Goal: Task Accomplishment & Management: Manage account settings

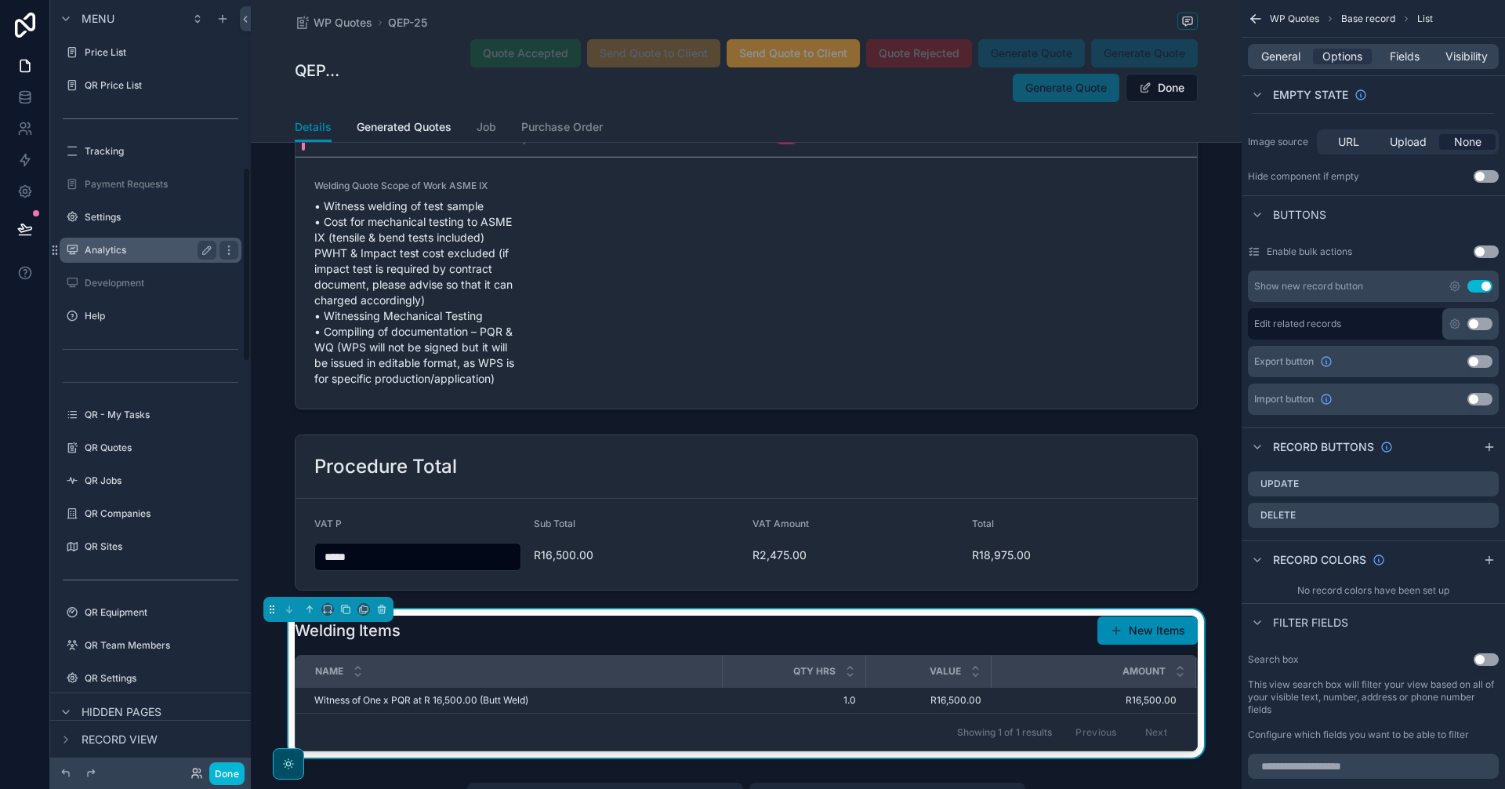
scroll to position [784, 0]
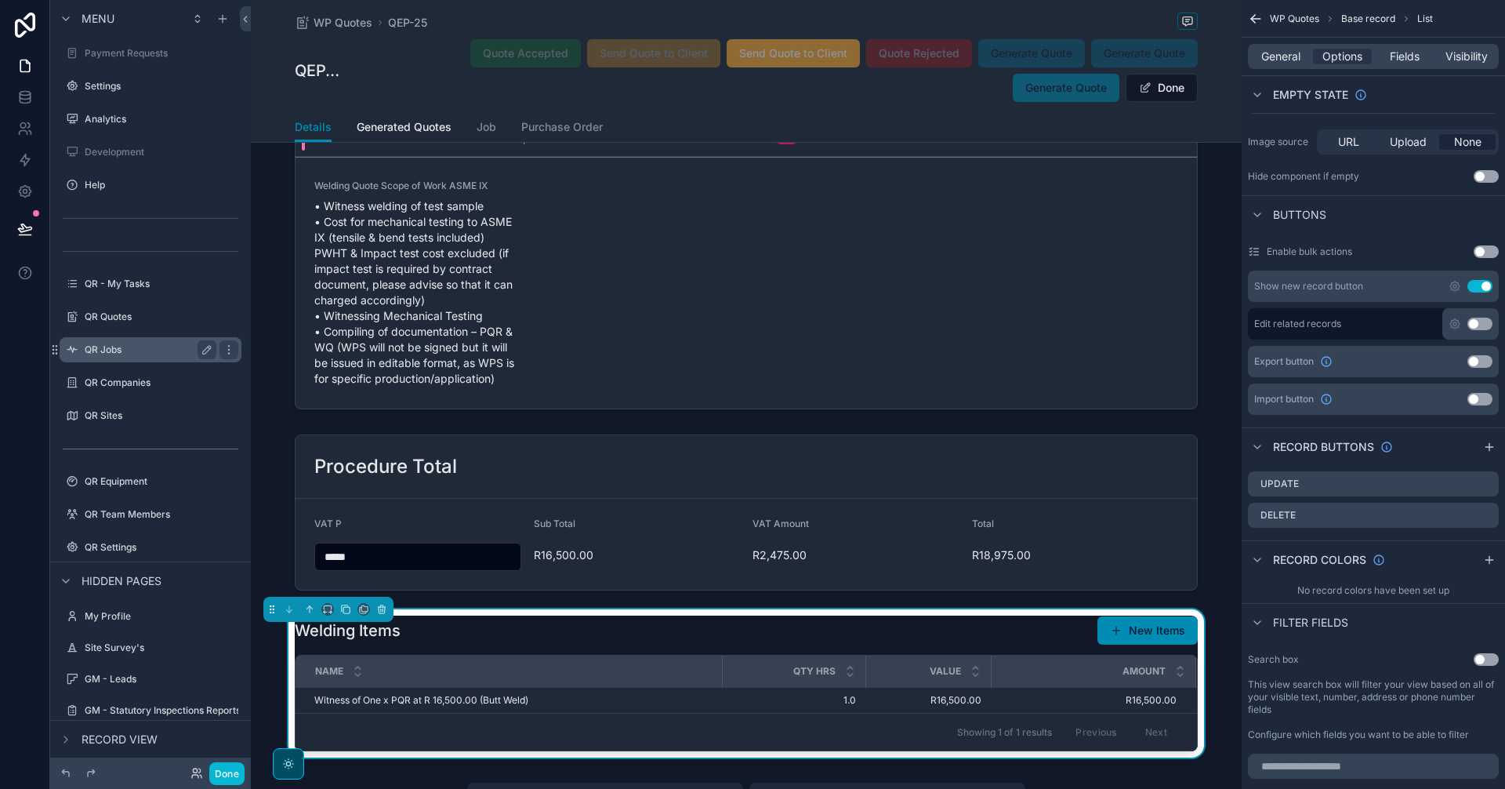
click at [139, 354] on label "QR Jobs" at bounding box center [147, 349] width 125 height 13
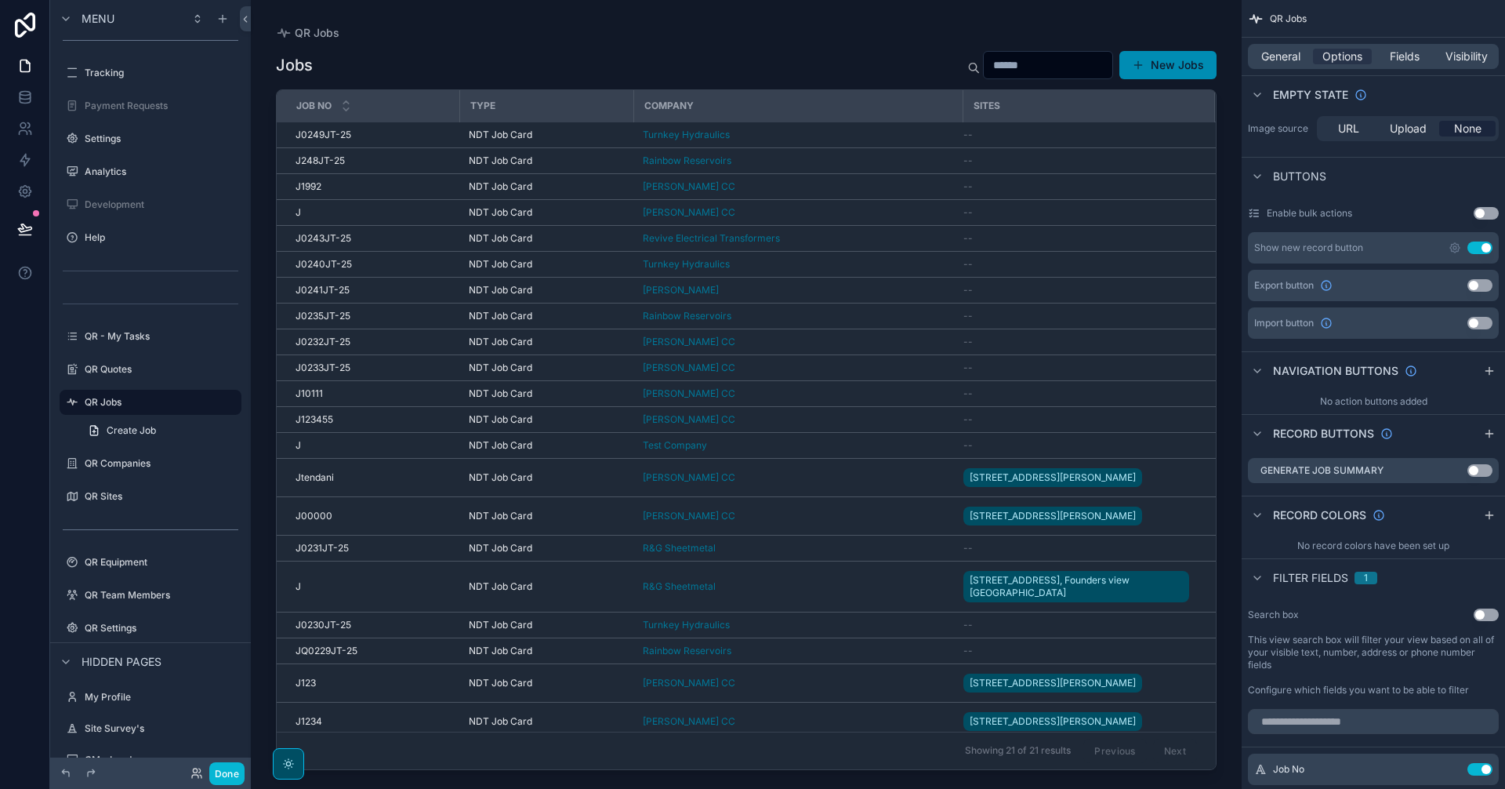
click at [825, 553] on div "scrollable content" at bounding box center [746, 385] width 991 height 770
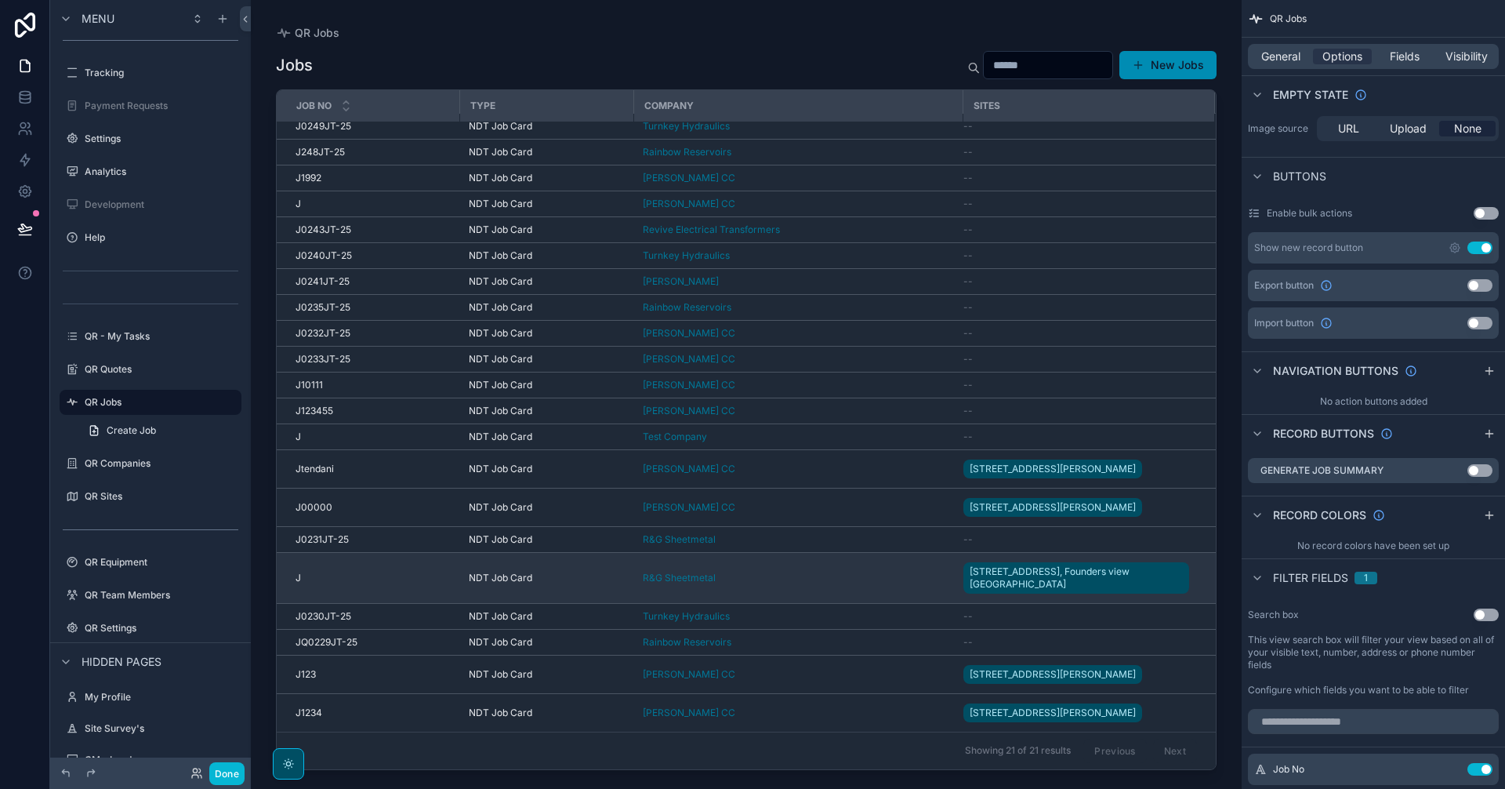
scroll to position [66, 0]
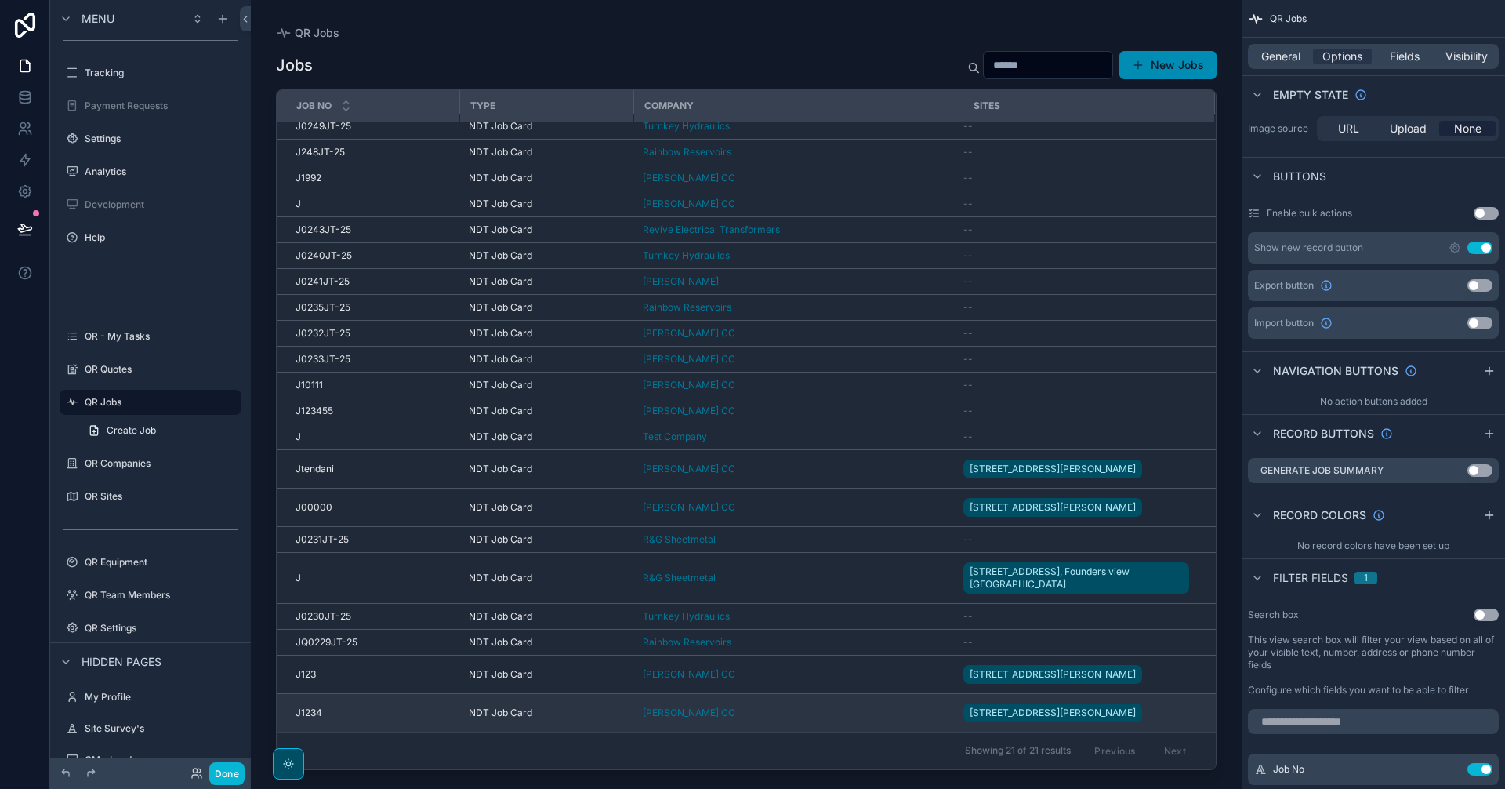
click at [841, 706] on div "GM Voogt CC" at bounding box center [798, 712] width 310 height 13
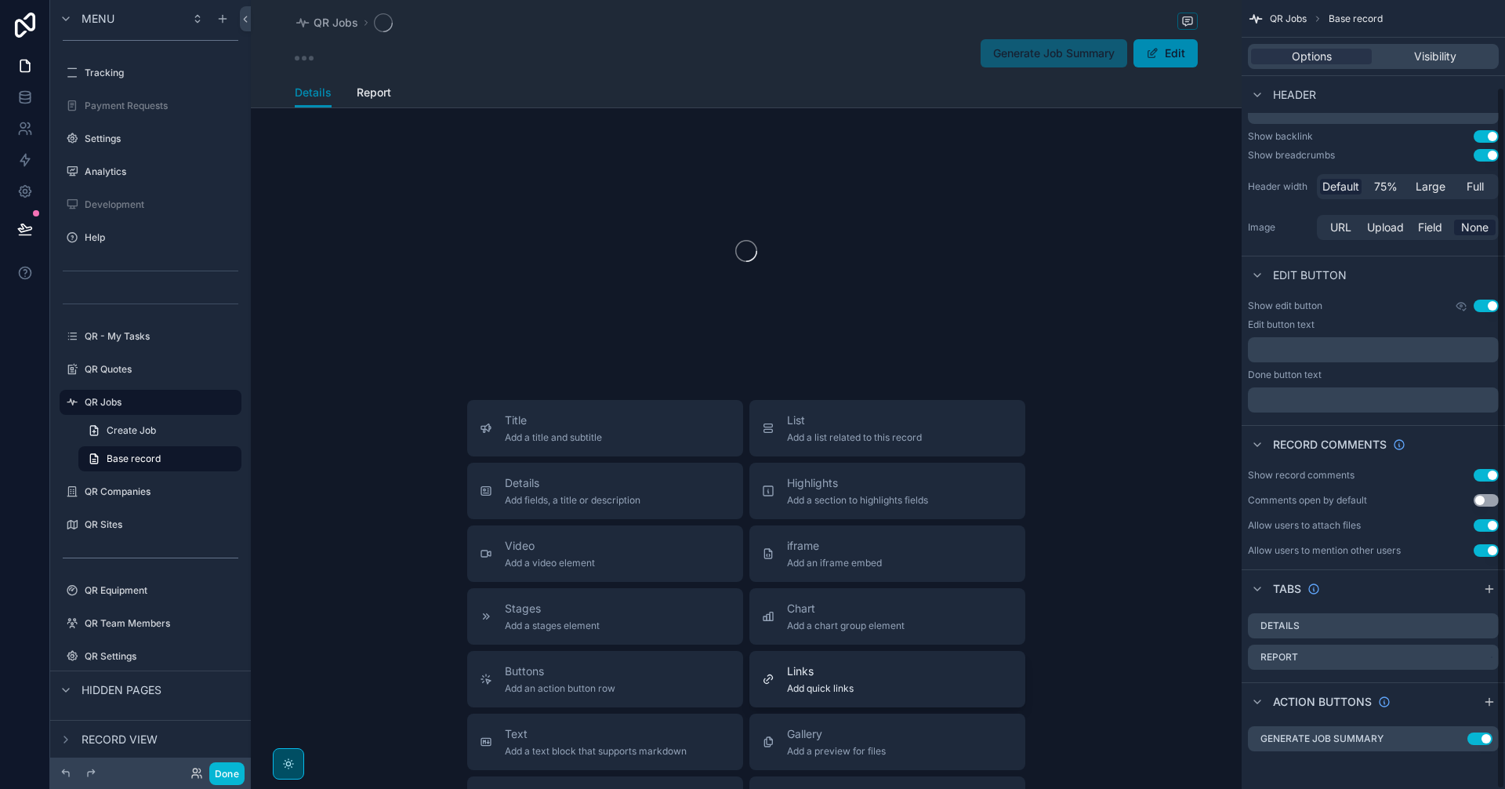
scroll to position [97, 0]
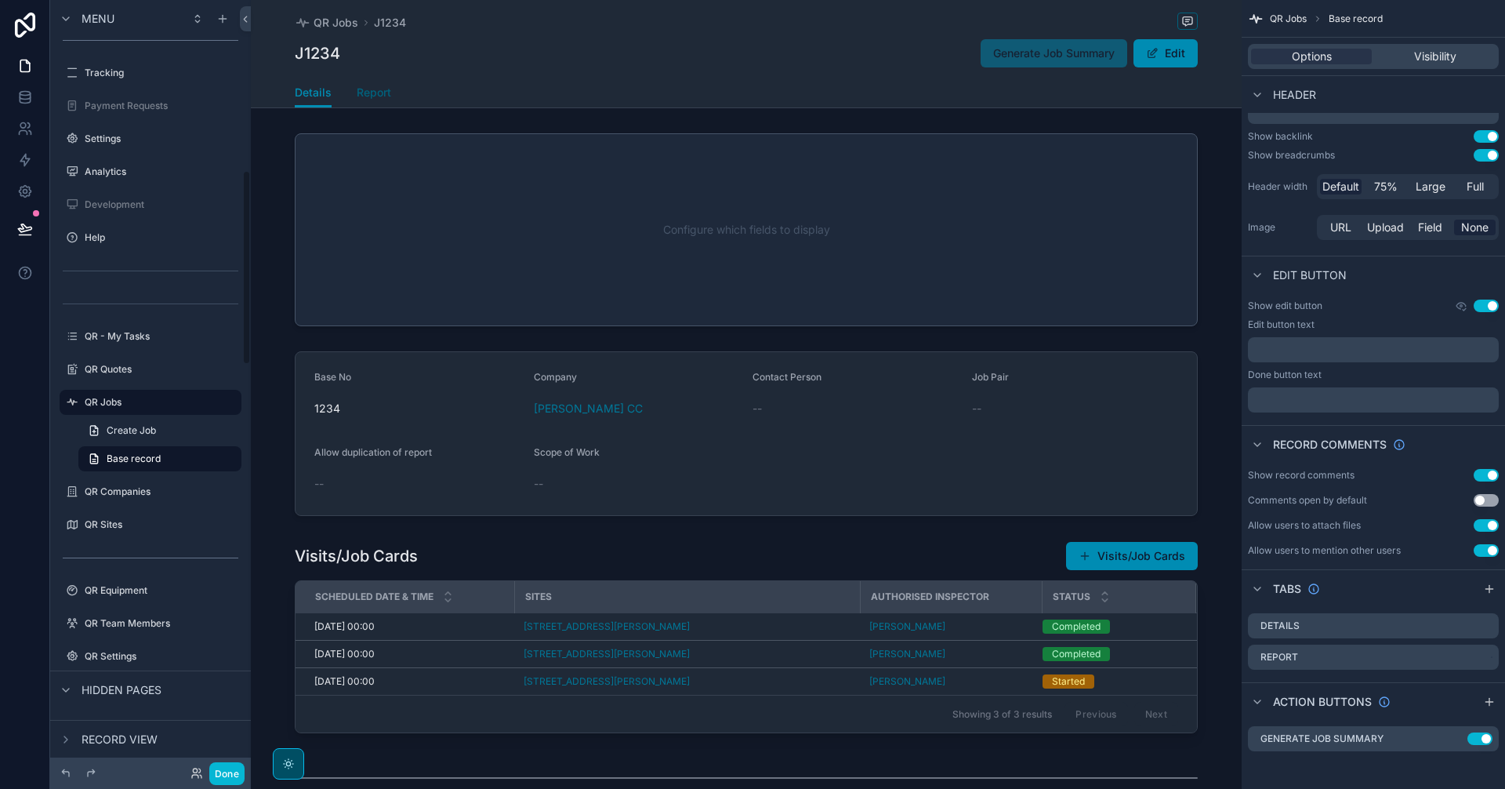
click at [372, 94] on span "Report" at bounding box center [374, 93] width 34 height 16
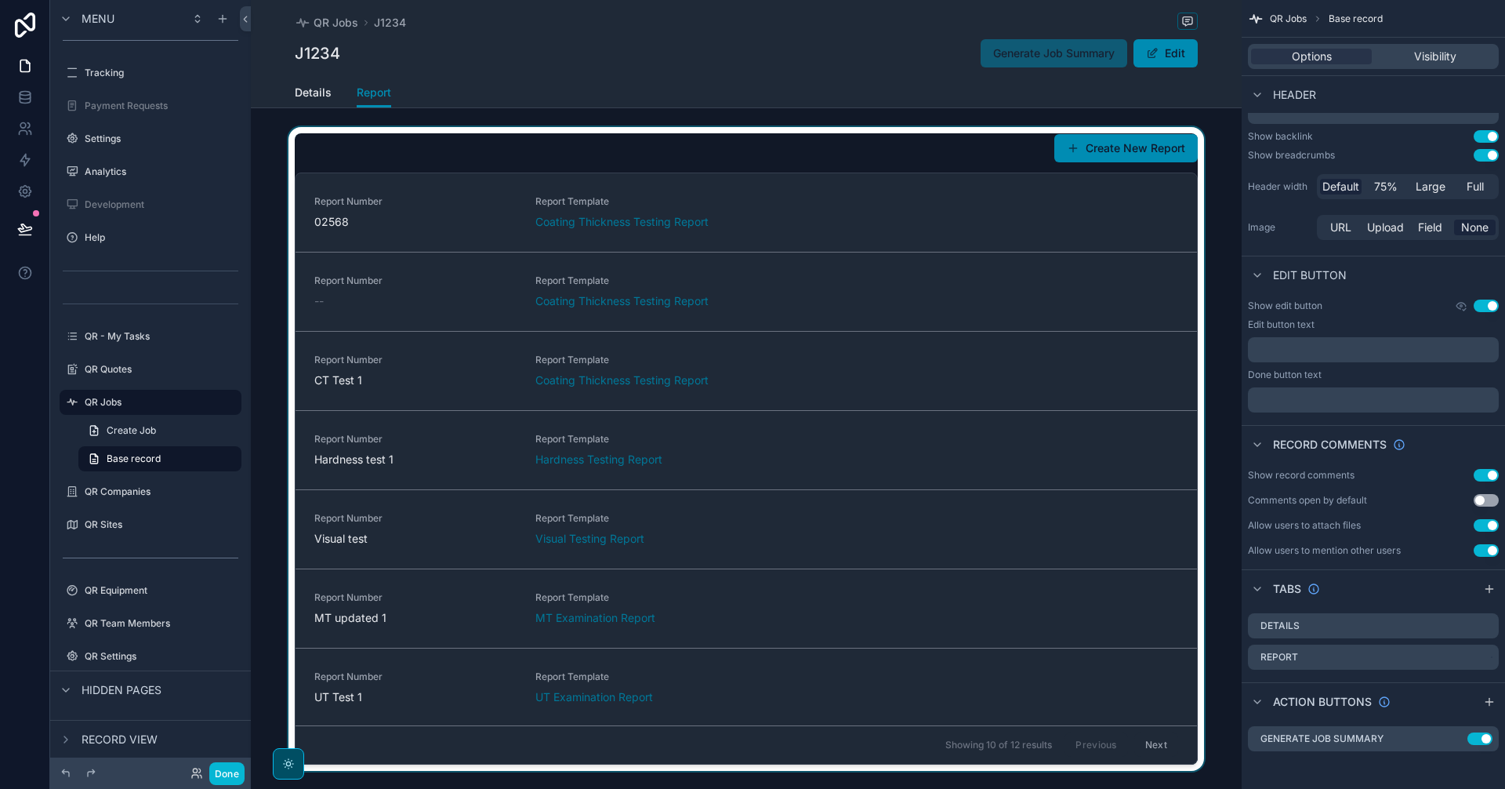
click at [875, 603] on div "scrollable content" at bounding box center [746, 449] width 991 height 644
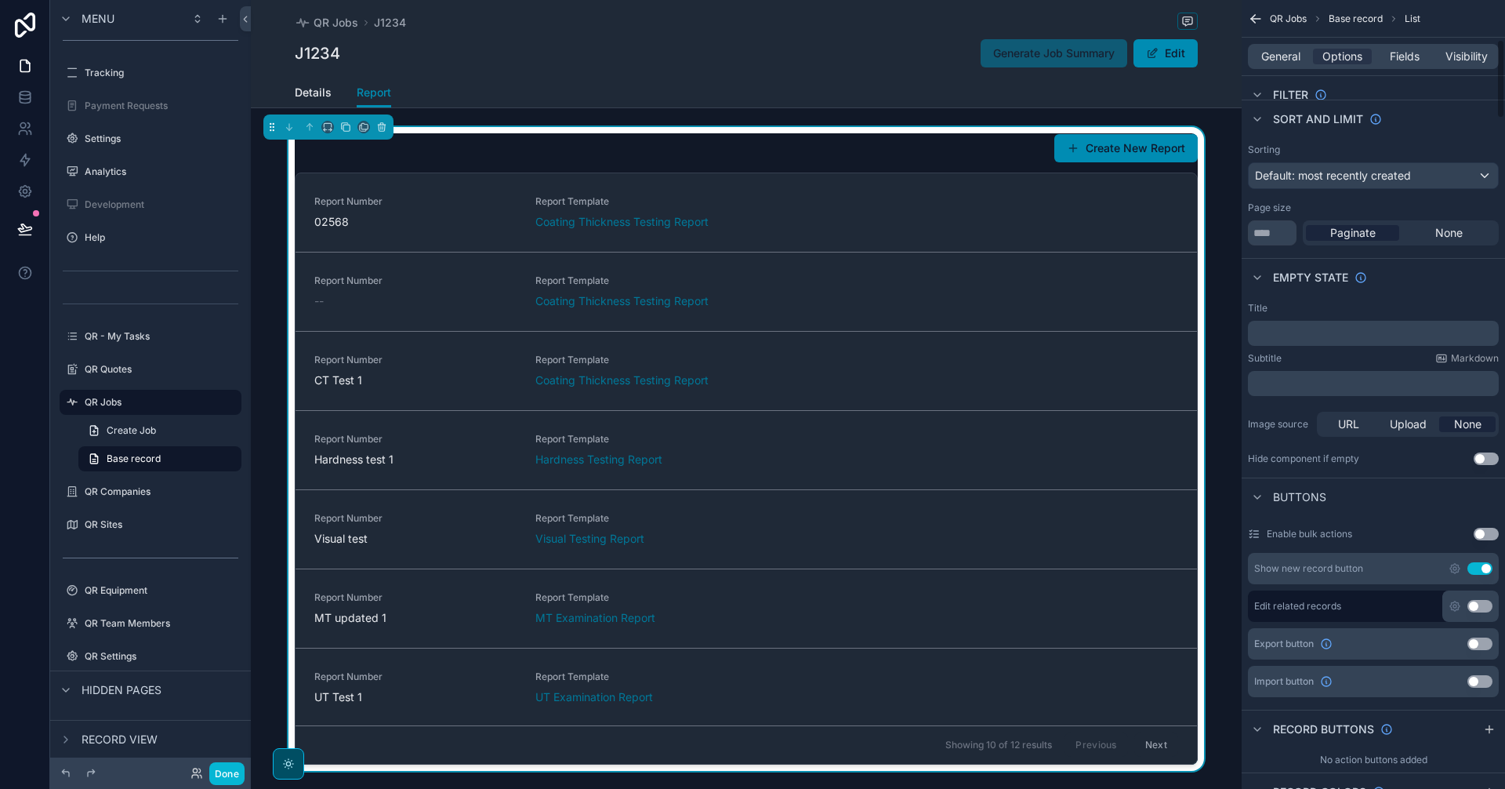
scroll to position [392, 0]
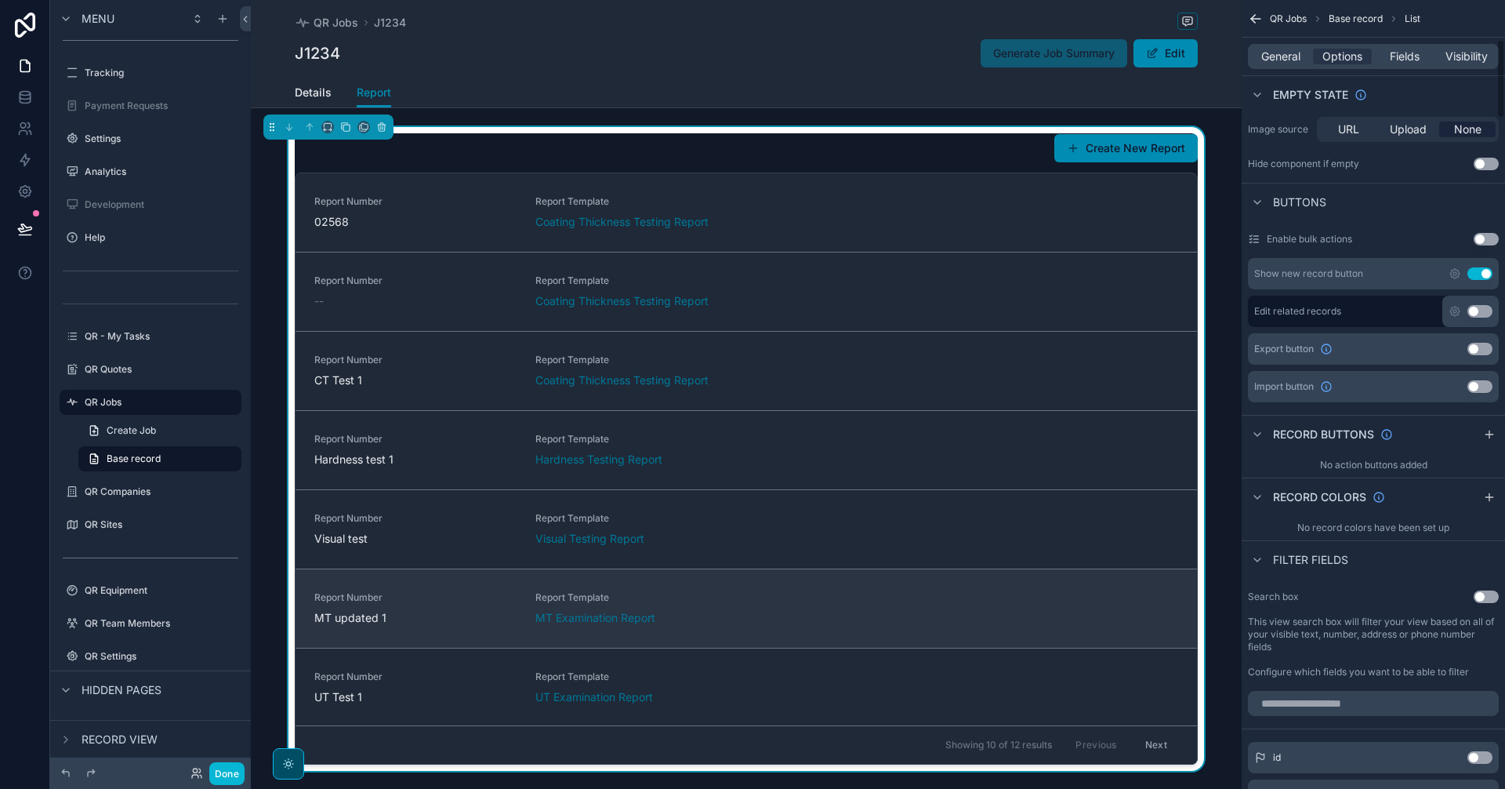
click at [876, 616] on div "Report Number MT updated 1 Report Template MT Examination Report" at bounding box center [746, 608] width 864 height 34
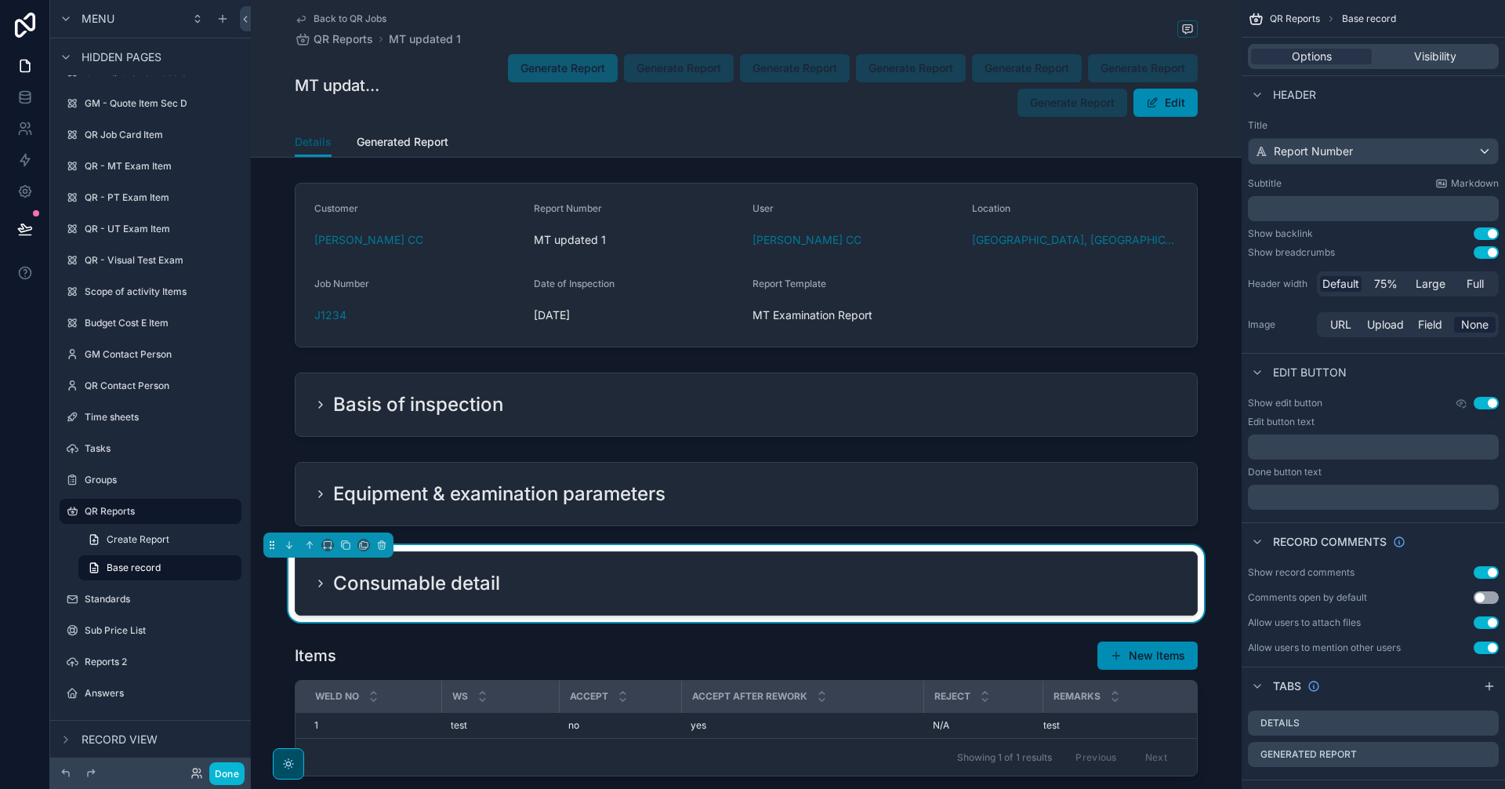
click at [318, 145] on span "Details" at bounding box center [313, 142] width 37 height 16
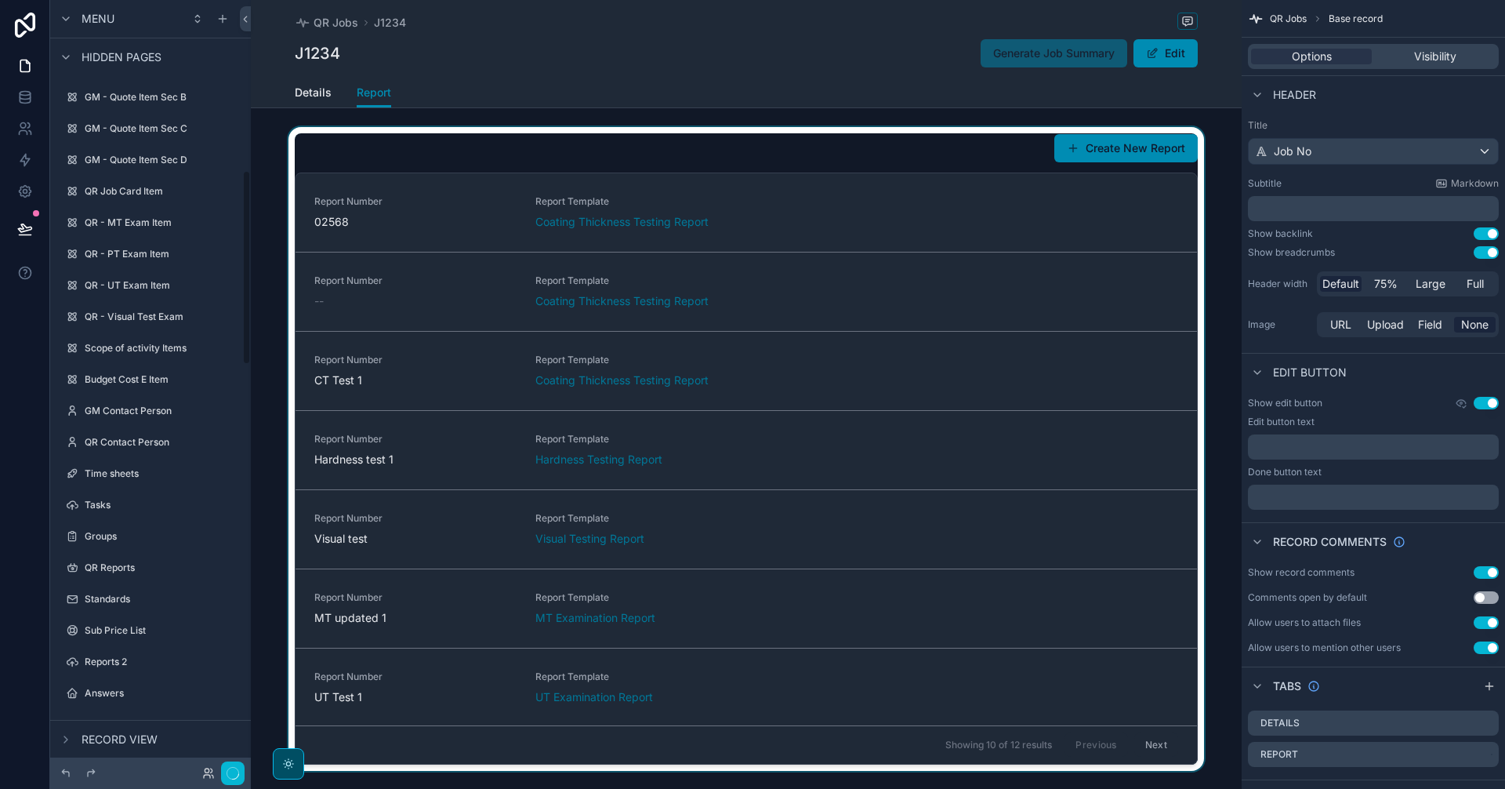
scroll to position [675, 0]
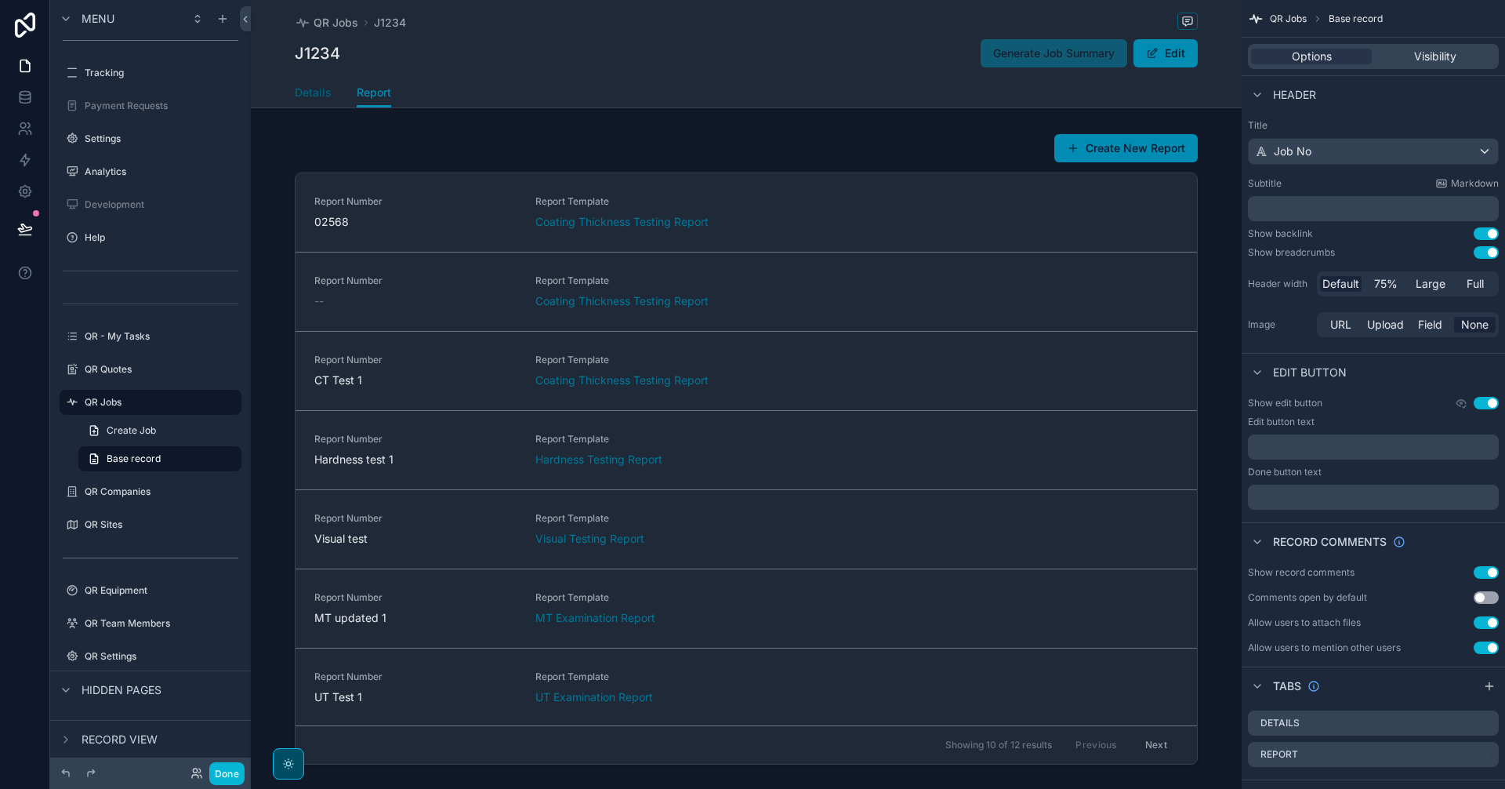
click at [317, 93] on span "Details" at bounding box center [313, 93] width 37 height 16
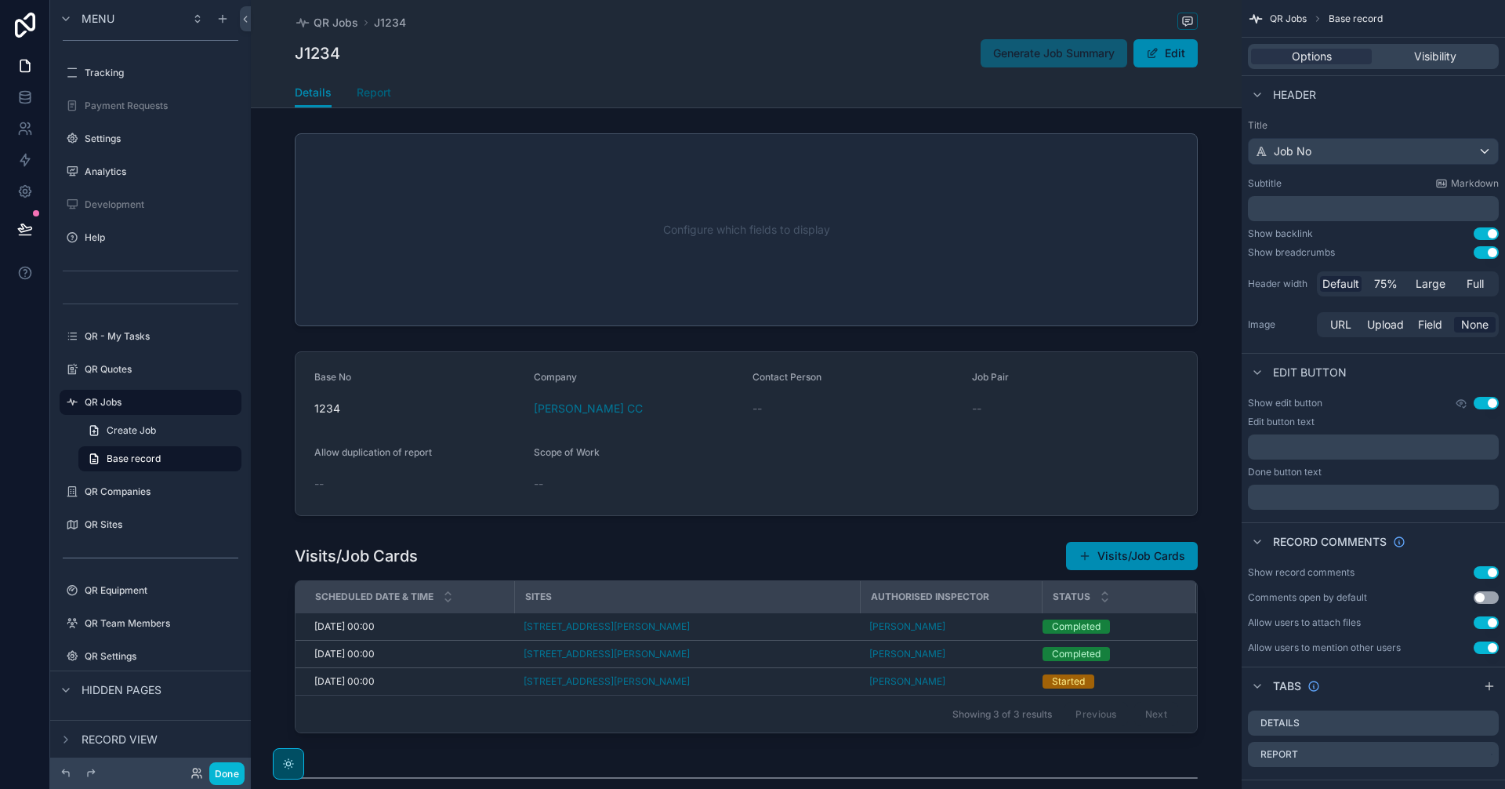
click at [360, 80] on link "Report" at bounding box center [374, 93] width 34 height 31
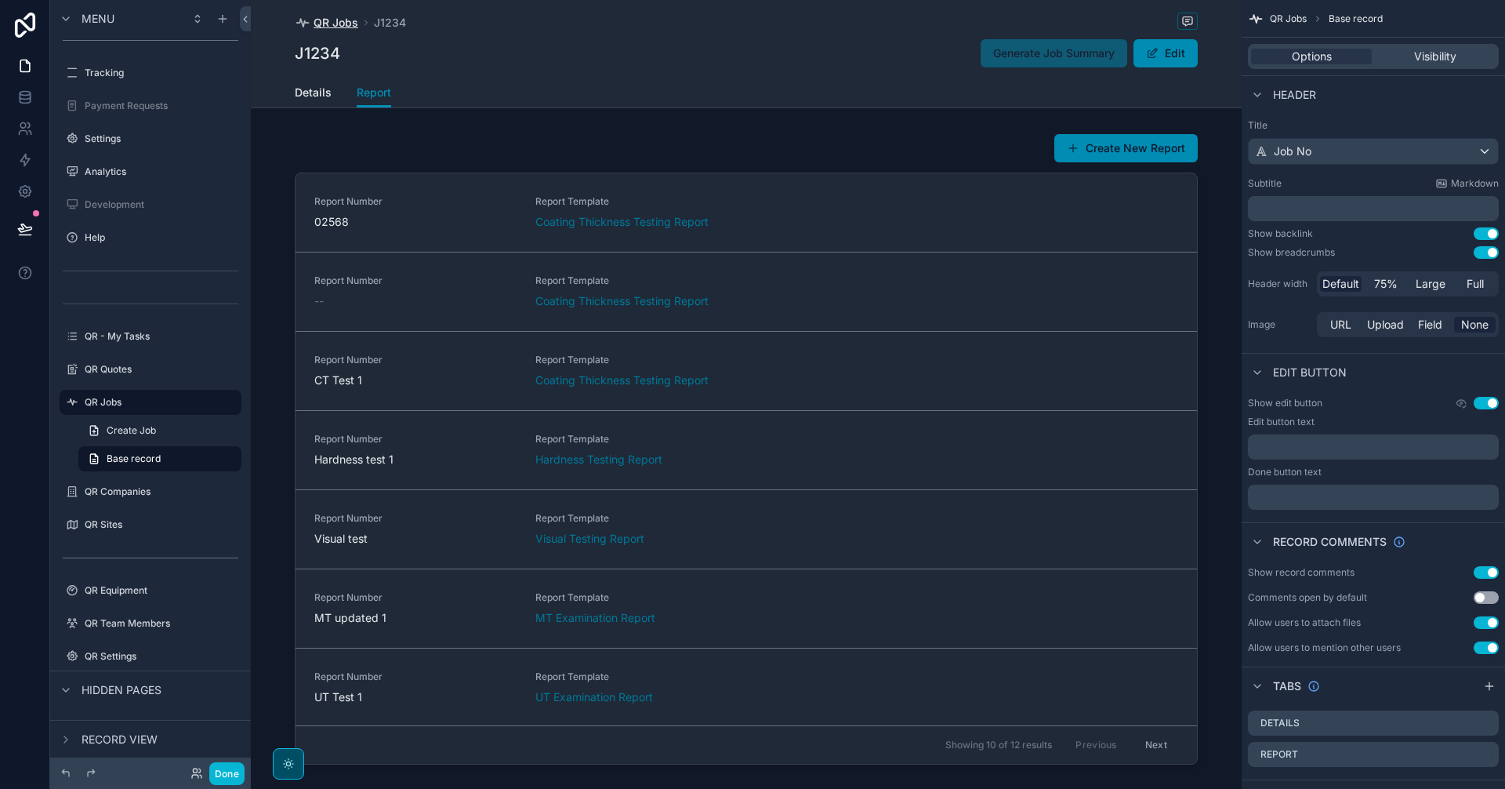
click at [332, 17] on span "QR Jobs" at bounding box center [336, 23] width 45 height 16
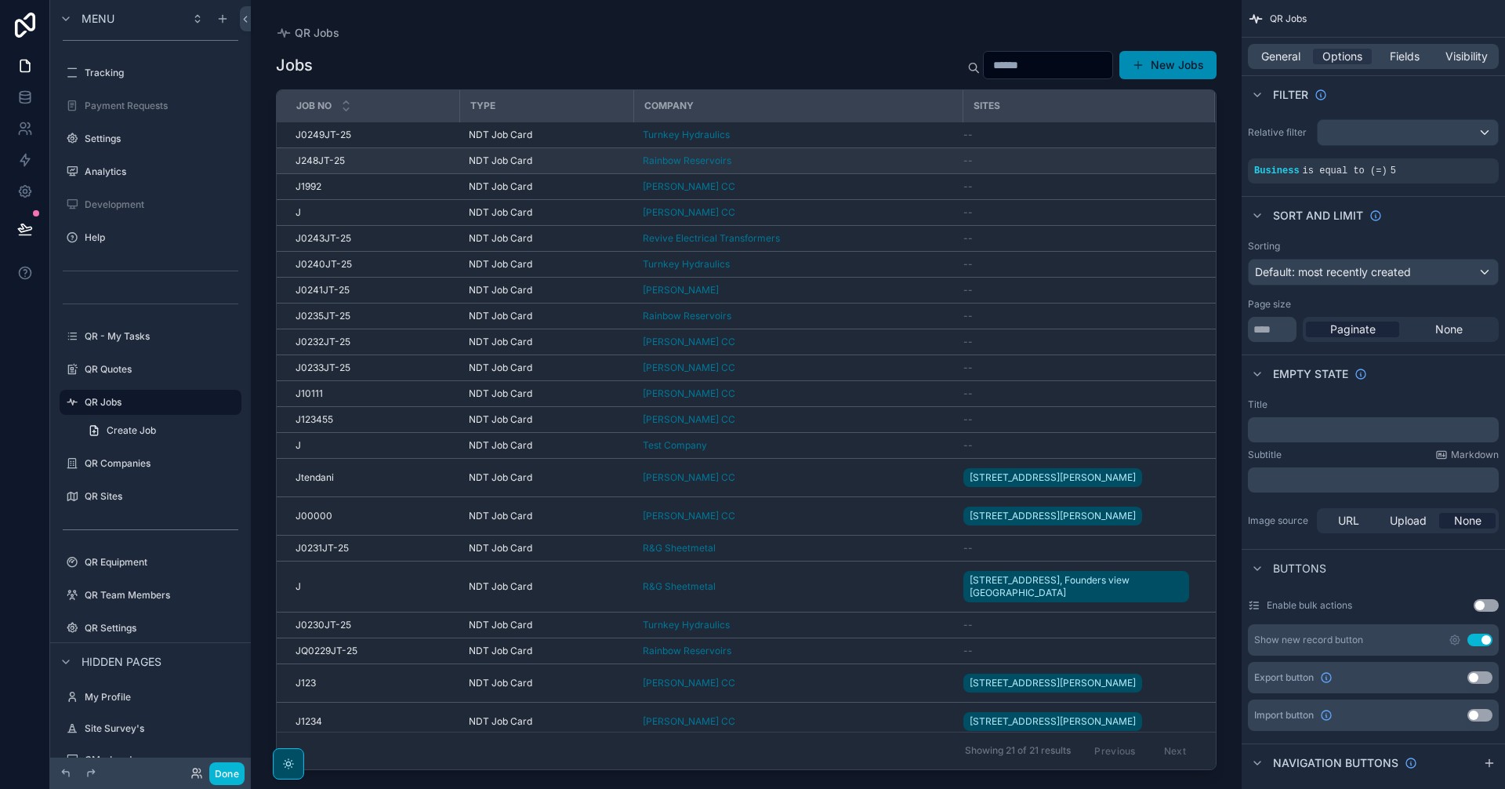
click at [397, 161] on div "J248JT-25 J248JT-25" at bounding box center [373, 160] width 154 height 13
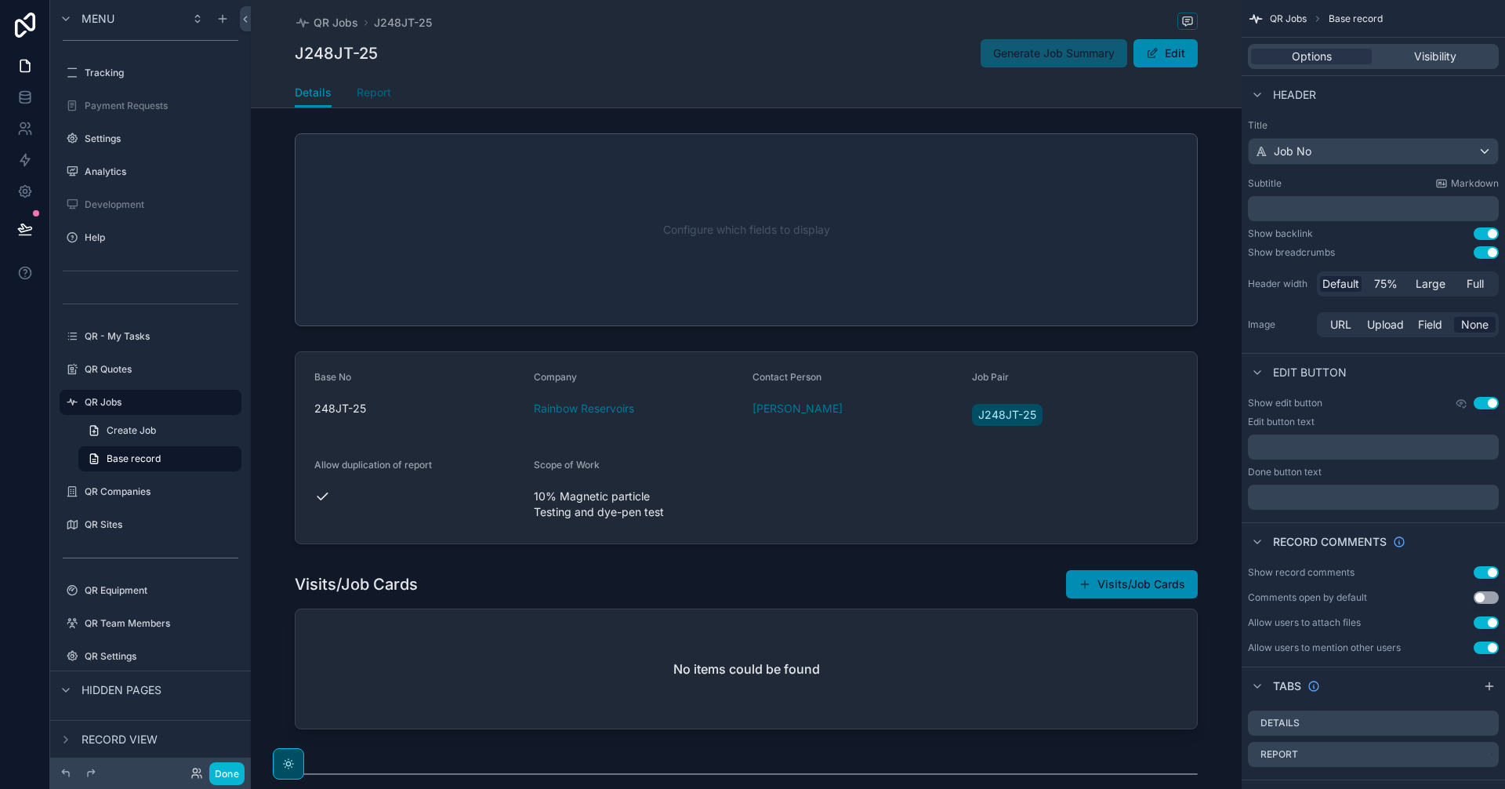
click at [372, 95] on span "Report" at bounding box center [374, 93] width 34 height 16
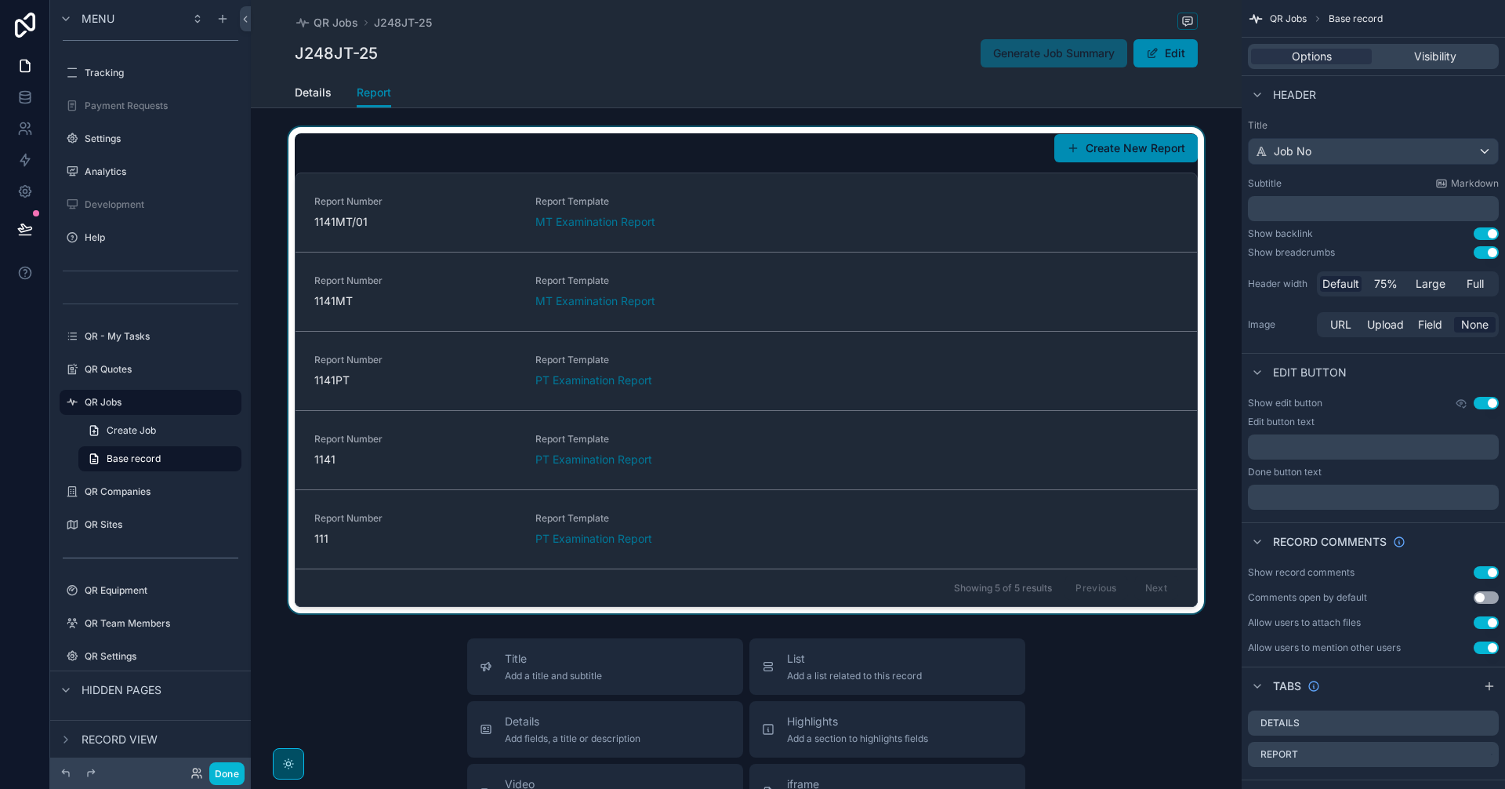
click at [788, 204] on div "scrollable content" at bounding box center [746, 370] width 991 height 486
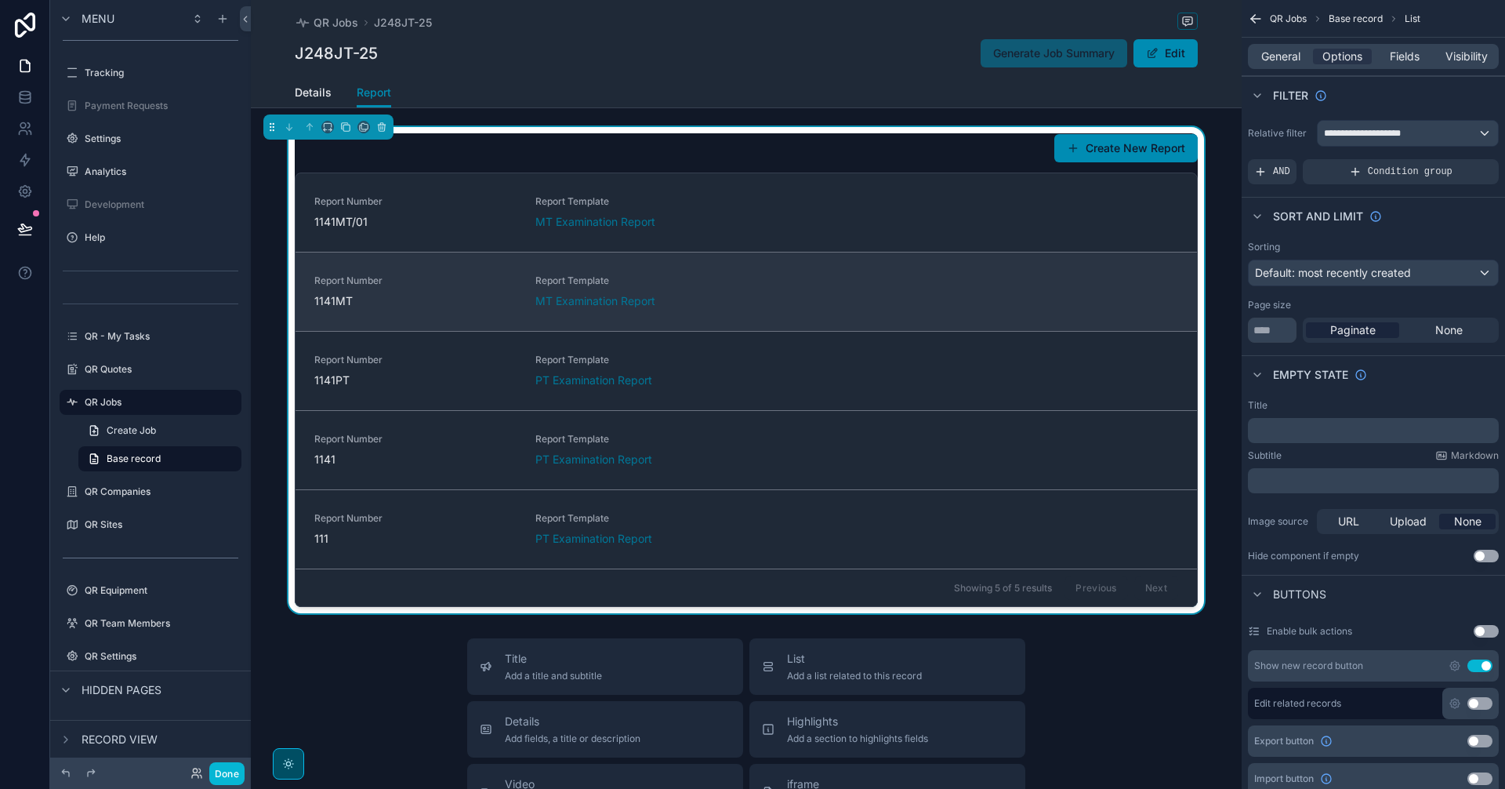
click at [816, 278] on div "Report Number 1141MT Report Template MT Examination Report" at bounding box center [746, 291] width 864 height 34
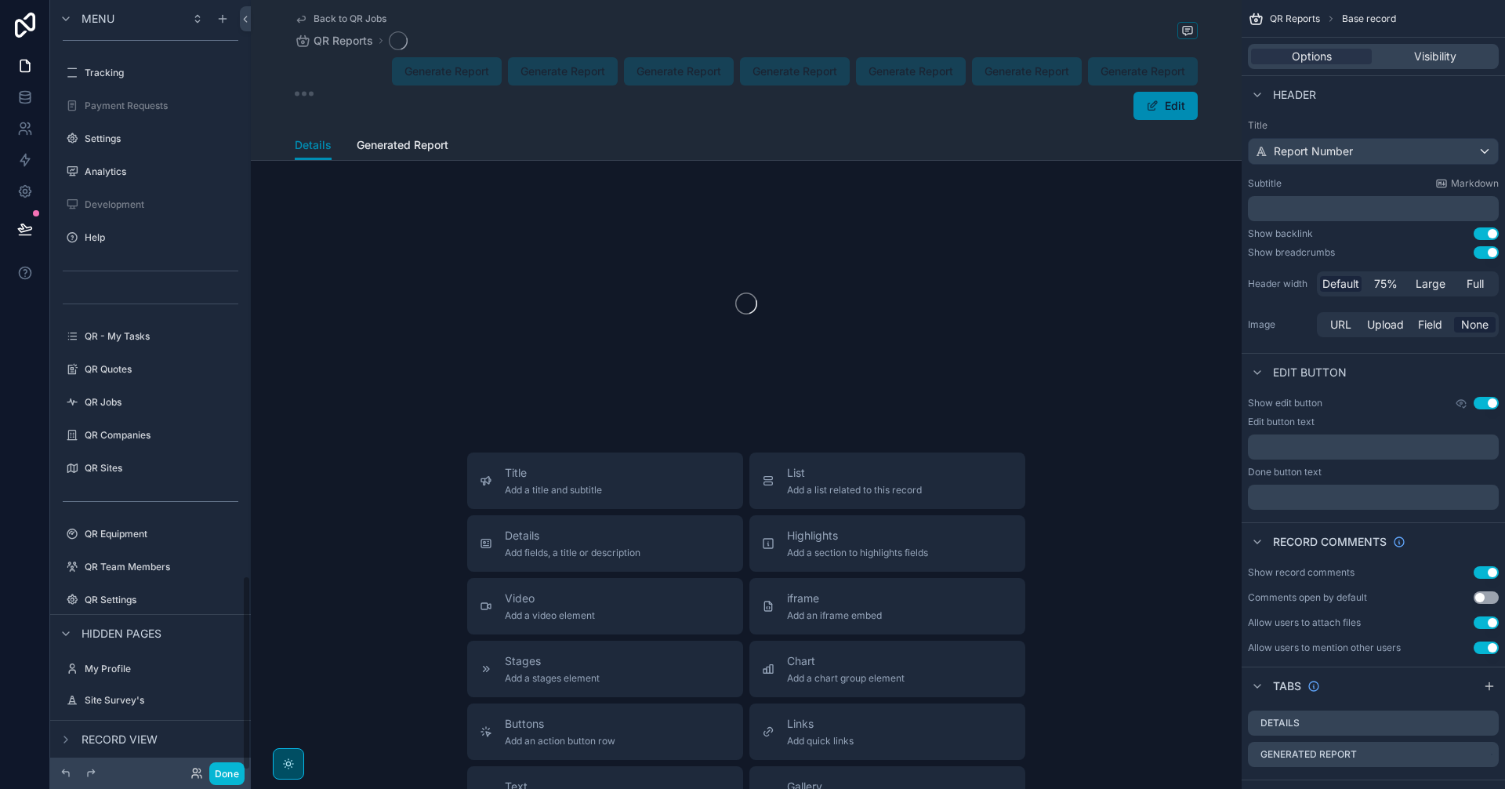
scroll to position [2275, 0]
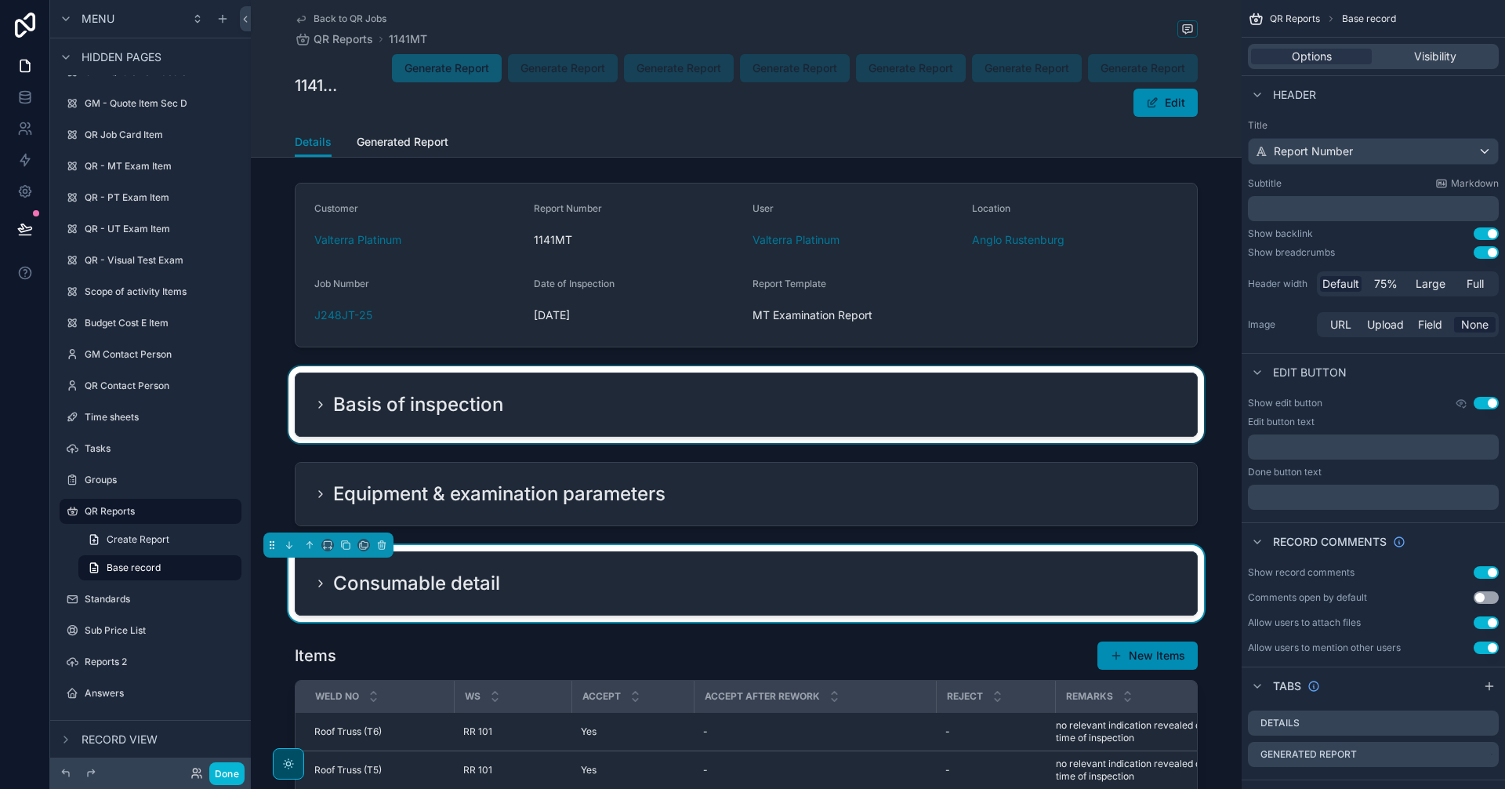
click at [956, 402] on div "scrollable content" at bounding box center [746, 404] width 991 height 77
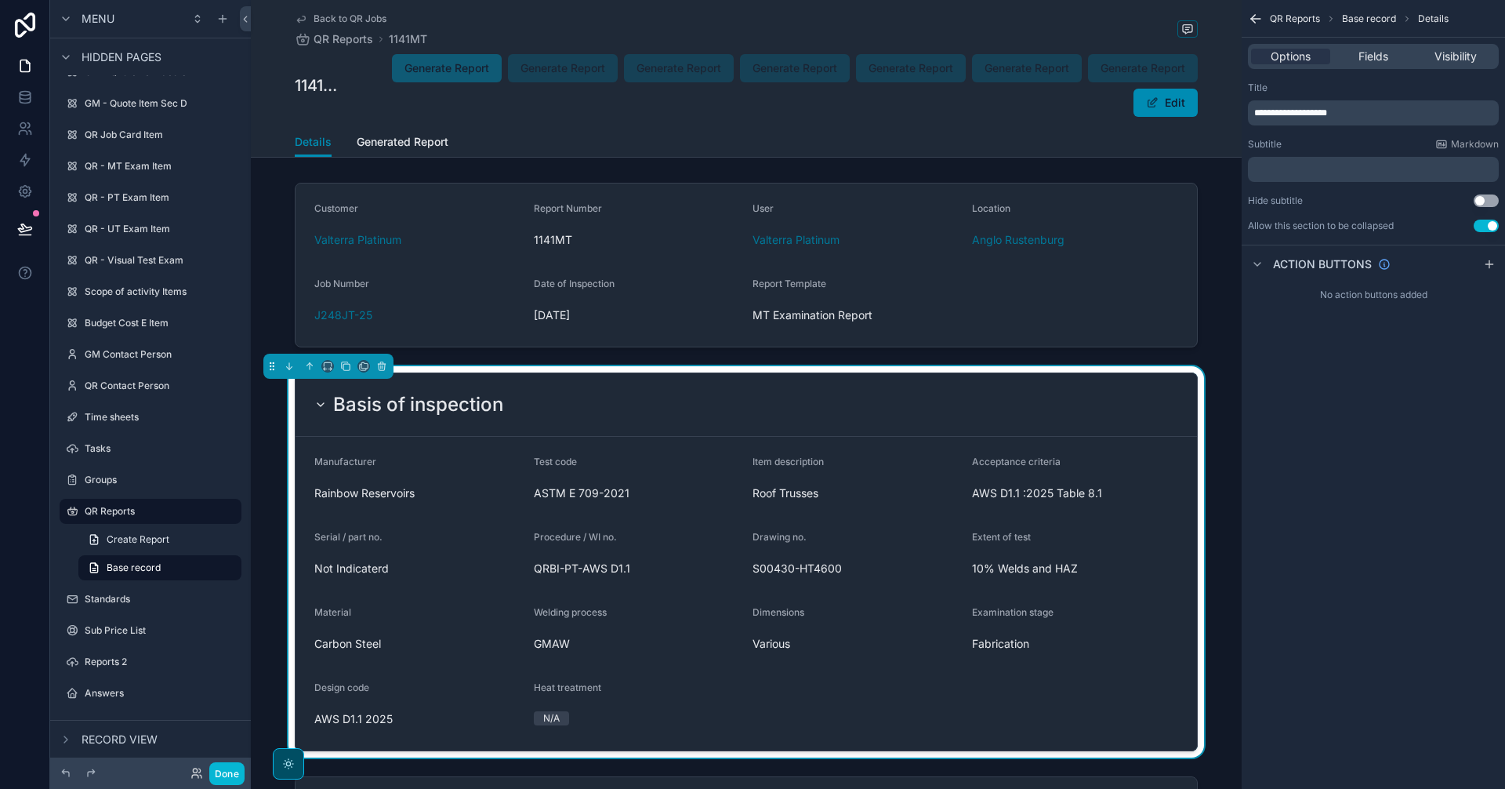
scroll to position [131, 0]
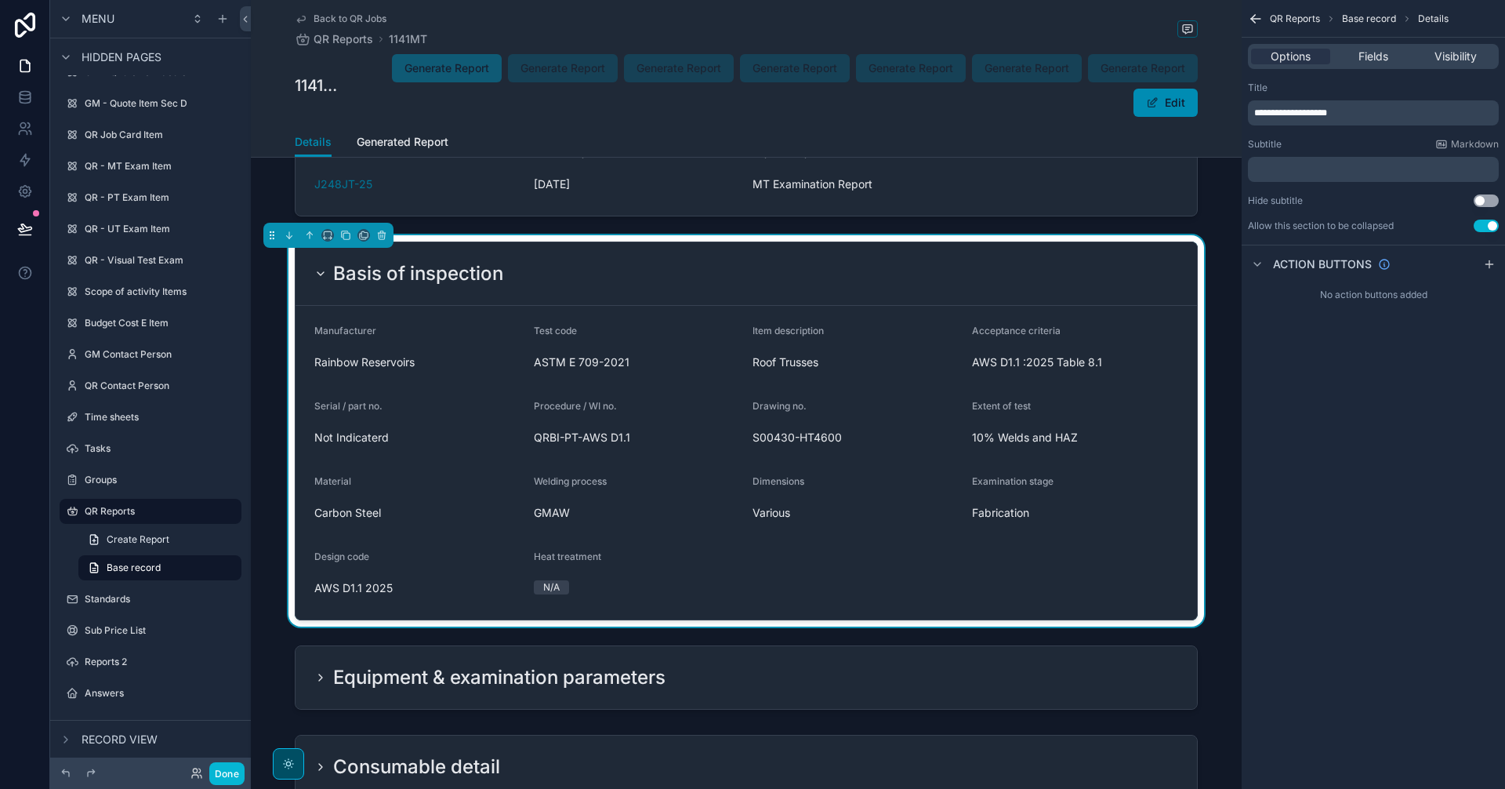
click at [415, 285] on h2 "Basis of inspection" at bounding box center [418, 273] width 170 height 25
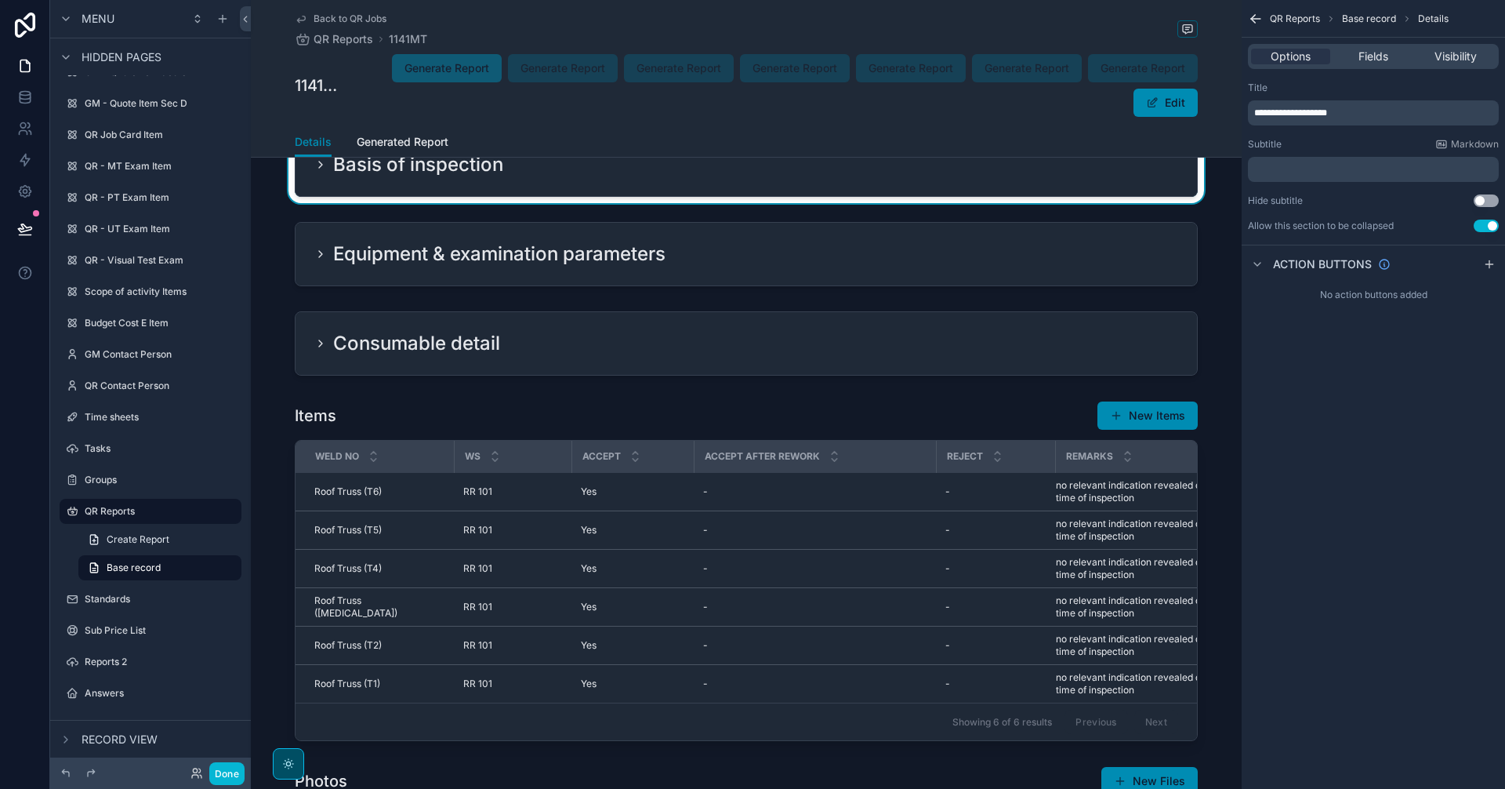
scroll to position [261, 0]
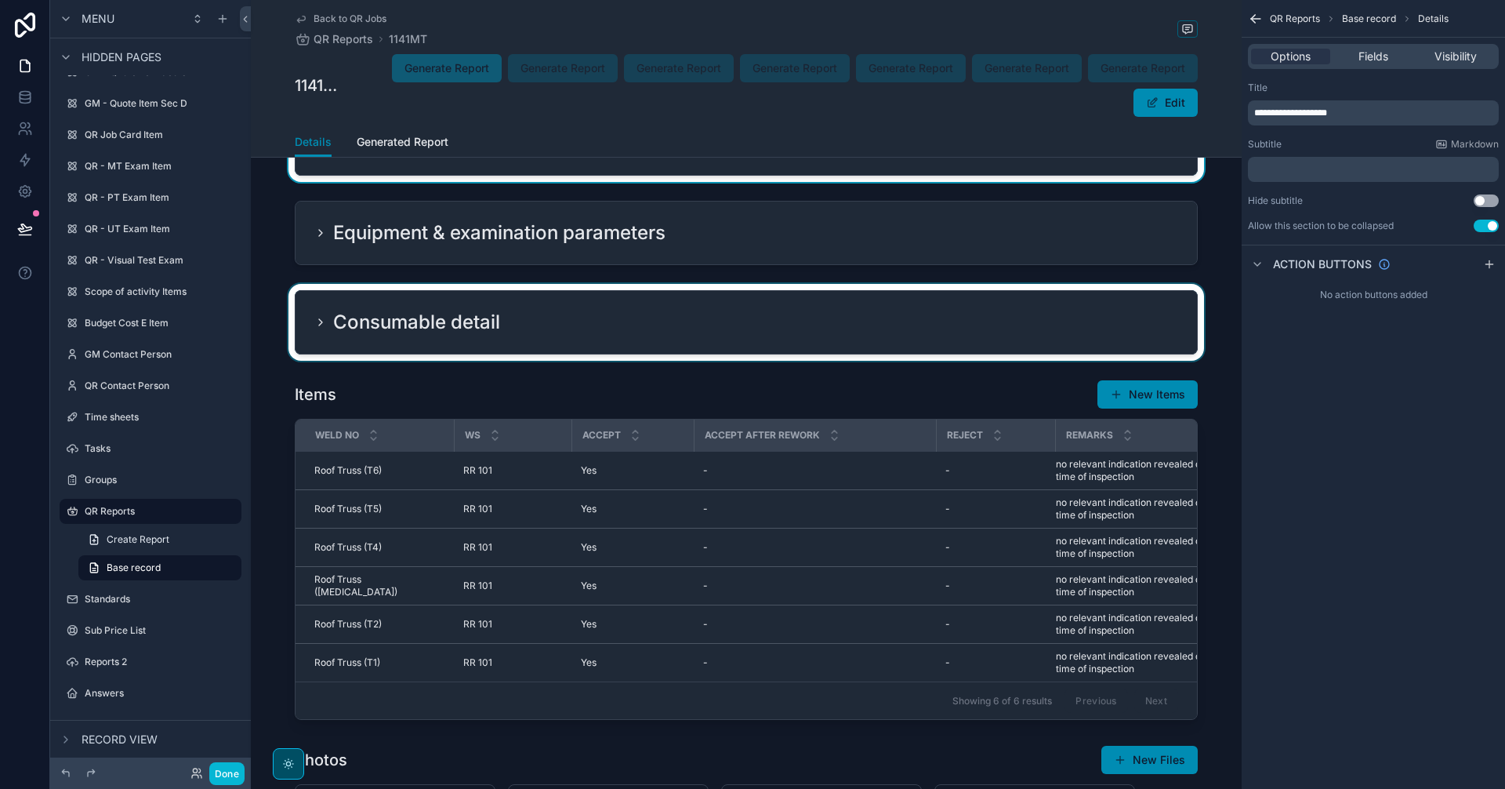
click at [592, 307] on div "scrollable content" at bounding box center [746, 322] width 991 height 77
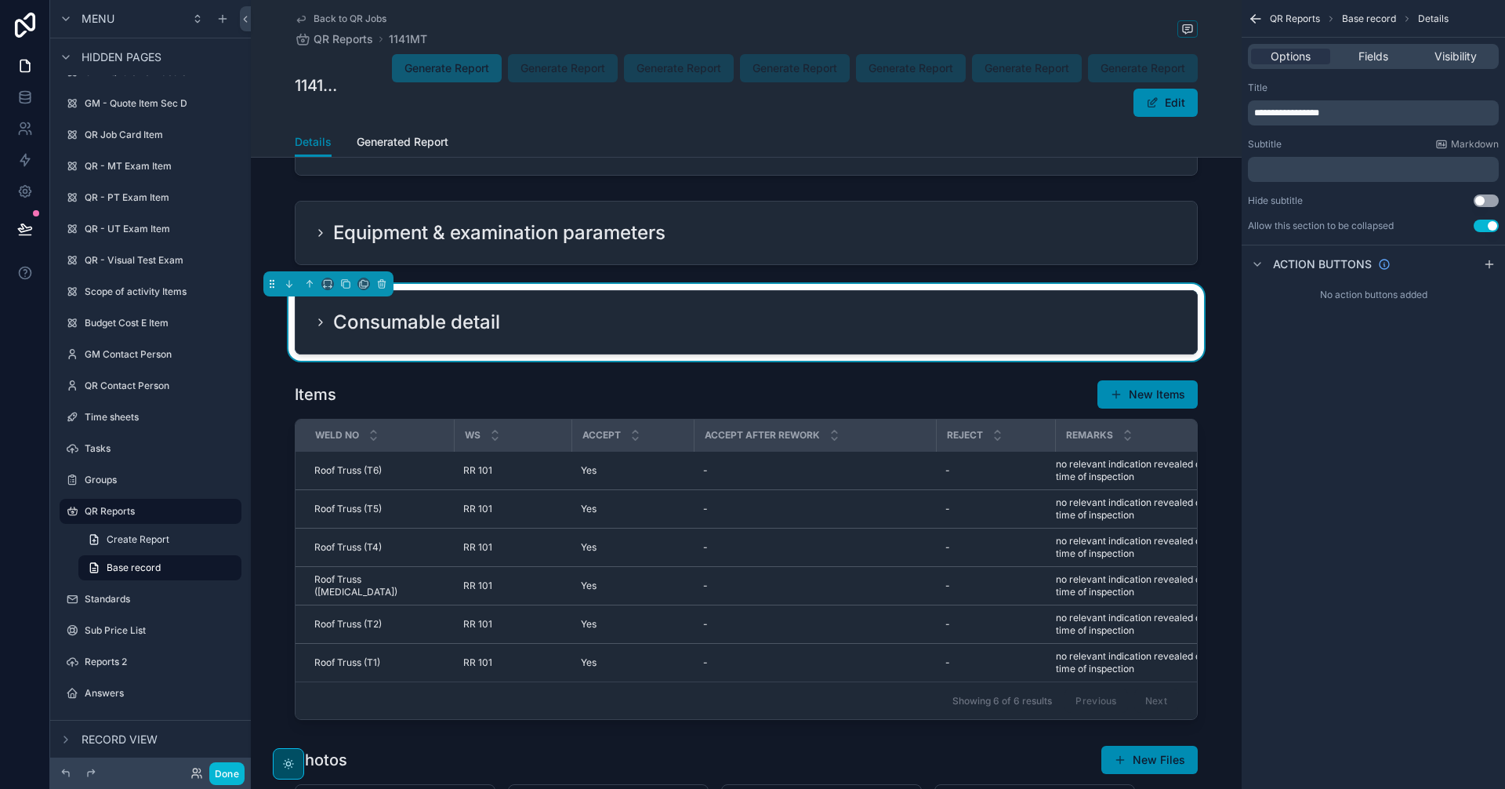
click at [320, 324] on icon "scrollable content" at bounding box center [320, 322] width 13 height 13
click at [319, 320] on icon "scrollable content" at bounding box center [320, 322] width 13 height 13
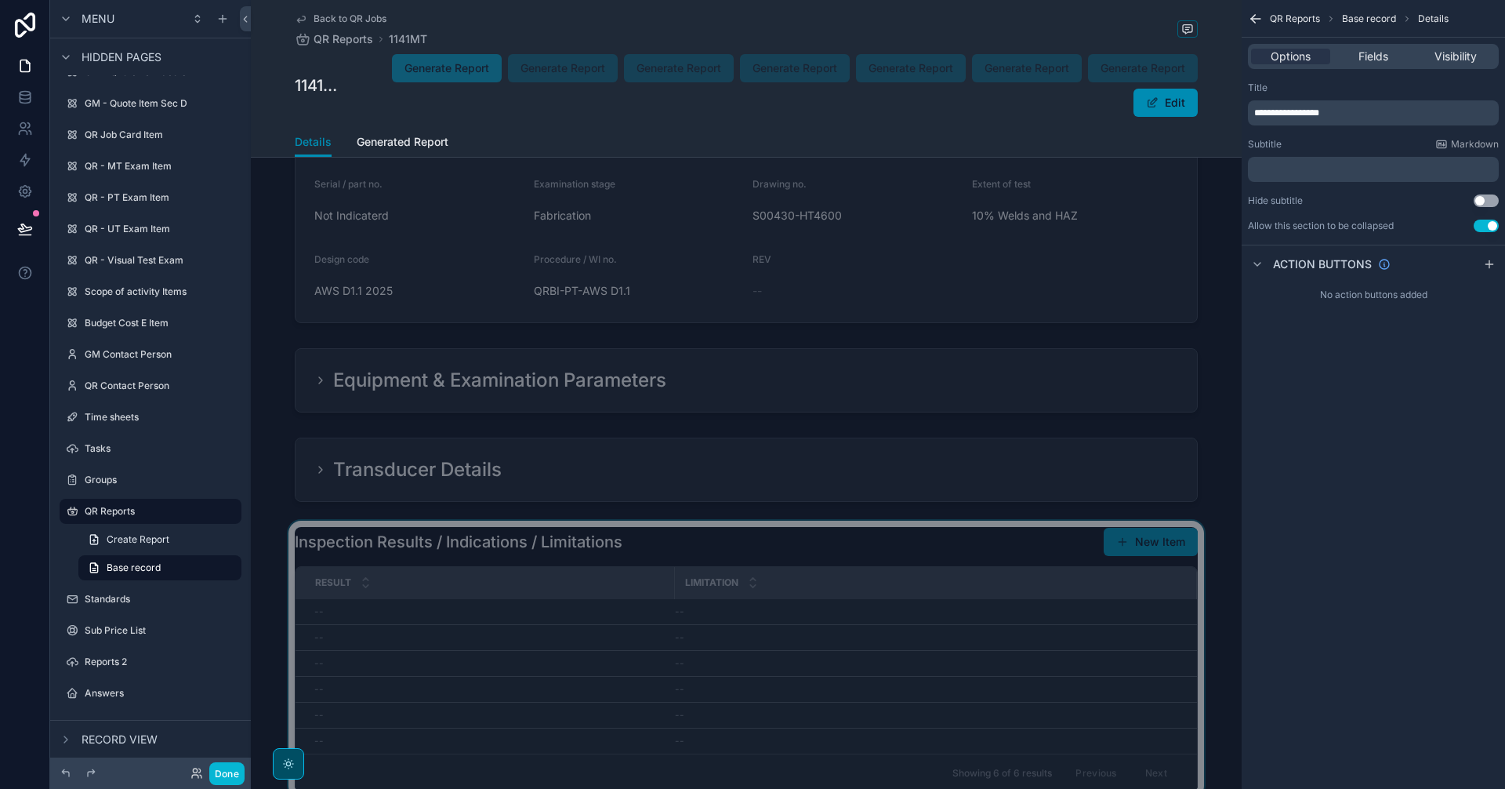
scroll to position [1829, 0]
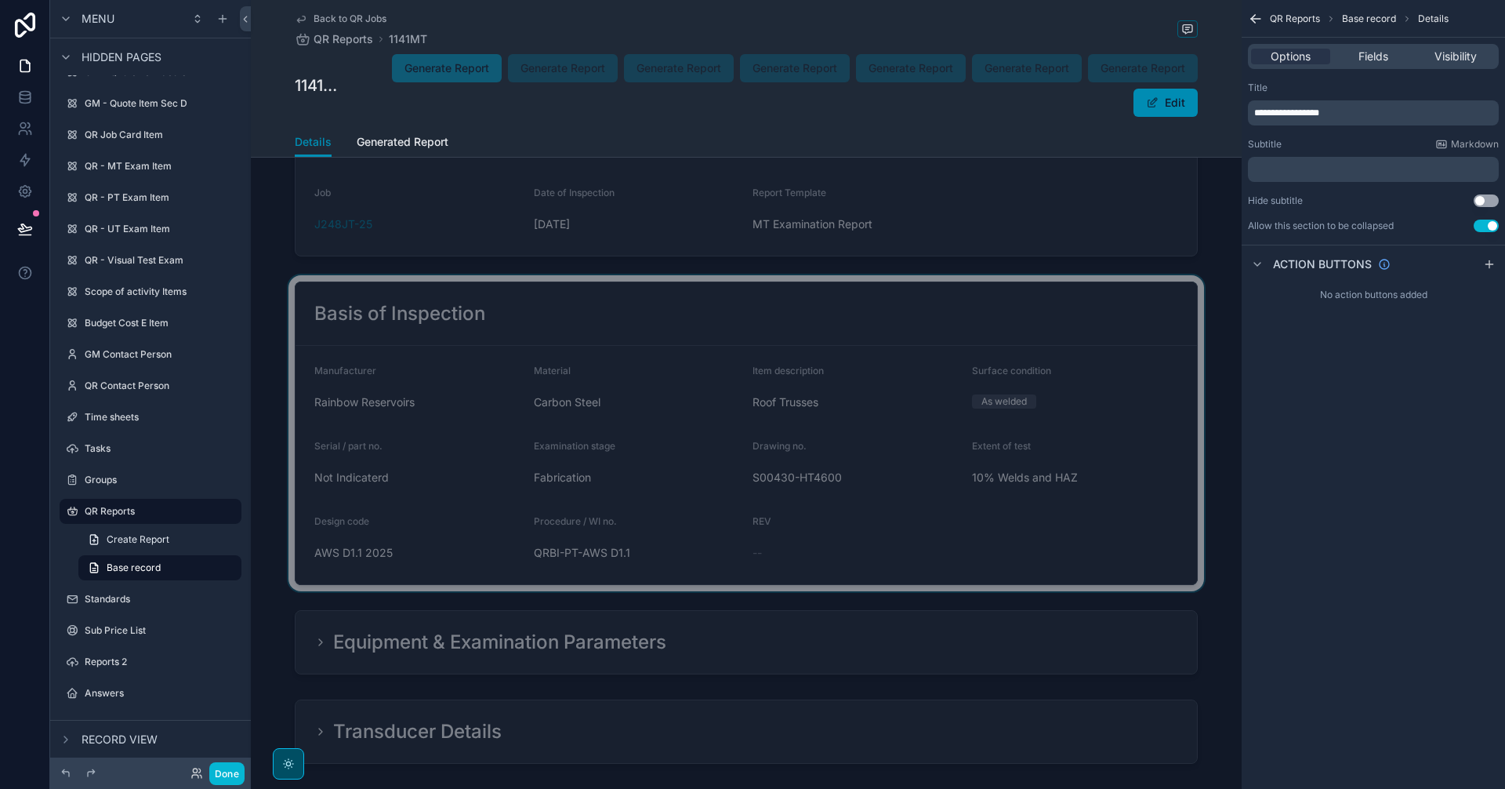
click at [960, 530] on div "scrollable content" at bounding box center [746, 433] width 991 height 316
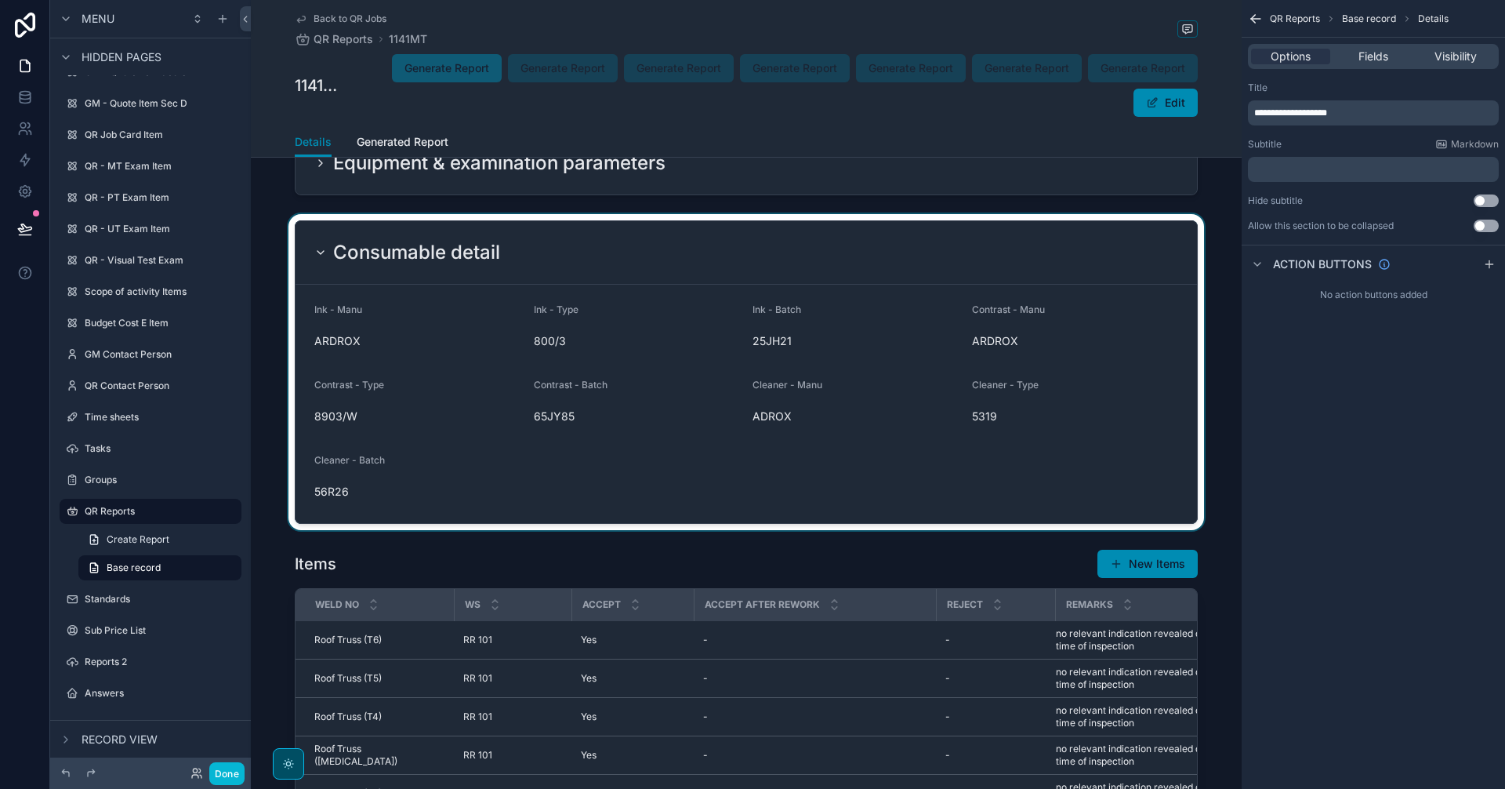
scroll to position [131, 0]
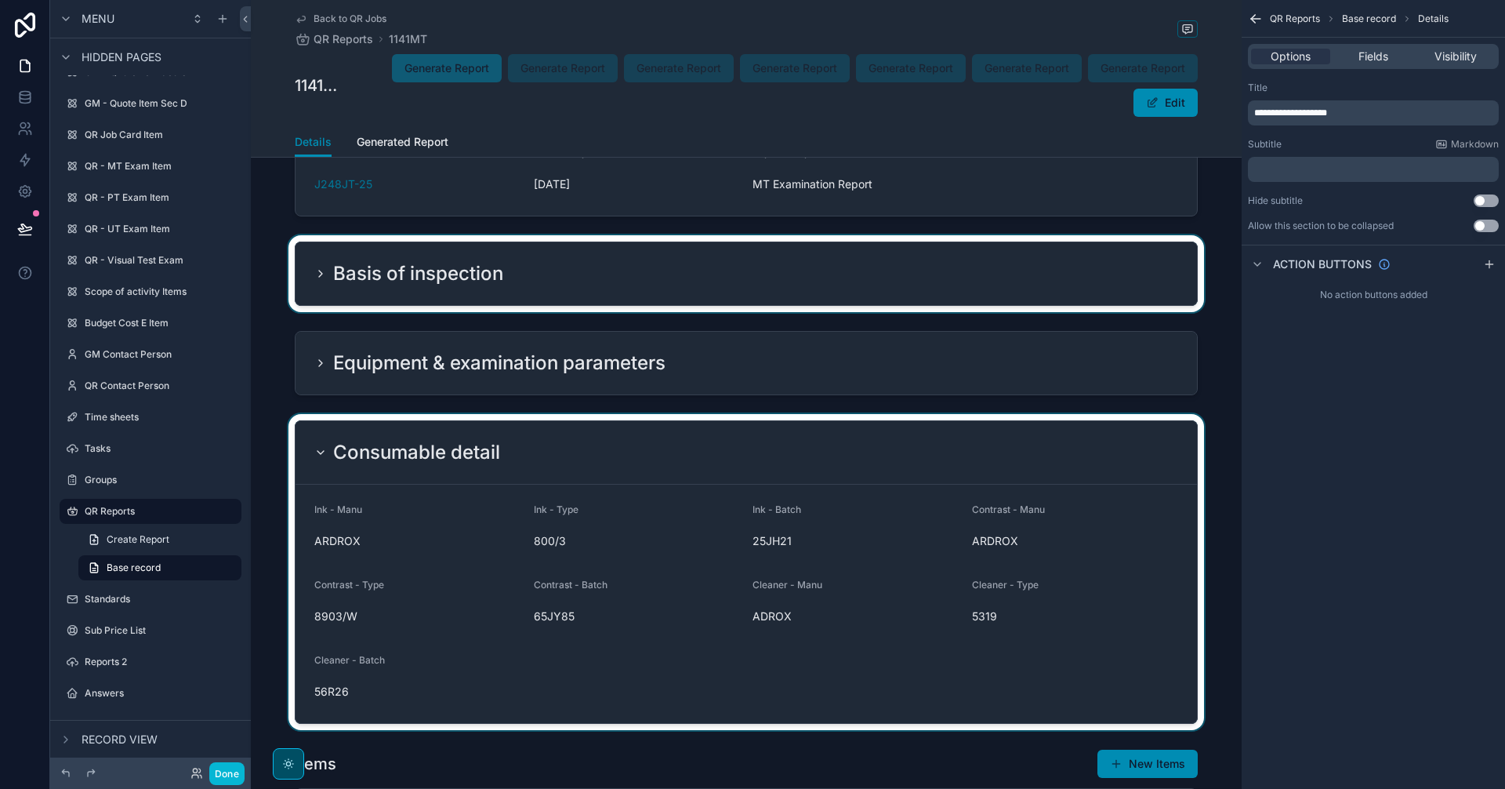
drag, startPoint x: 308, startPoint y: 272, endPoint x: 316, endPoint y: 278, distance: 10.0
click at [307, 271] on div "scrollable content" at bounding box center [746, 273] width 991 height 77
click at [314, 269] on icon "scrollable content" at bounding box center [320, 273] width 13 height 13
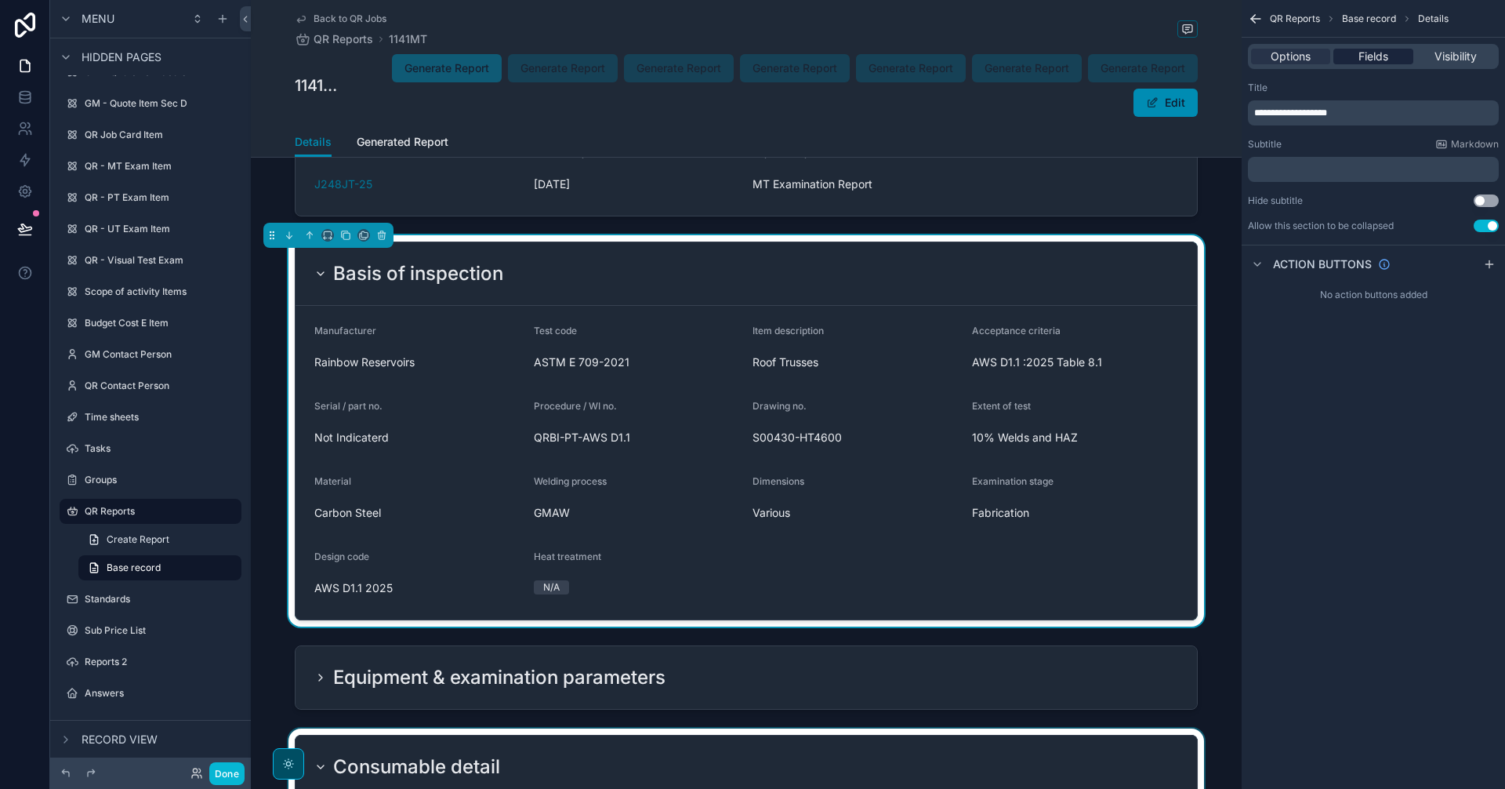
click at [1400, 63] on div "Fields" at bounding box center [1372, 57] width 79 height 16
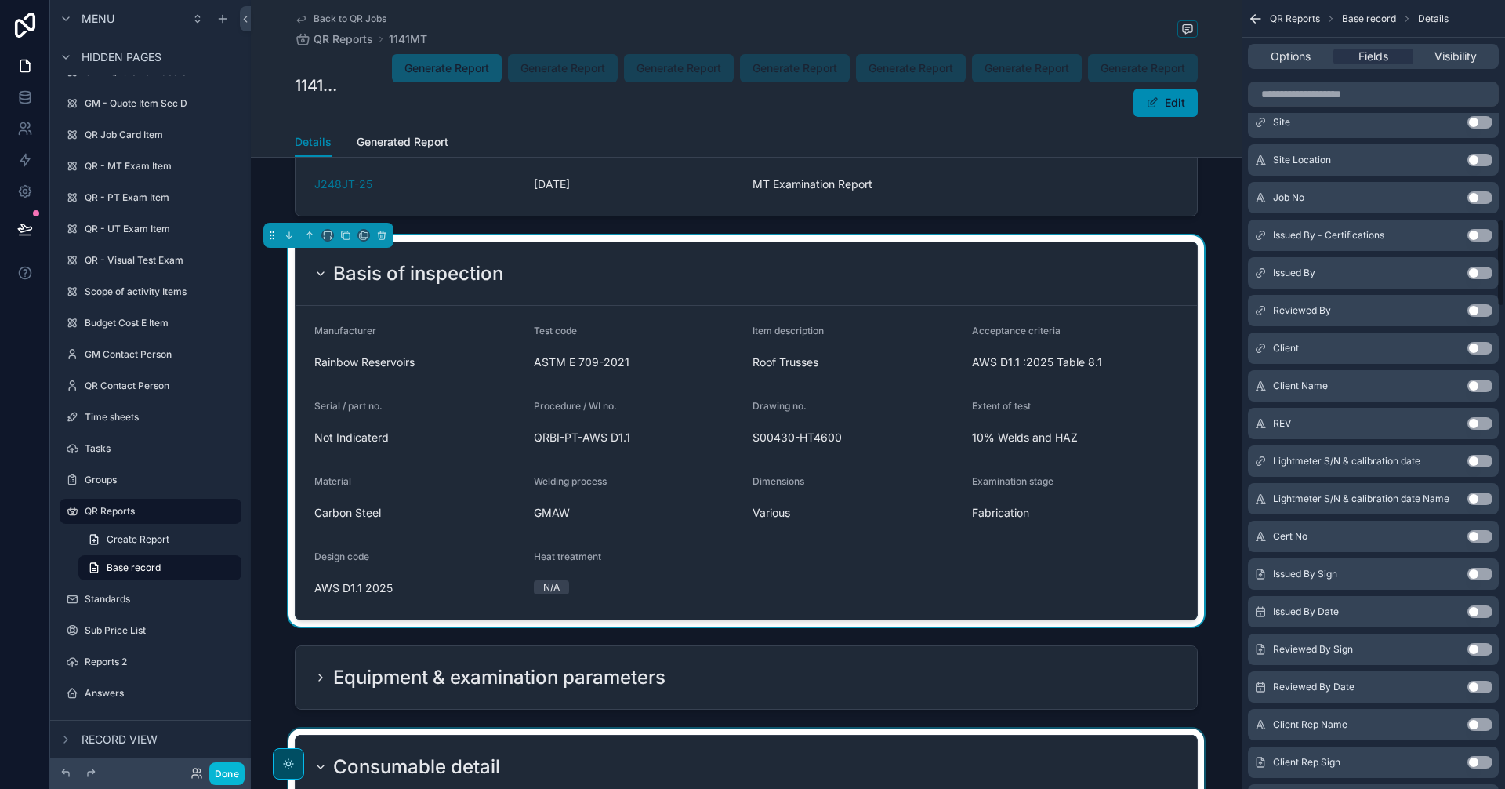
scroll to position [1960, 0]
click at [1482, 387] on button "Use setting" at bounding box center [1480, 386] width 25 height 13
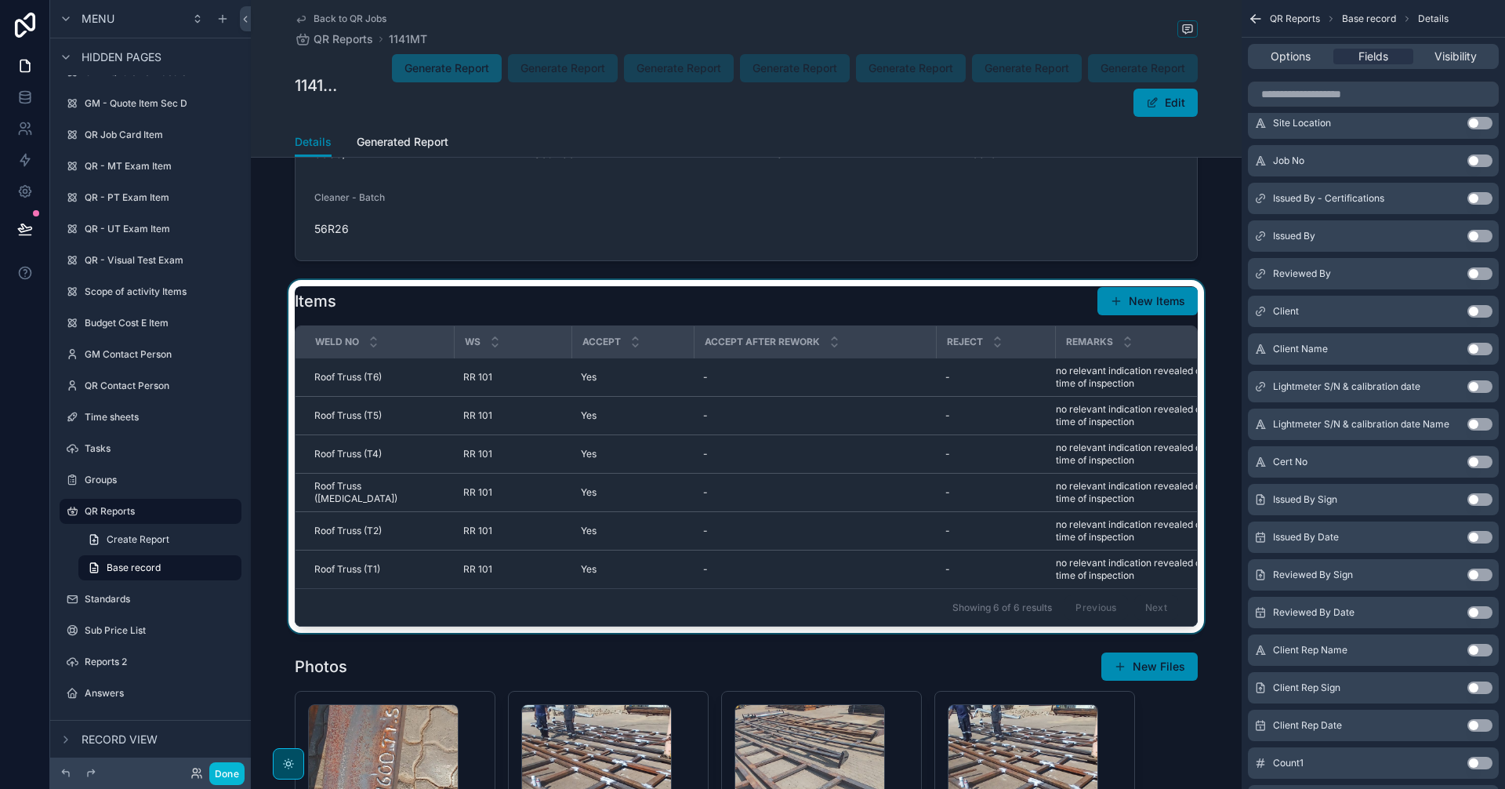
scroll to position [915, 0]
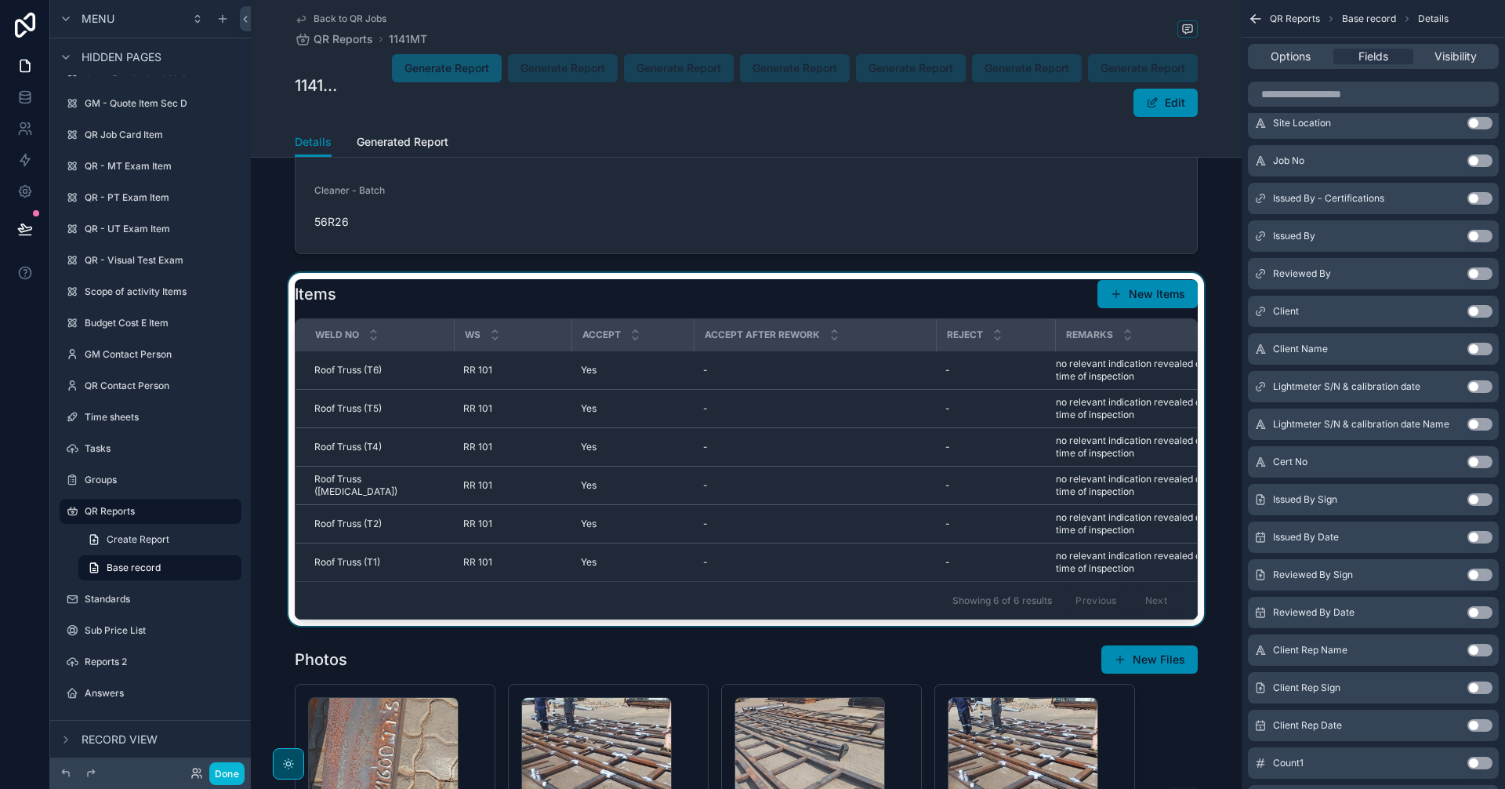
click at [880, 534] on div "scrollable content" at bounding box center [746, 449] width 991 height 353
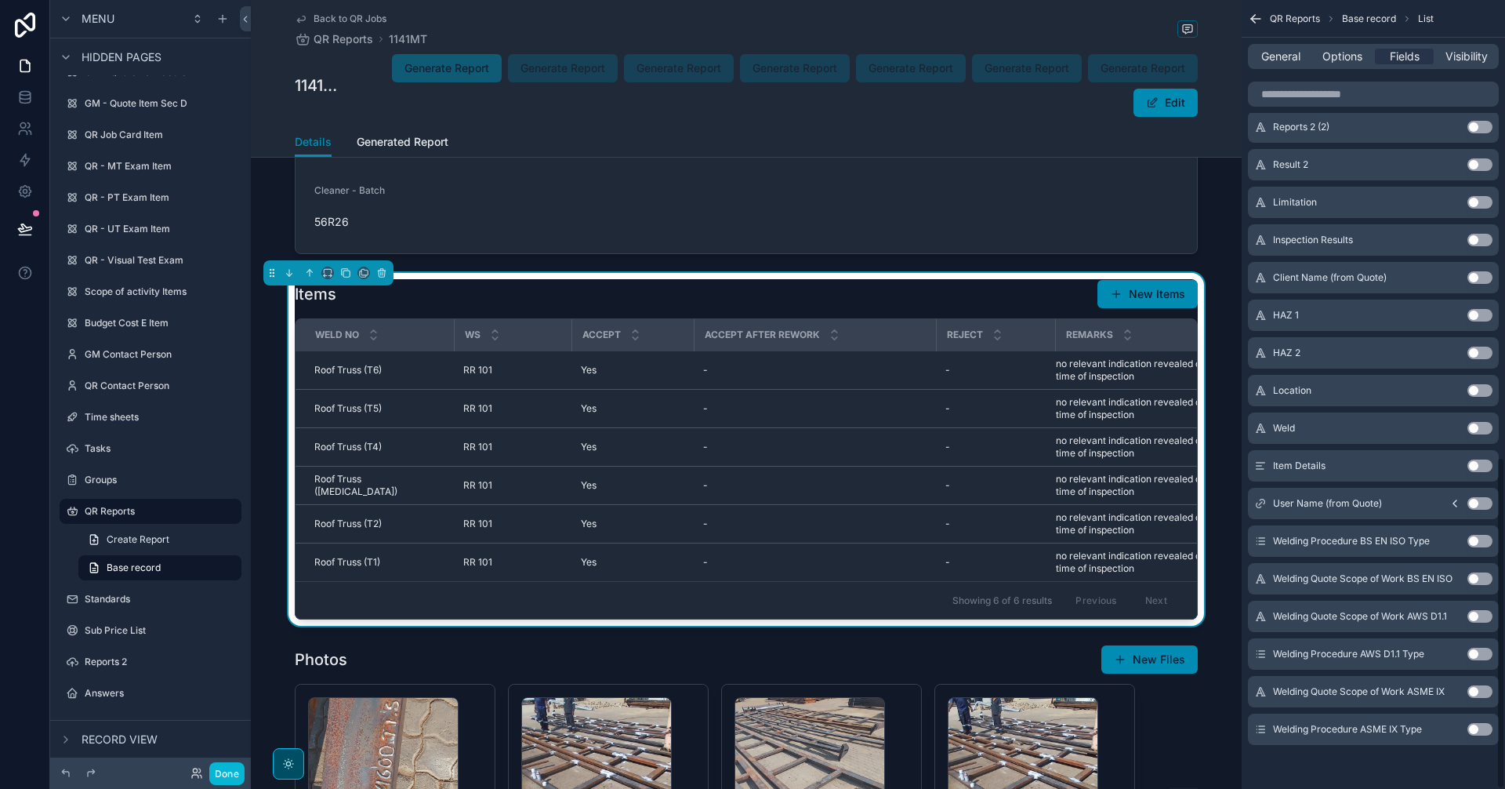
scroll to position [1083, 0]
click at [1353, 61] on span "Options" at bounding box center [1342, 57] width 40 height 16
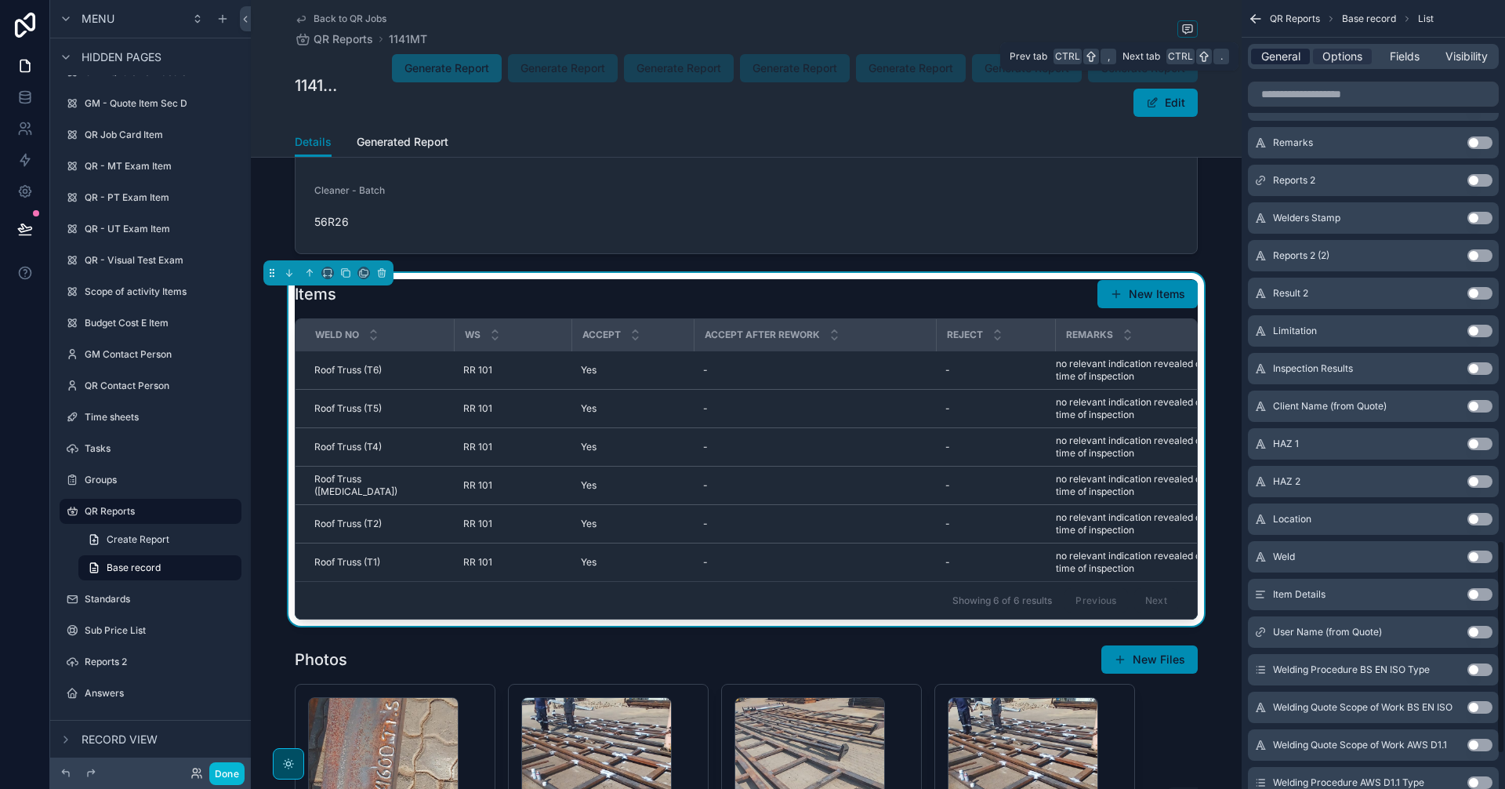
click at [1299, 49] on span "General" at bounding box center [1280, 57] width 39 height 16
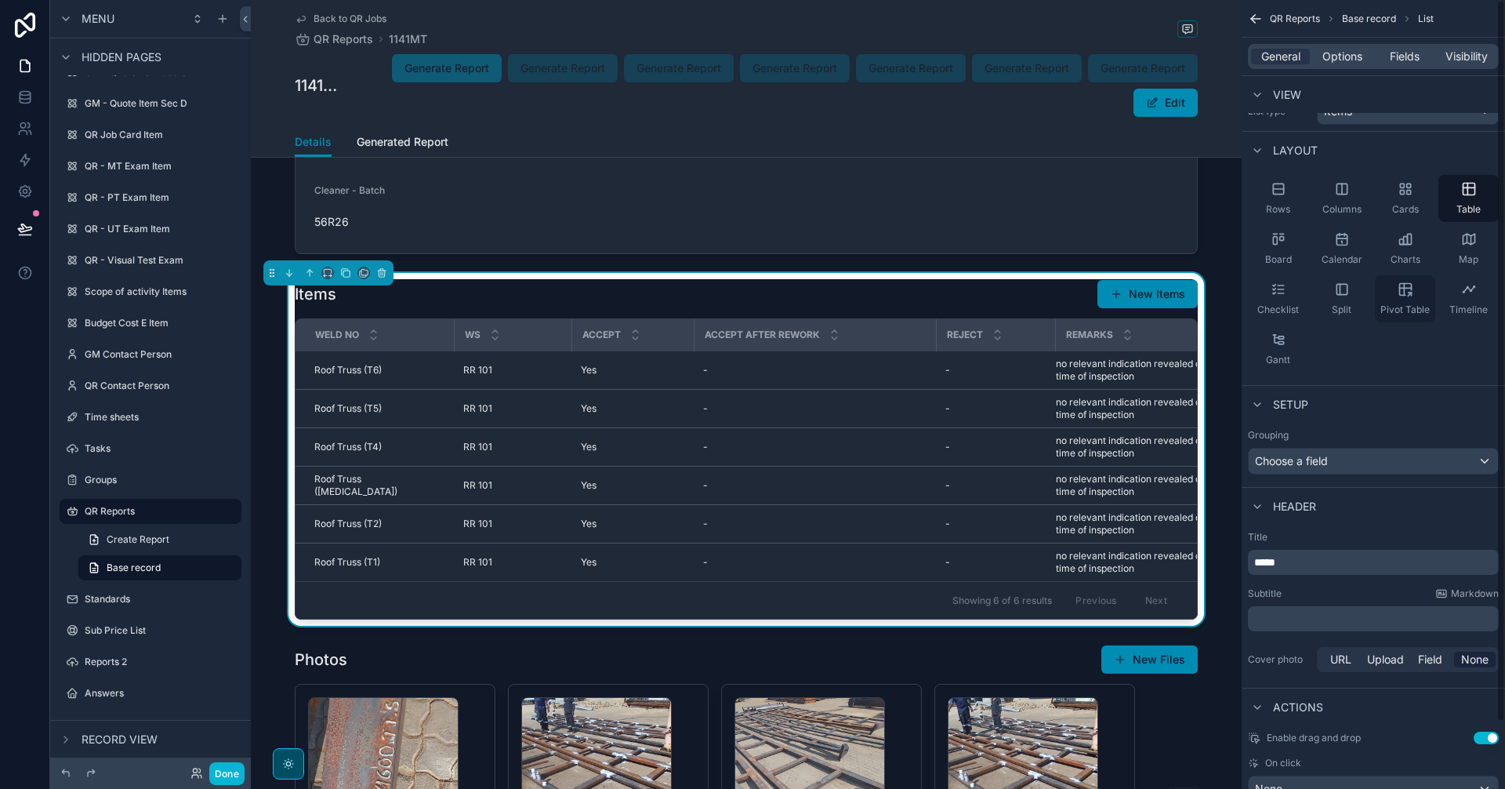
scroll to position [0, 0]
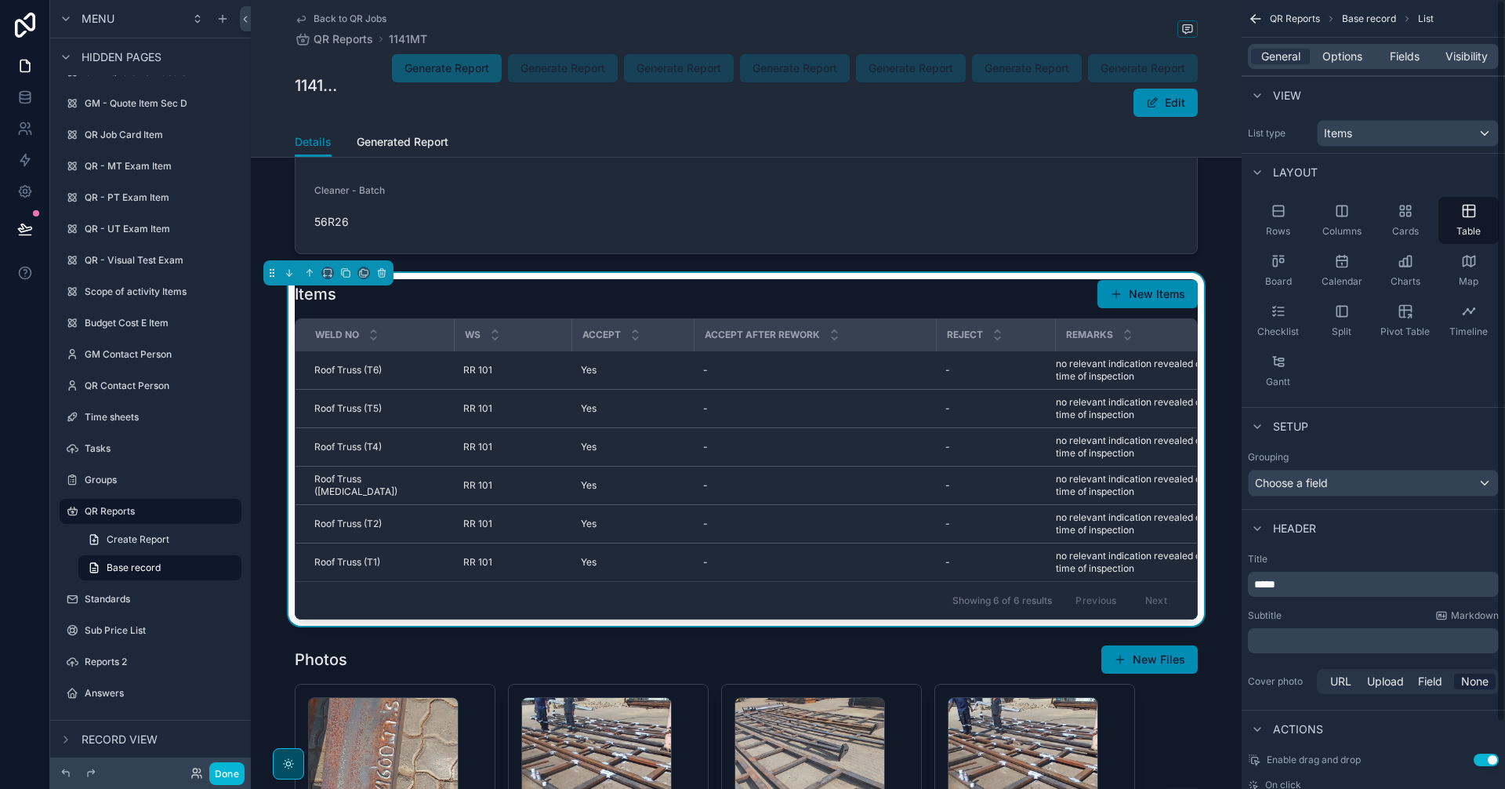
click at [1334, 45] on div "General Options Fields Visibility" at bounding box center [1373, 56] width 251 height 25
click at [1333, 52] on span "Options" at bounding box center [1342, 57] width 40 height 16
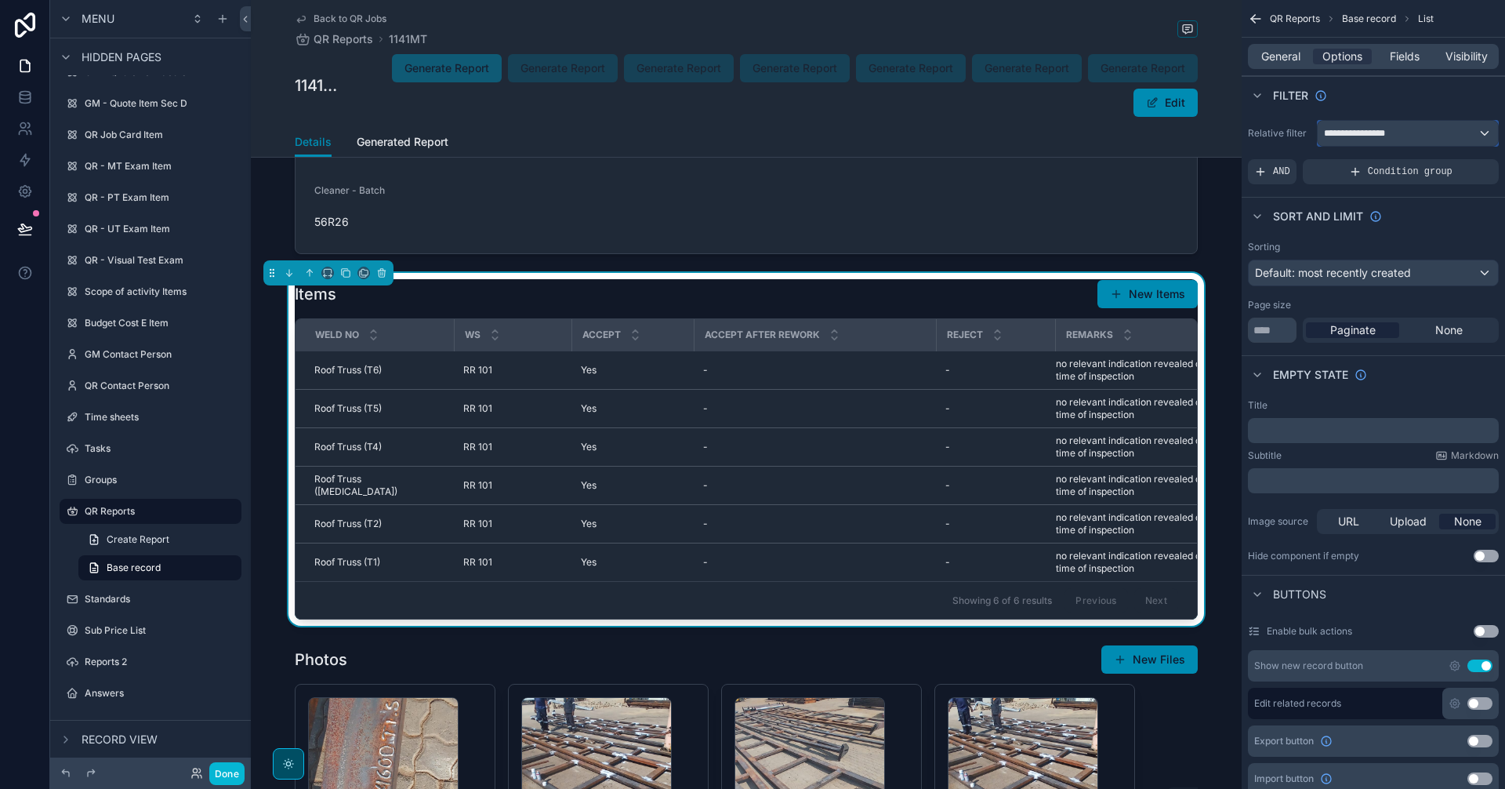
click at [1406, 125] on div "**********" at bounding box center [1408, 133] width 180 height 25
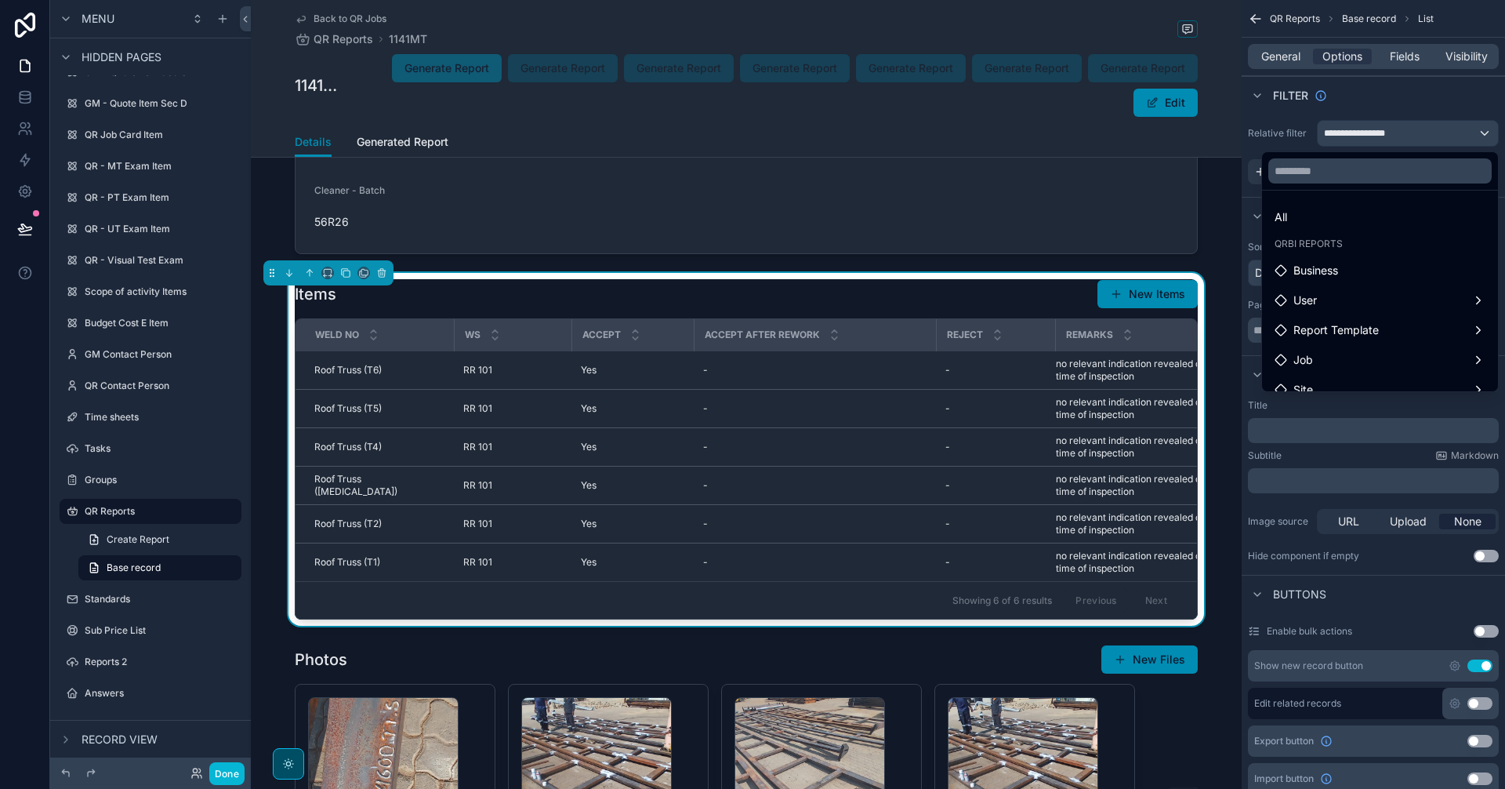
click at [1406, 125] on div "scrollable content" at bounding box center [752, 394] width 1505 height 789
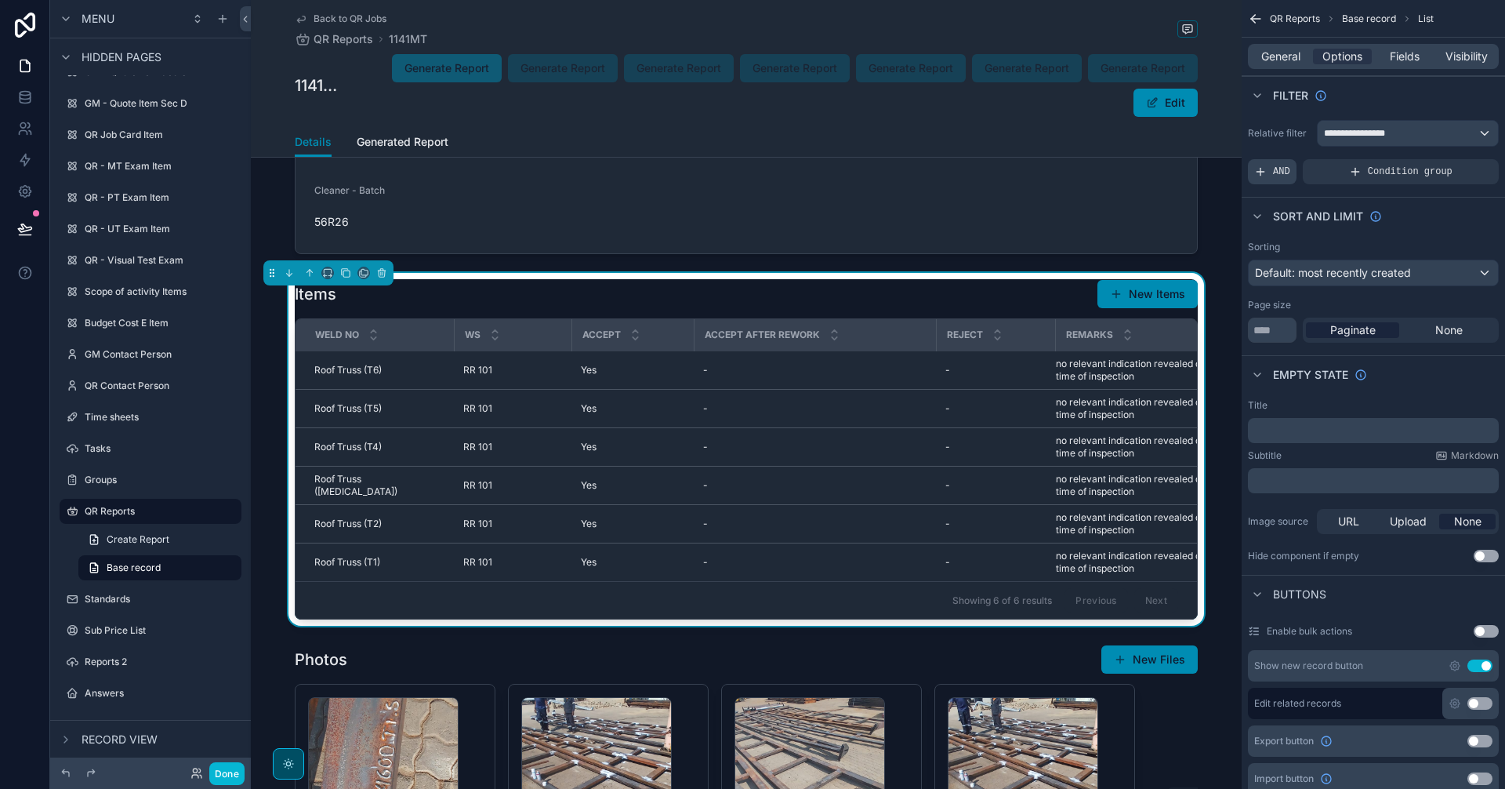
click at [1268, 176] on div "AND" at bounding box center [1272, 171] width 49 height 25
click at [1326, 164] on div "Add a filter" at bounding box center [1373, 171] width 251 height 25
click at [1457, 161] on icon "scrollable content" at bounding box center [1459, 161] width 5 height 5
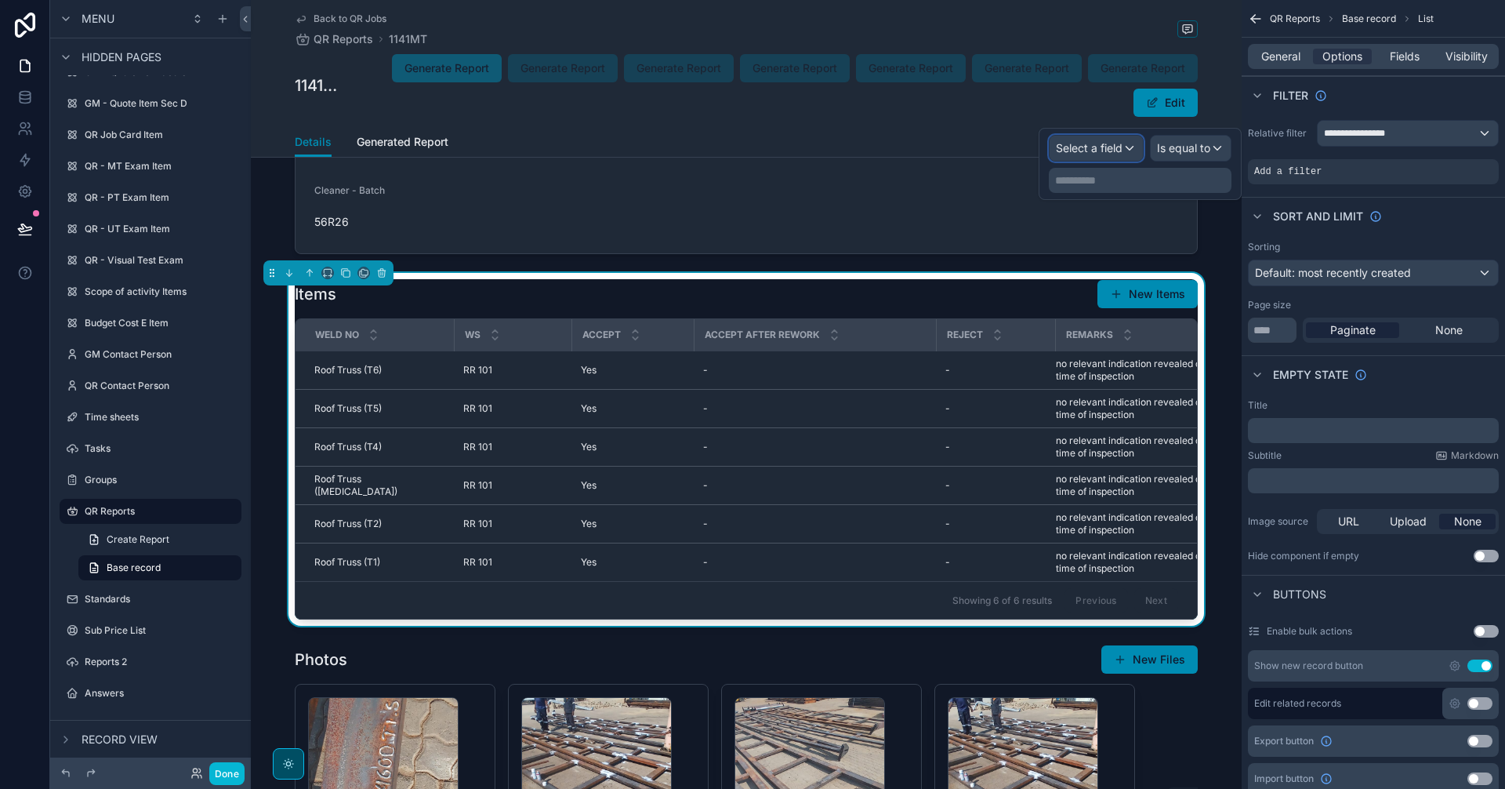
click at [1114, 151] on span "Select a field" at bounding box center [1089, 147] width 67 height 13
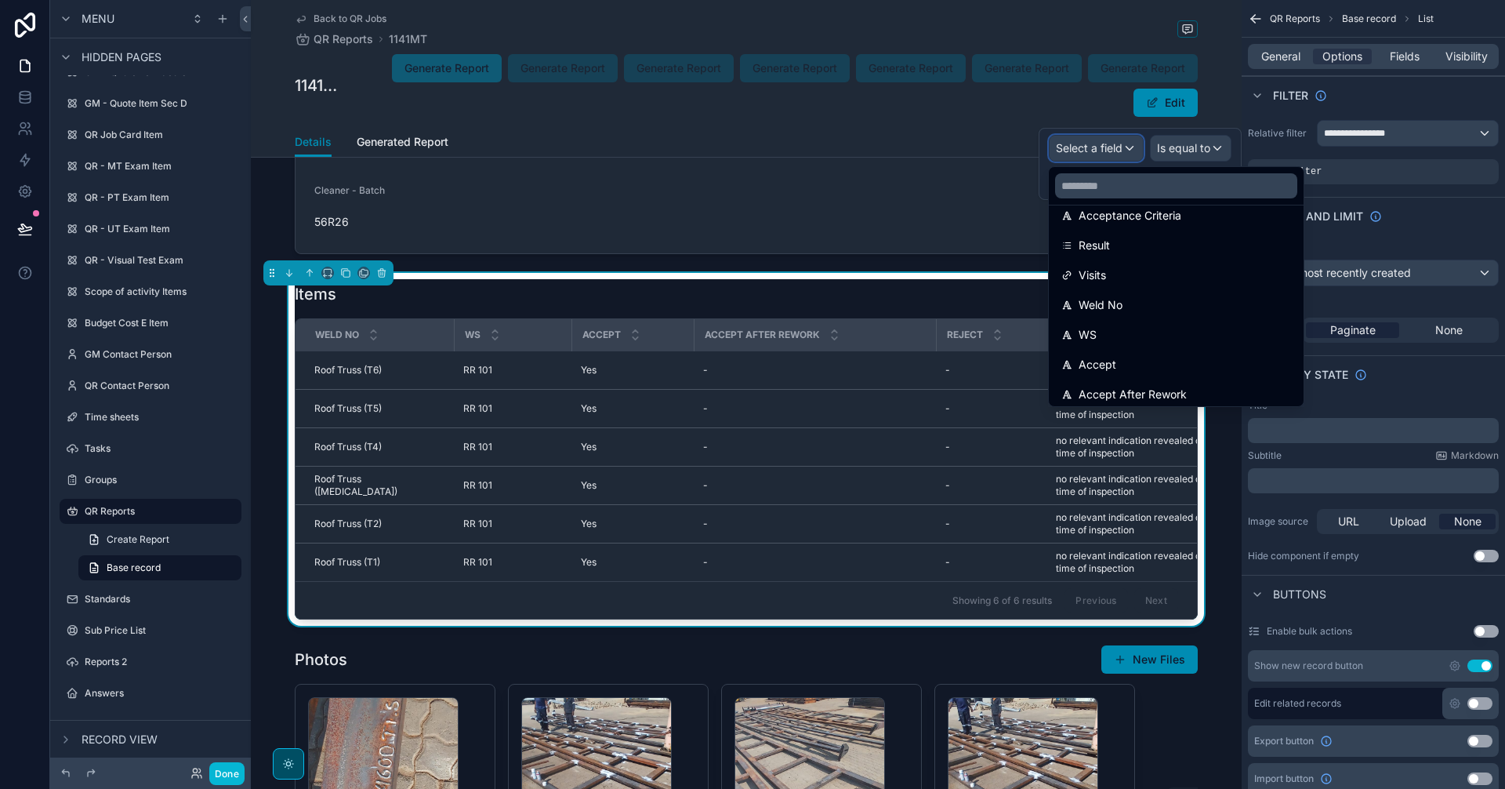
scroll to position [653, 0]
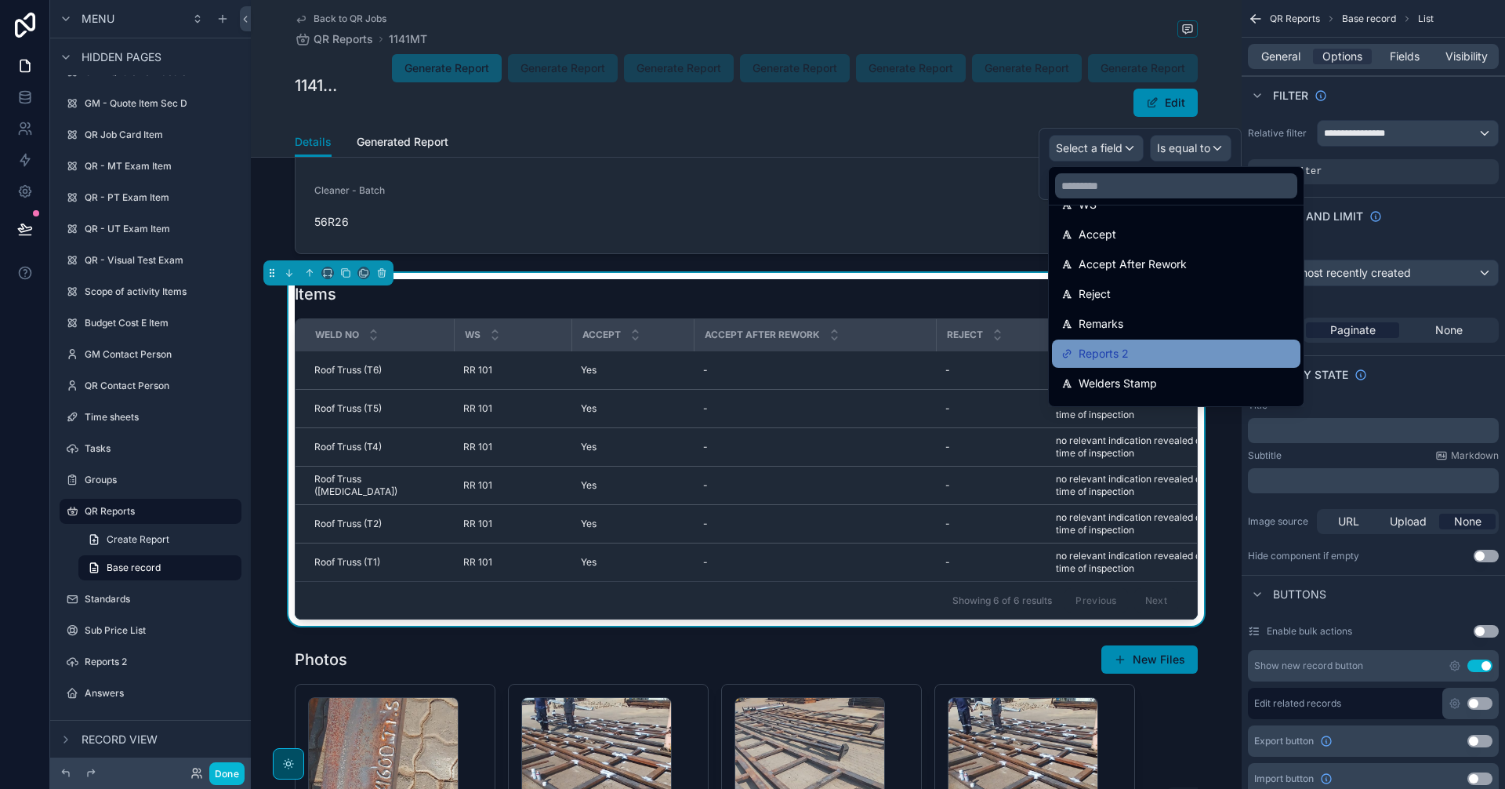
click at [1200, 354] on div "Reports 2" at bounding box center [1176, 353] width 230 height 19
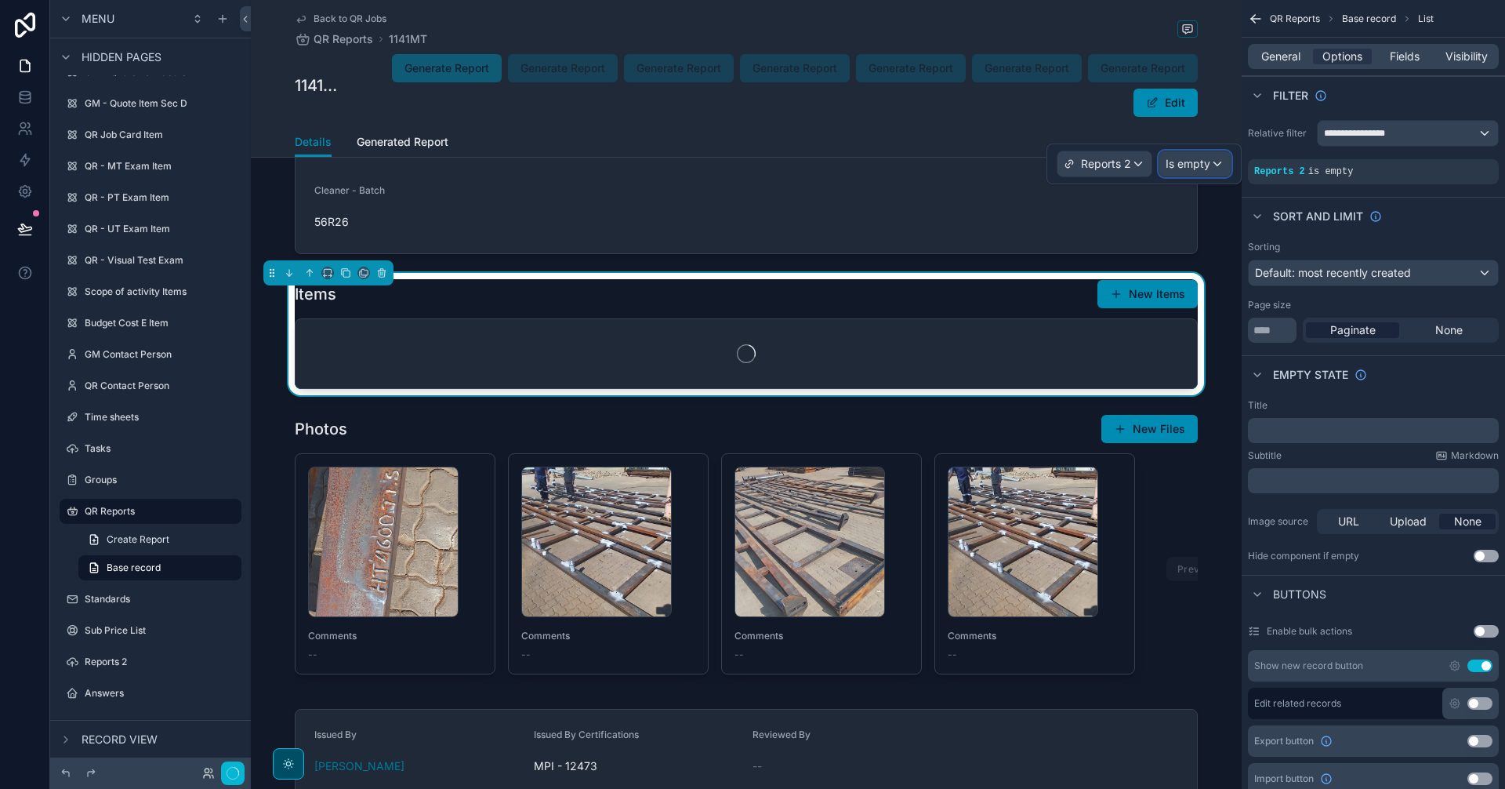
click at [1203, 170] on span "Is empty" at bounding box center [1188, 164] width 45 height 16
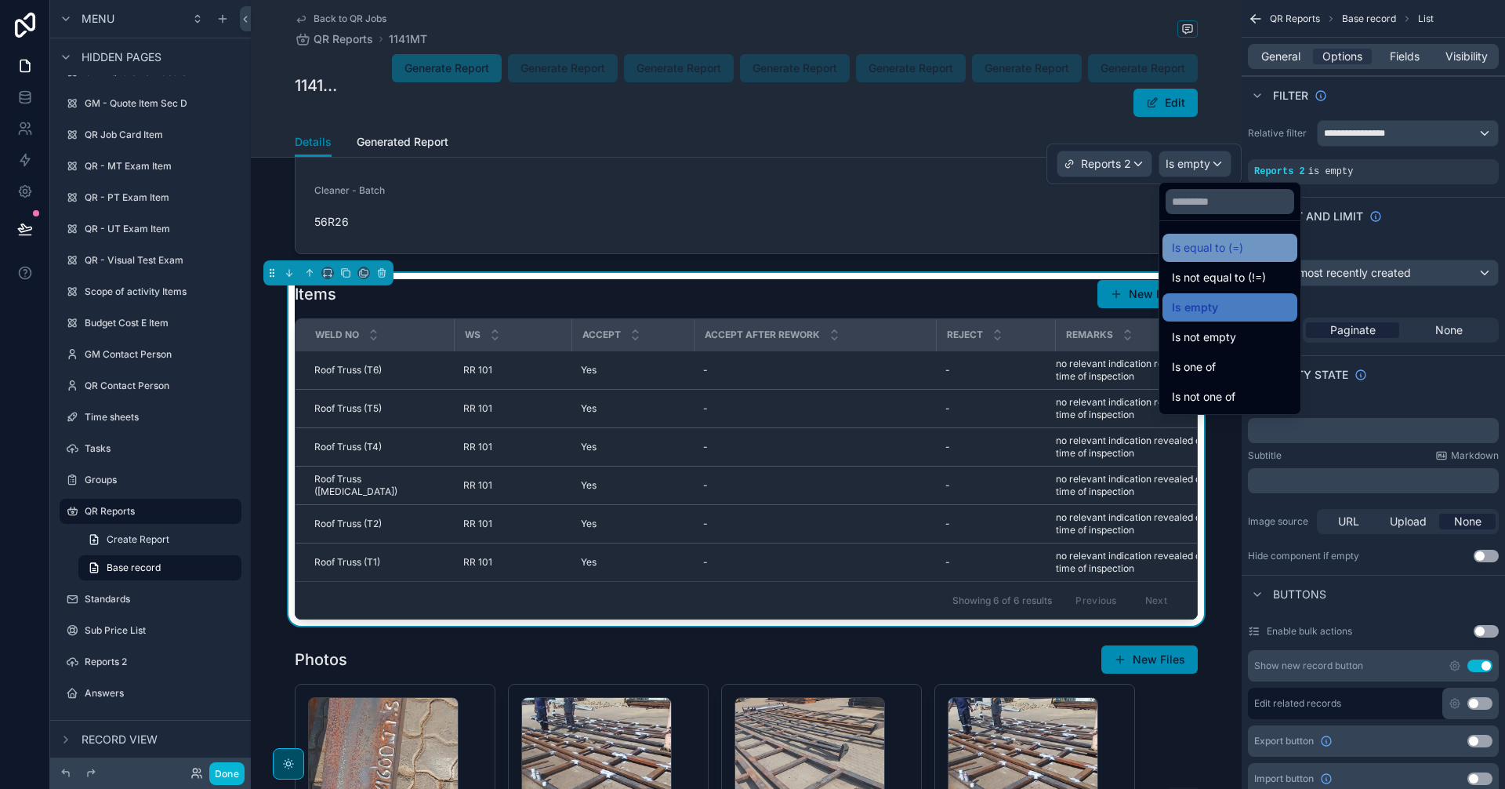
click at [1232, 243] on span "Is equal to (=)" at bounding box center [1207, 247] width 71 height 19
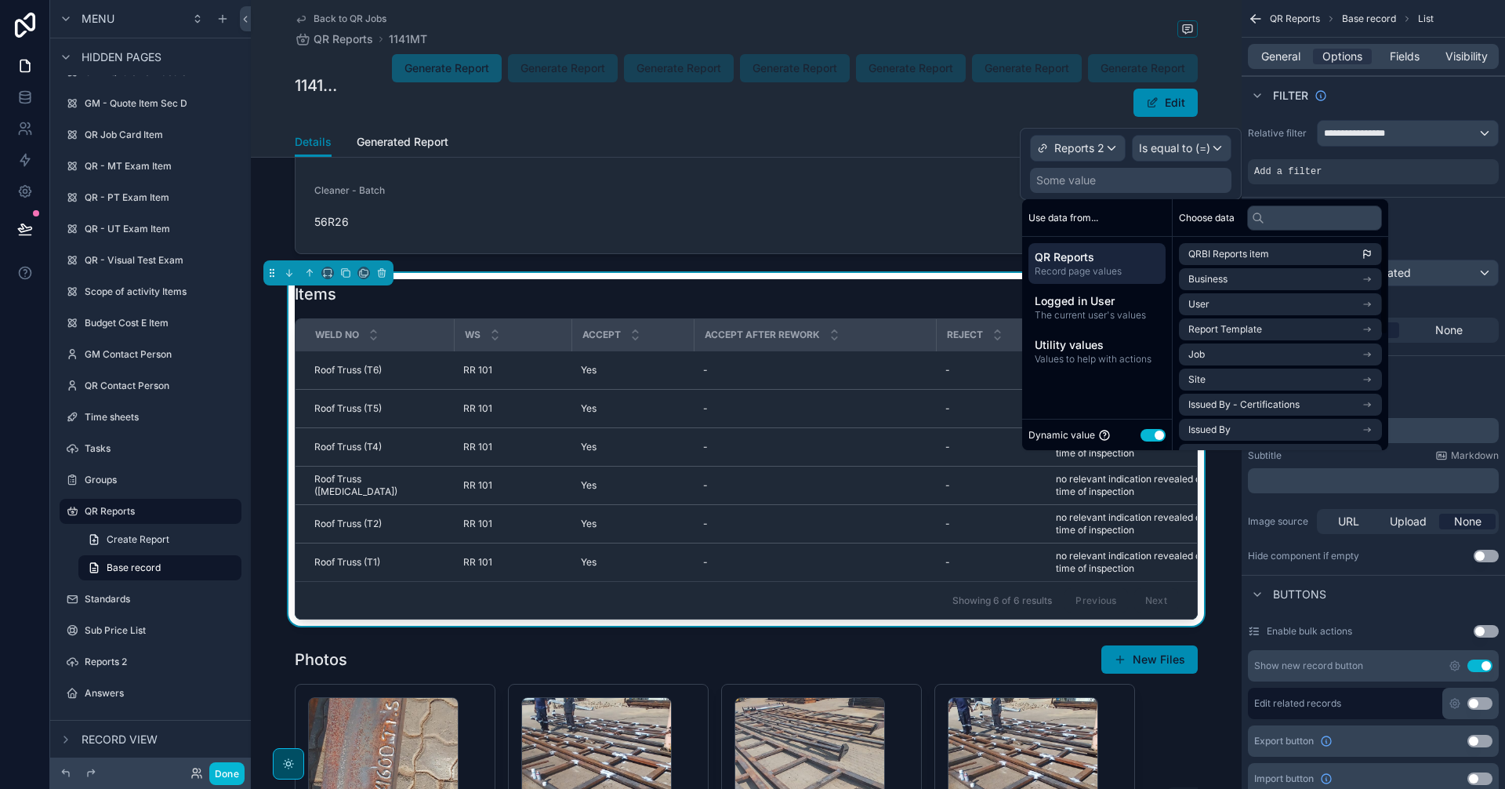
click at [1154, 435] on button "Use setting" at bounding box center [1153, 435] width 25 height 13
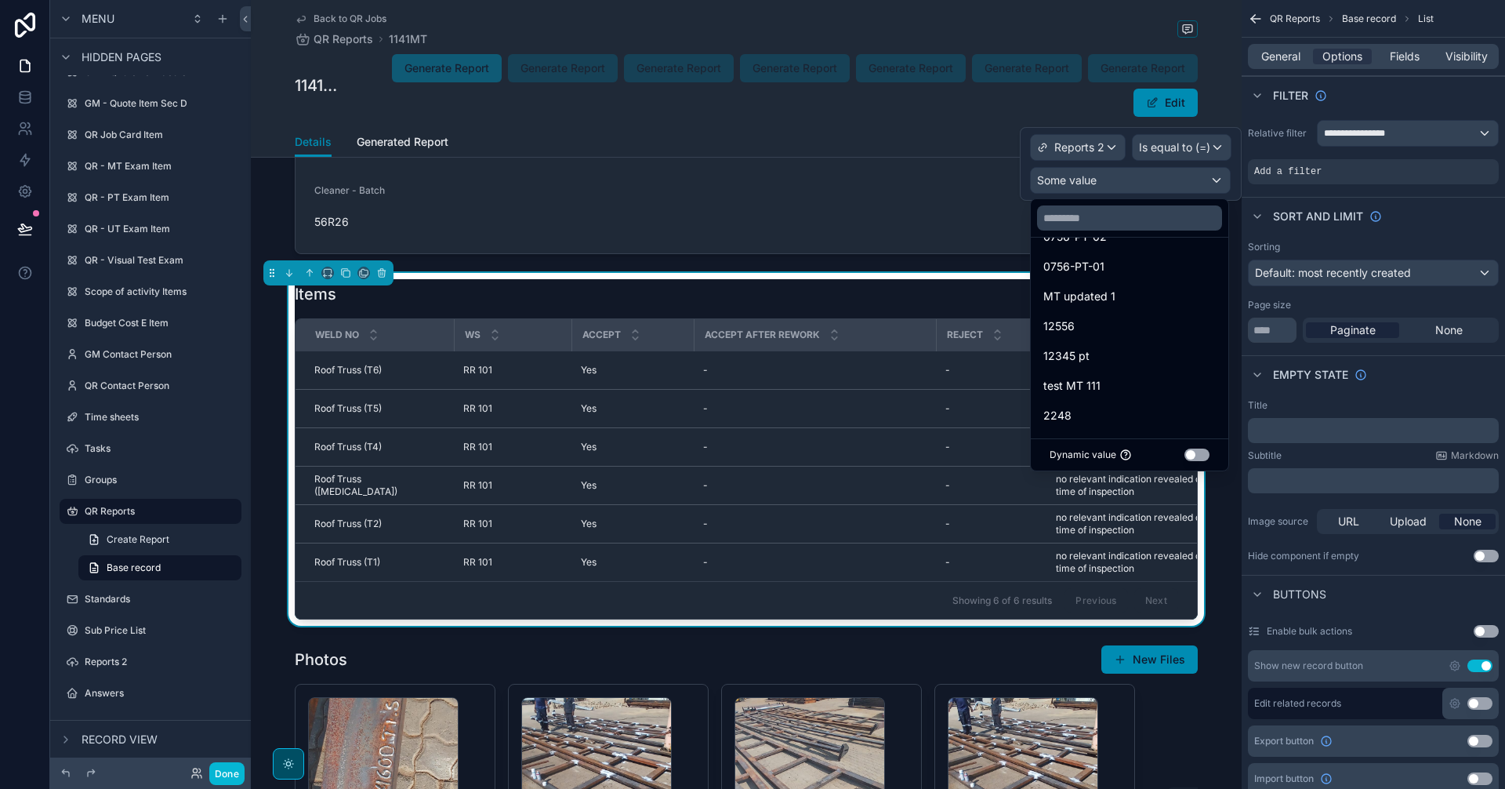
scroll to position [955, 0]
click at [1112, 151] on div at bounding box center [1131, 164] width 222 height 74
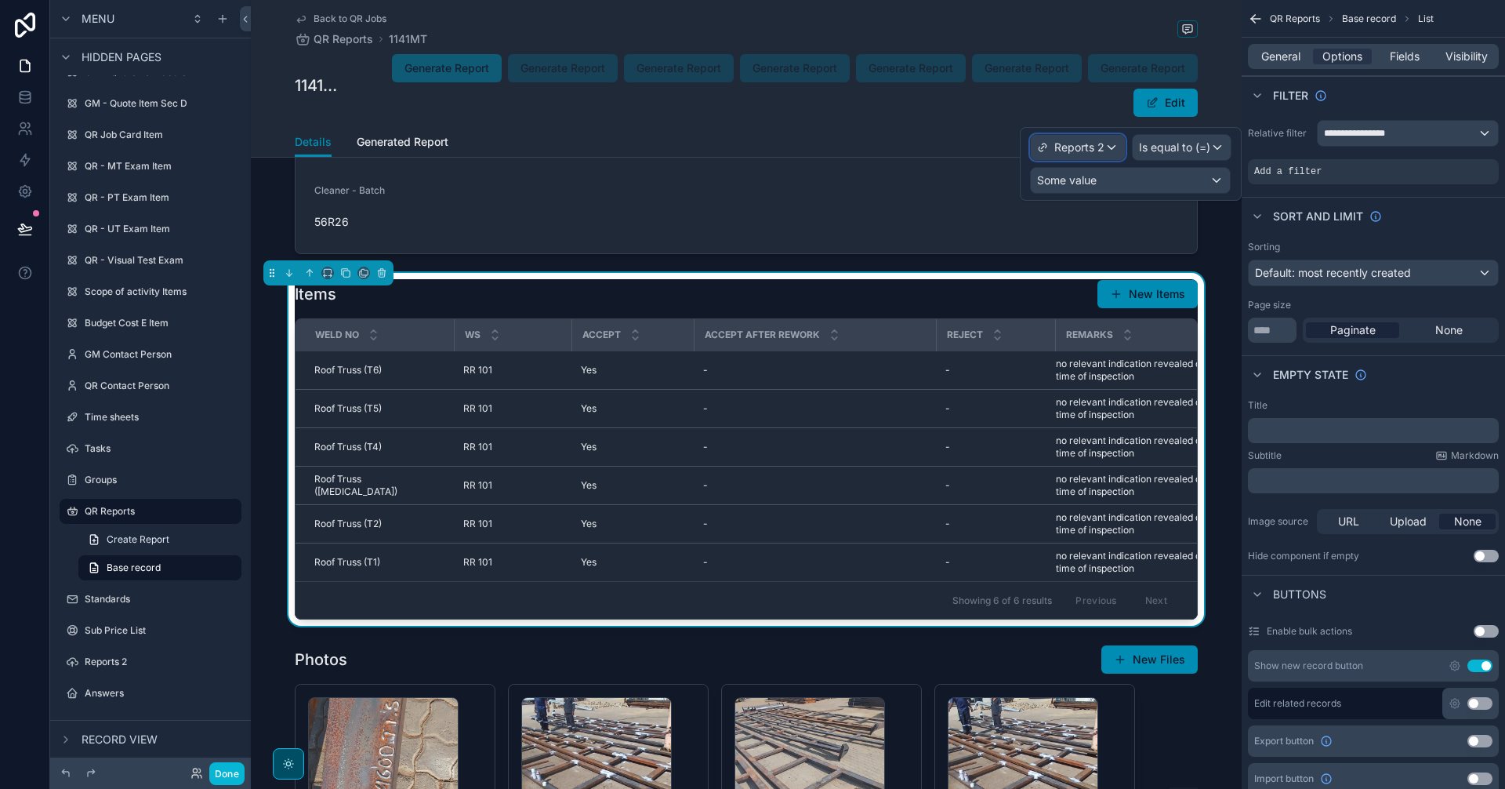
click at [1111, 151] on div "Reports 2" at bounding box center [1078, 147] width 94 height 25
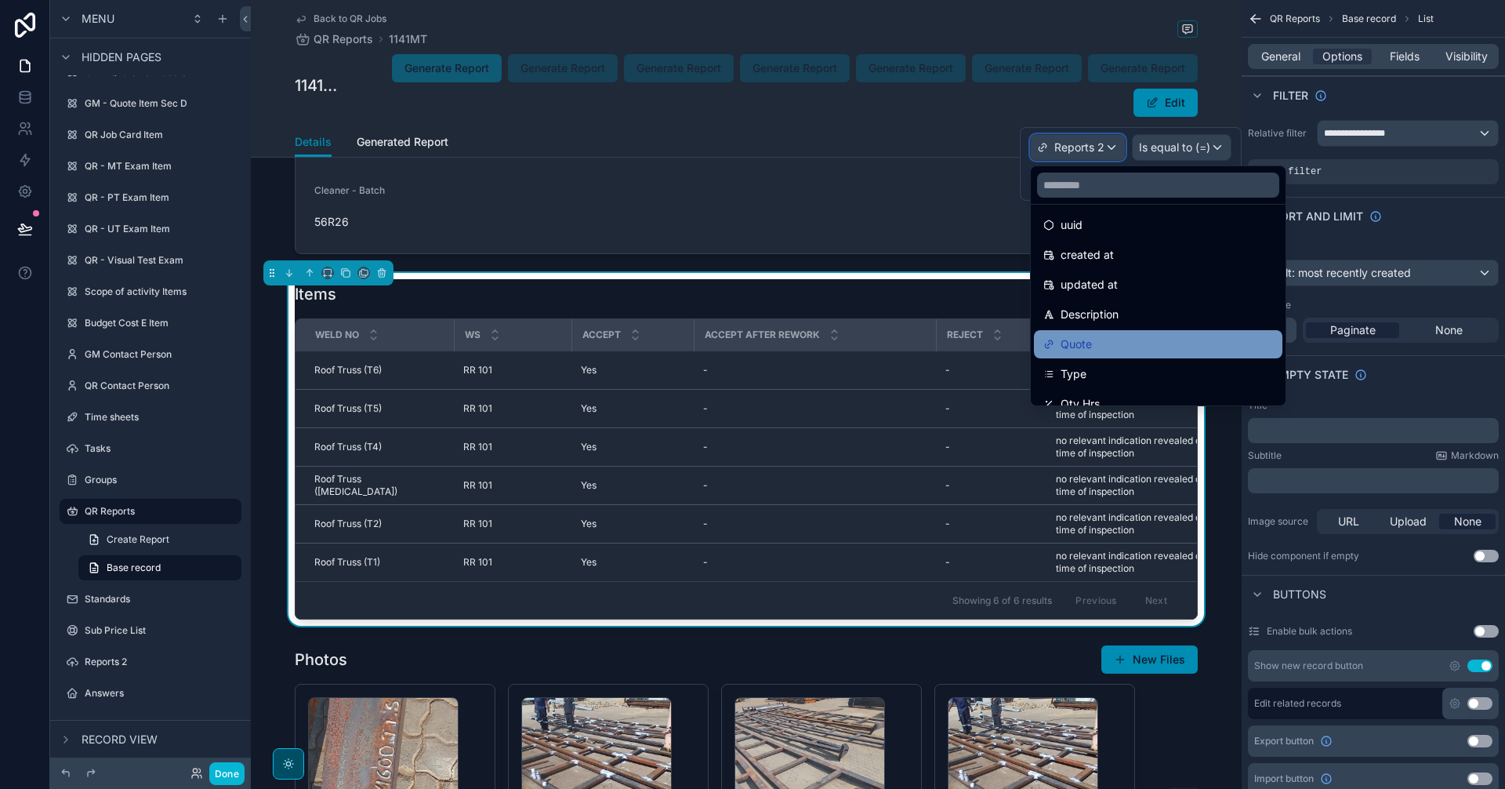
scroll to position [0, 0]
click at [1385, 186] on div "**********" at bounding box center [1373, 152] width 263 height 77
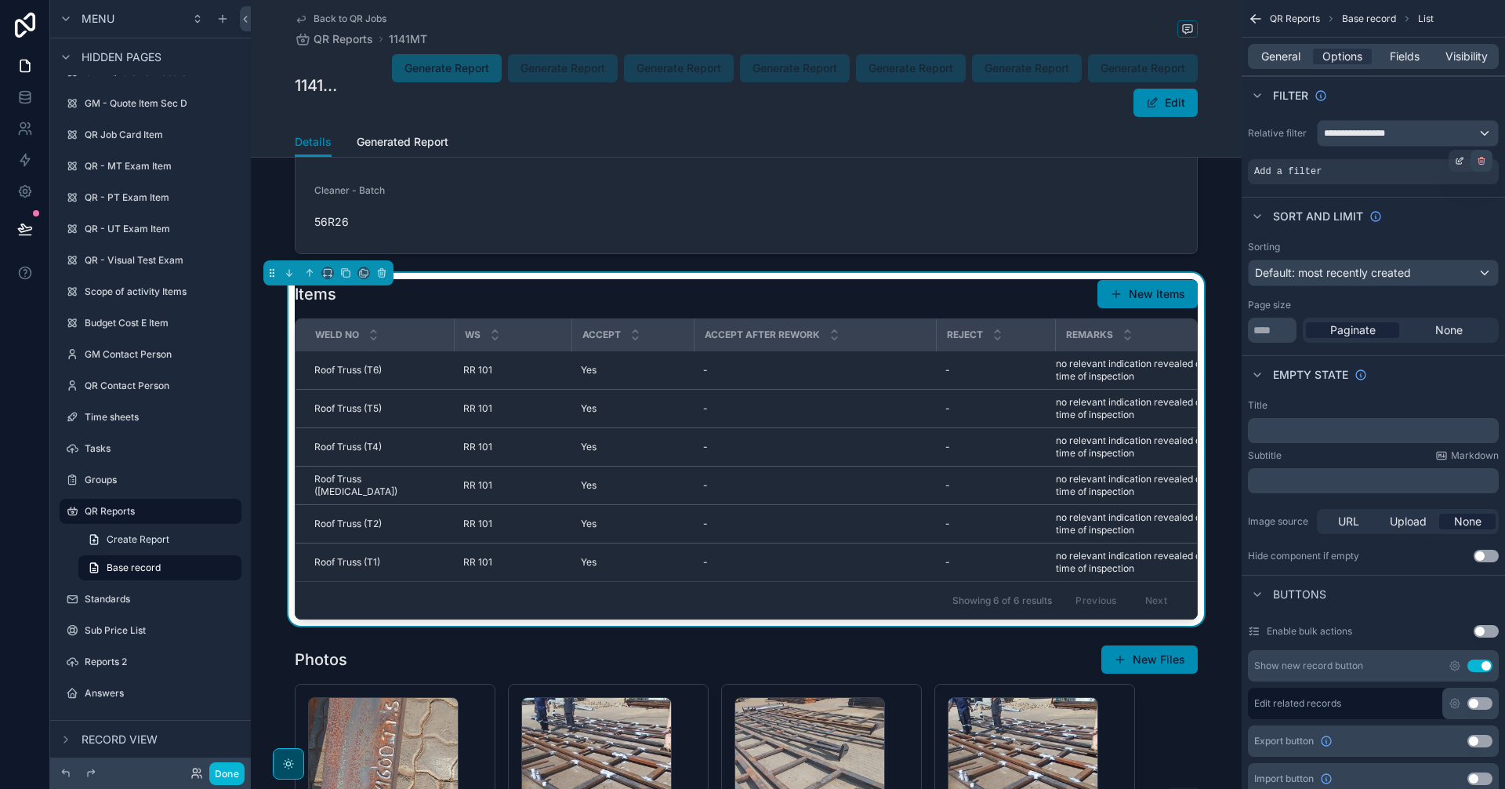
click at [1479, 158] on icon "scrollable content" at bounding box center [1481, 160] width 9 height 9
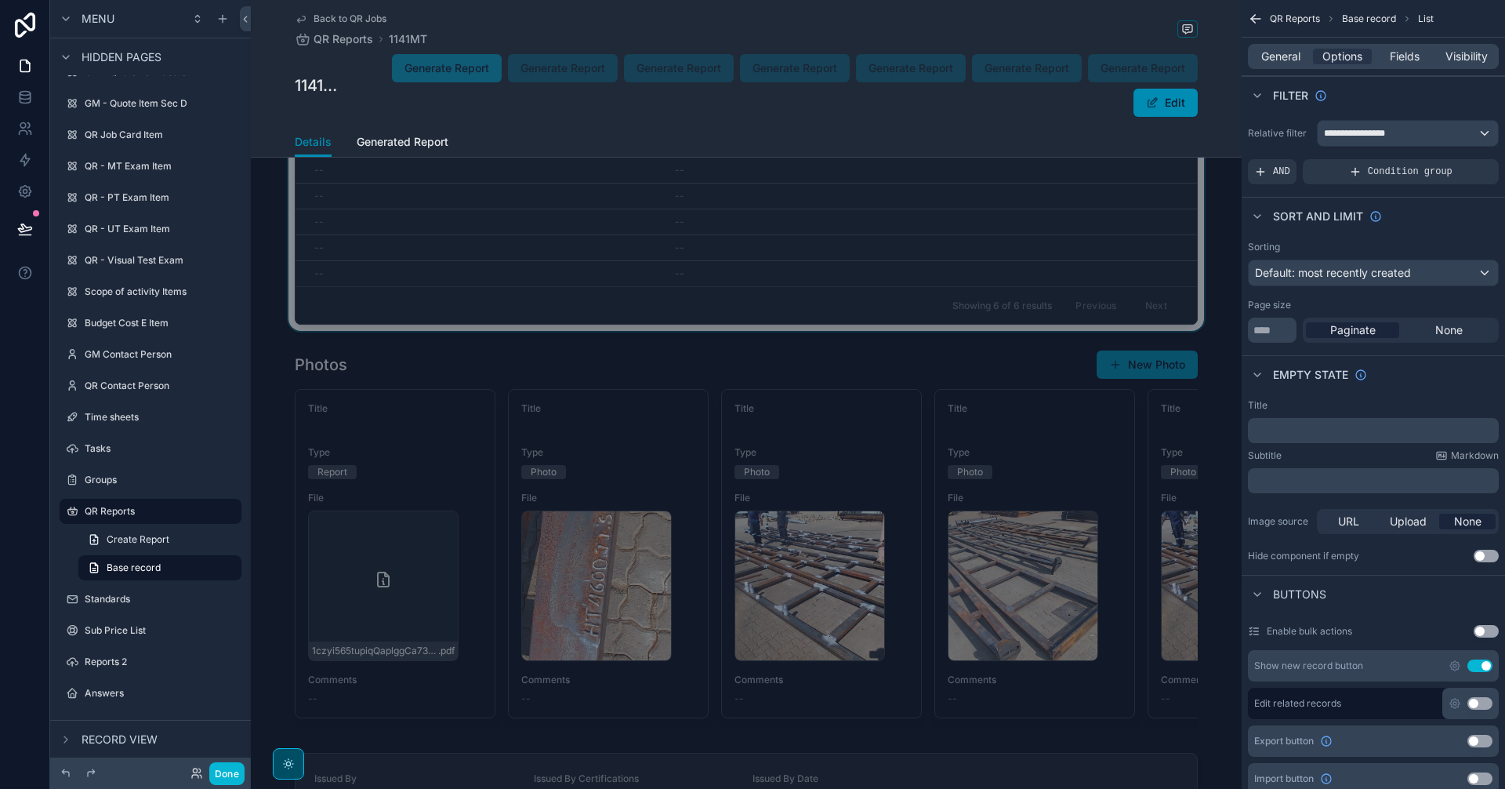
scroll to position [2875, 0]
click at [948, 225] on div "scrollable content" at bounding box center [746, 190] width 991 height 278
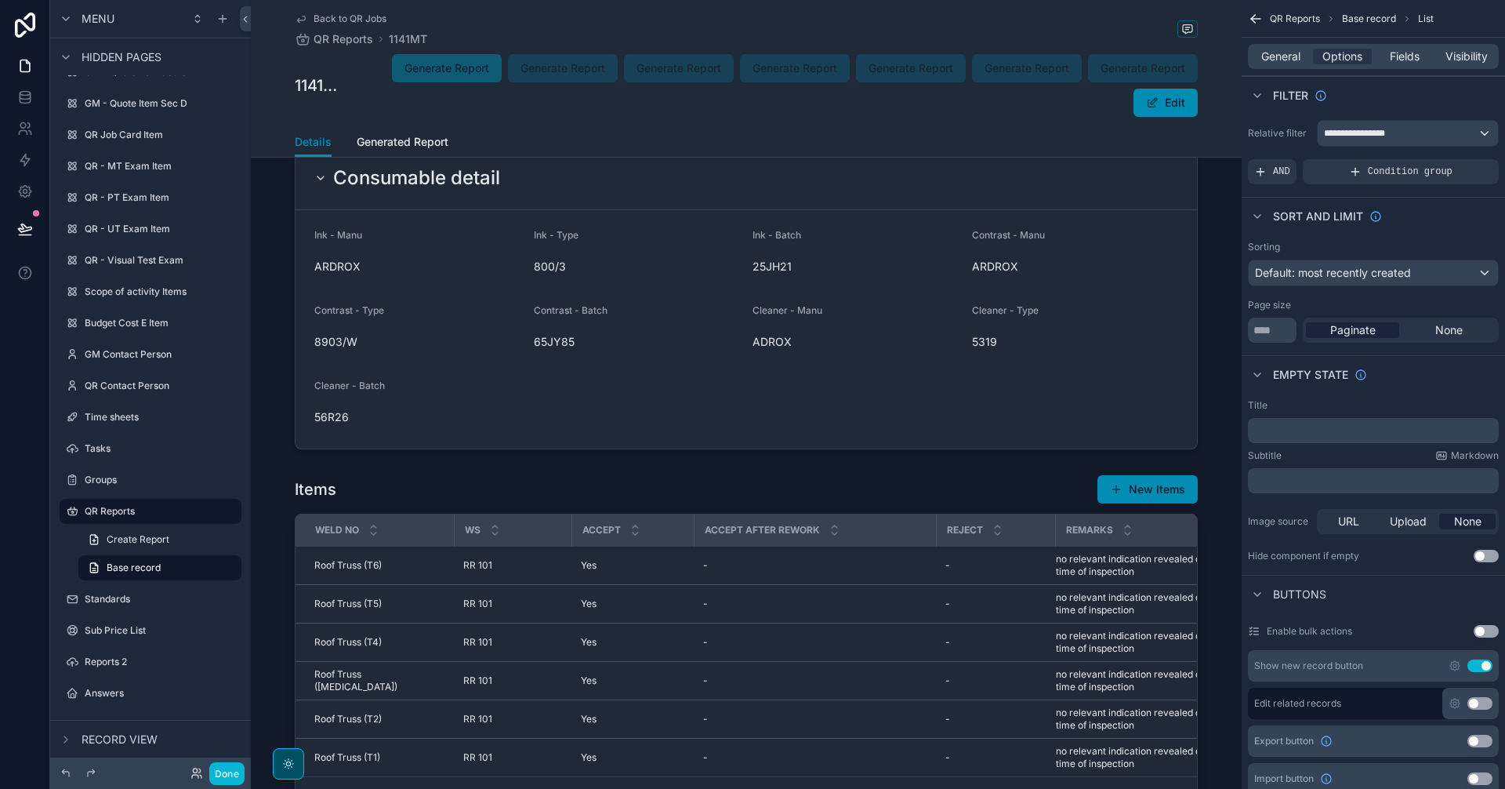
scroll to position [784, 0]
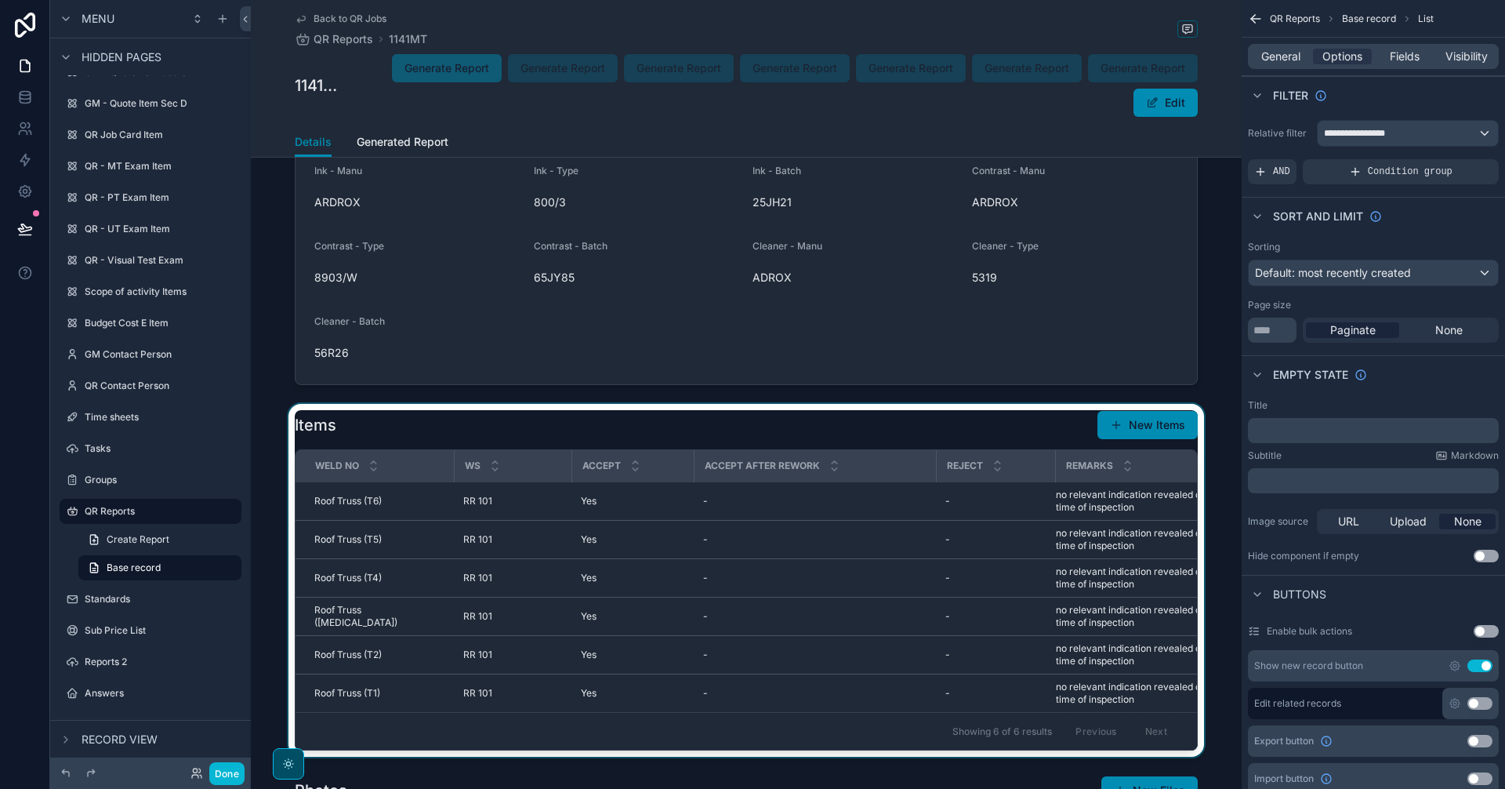
click at [983, 570] on div "scrollable content" at bounding box center [746, 580] width 991 height 353
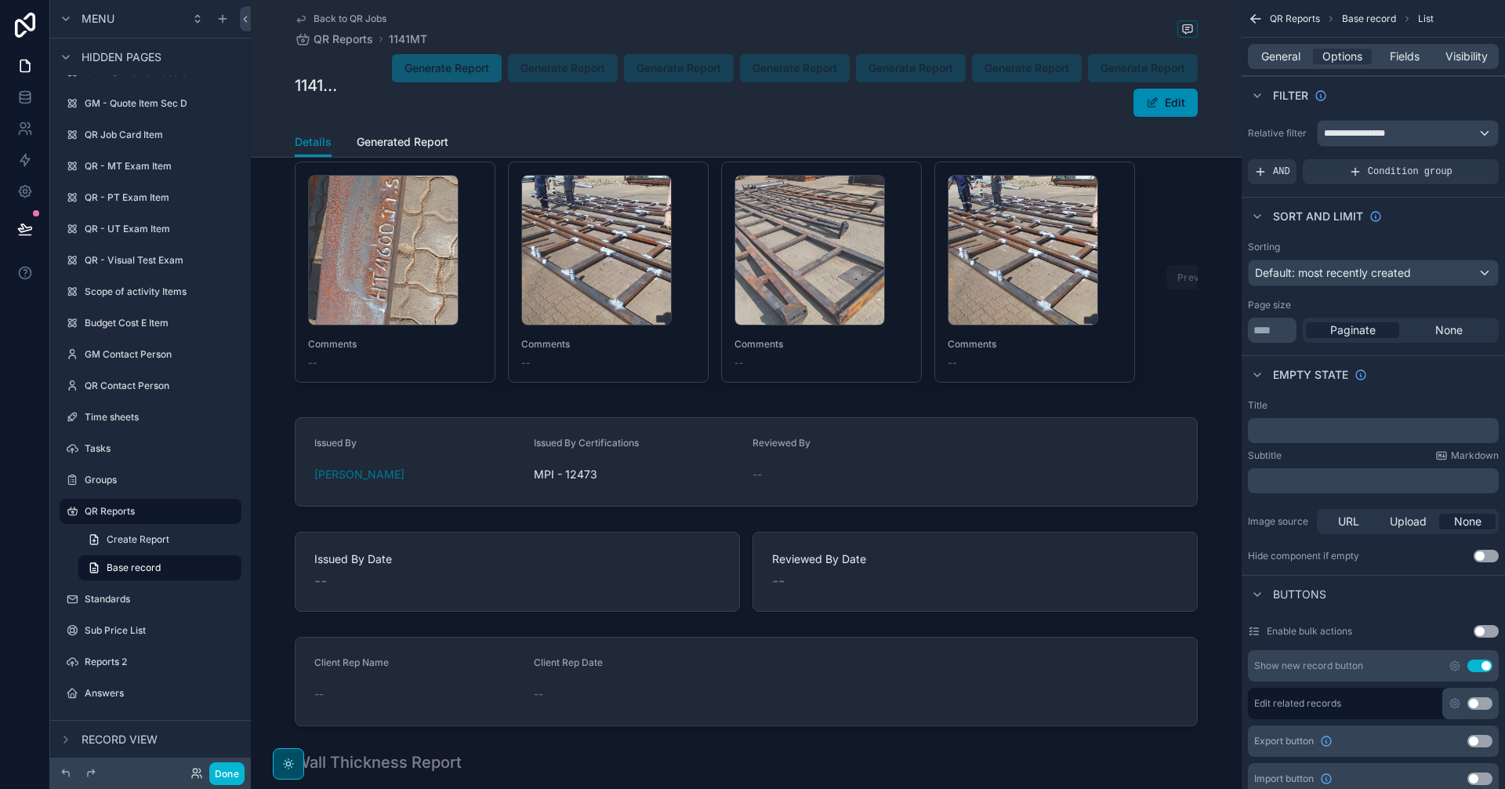
scroll to position [1568, 0]
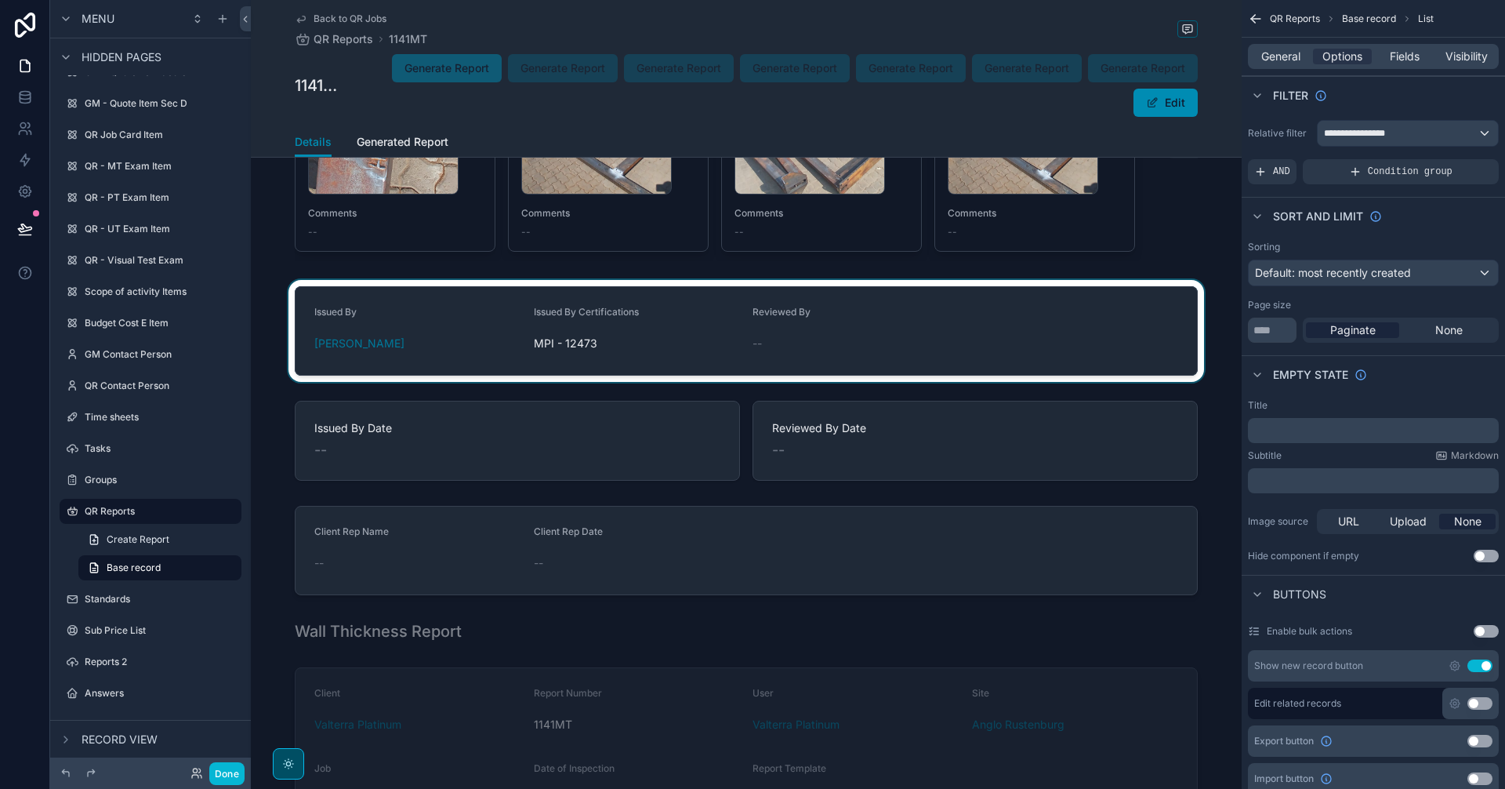
click at [906, 349] on div "scrollable content" at bounding box center [746, 331] width 991 height 102
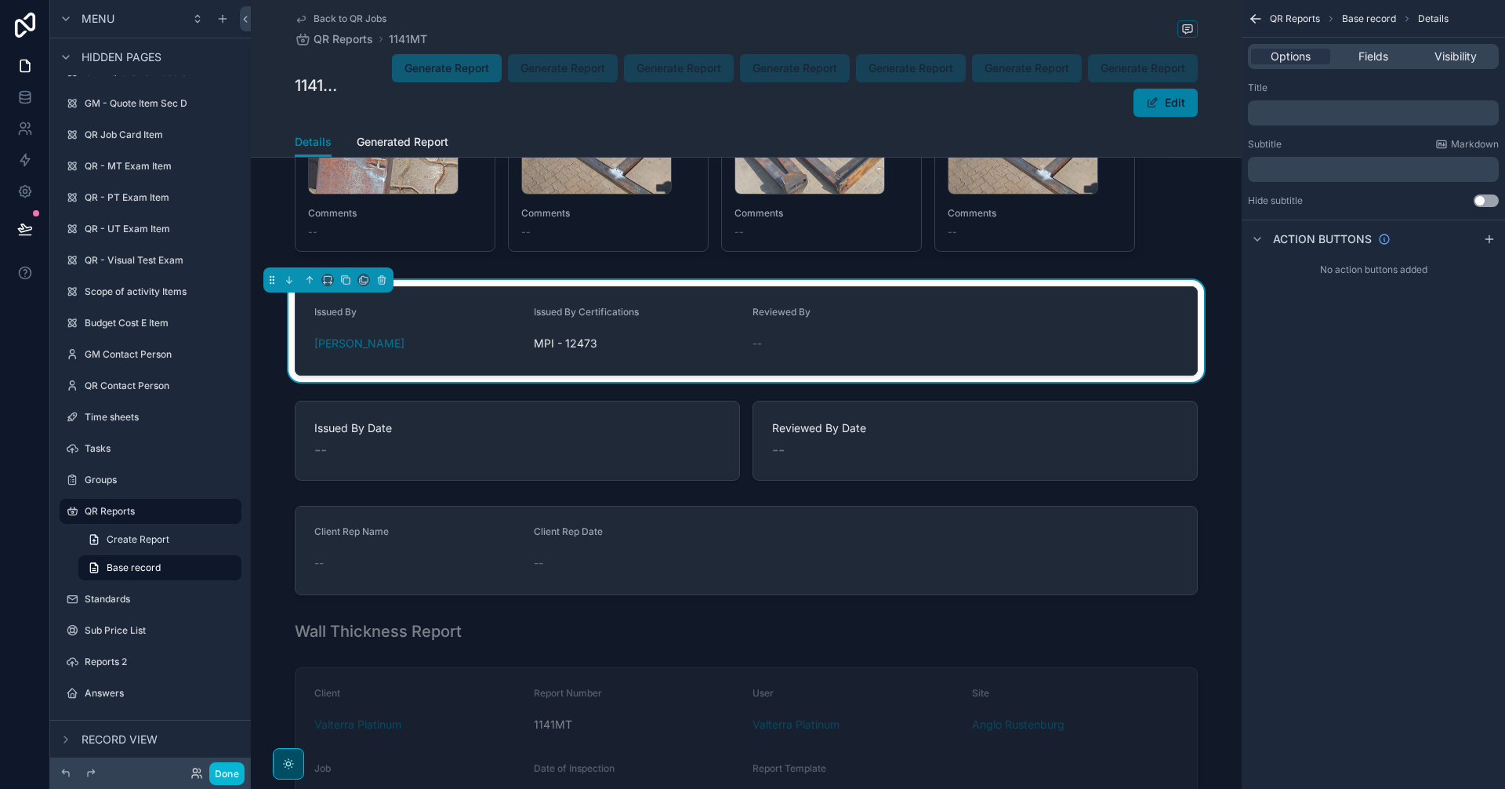
click at [1168, 107] on button "Edit" at bounding box center [1166, 103] width 64 height 28
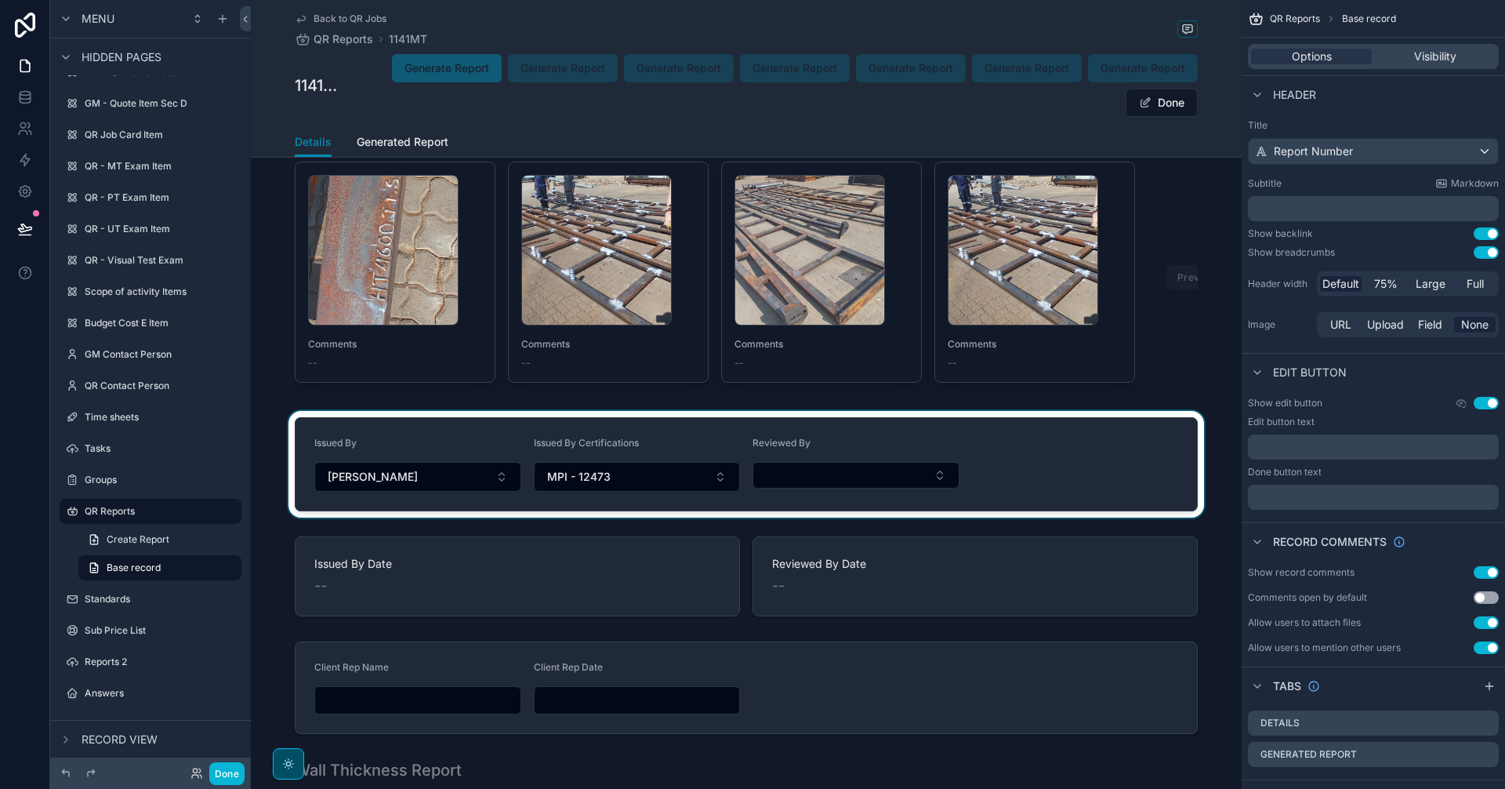
scroll to position [1601, 0]
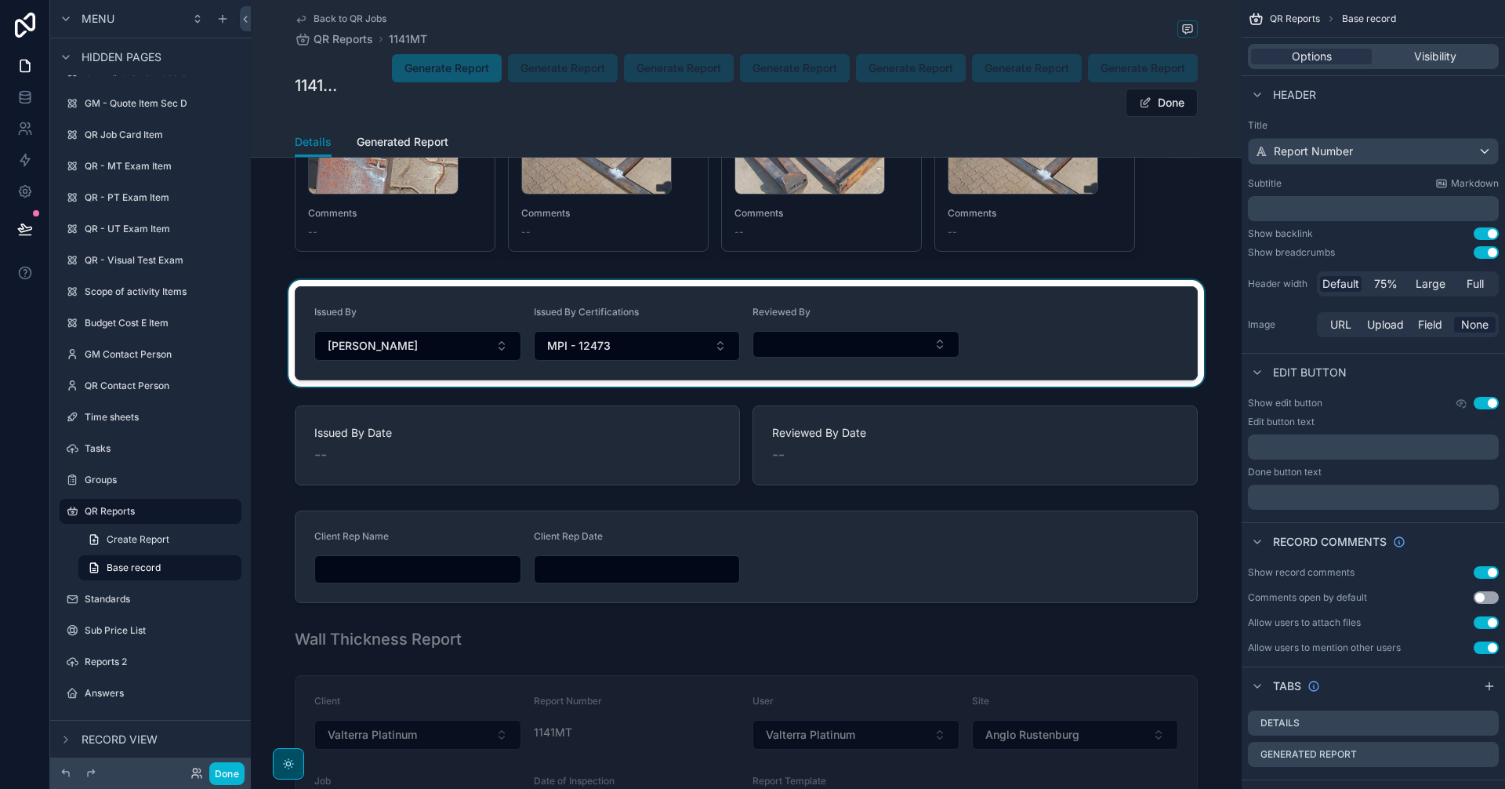
click at [803, 368] on div "scrollable content" at bounding box center [746, 333] width 991 height 107
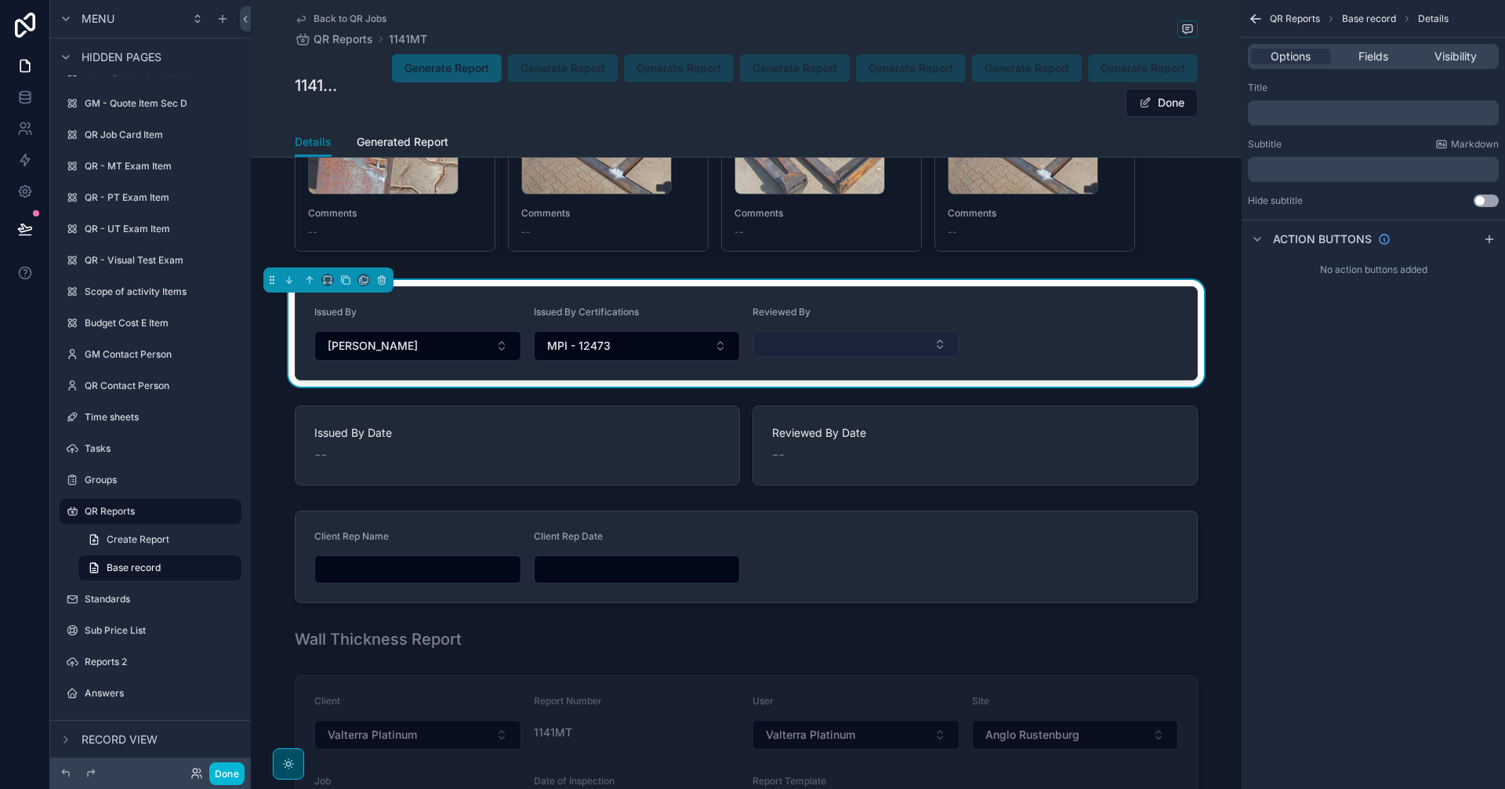
click at [847, 357] on button "Select Button" at bounding box center [856, 344] width 207 height 27
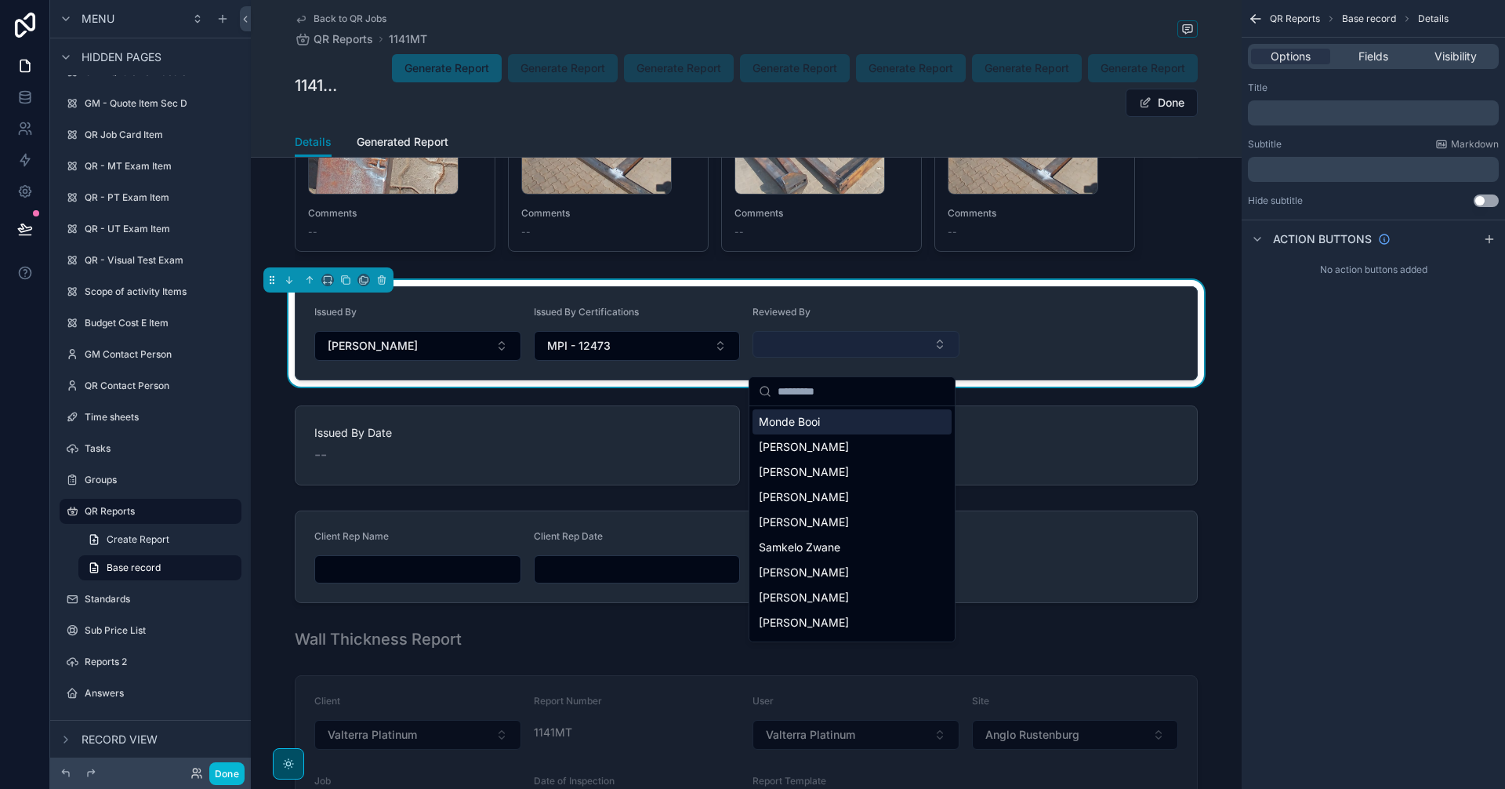
click at [847, 357] on button "Select Button" at bounding box center [856, 344] width 207 height 27
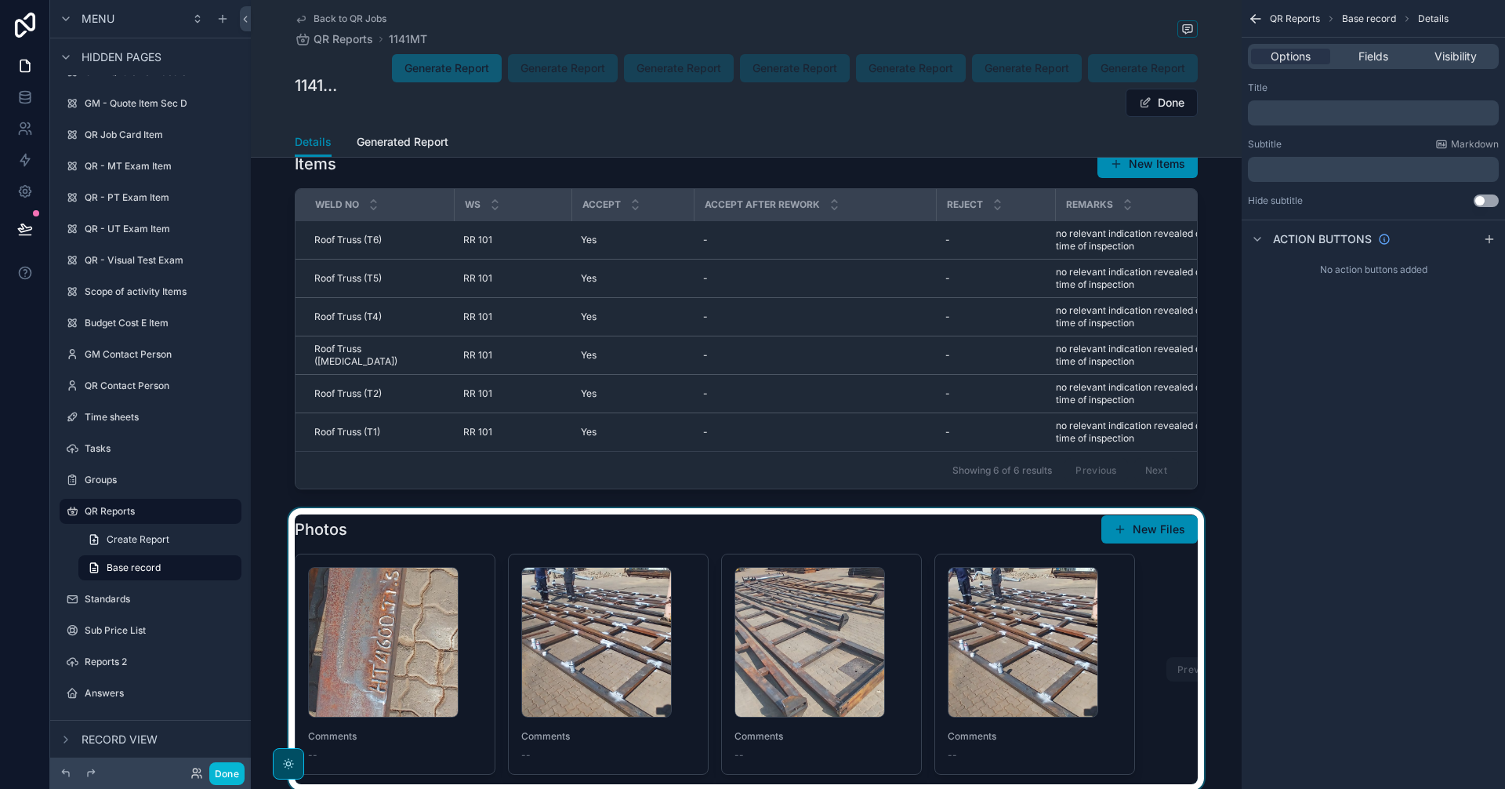
scroll to position [948, 0]
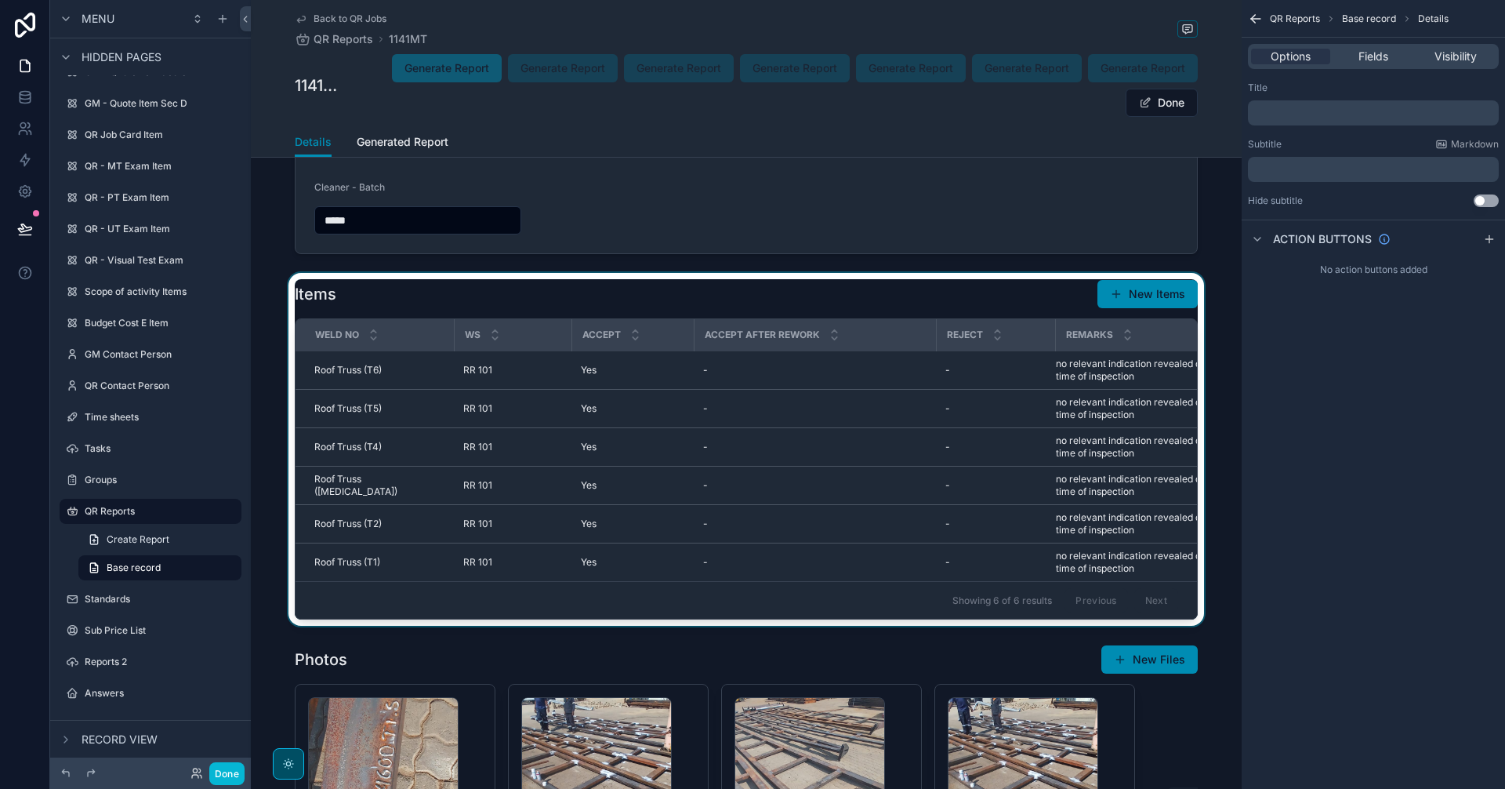
click at [1165, 295] on div "scrollable content" at bounding box center [746, 449] width 991 height 353
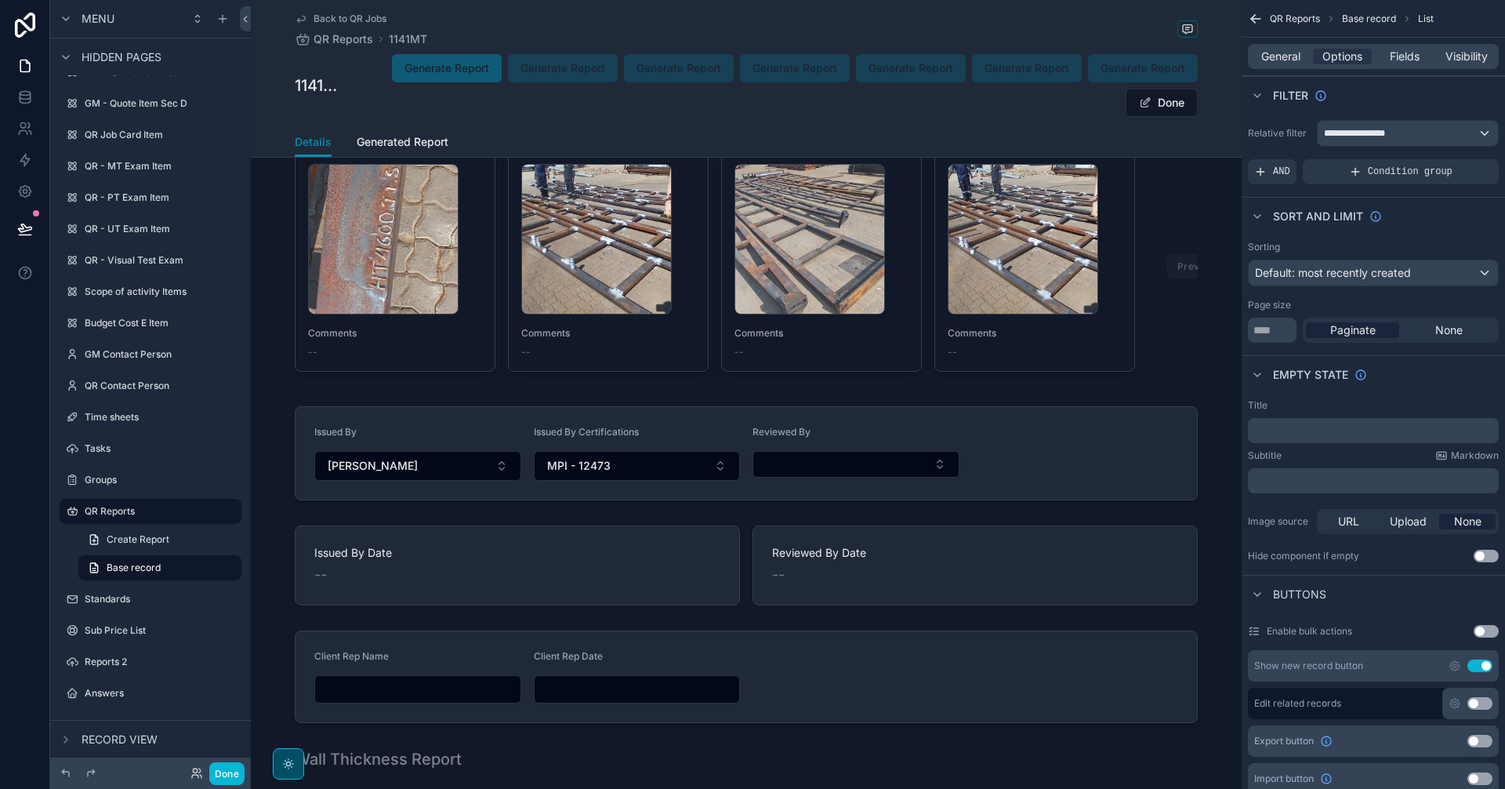
scroll to position [1601, 0]
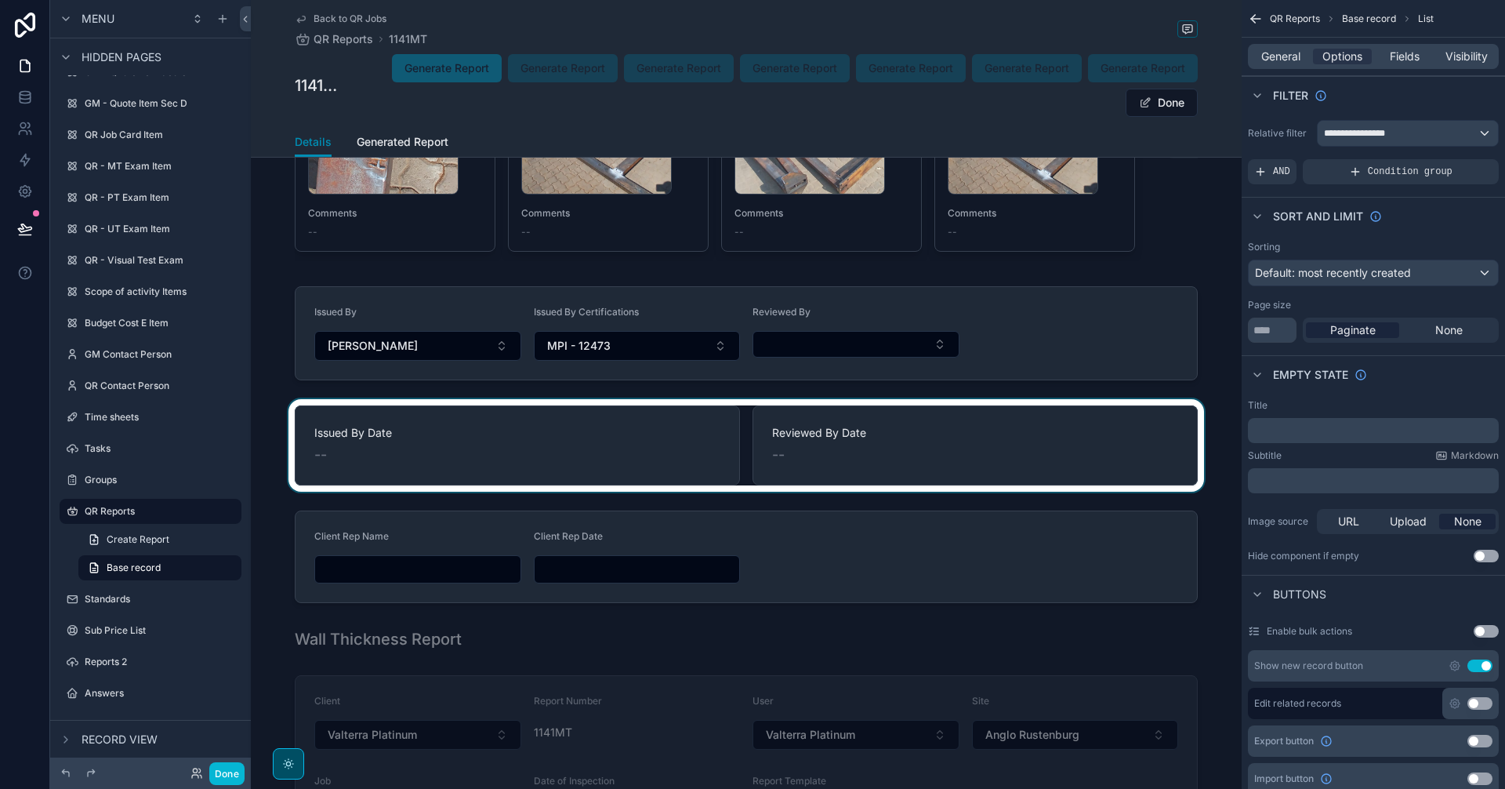
click at [984, 477] on div "scrollable content" at bounding box center [746, 445] width 991 height 93
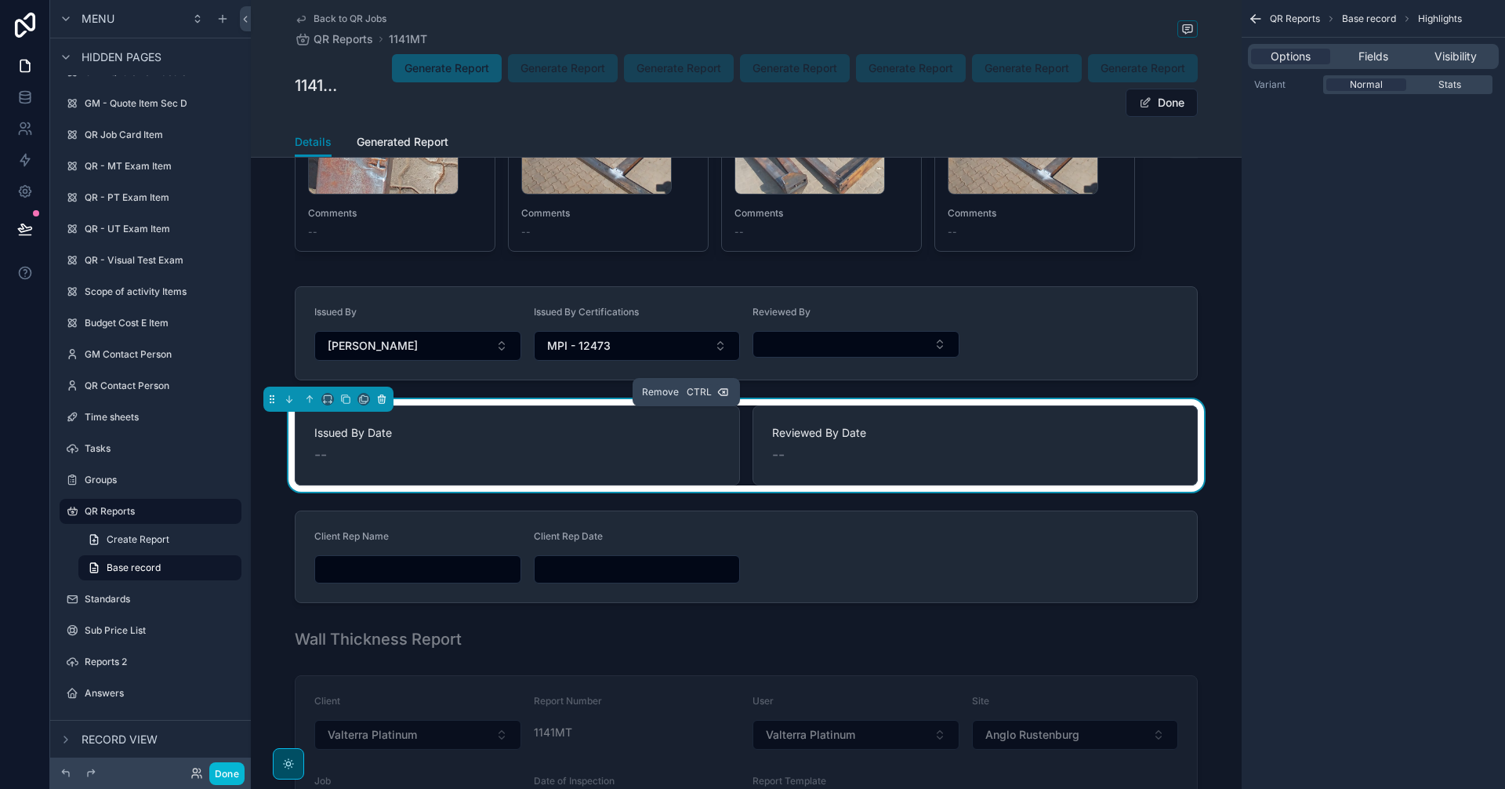
click at [384, 403] on icon "scrollable content" at bounding box center [382, 400] width 6 height 6
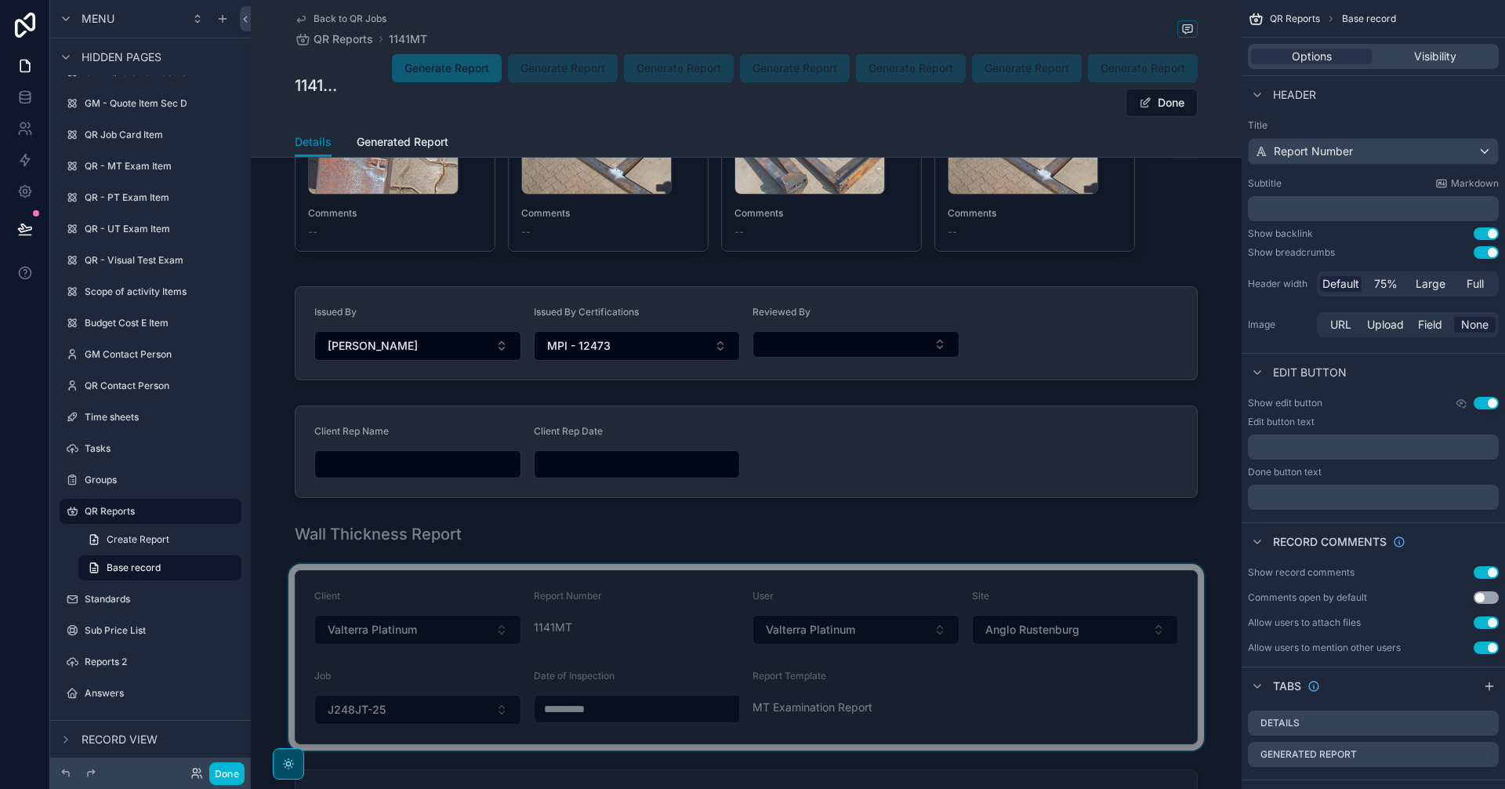
scroll to position [3430, 0]
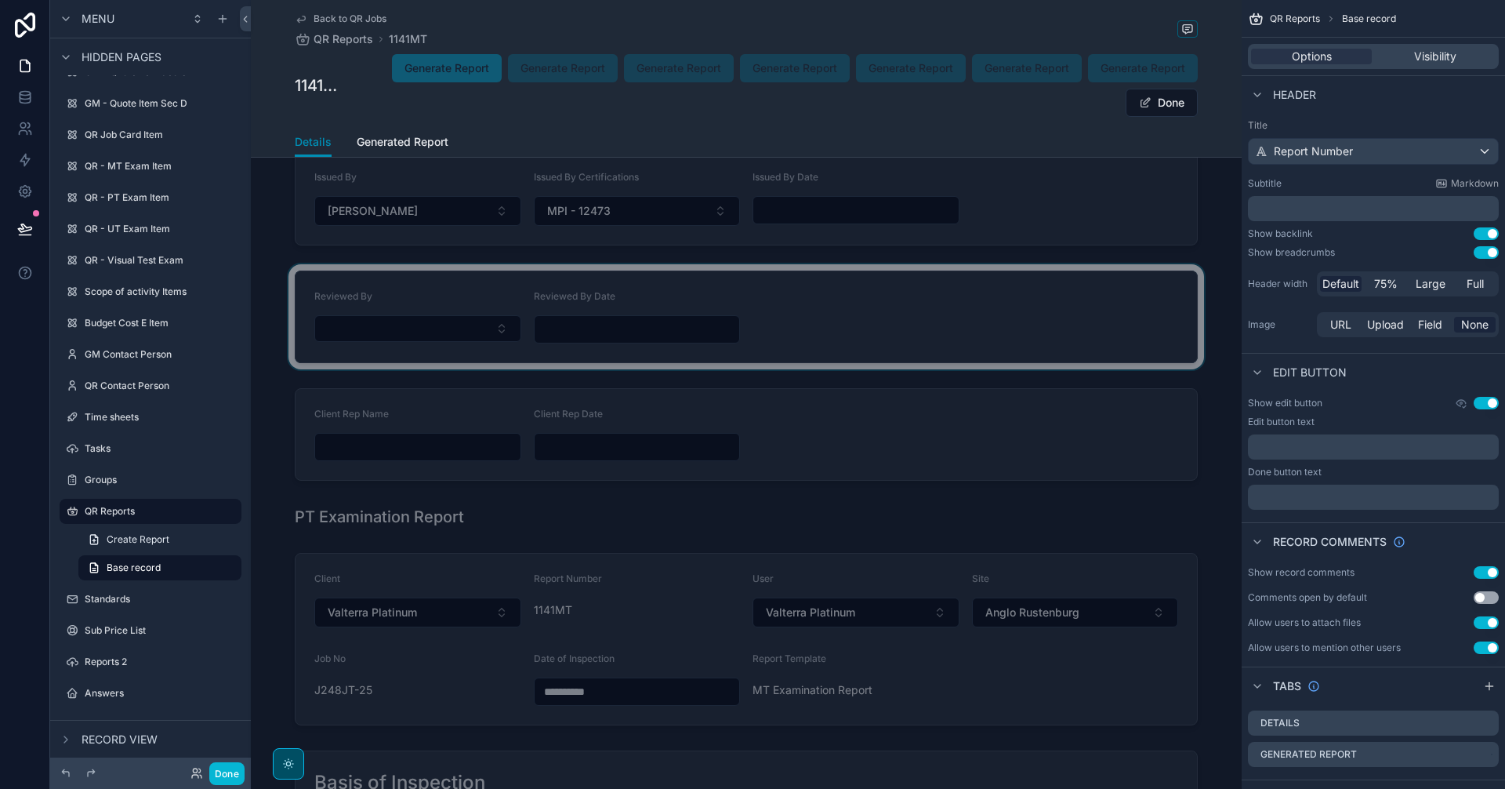
click at [691, 339] on div "scrollable content" at bounding box center [746, 316] width 991 height 105
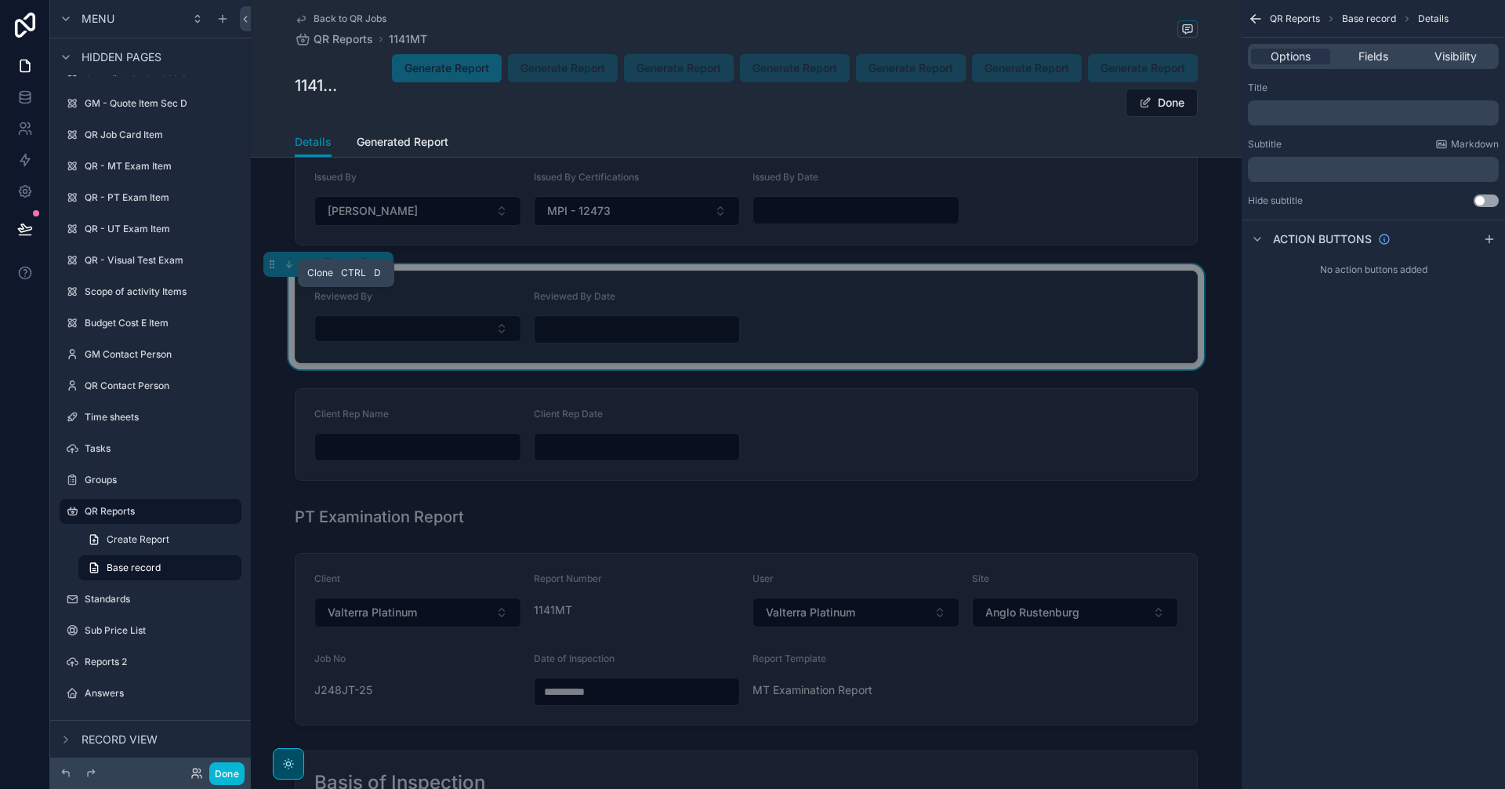
click at [343, 270] on icon "scrollable content" at bounding box center [345, 264] width 11 height 11
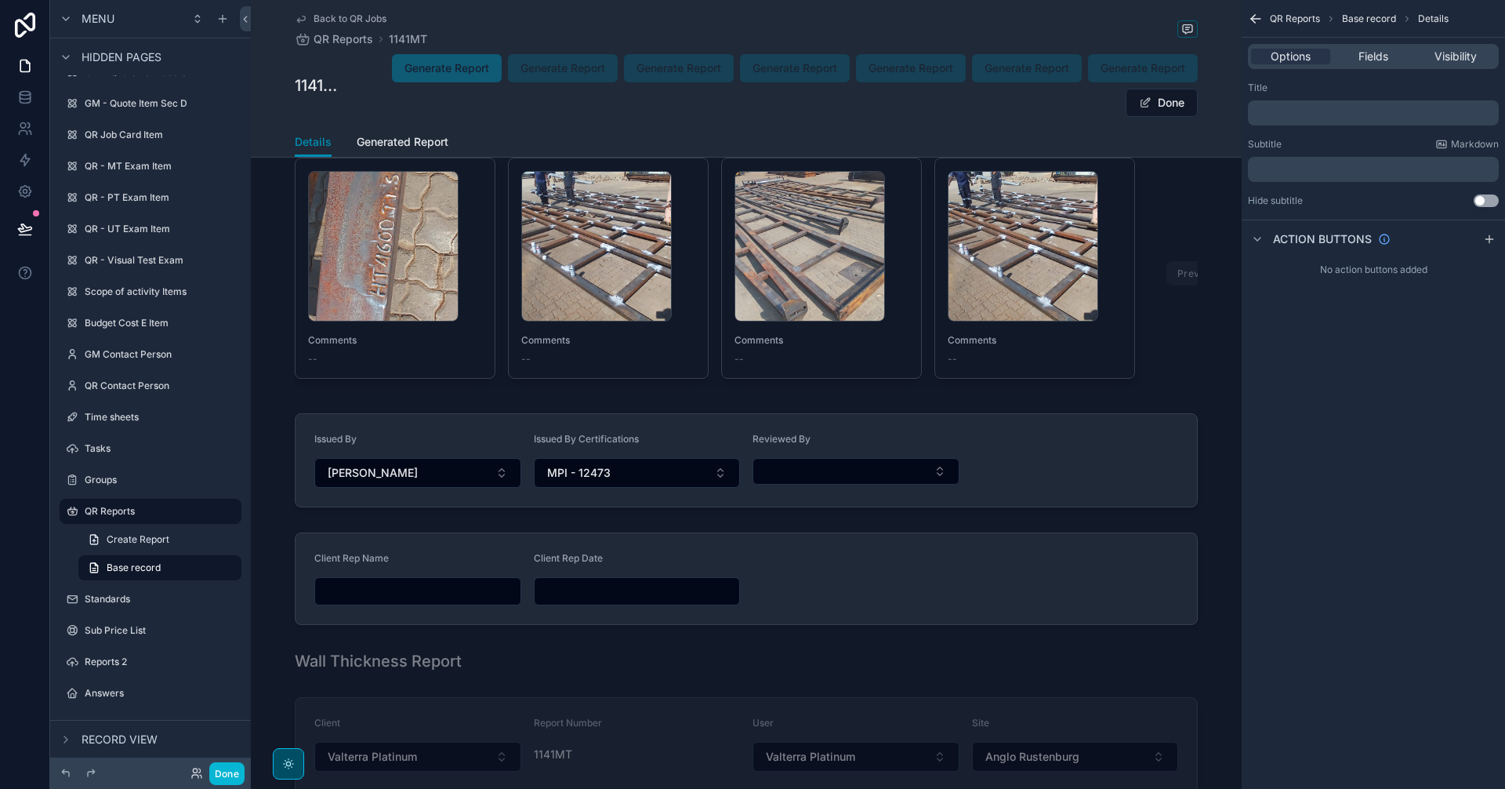
scroll to position [1463, 0]
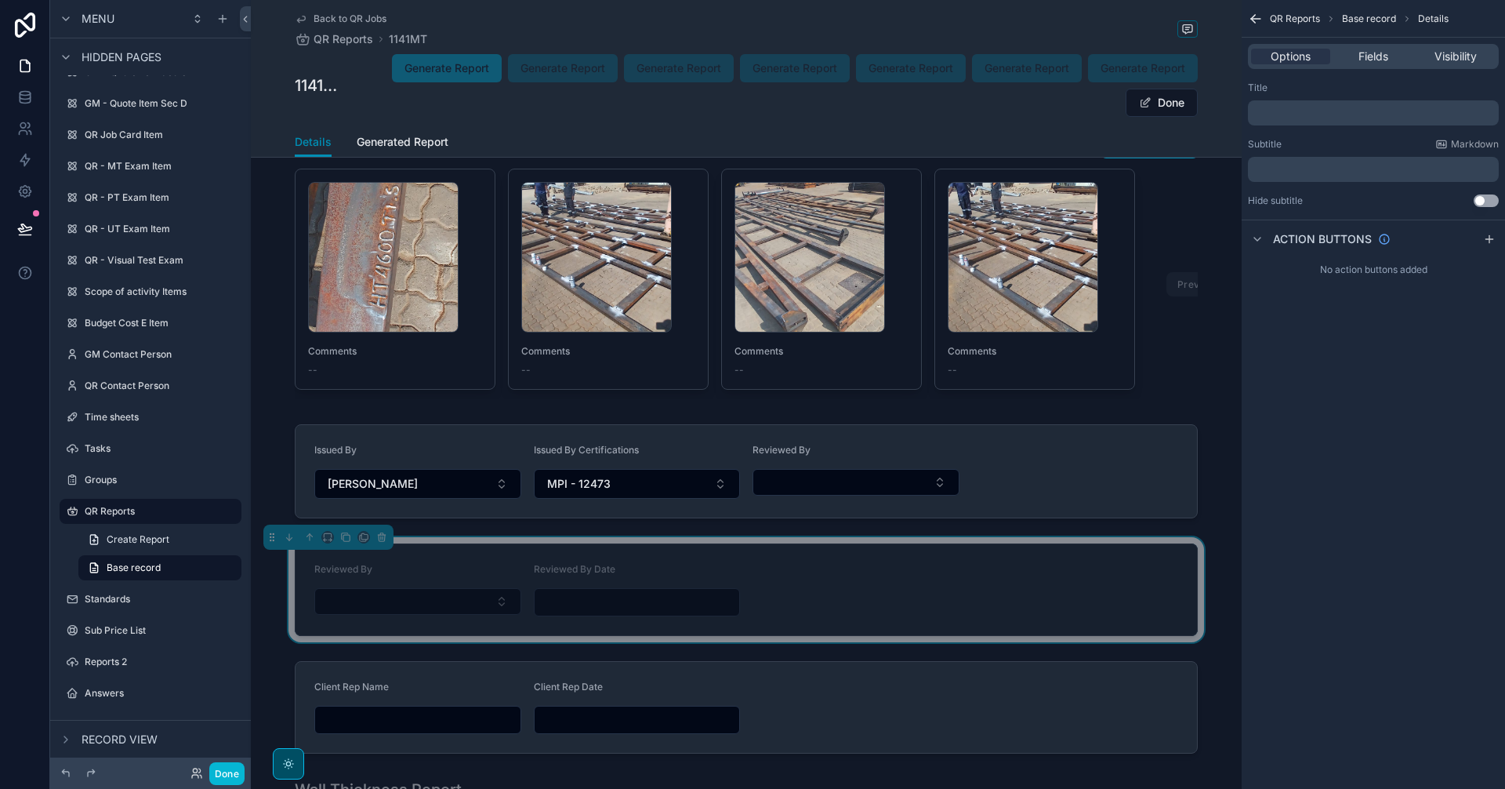
click at [1088, 470] on div "scrollable content" at bounding box center [746, 471] width 991 height 107
click at [1461, 57] on span "Visibility" at bounding box center [1456, 57] width 42 height 16
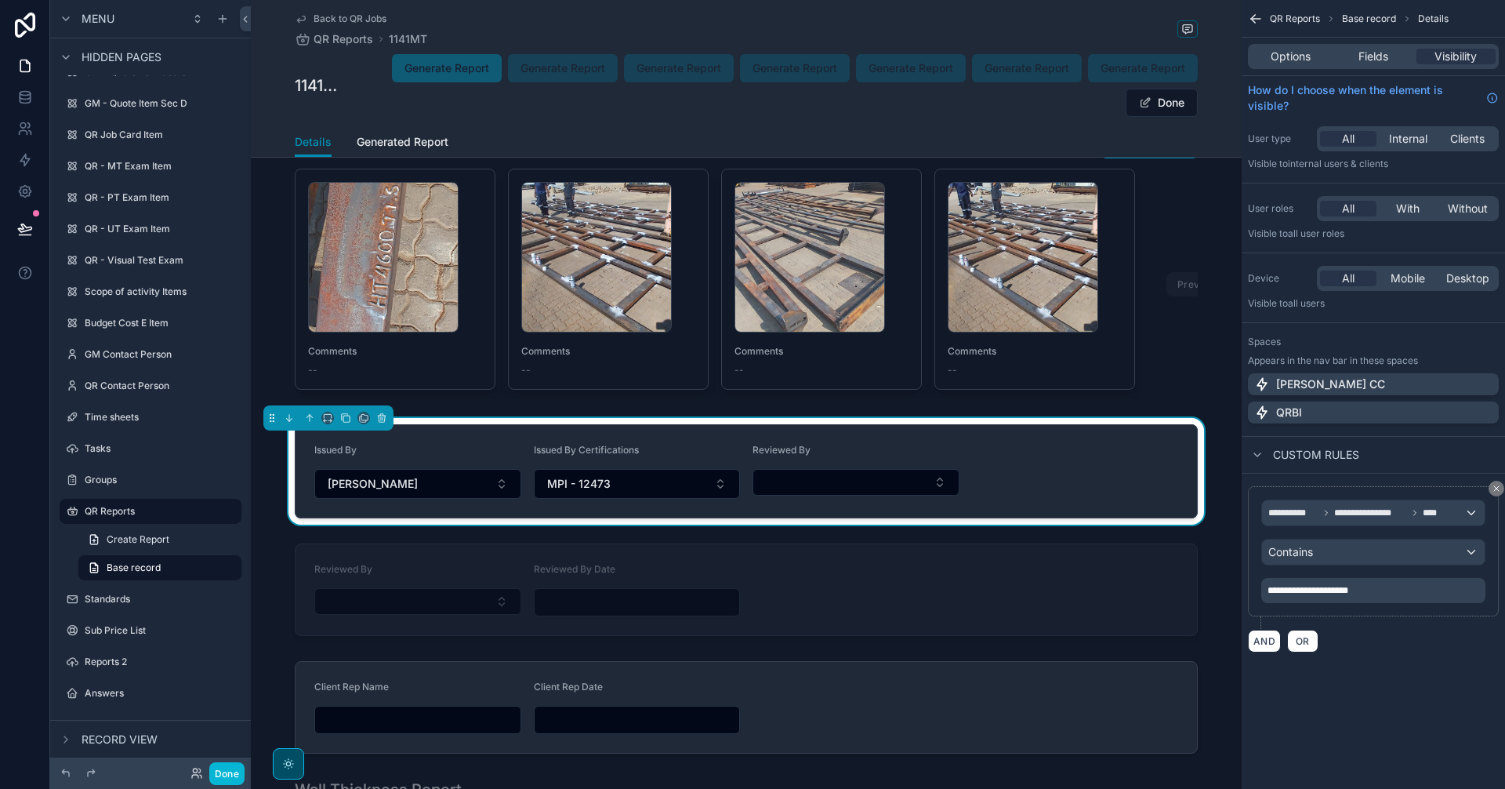
drag, startPoint x: 1378, startPoint y: 584, endPoint x: 1250, endPoint y: 600, distance: 129.6
click at [1250, 600] on div "**********" at bounding box center [1373, 551] width 251 height 130
copy span "**********"
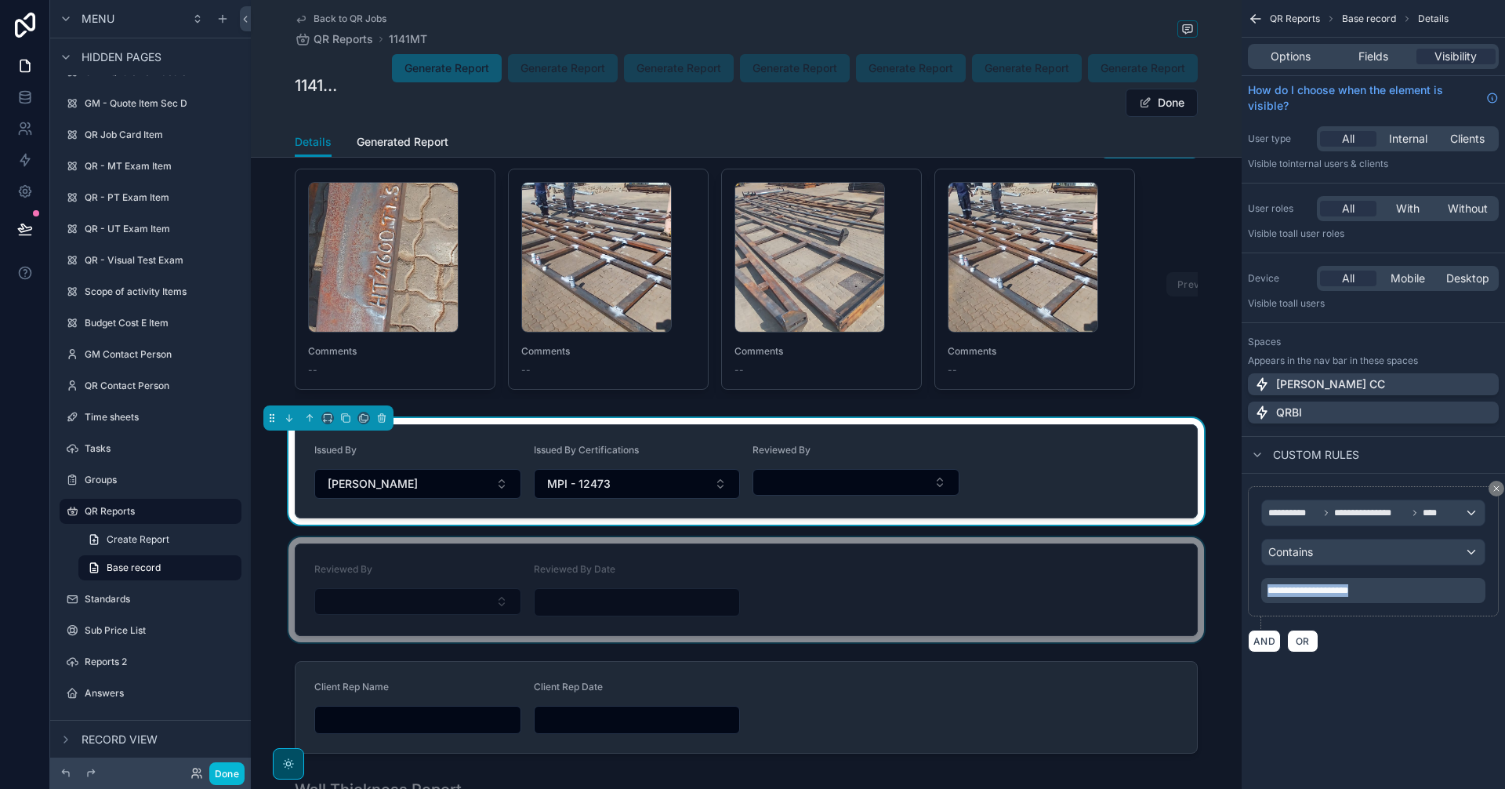
click at [862, 631] on div "scrollable content" at bounding box center [746, 589] width 991 height 105
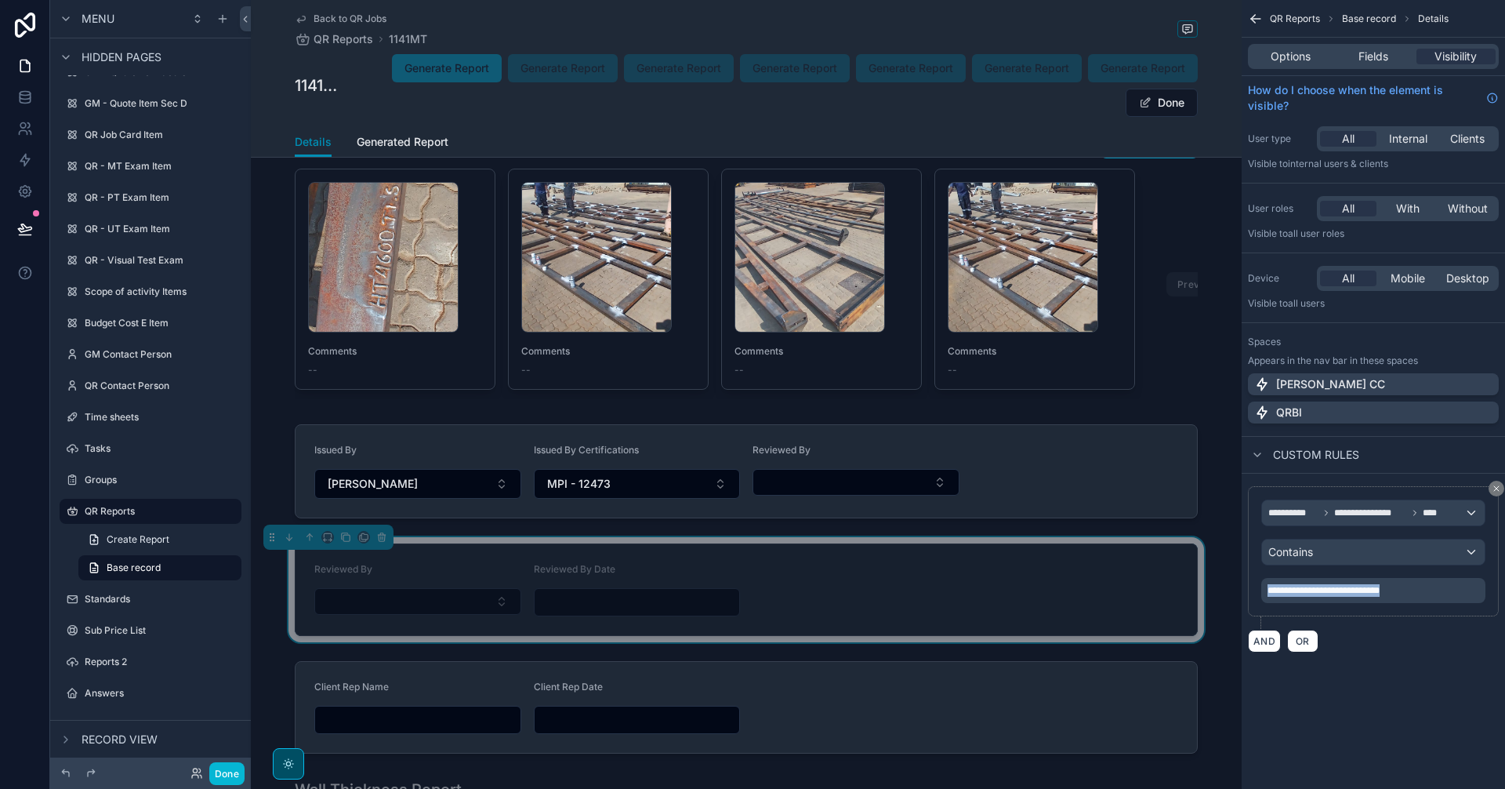
drag, startPoint x: 1409, startPoint y: 593, endPoint x: 1259, endPoint y: 588, distance: 149.8
click at [1259, 588] on div "**********" at bounding box center [1373, 551] width 251 height 130
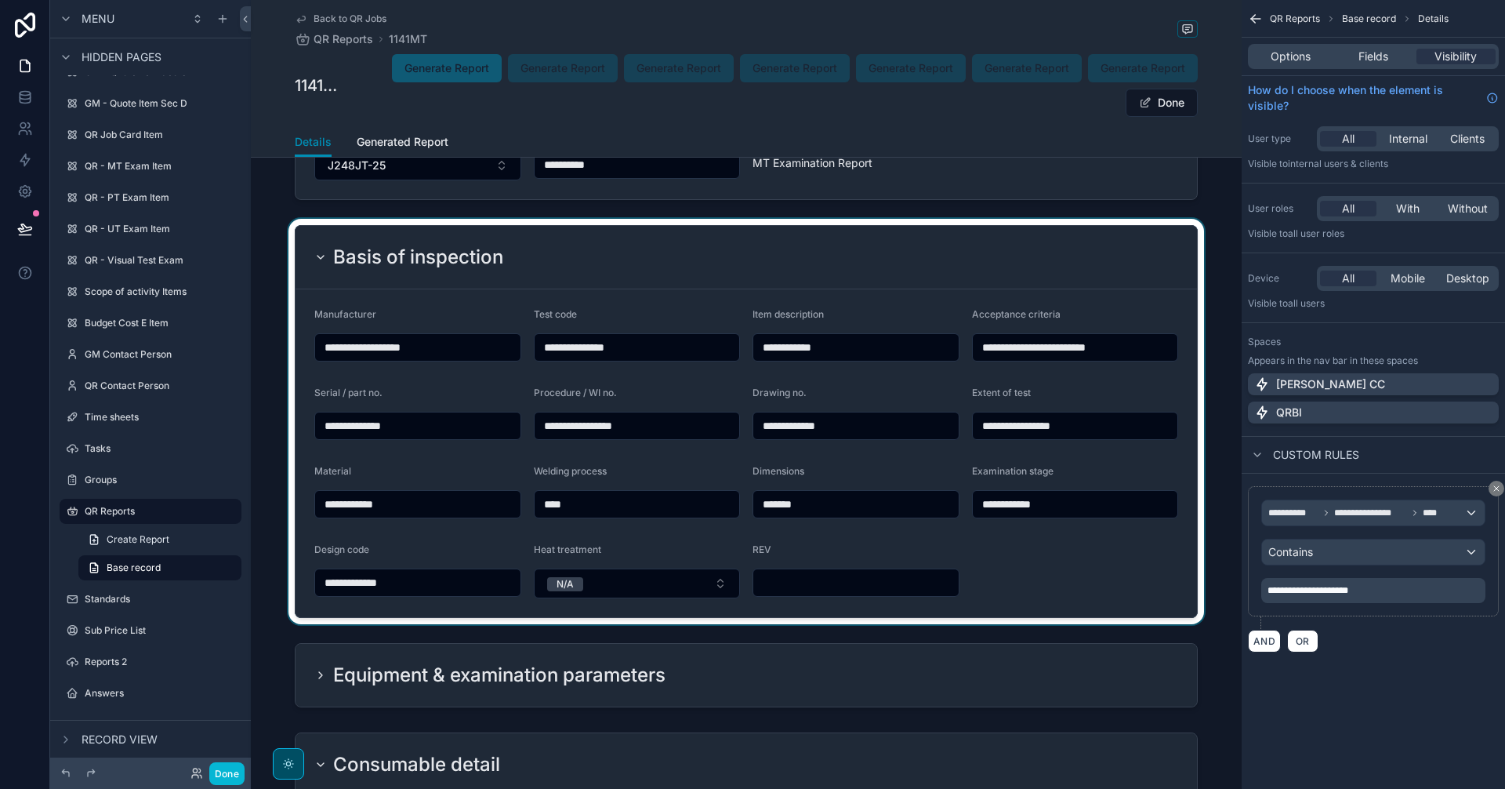
scroll to position [0, 0]
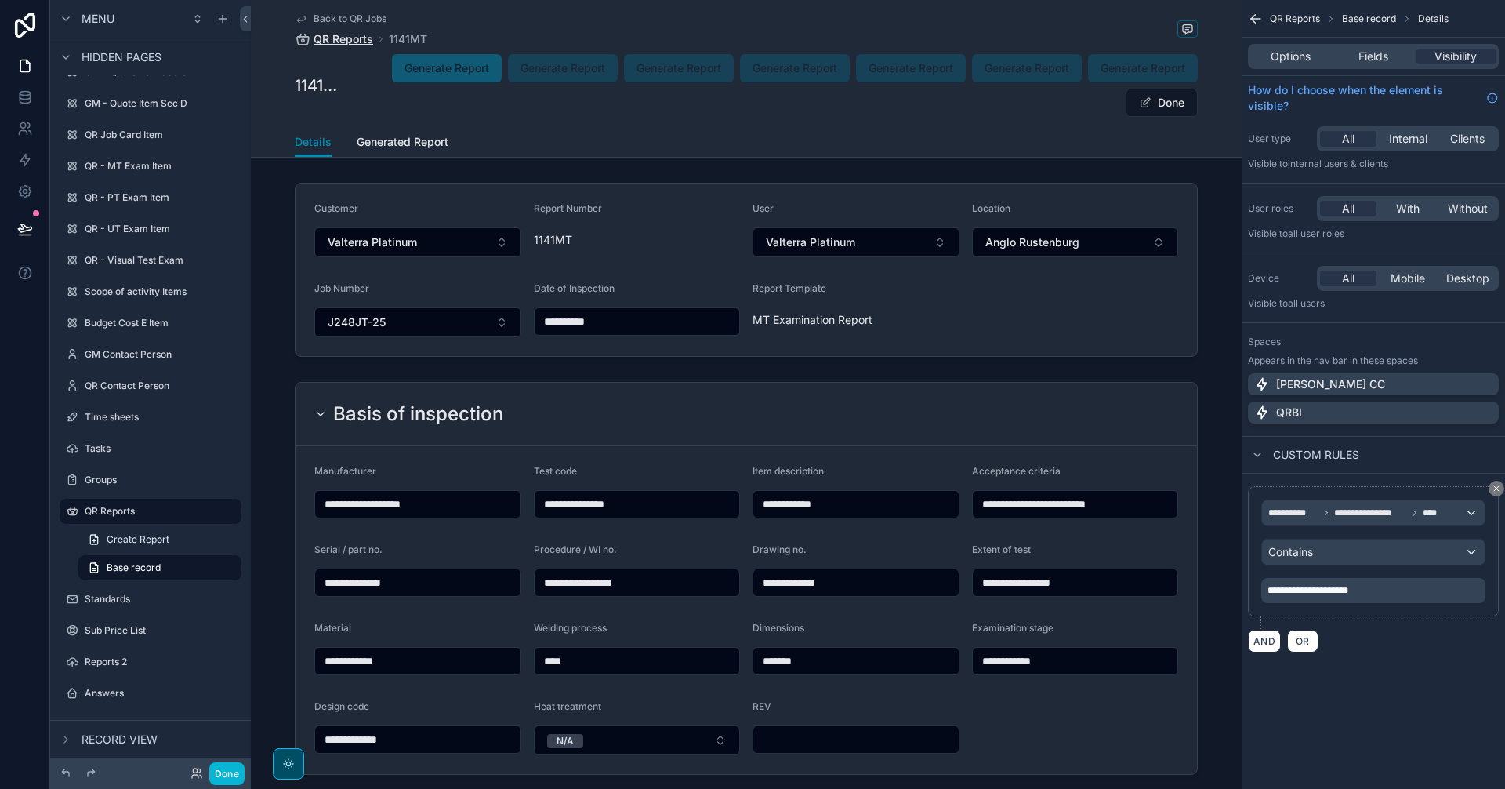
click at [339, 45] on span "QR Reports" at bounding box center [344, 39] width 60 height 16
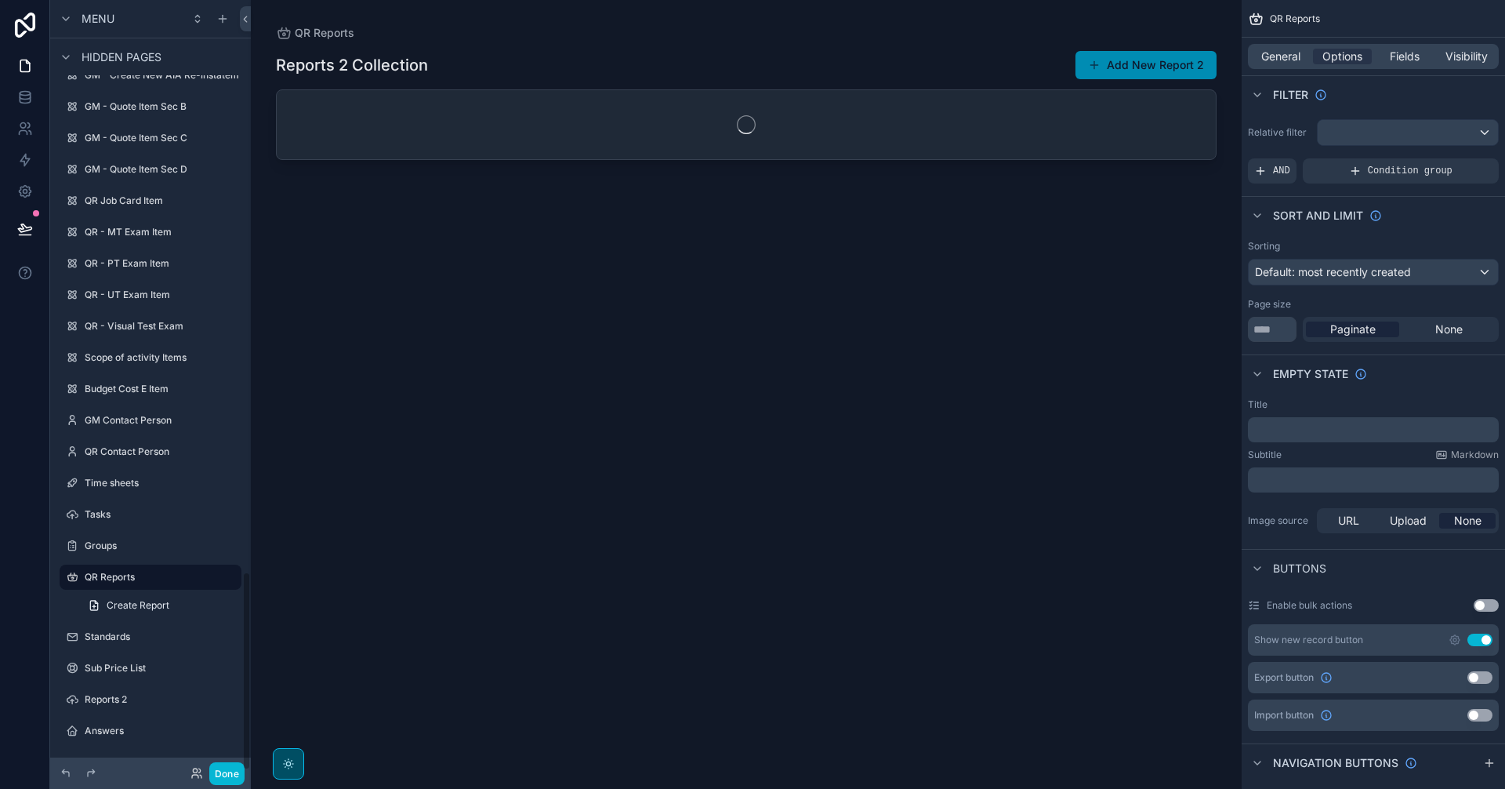
scroll to position [2209, 0]
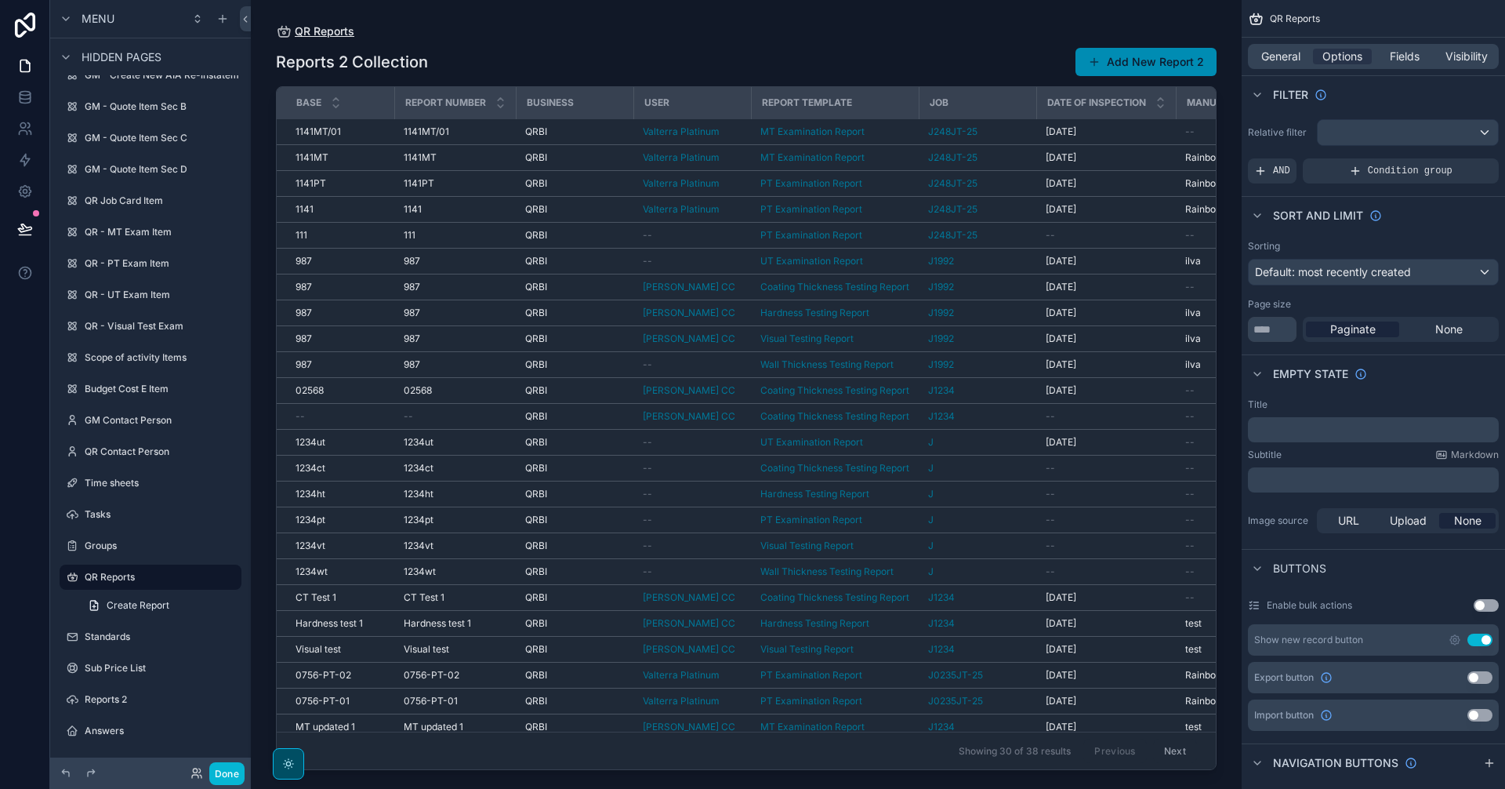
click at [338, 30] on span "QR Reports" at bounding box center [325, 32] width 60 height 16
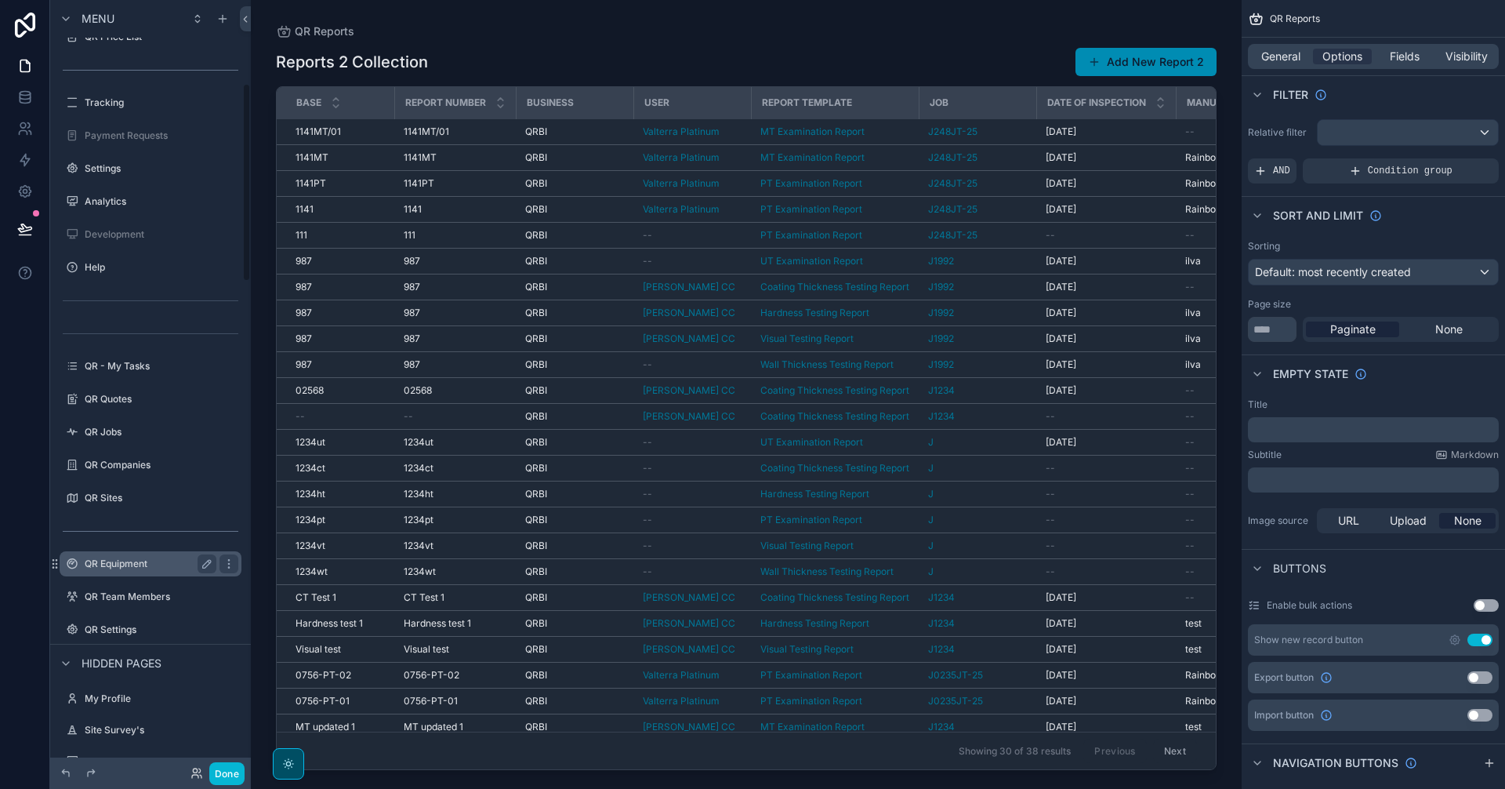
scroll to position [653, 0]
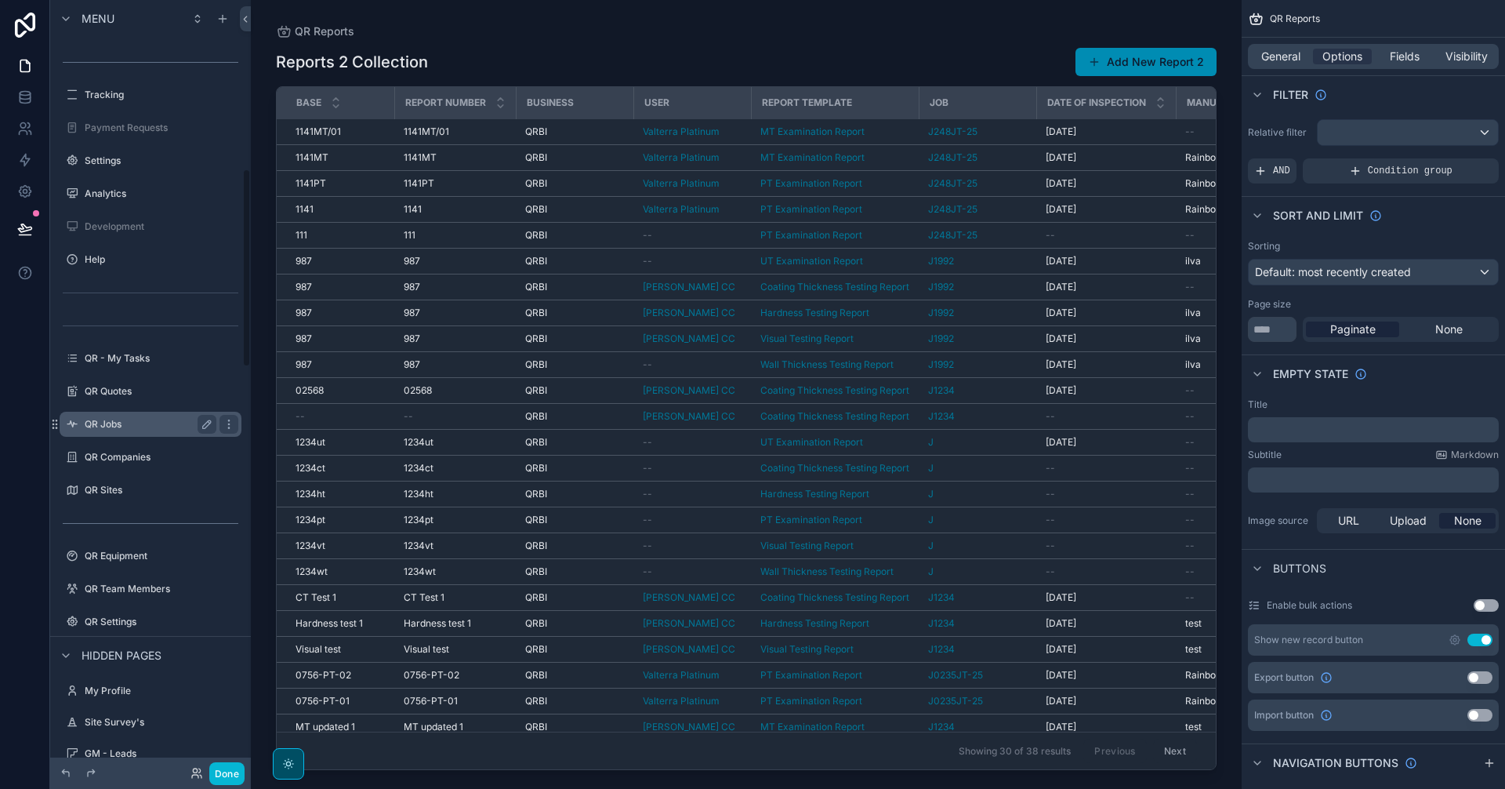
click at [143, 426] on label "QR Jobs" at bounding box center [147, 424] width 125 height 13
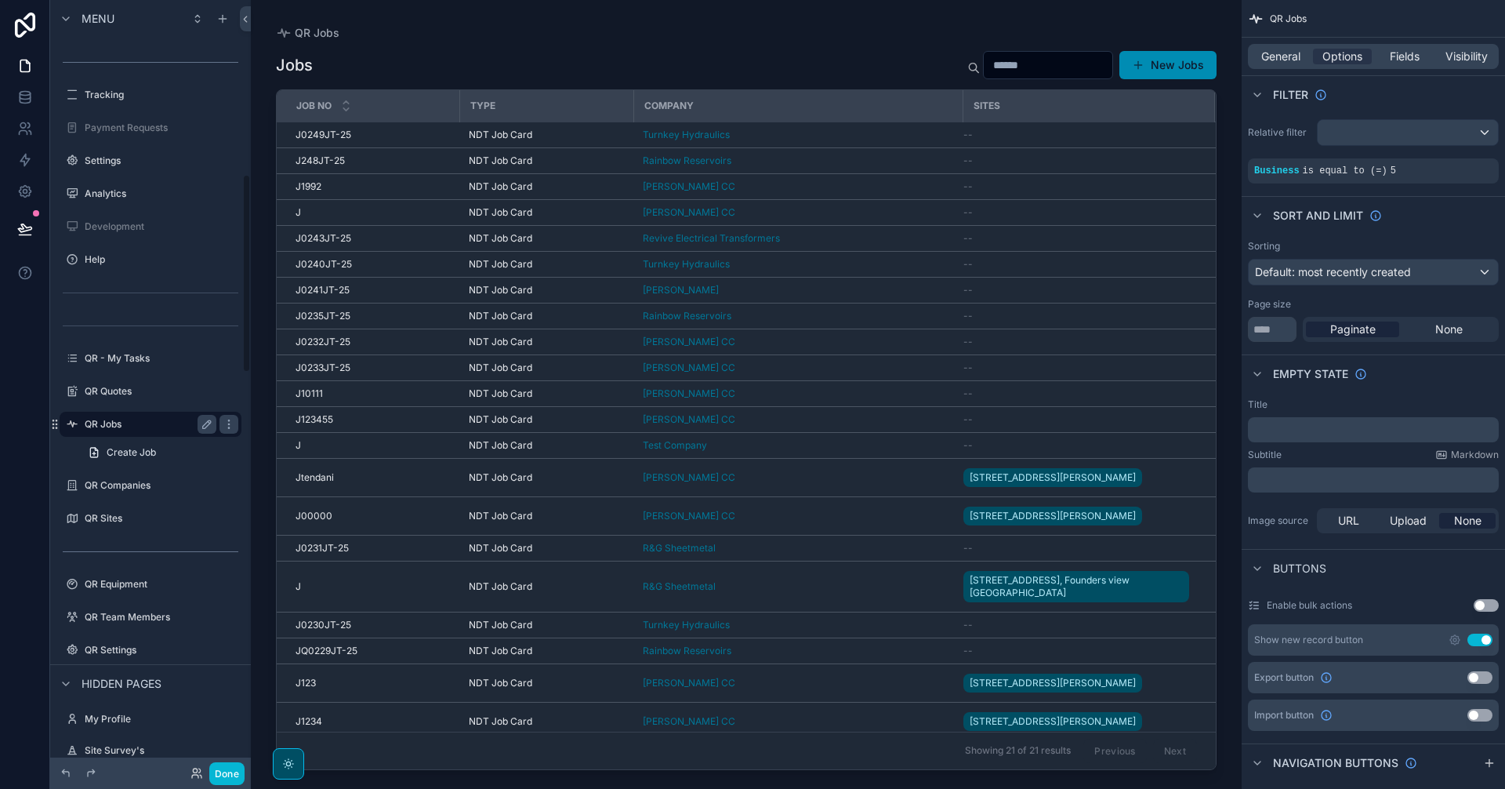
scroll to position [675, 0]
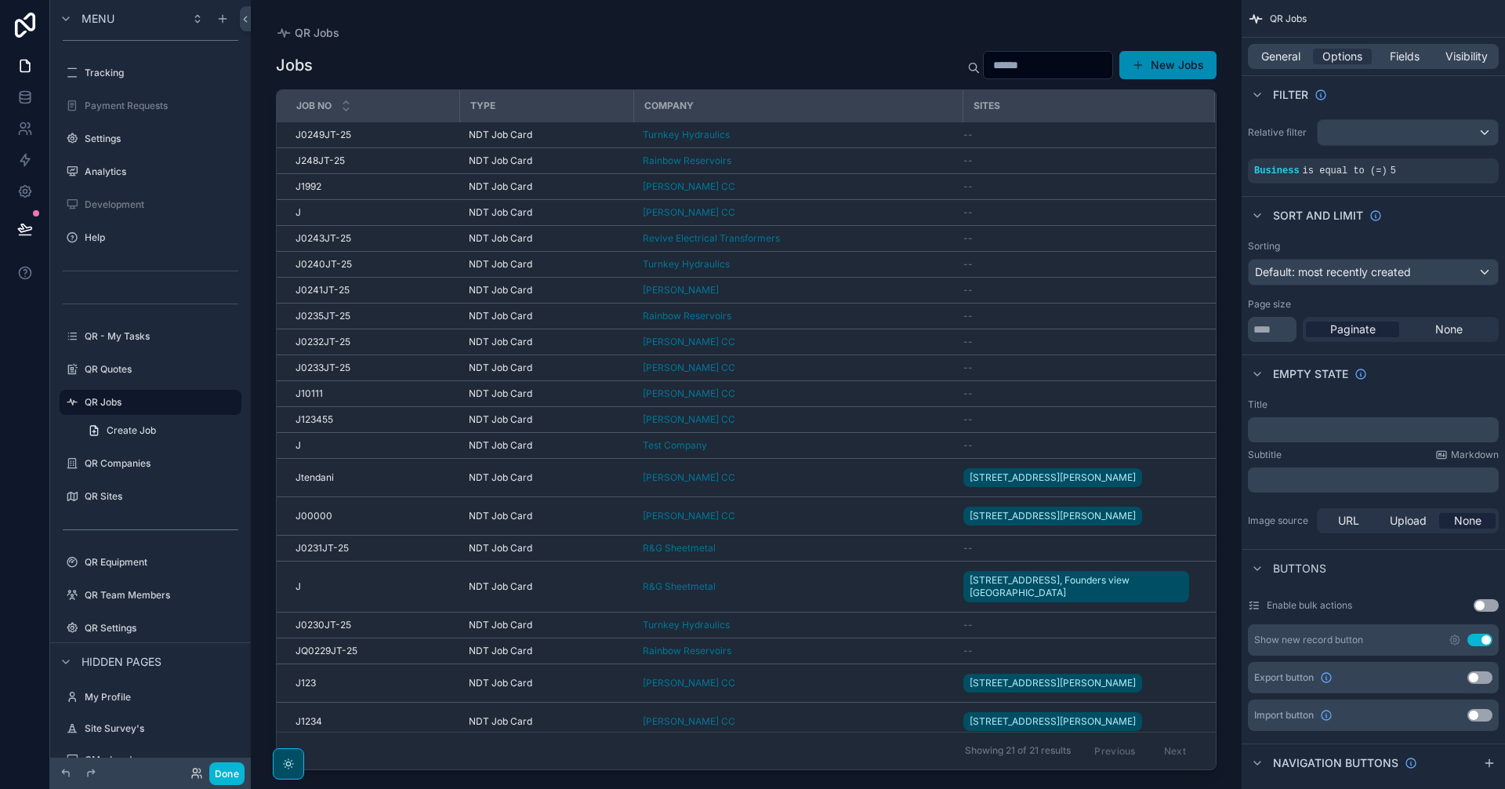
click at [797, 692] on div "scrollable content" at bounding box center [746, 385] width 991 height 770
click at [800, 689] on div "GM Voogt CC" at bounding box center [798, 683] width 310 height 13
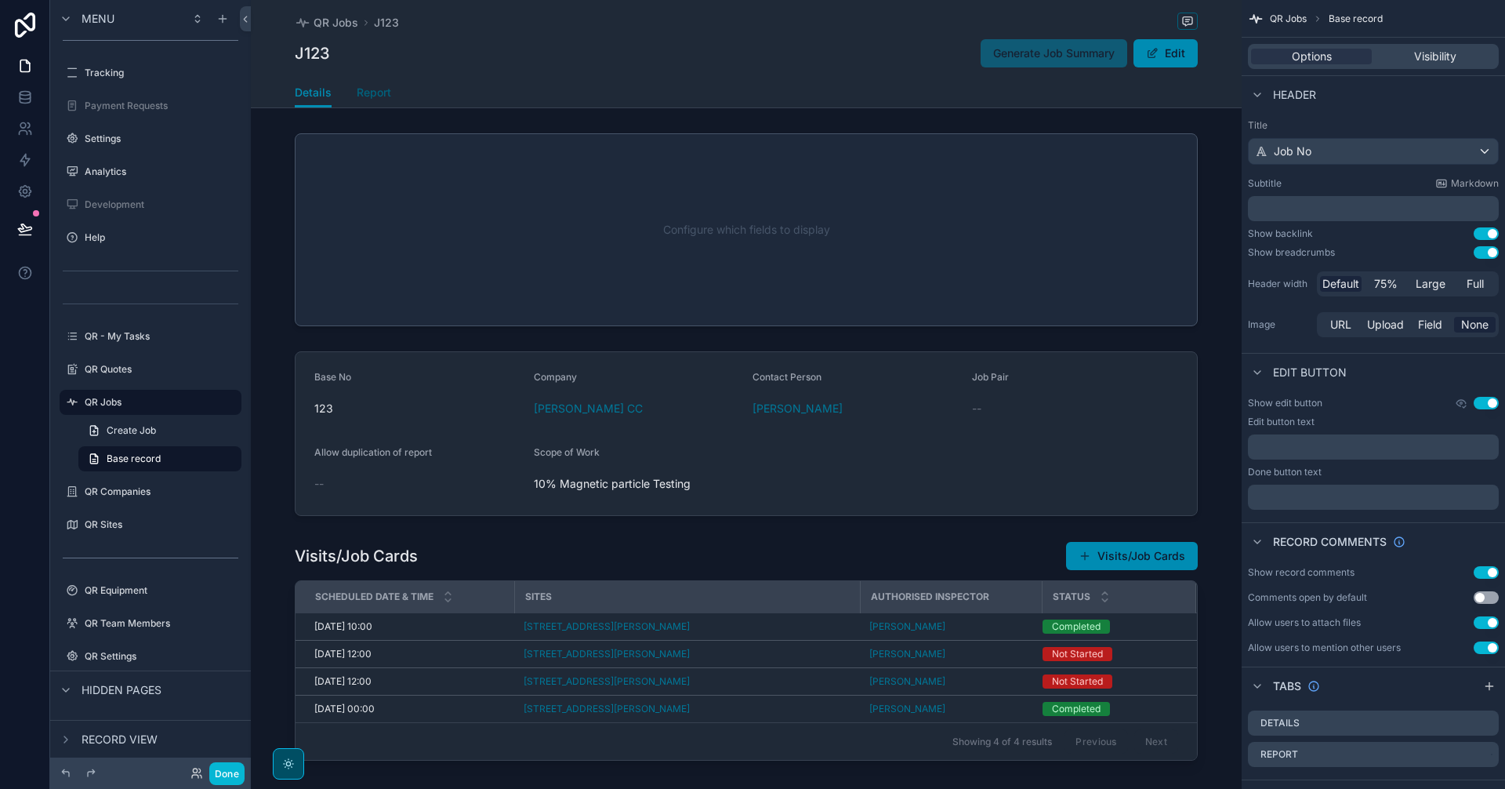
click at [383, 101] on link "Report" at bounding box center [374, 93] width 34 height 31
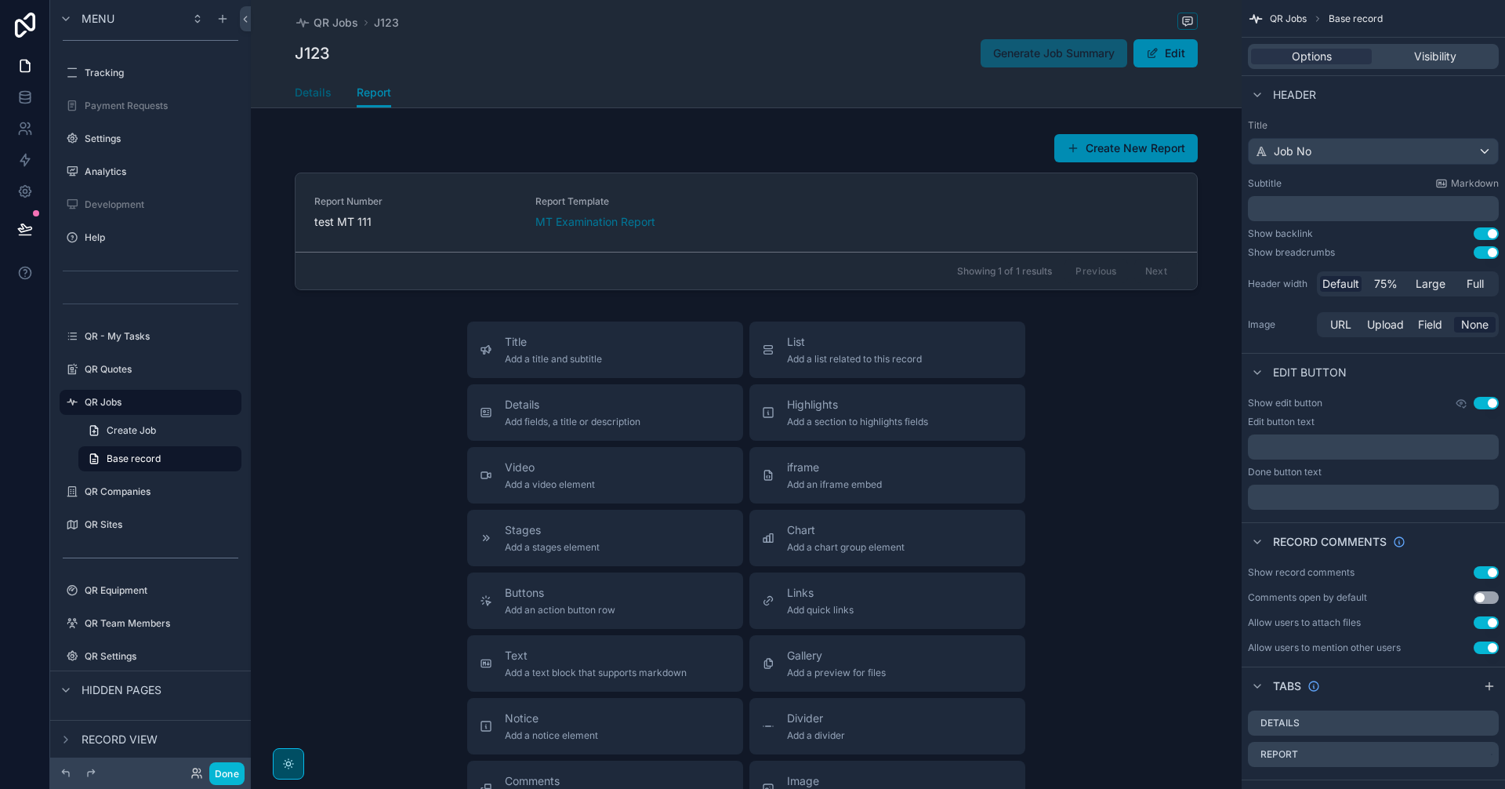
click at [310, 95] on span "Details" at bounding box center [313, 93] width 37 height 16
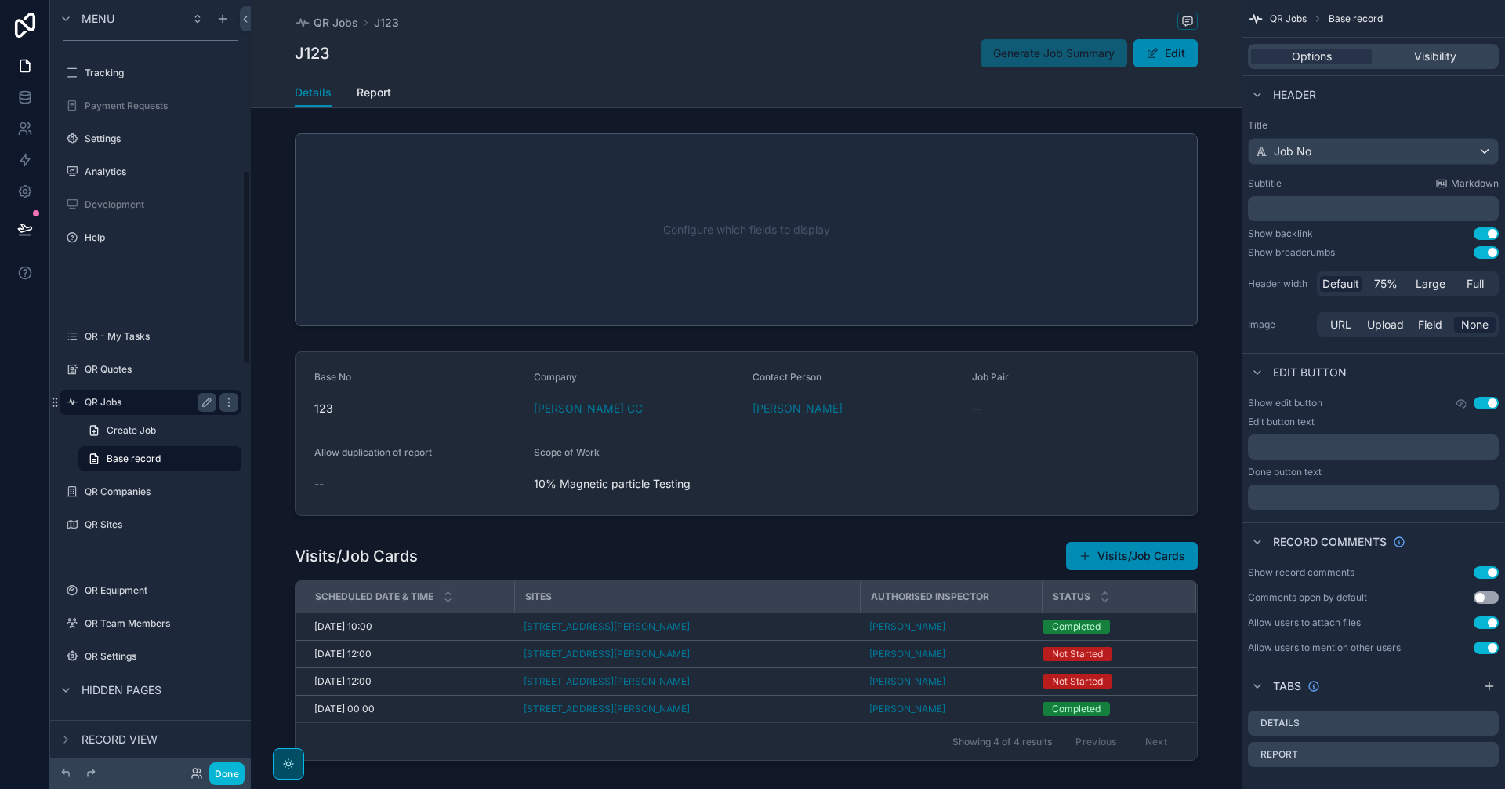
click at [125, 402] on label "QR Jobs" at bounding box center [147, 402] width 125 height 13
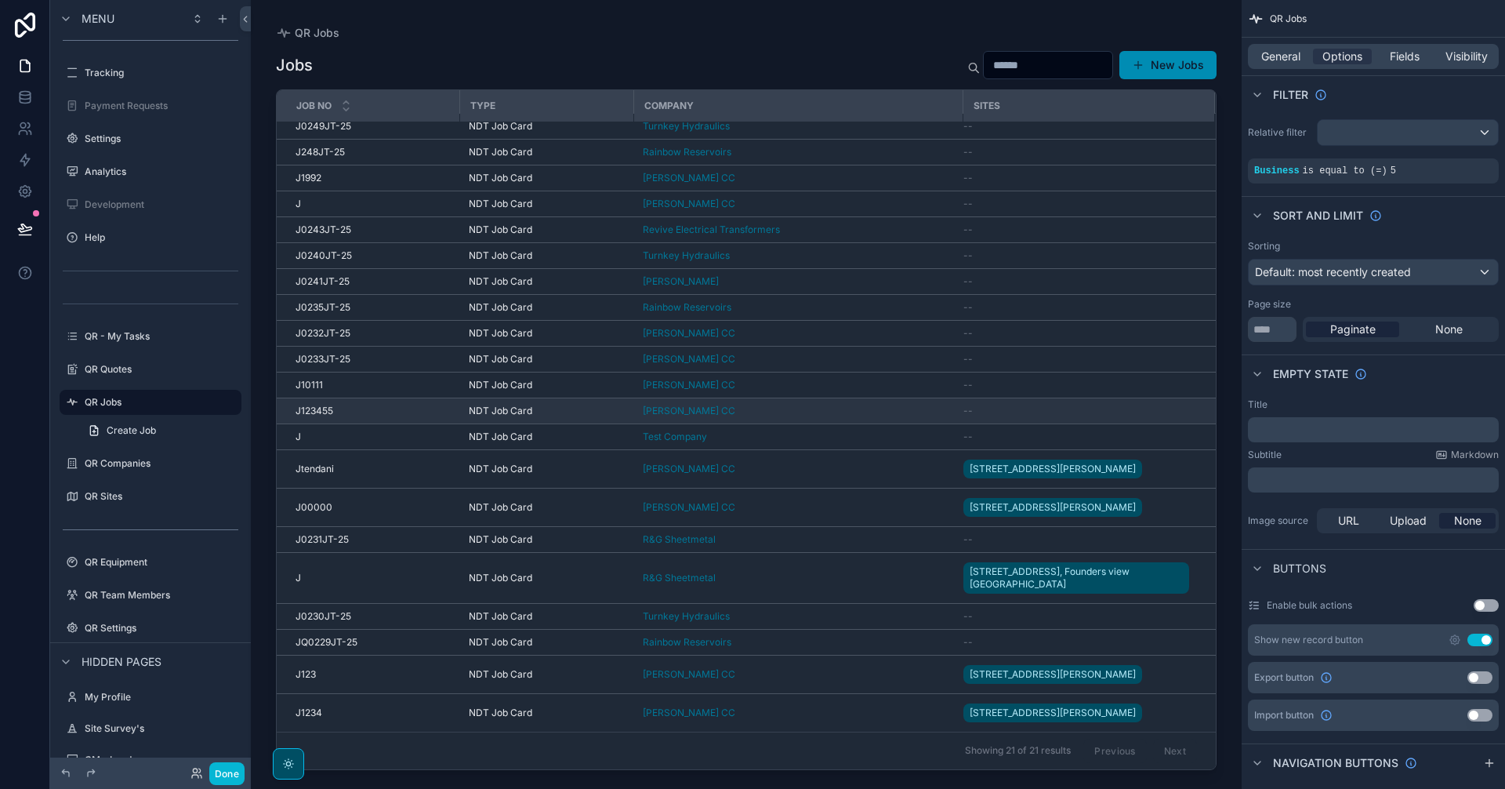
scroll to position [66, 0]
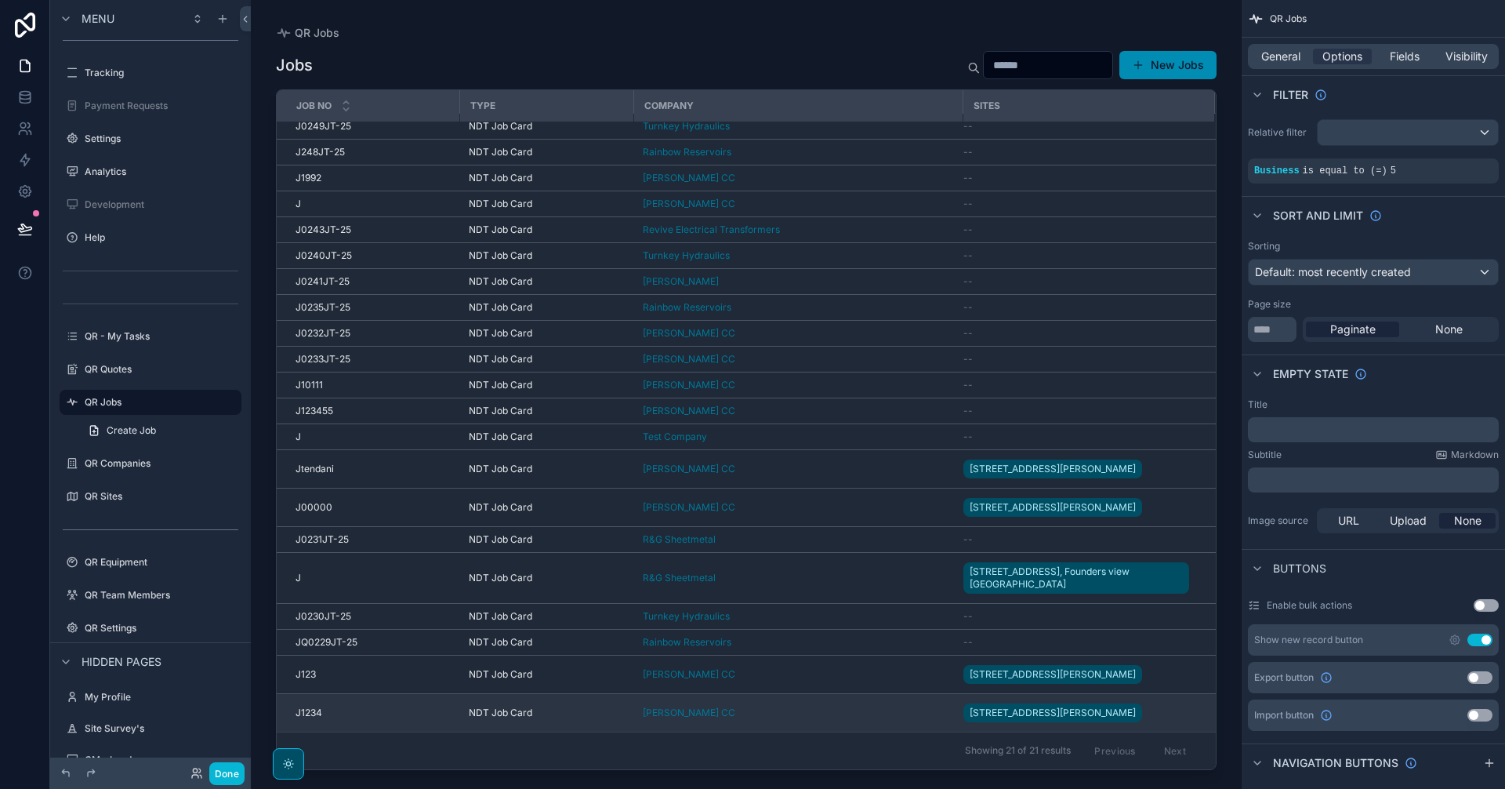
click at [849, 706] on div "GM Voogt CC" at bounding box center [798, 712] width 310 height 13
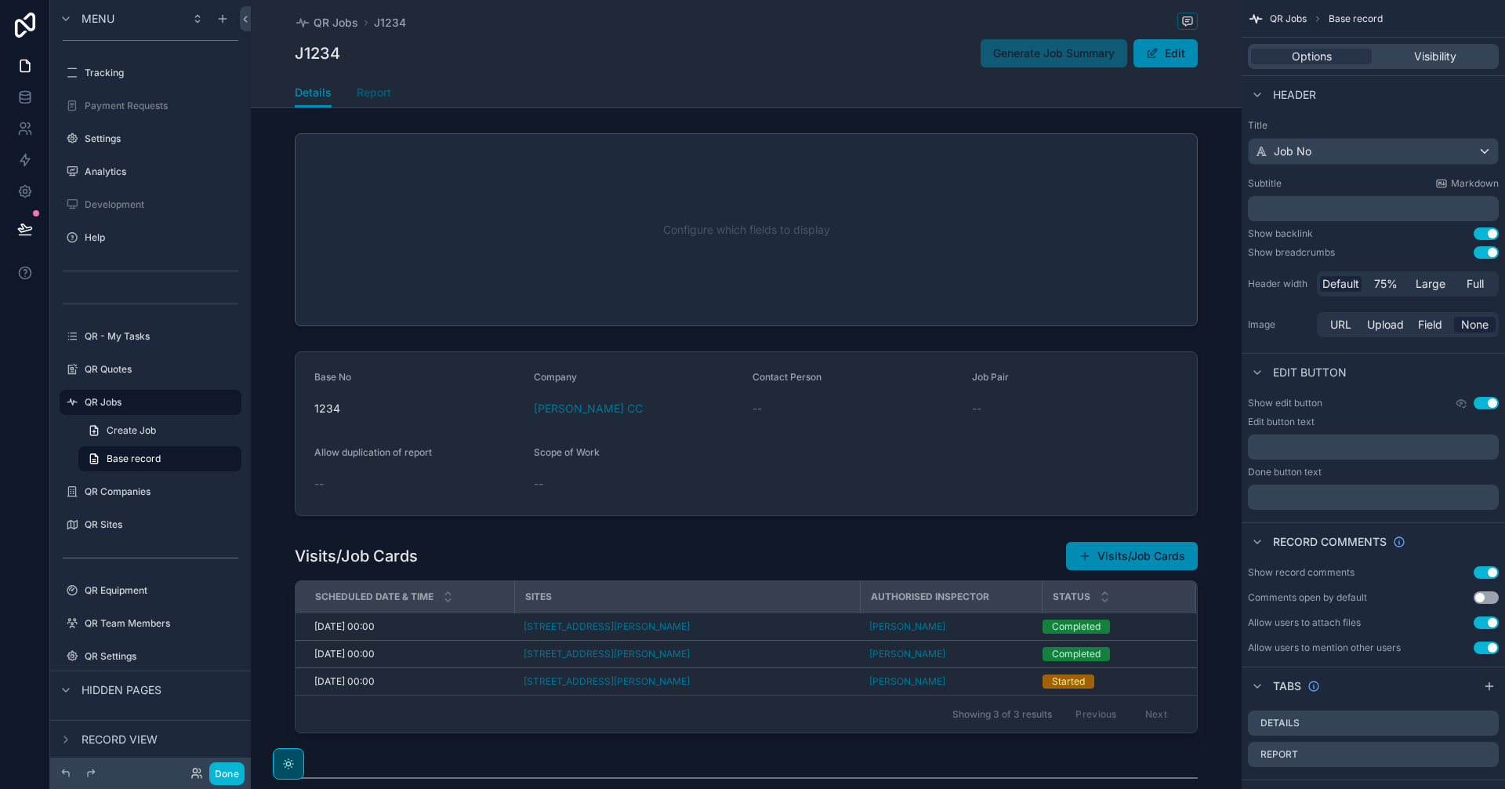
click at [378, 90] on span "Report" at bounding box center [374, 93] width 34 height 16
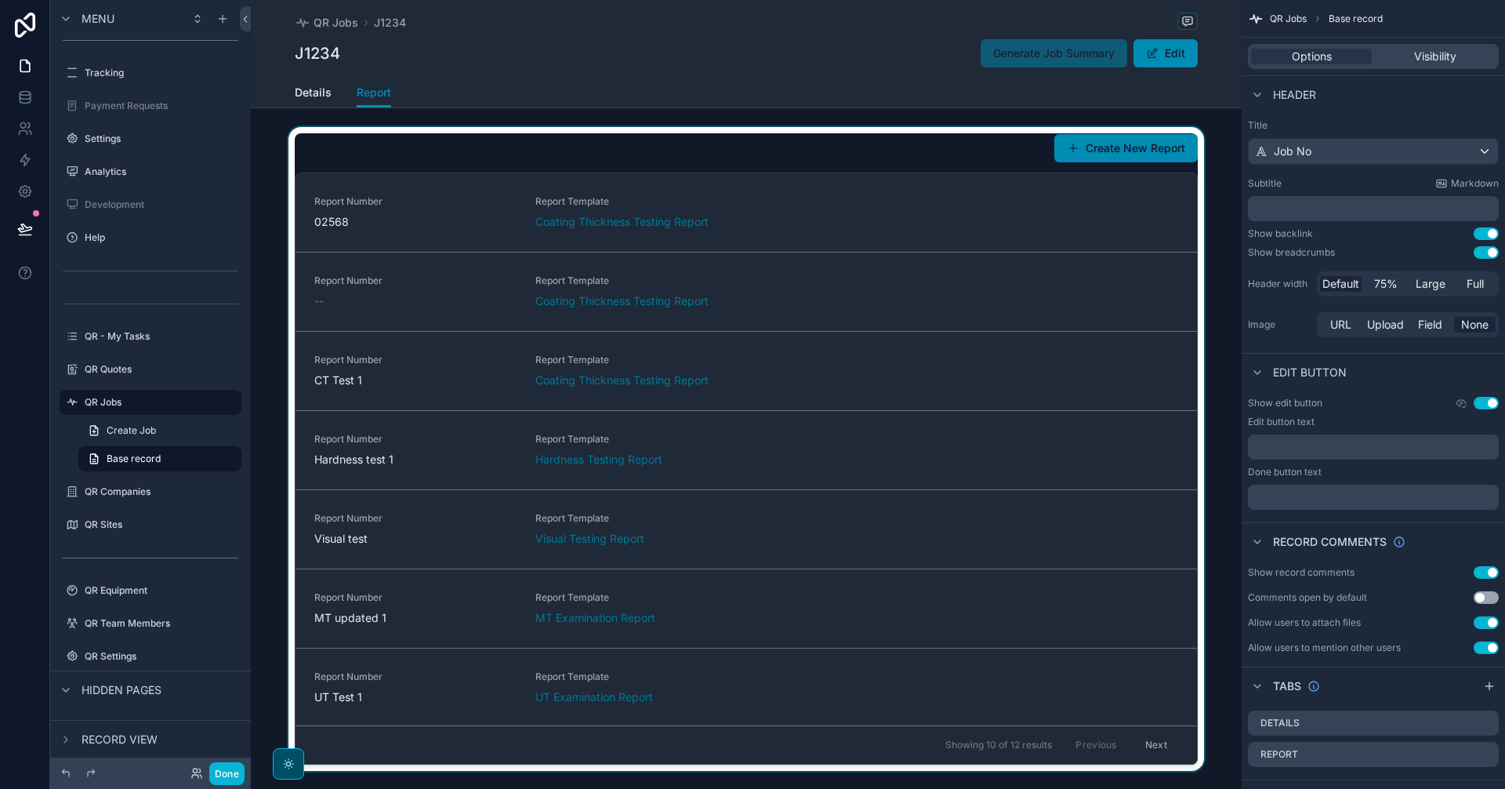
click at [906, 441] on div "scrollable content" at bounding box center [746, 449] width 991 height 644
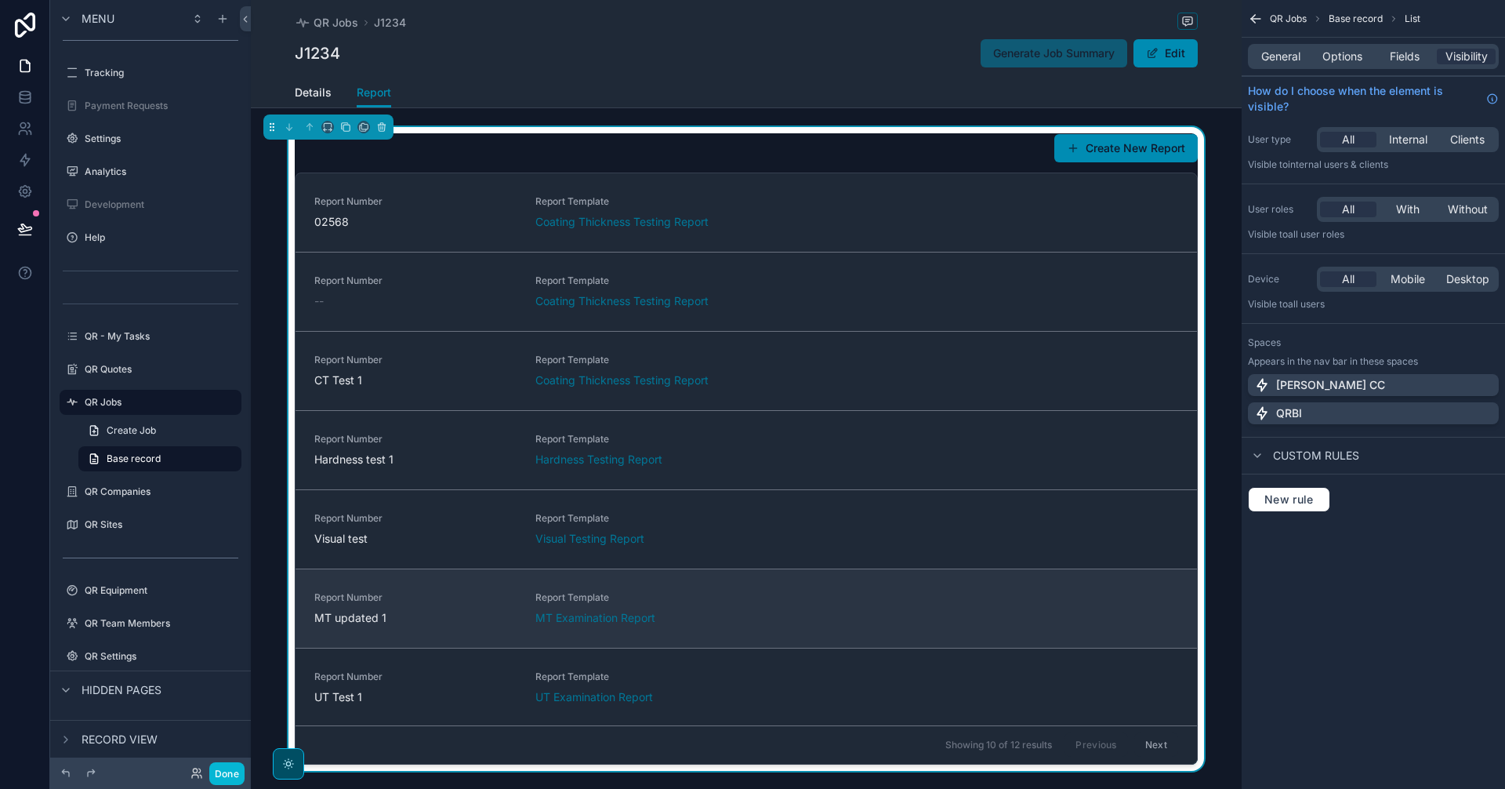
click at [907, 605] on div "Report Number MT updated 1 Report Template MT Examination Report" at bounding box center [746, 608] width 864 height 34
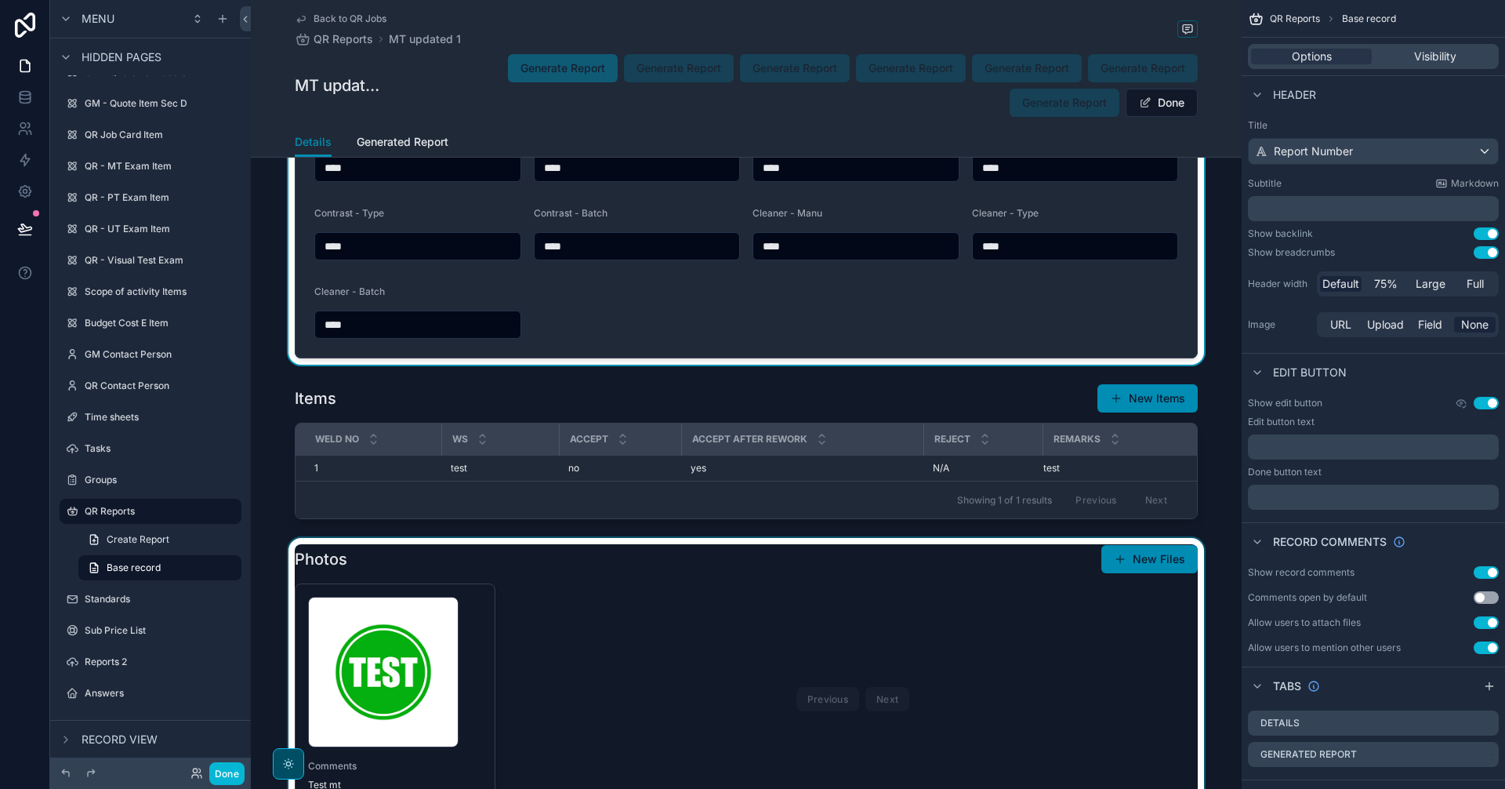
scroll to position [784, 0]
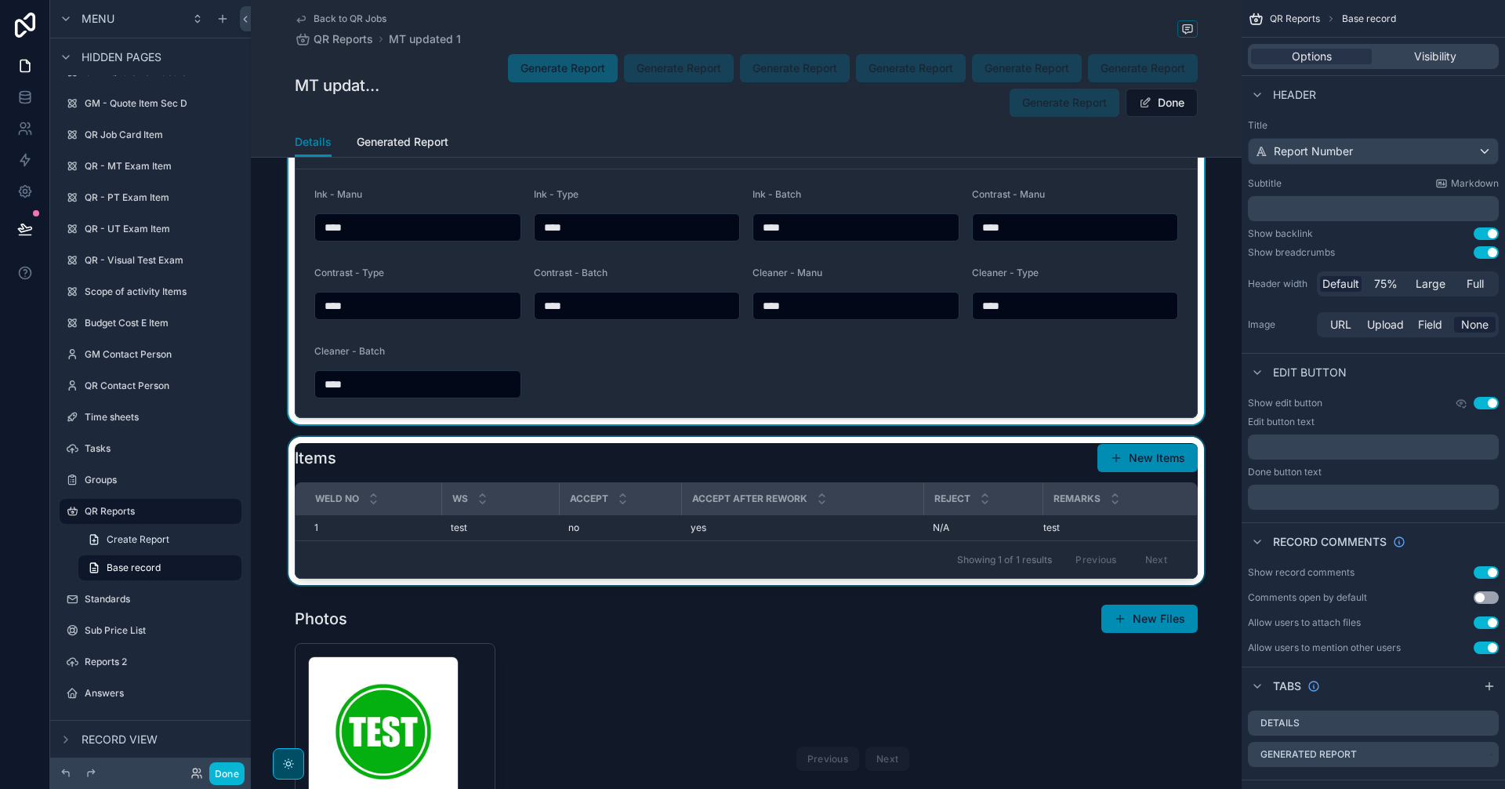
click at [1153, 450] on div "scrollable content" at bounding box center [746, 511] width 991 height 148
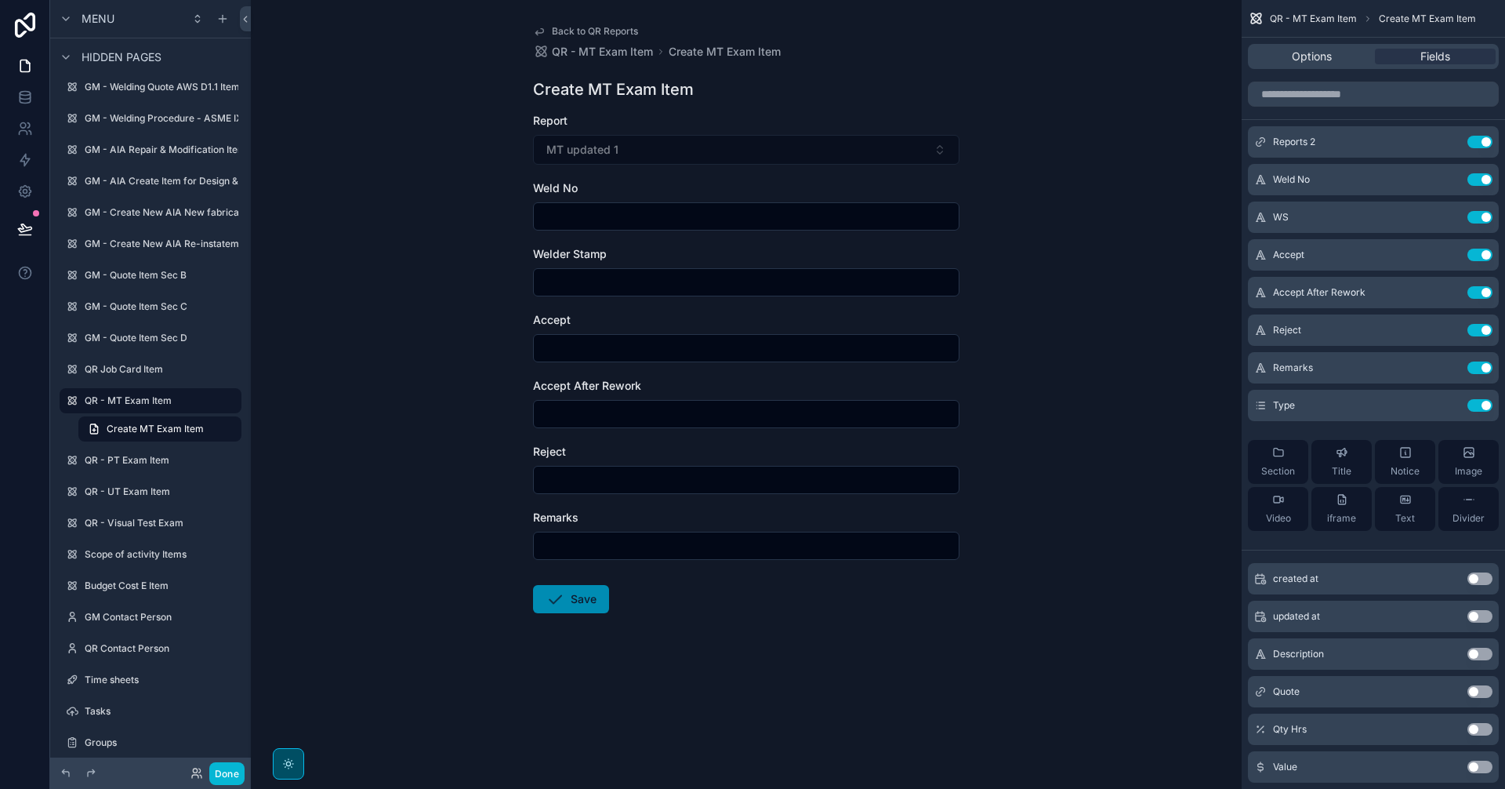
click at [644, 210] on input "scrollable content" at bounding box center [746, 216] width 425 height 22
click at [648, 214] on input "scrollable content" at bounding box center [746, 216] width 425 height 22
type input "*"
drag, startPoint x: 651, startPoint y: 275, endPoint x: 651, endPoint y: 284, distance: 8.6
click at [651, 275] on input "scrollable content" at bounding box center [746, 282] width 425 height 22
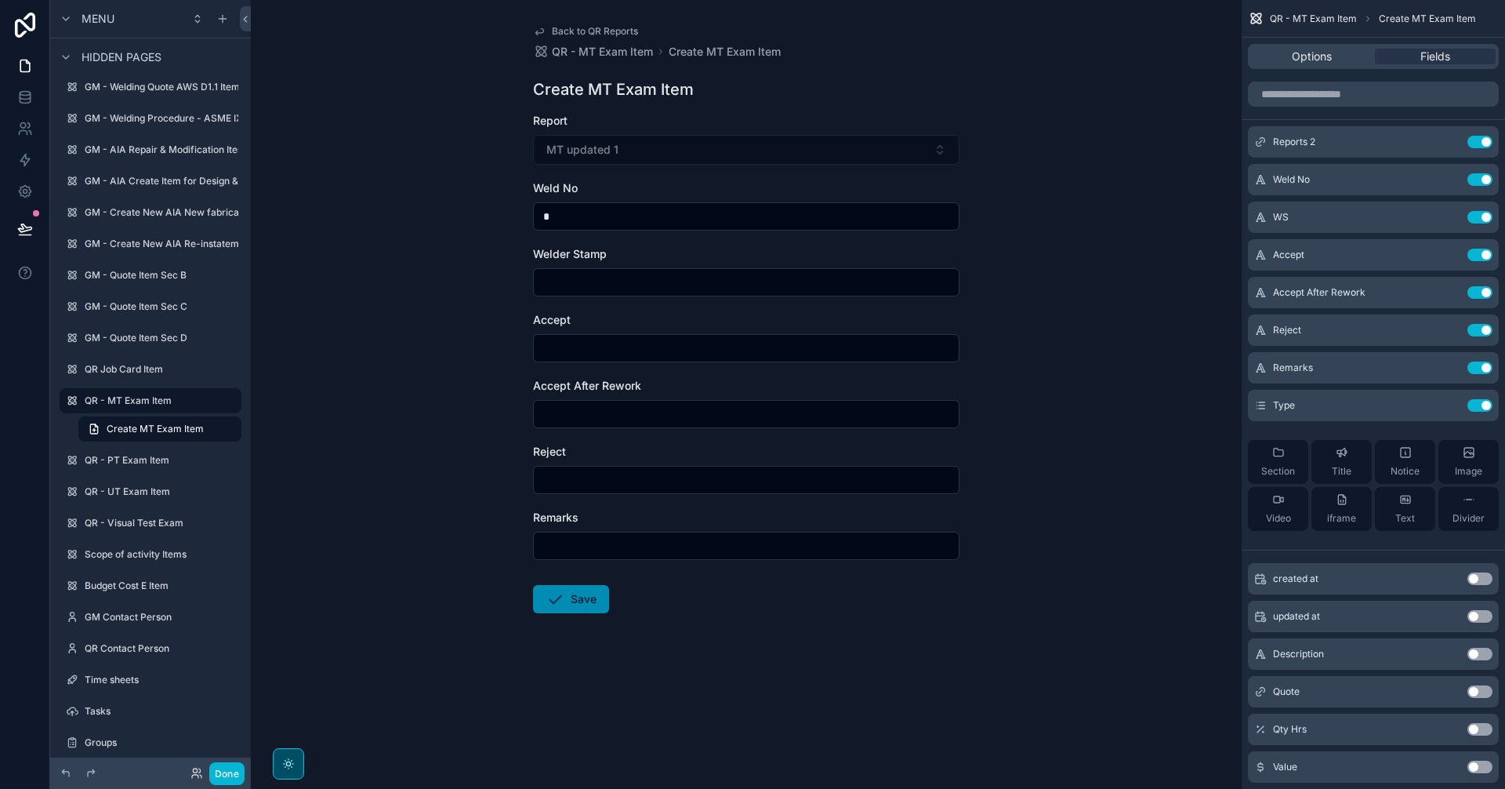
type input "****"
click at [650, 345] on input "scrollable content" at bounding box center [746, 348] width 425 height 22
type input "***"
click at [643, 410] on input "scrollable content" at bounding box center [746, 414] width 425 height 22
type input "***"
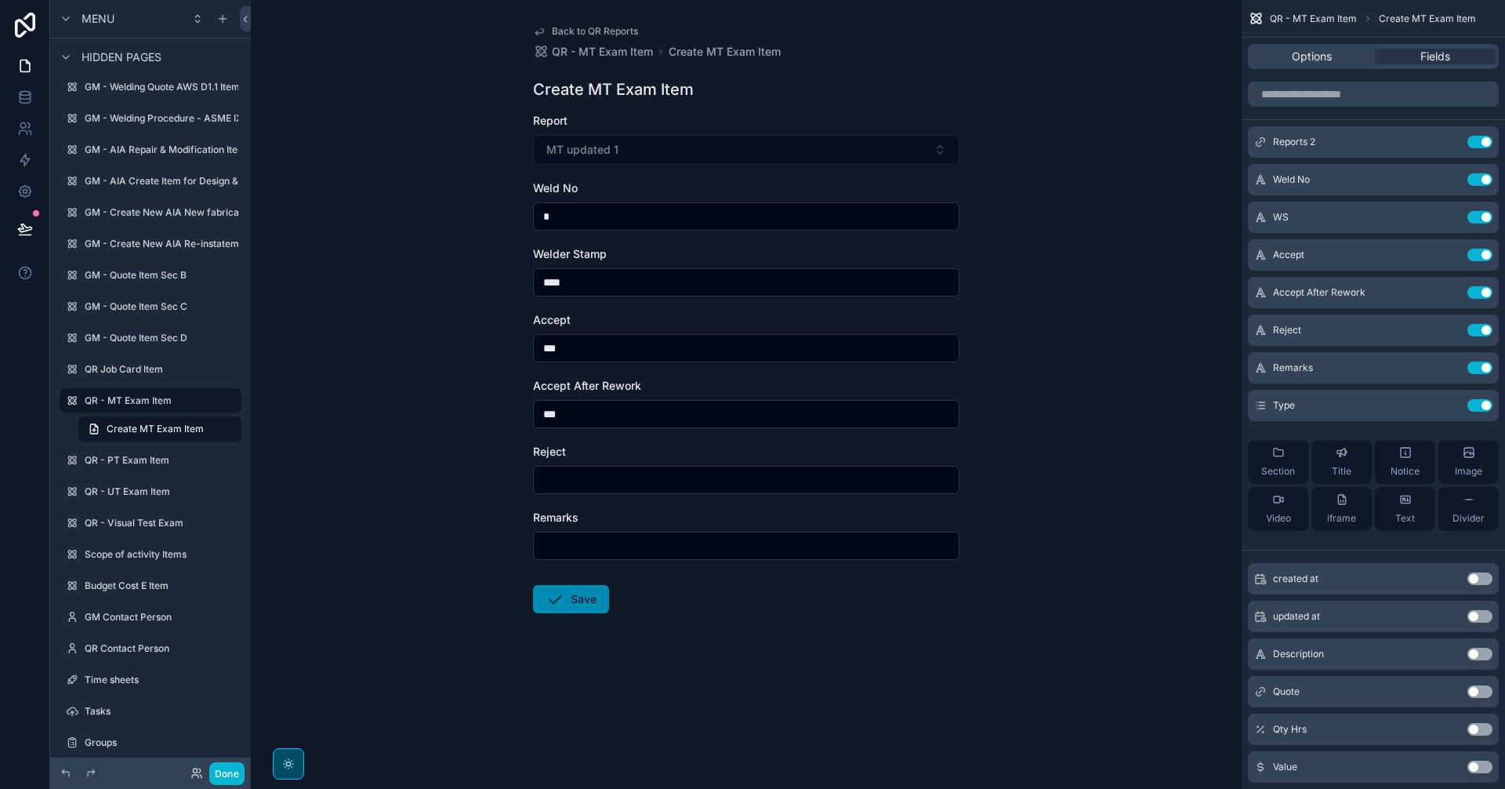
click at [637, 484] on input "scrollable content" at bounding box center [746, 480] width 425 height 22
type input "***"
click at [658, 542] on input "scrollable content" at bounding box center [746, 546] width 425 height 22
type input "****"
click at [597, 590] on button "Save" at bounding box center [571, 599] width 76 height 28
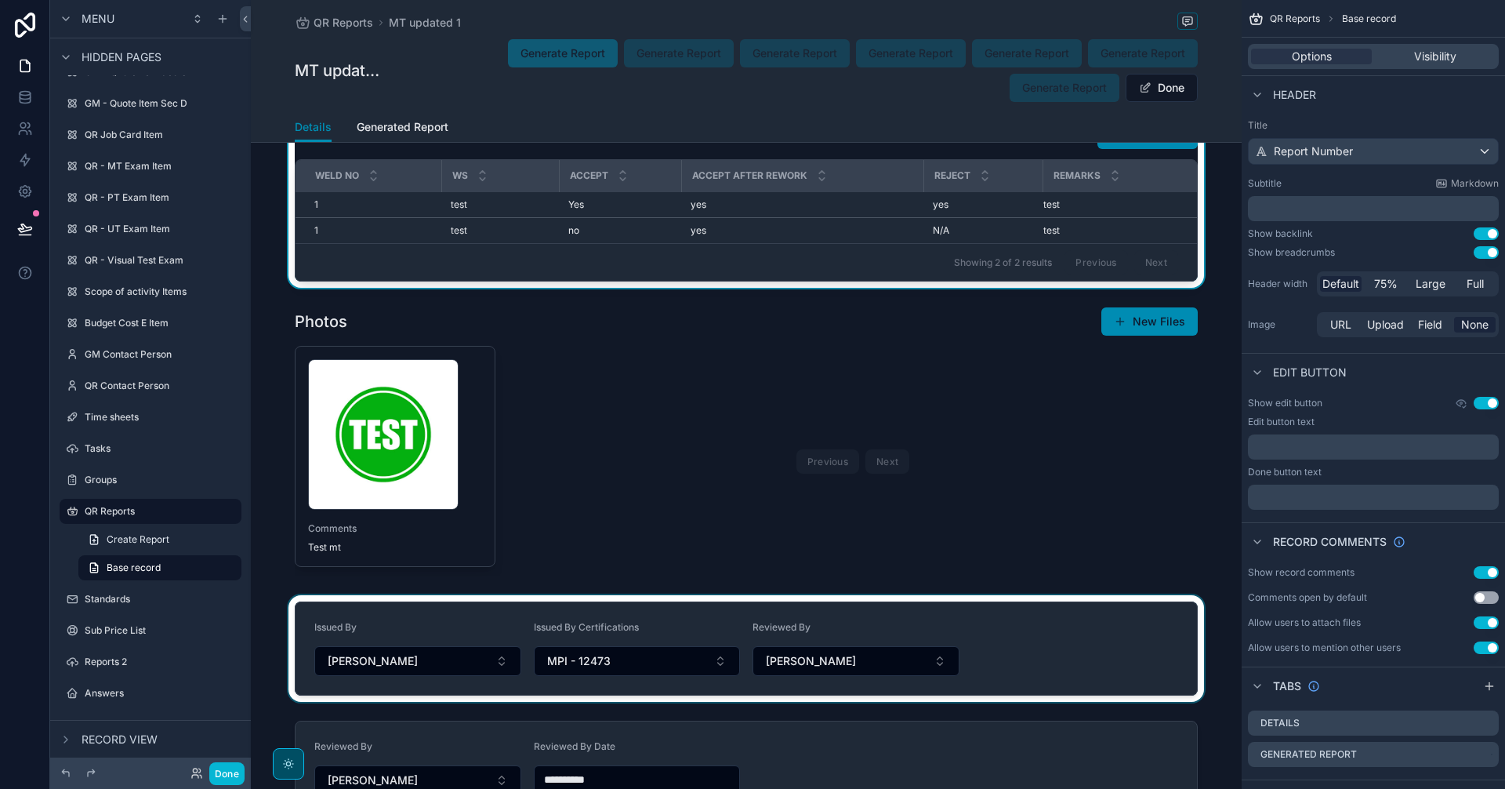
scroll to position [1045, 0]
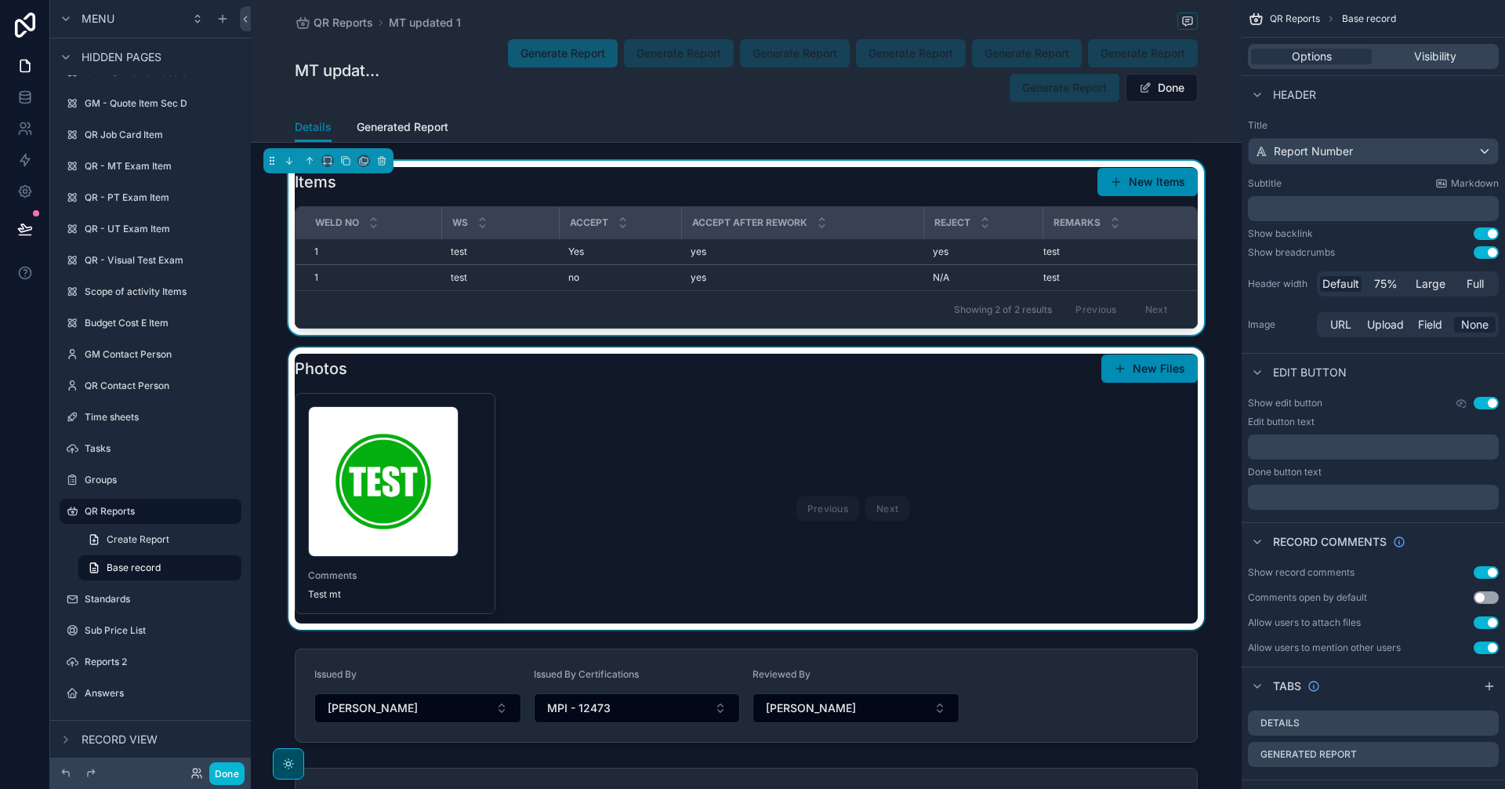
click at [1162, 365] on div "scrollable content" at bounding box center [746, 488] width 991 height 282
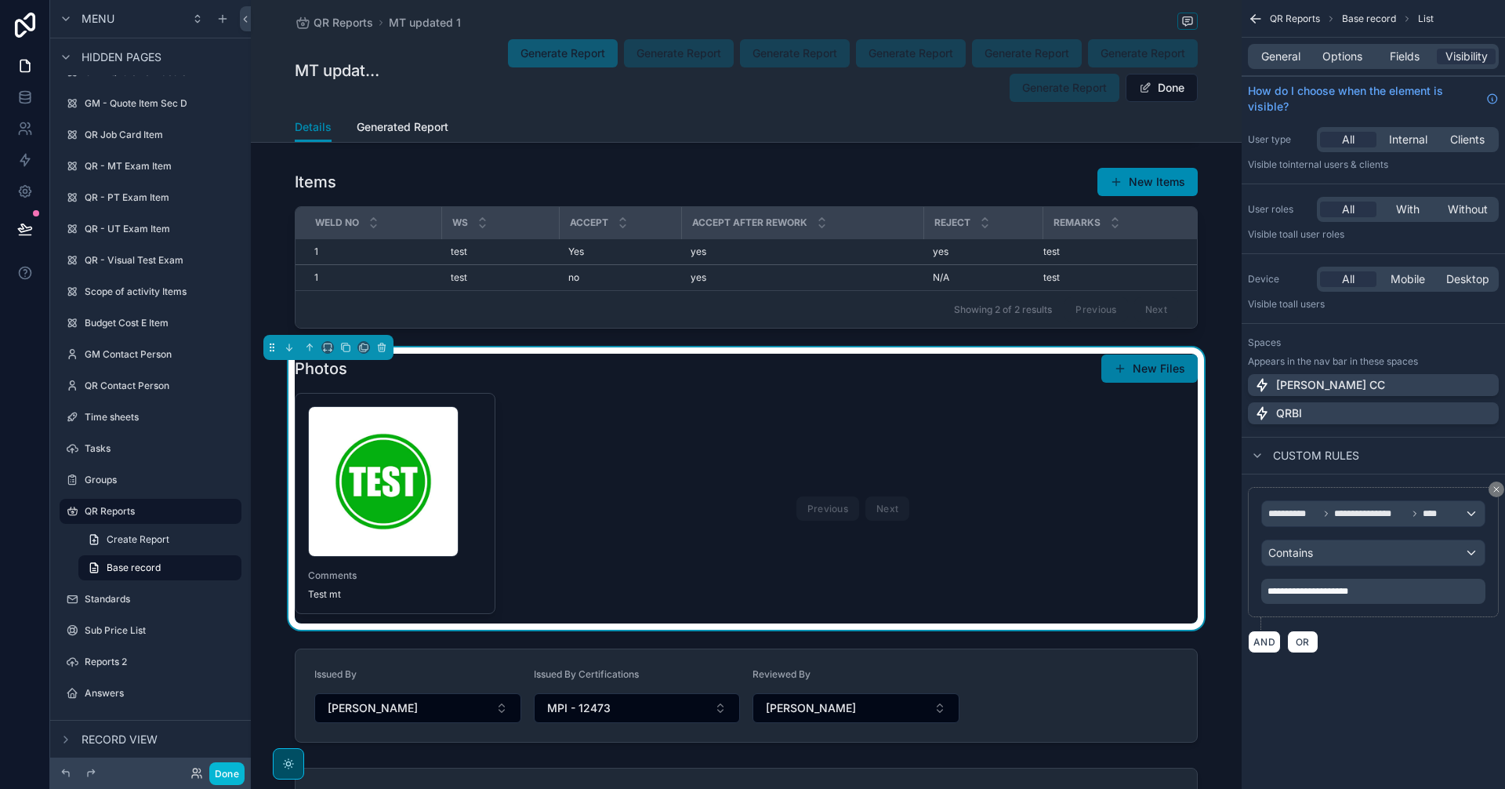
click at [1168, 373] on button "New Files" at bounding box center [1149, 368] width 96 height 28
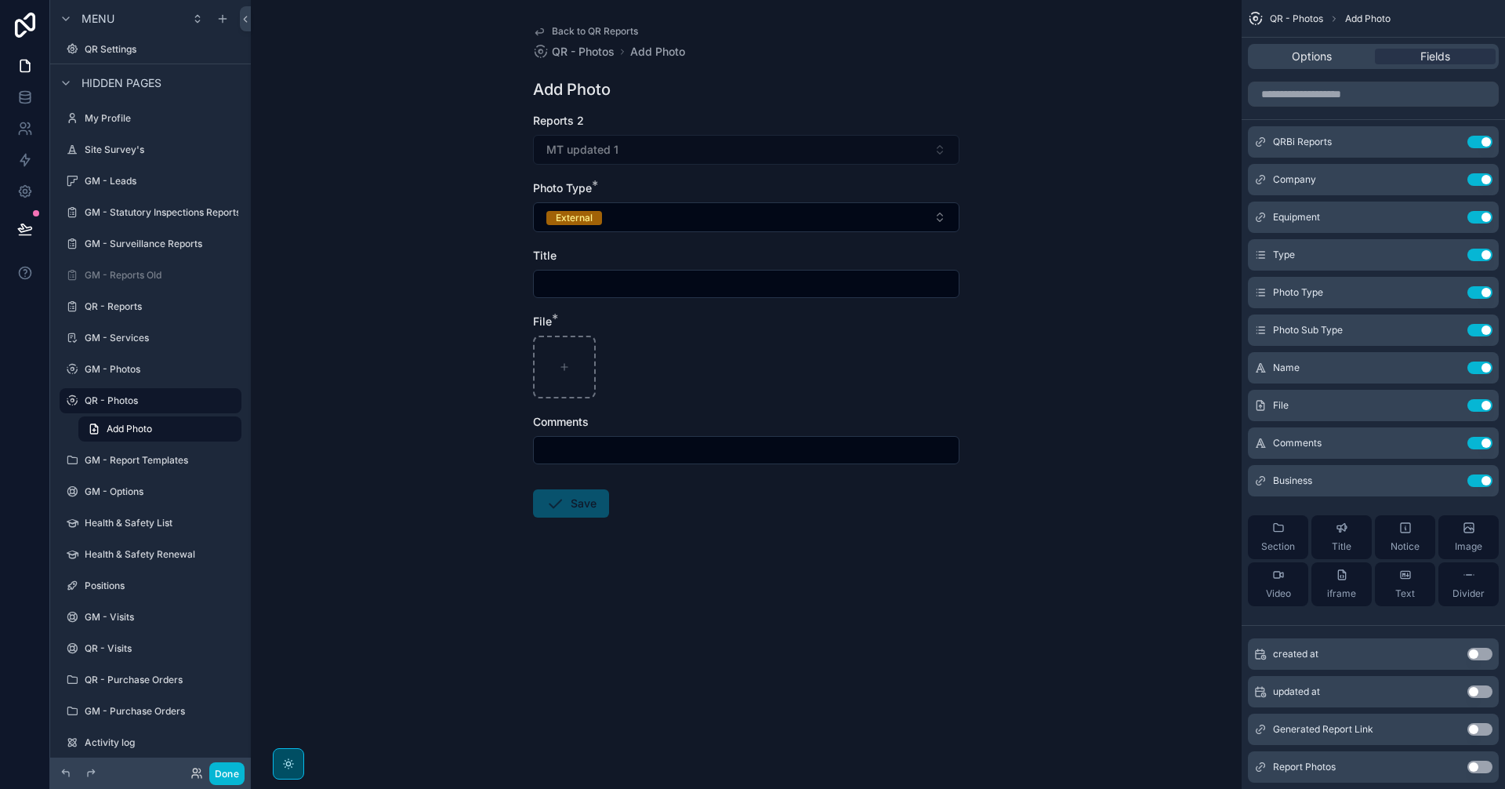
click at [597, 295] on div "scrollable content" at bounding box center [746, 284] width 426 height 28
click at [604, 286] on input "scrollable content" at bounding box center [746, 284] width 425 height 22
type input "*******"
click at [579, 359] on div "scrollable content" at bounding box center [564, 367] width 63 height 63
type input "**********"
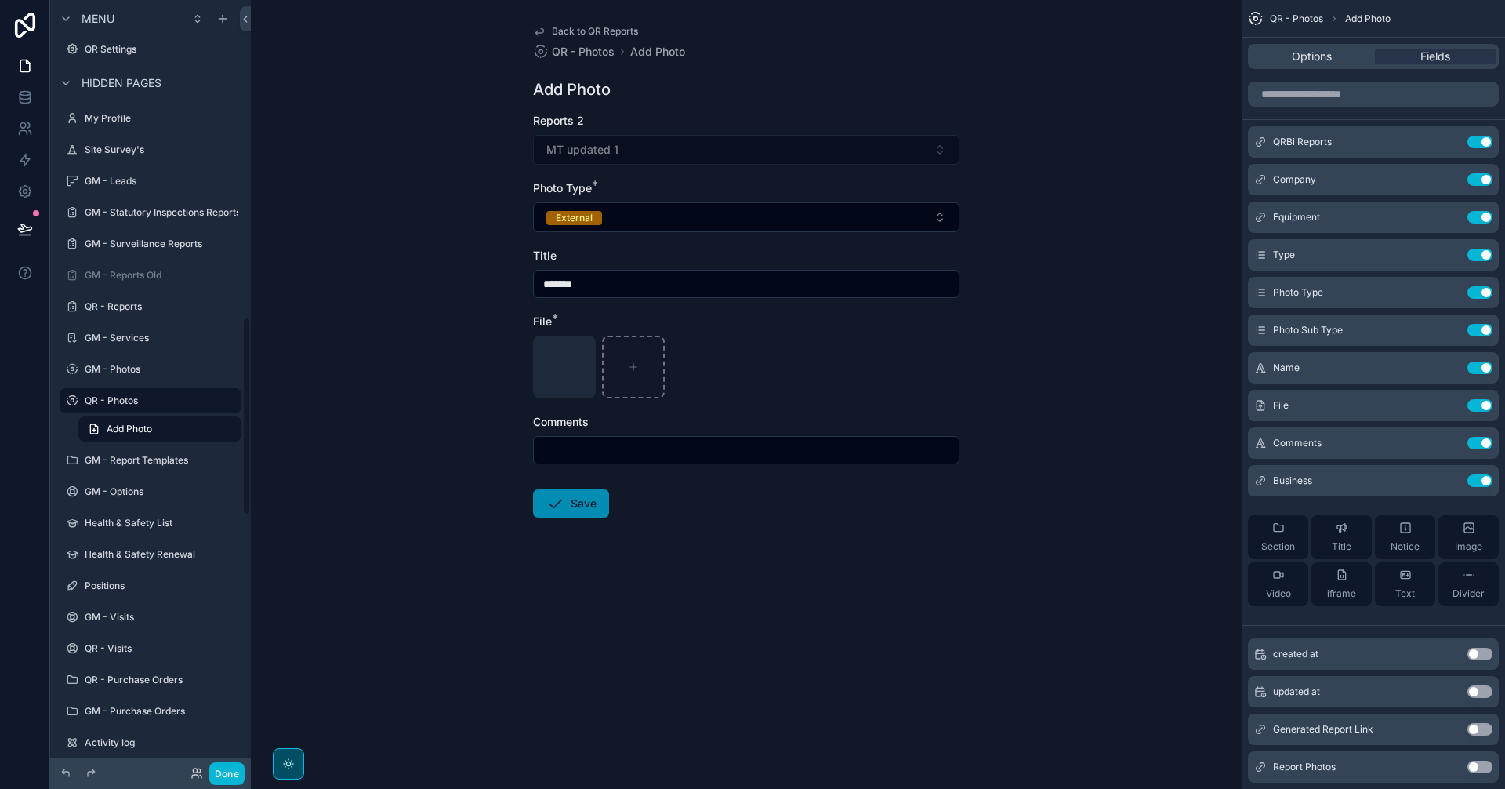
click at [619, 444] on input "scrollable content" at bounding box center [746, 450] width 425 height 22
type input "*******"
click at [588, 494] on button "Save" at bounding box center [571, 503] width 76 height 28
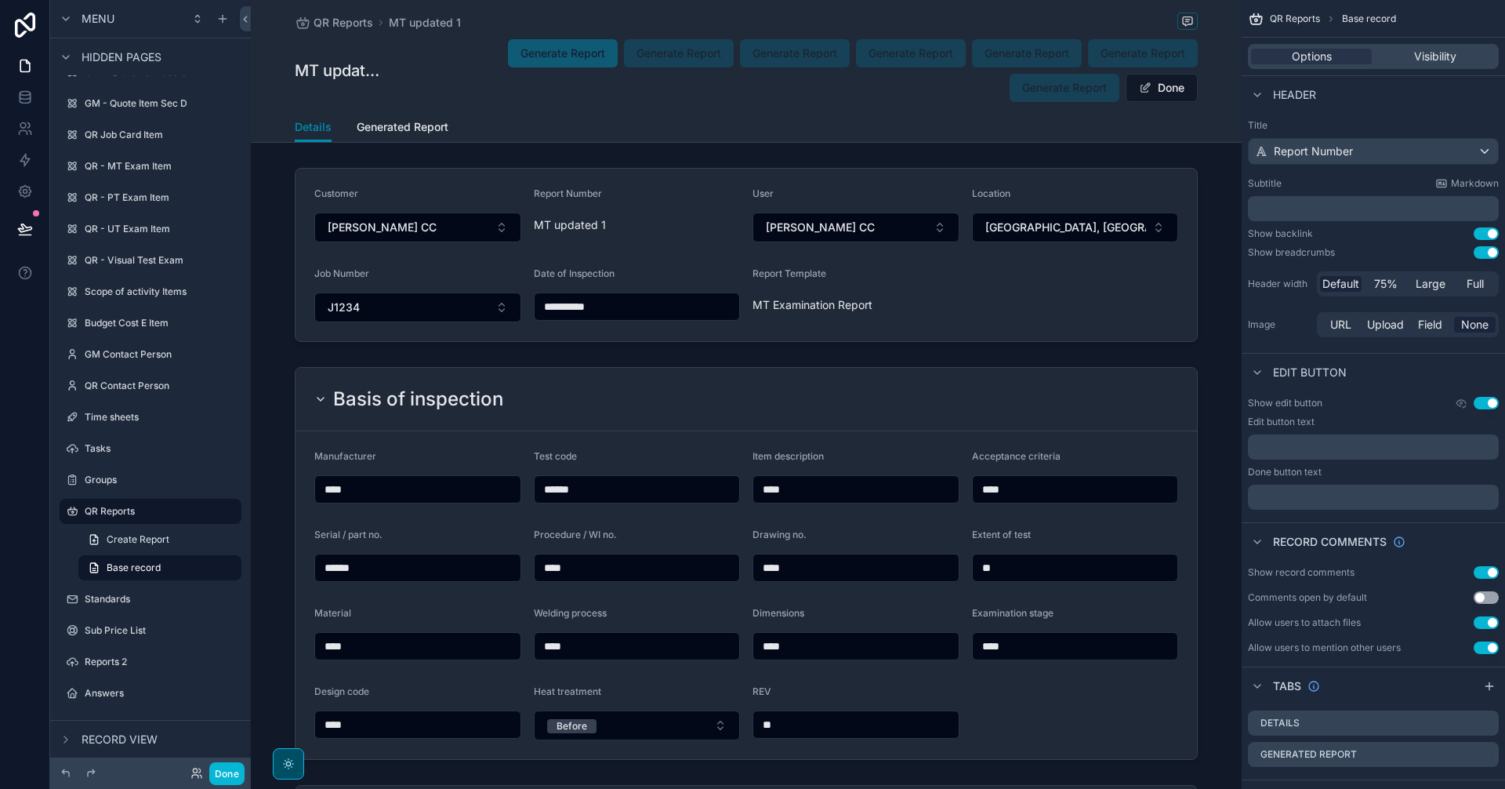
scroll to position [1048, 0]
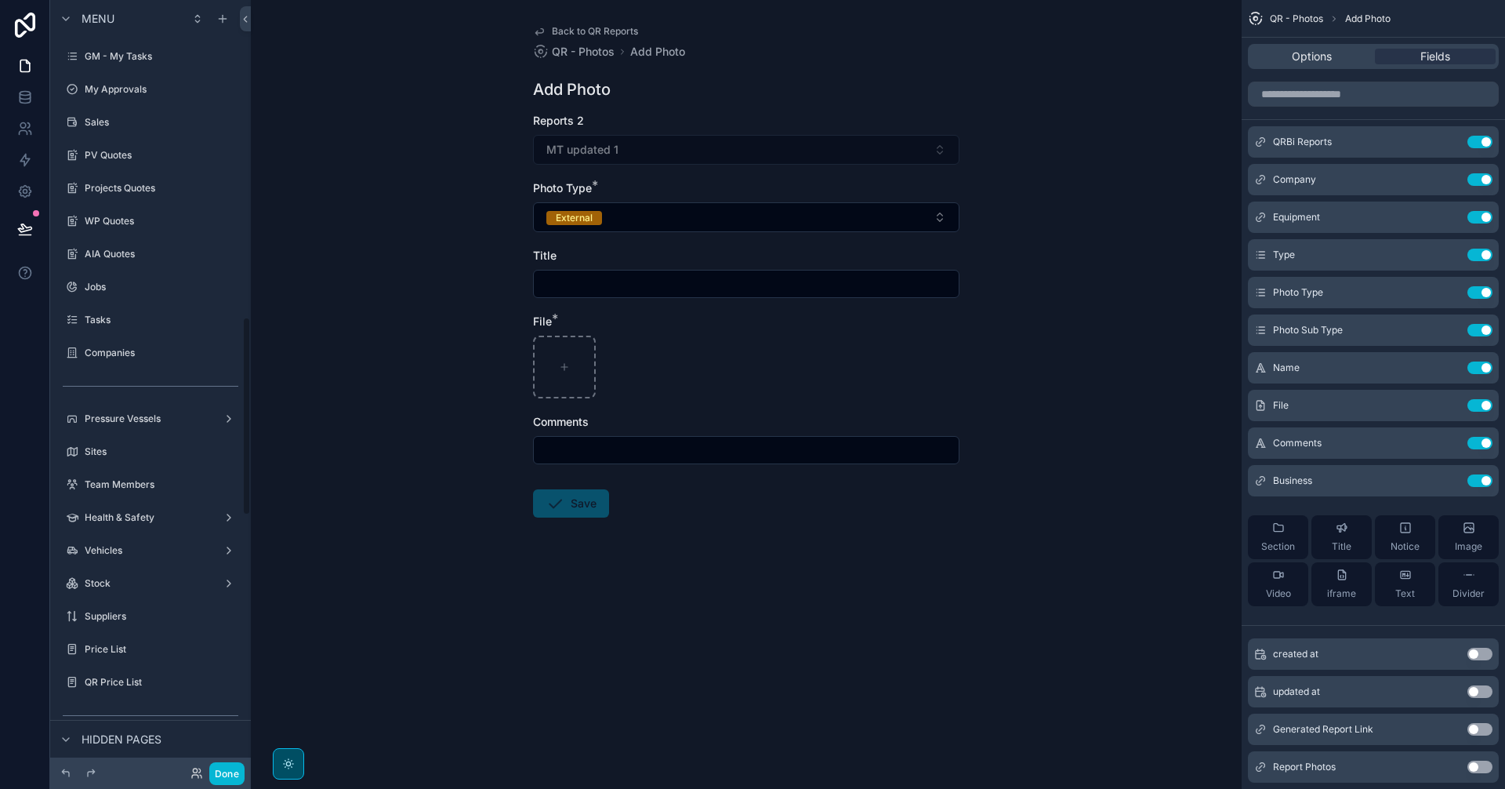
scroll to position [1225, 0]
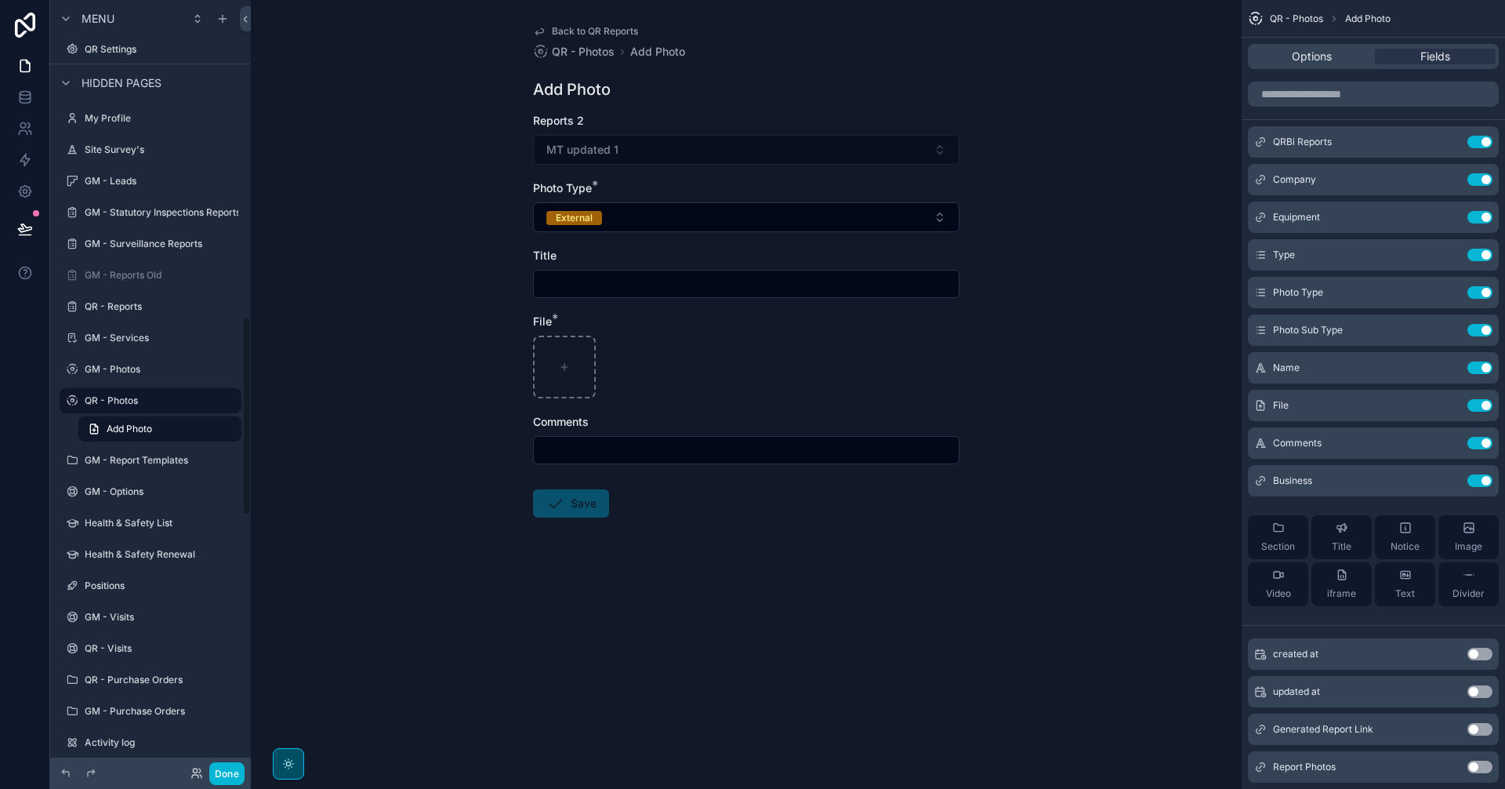
click at [557, 283] on input "scrollable content" at bounding box center [746, 284] width 425 height 22
click at [619, 281] on input "scrollable content" at bounding box center [746, 284] width 425 height 22
type input "*******"
click at [574, 386] on div "scrollable content" at bounding box center [564, 367] width 63 height 63
type input "**********"
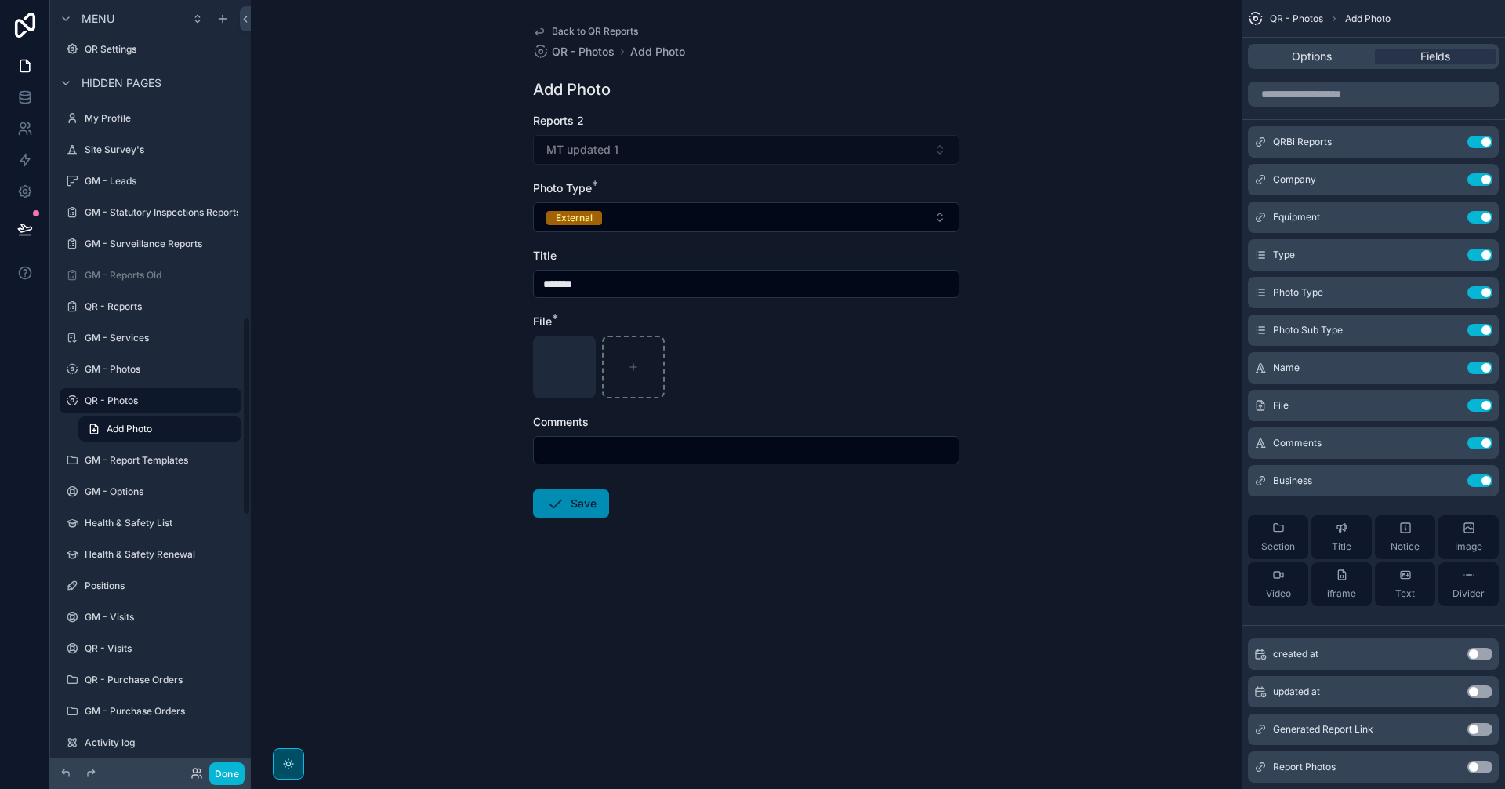
click at [708, 448] on input "scrollable content" at bounding box center [746, 450] width 425 height 22
type input "*******"
click at [558, 499] on icon "scrollable content" at bounding box center [555, 503] width 19 height 19
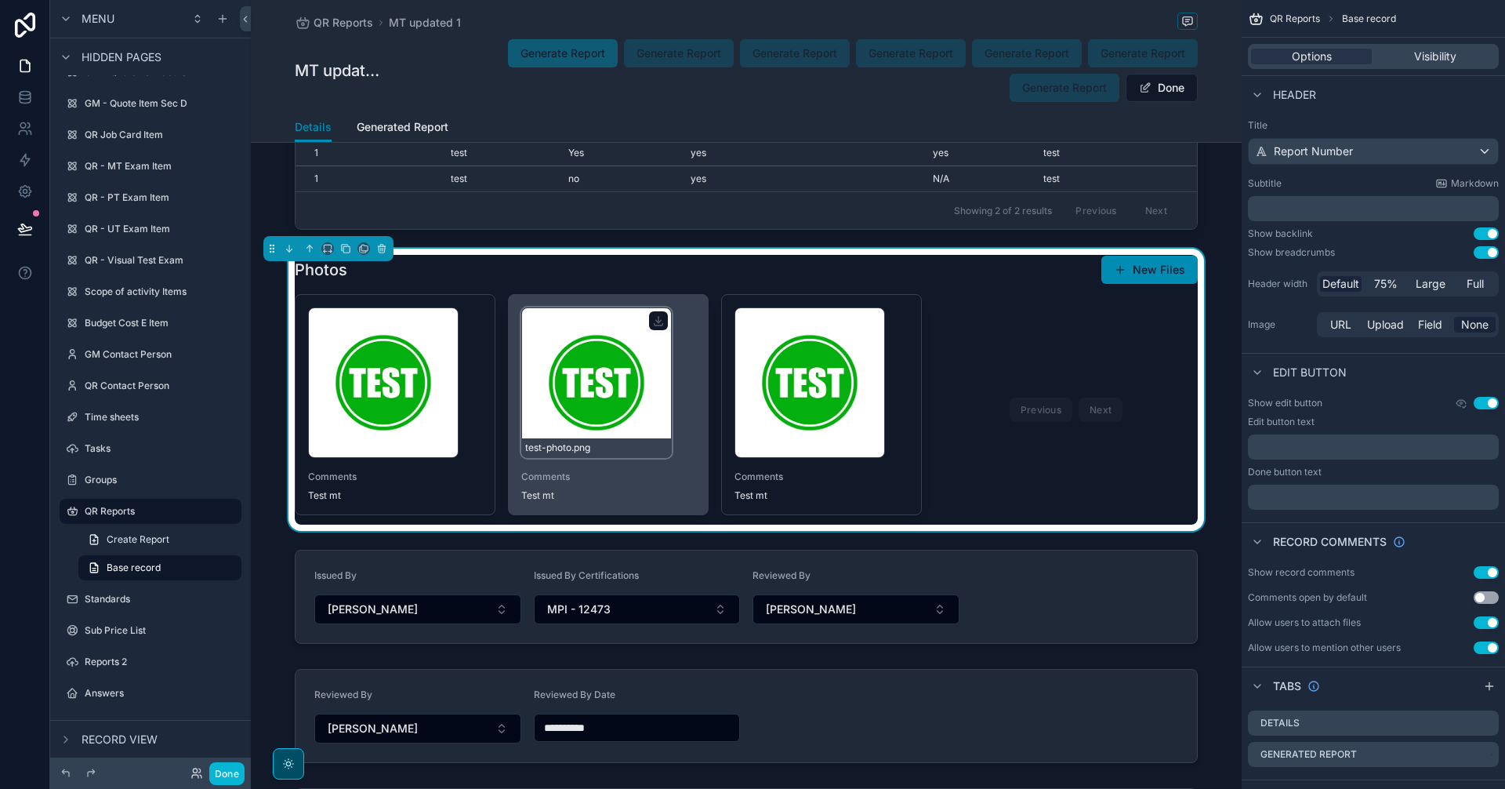
scroll to position [1176, 0]
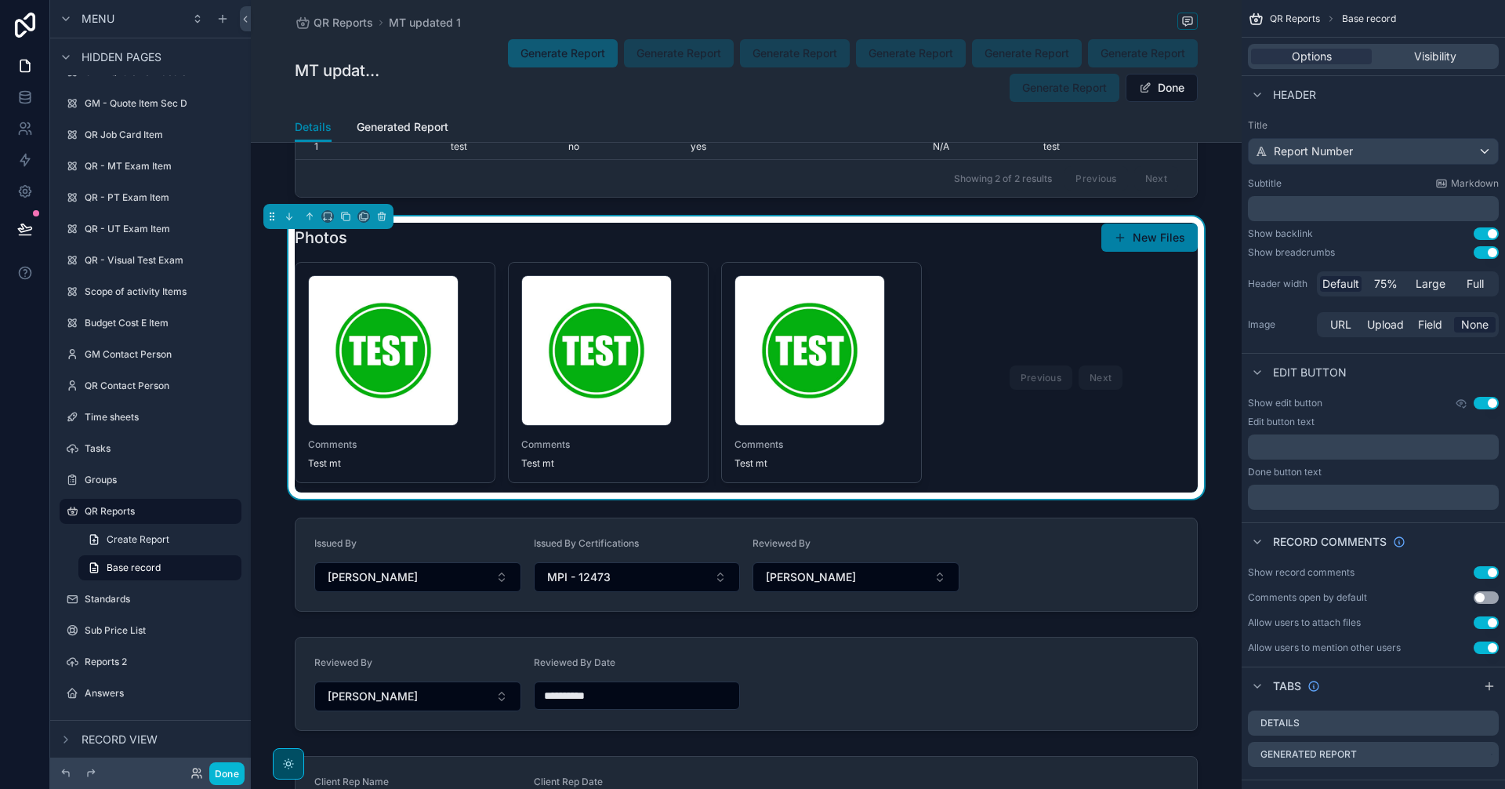
click at [1160, 239] on button "New Files" at bounding box center [1149, 237] width 96 height 28
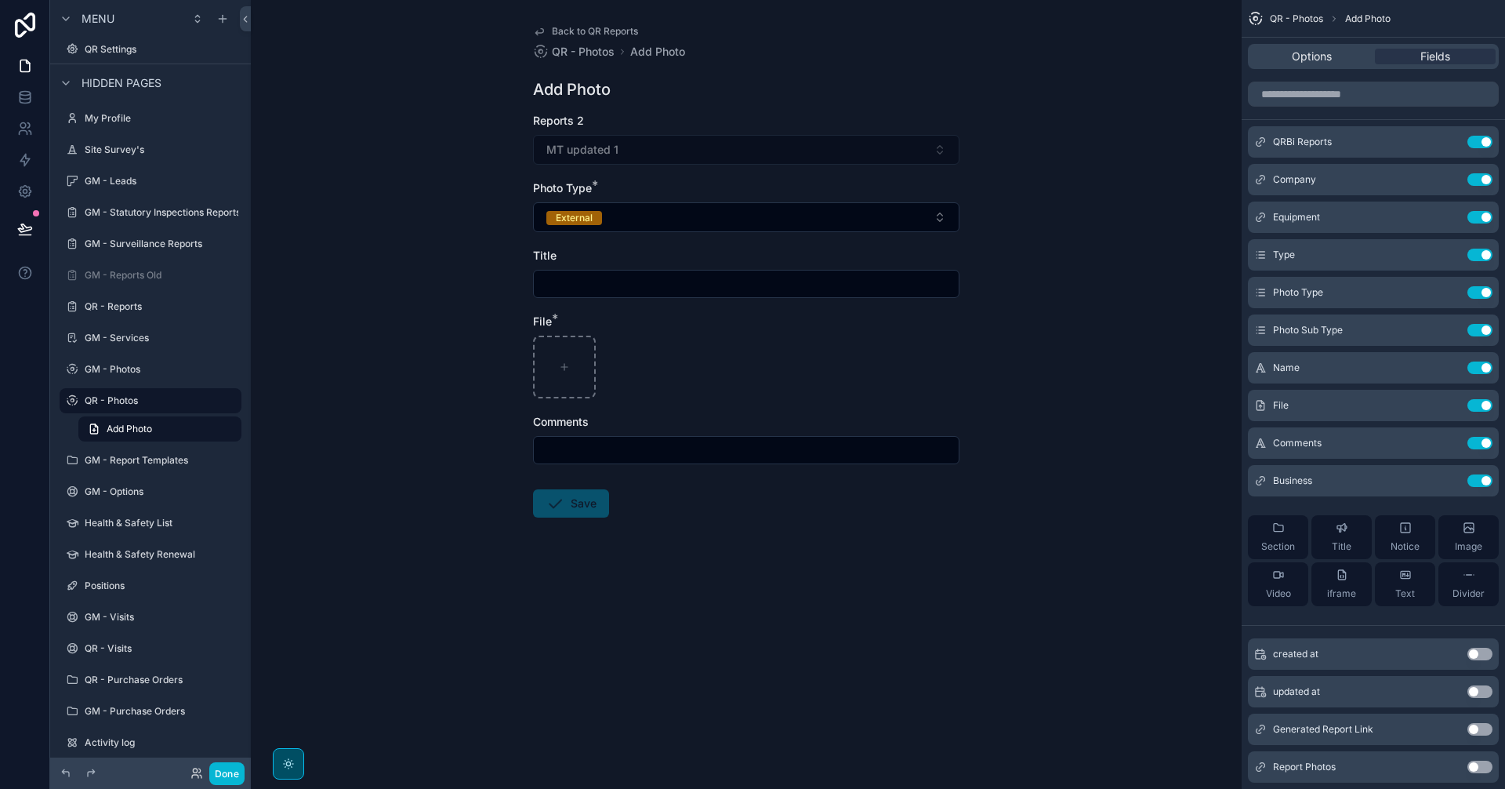
click at [580, 291] on input "scrollable content" at bounding box center [746, 284] width 425 height 22
click at [634, 280] on input "scrollable content" at bounding box center [746, 284] width 425 height 22
click at [576, 354] on div "scrollable content" at bounding box center [564, 367] width 63 height 63
type input "**********"
click at [567, 281] on input "scrollable content" at bounding box center [746, 284] width 425 height 22
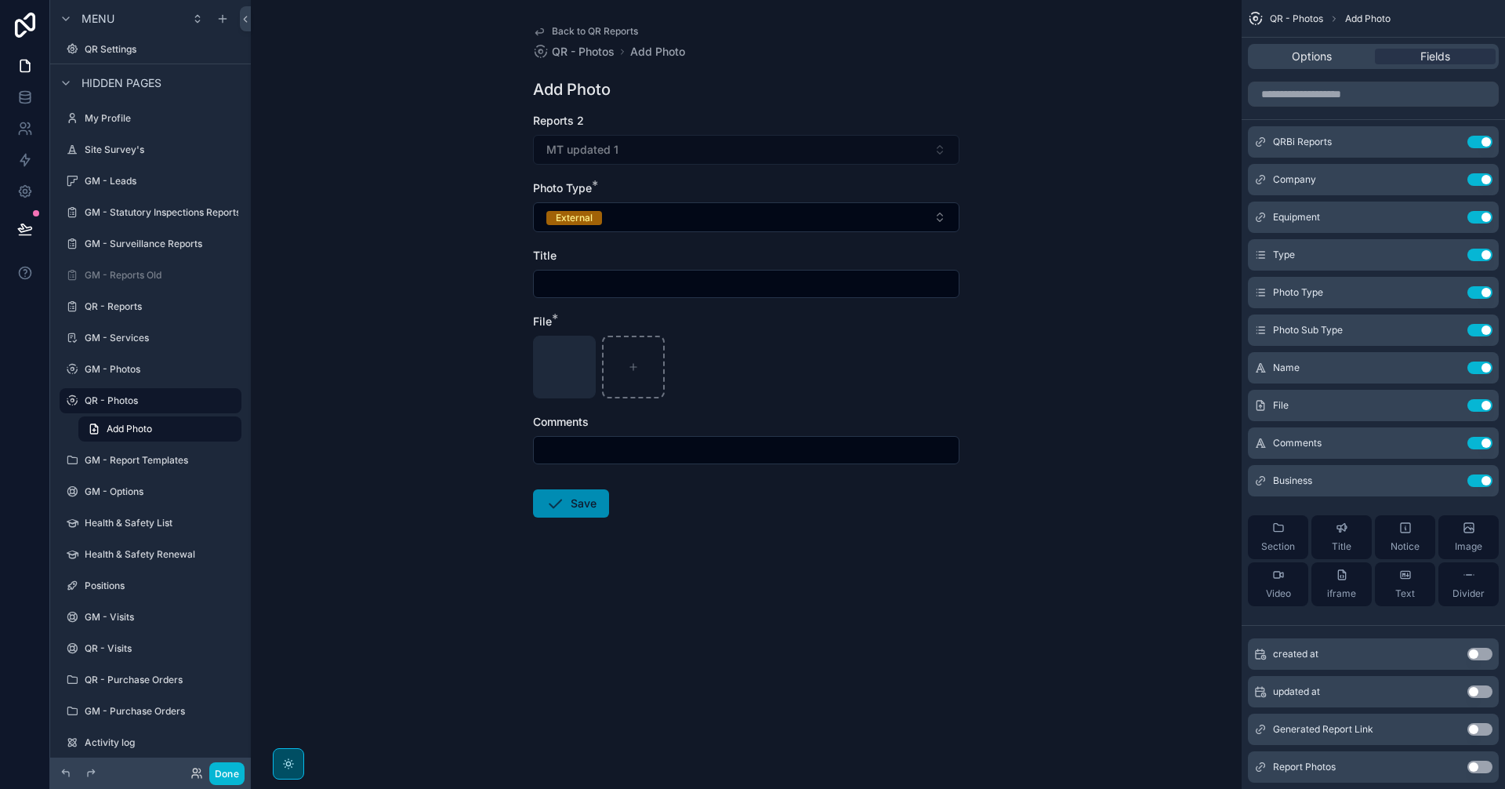
type input "*******"
click at [658, 447] on input "scrollable content" at bounding box center [746, 450] width 425 height 22
type input "*******"
click at [579, 493] on button "Save" at bounding box center [571, 503] width 76 height 28
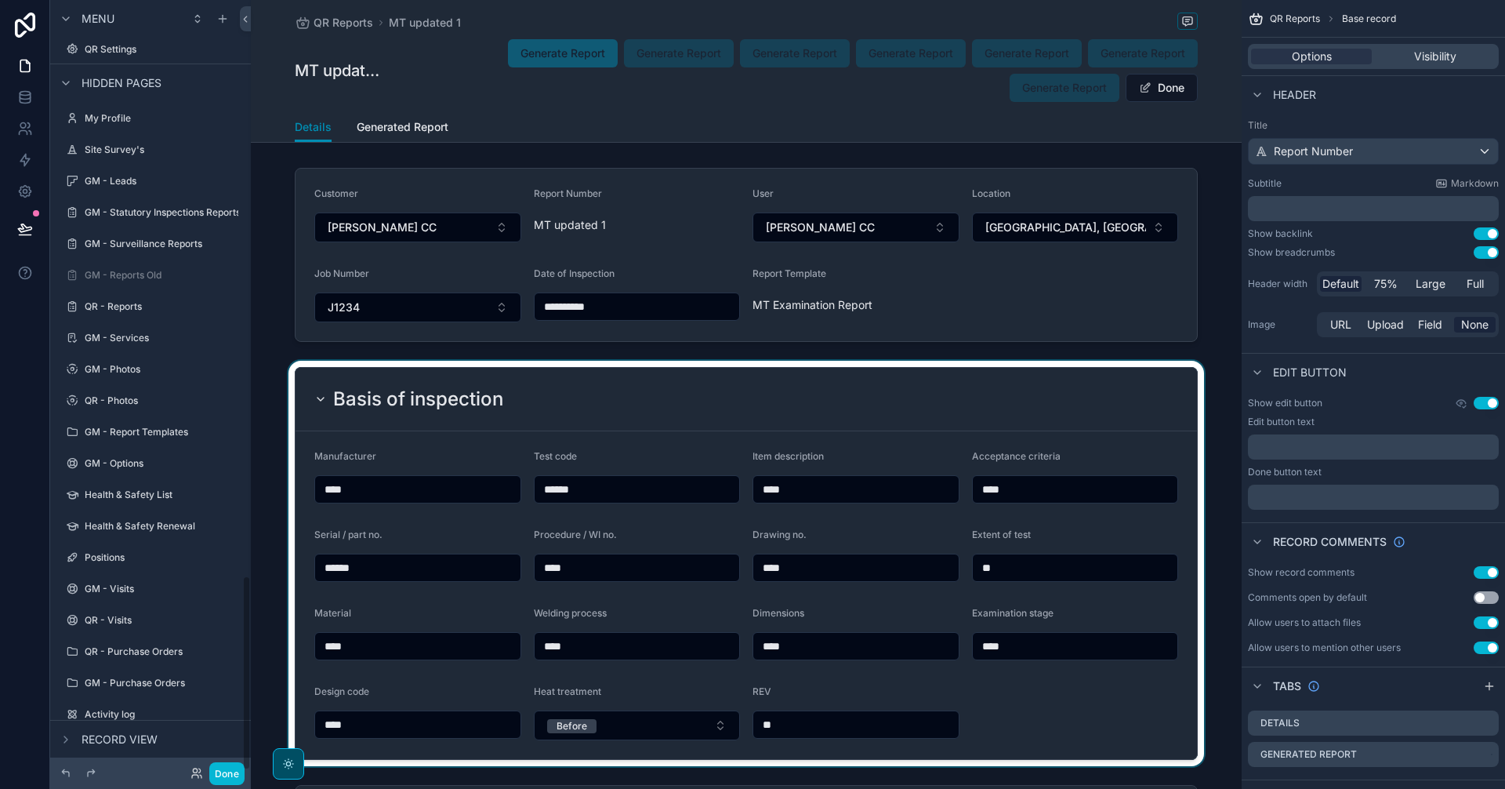
scroll to position [2275, 0]
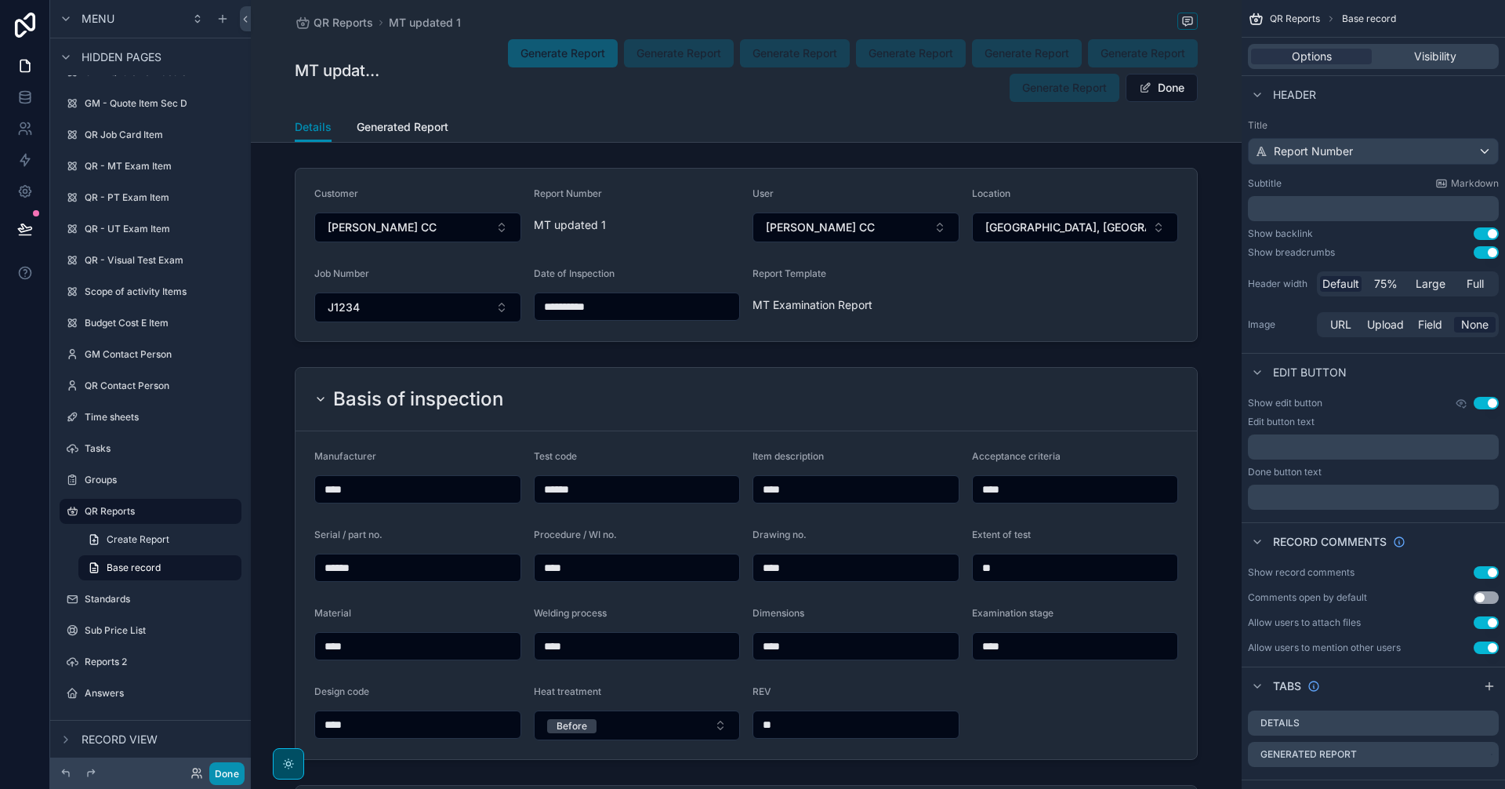
click at [220, 771] on button "Done" at bounding box center [226, 773] width 35 height 23
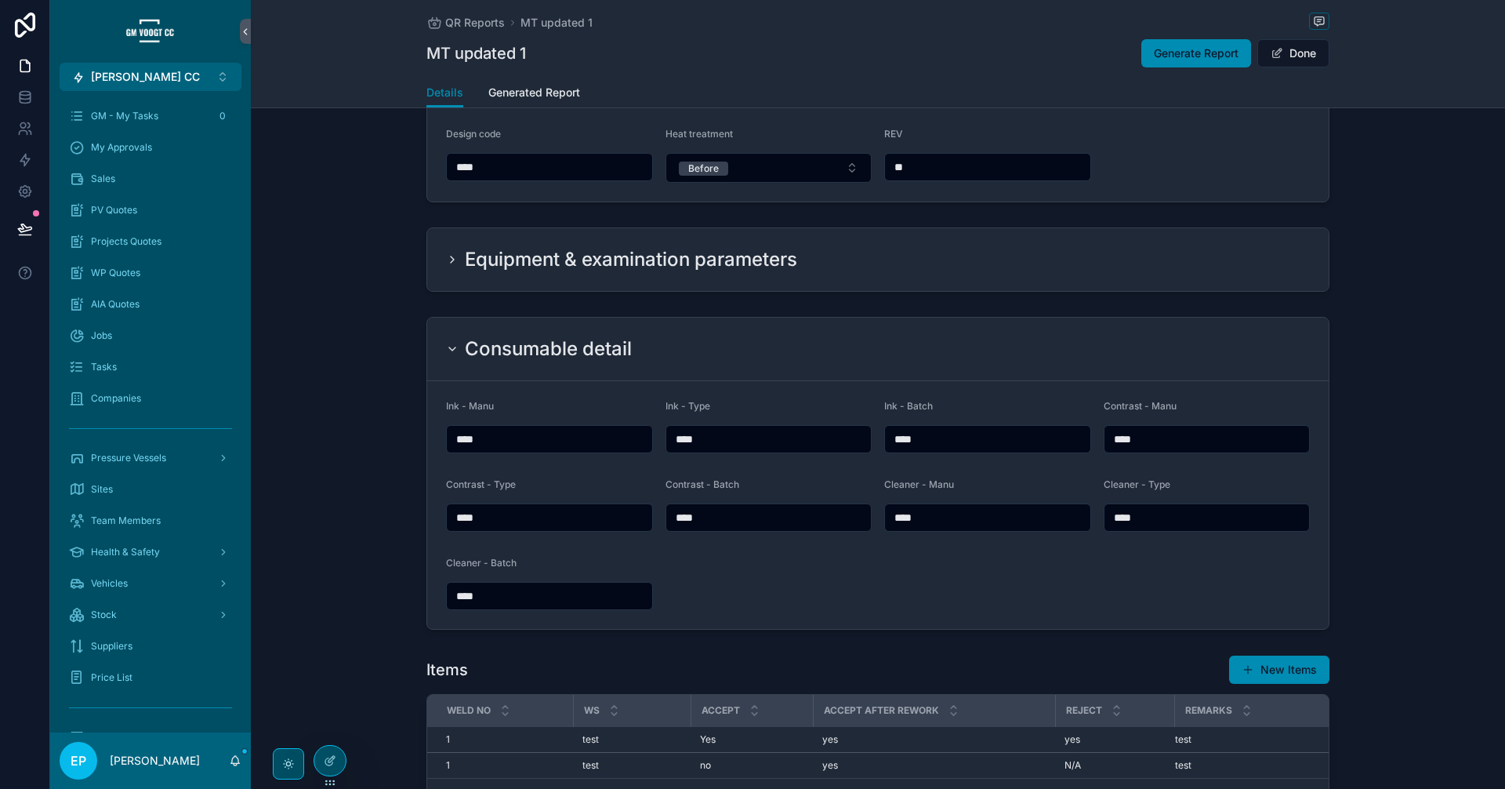
scroll to position [0, 0]
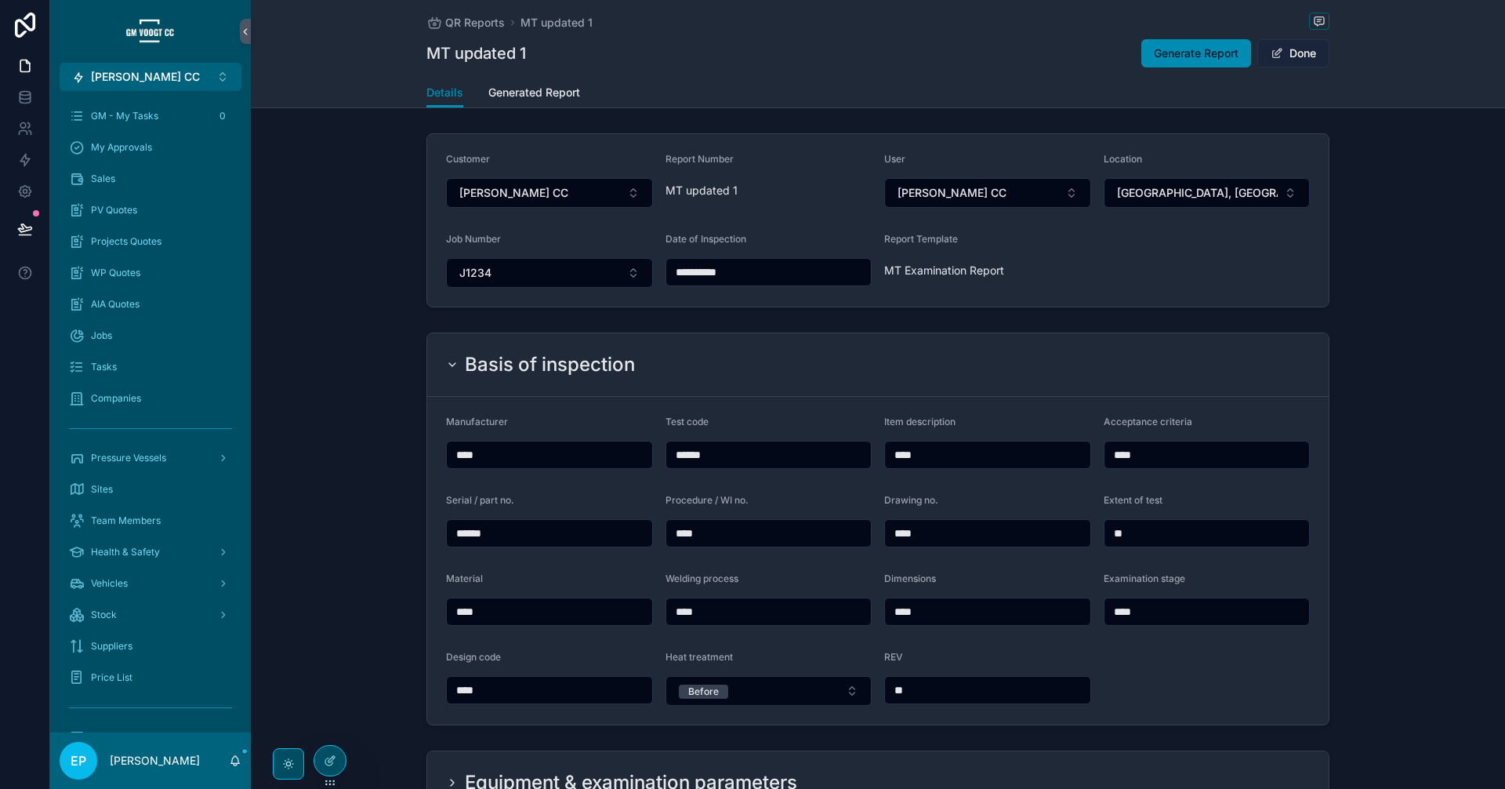
click at [1283, 52] on button "Done" at bounding box center [1293, 53] width 72 height 28
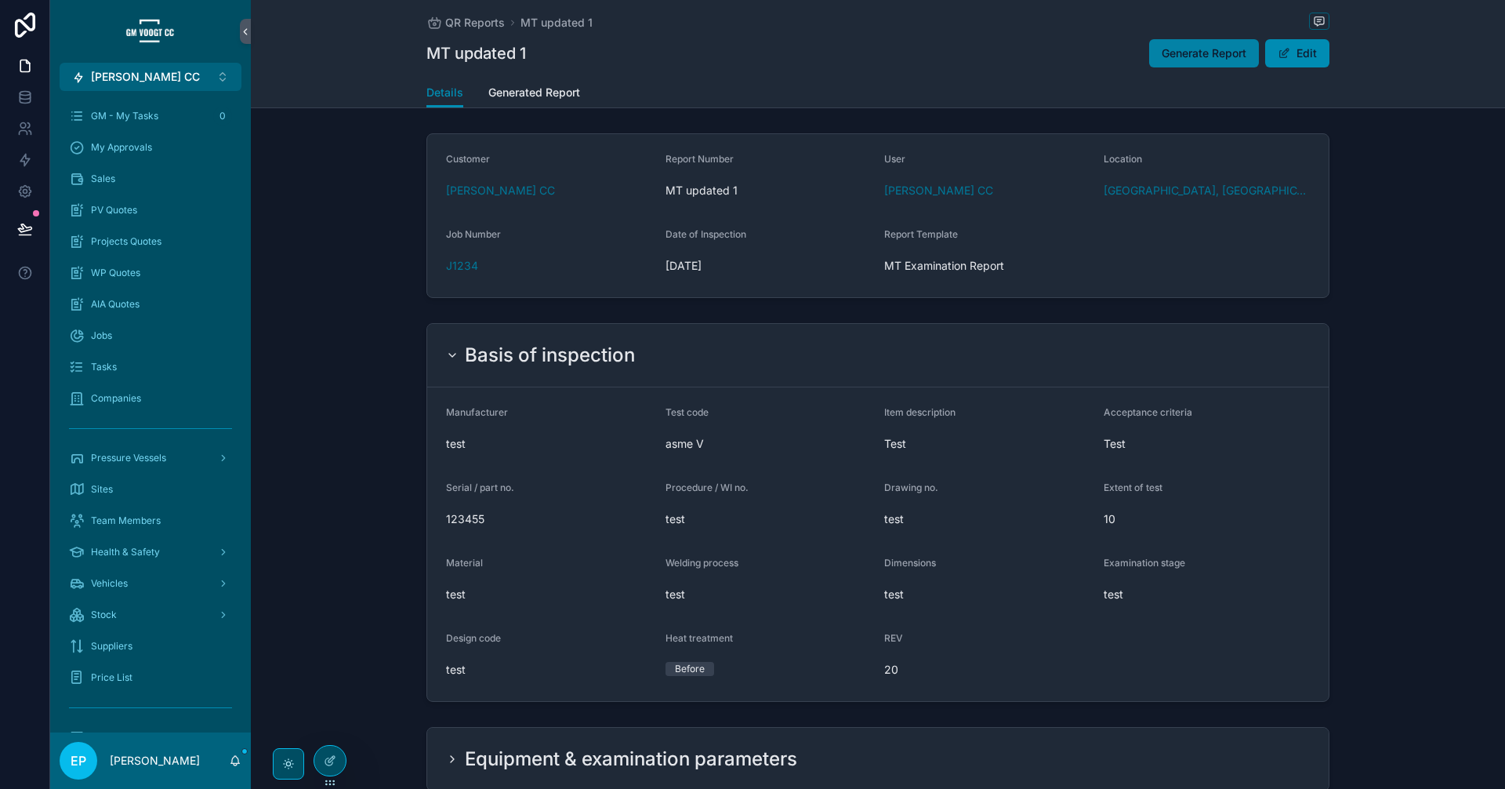
click at [1210, 51] on span "Generate Report" at bounding box center [1204, 53] width 85 height 16
click at [528, 96] on span "Generated Report" at bounding box center [534, 93] width 92 height 16
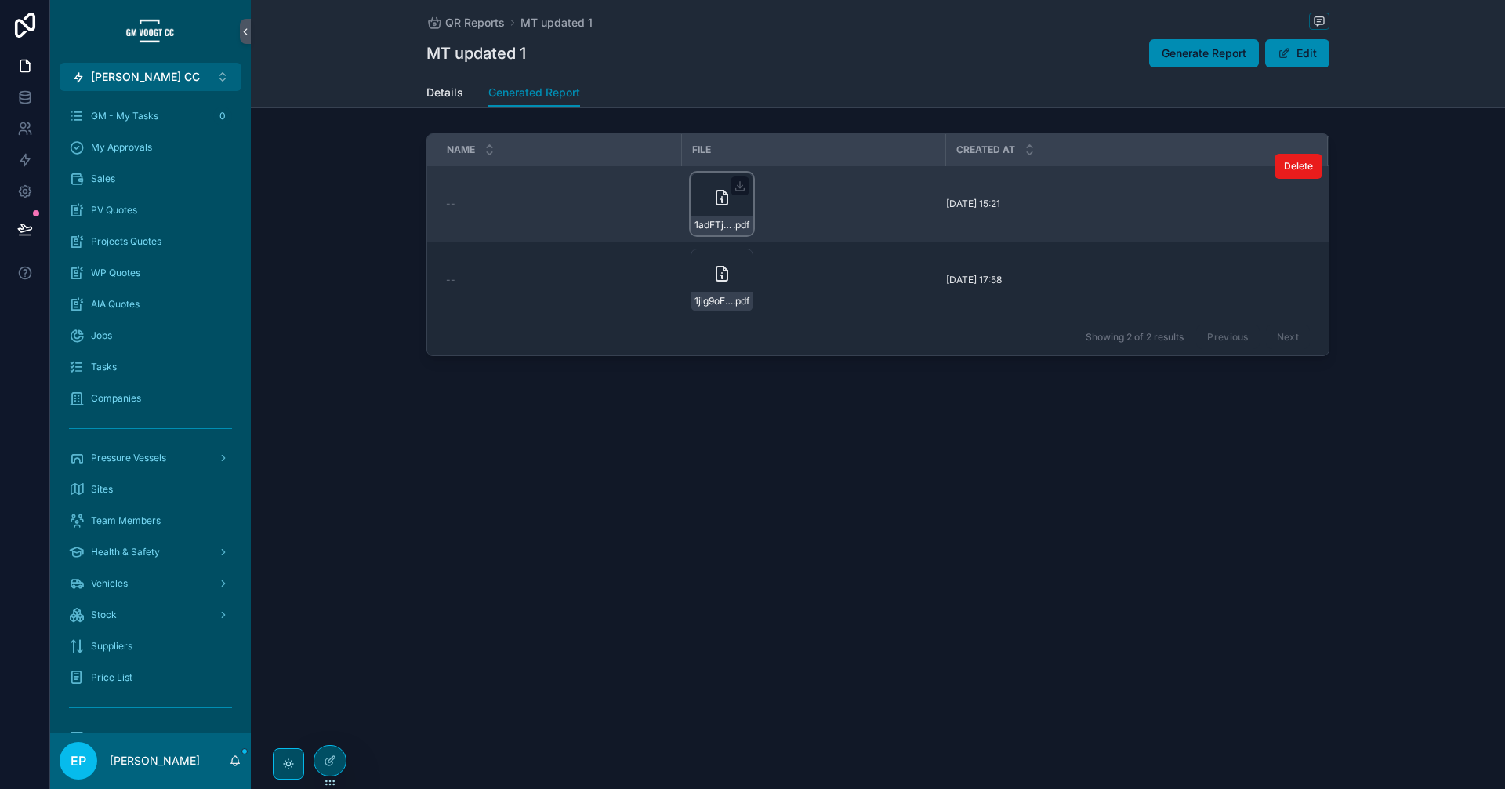
click at [727, 194] on icon "scrollable content" at bounding box center [722, 197] width 11 height 14
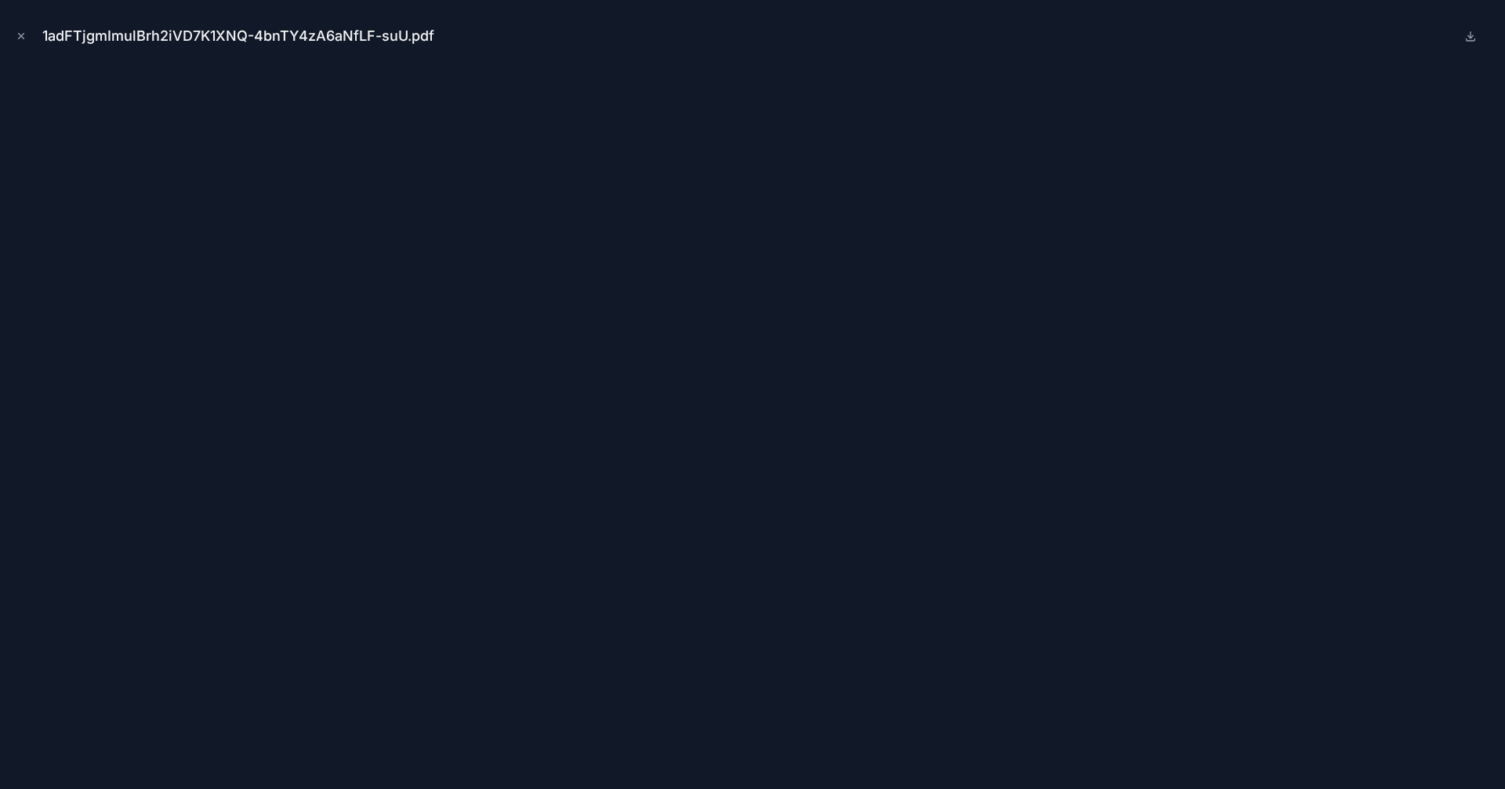
click at [1201, 57] on div "1adFTjgmImulBrh2iVD7K1XNQ-4bnTY4zA6aNfLF-suU.pdf" at bounding box center [753, 36] width 1480 height 47
click at [11, 39] on div "1adFTjgmImulBrh2iVD7K1XNQ-4bnTY4zA6aNfLF-suU.pdf" at bounding box center [752, 394] width 1505 height 789
click at [16, 36] on icon "Close modal" at bounding box center [21, 36] width 11 height 11
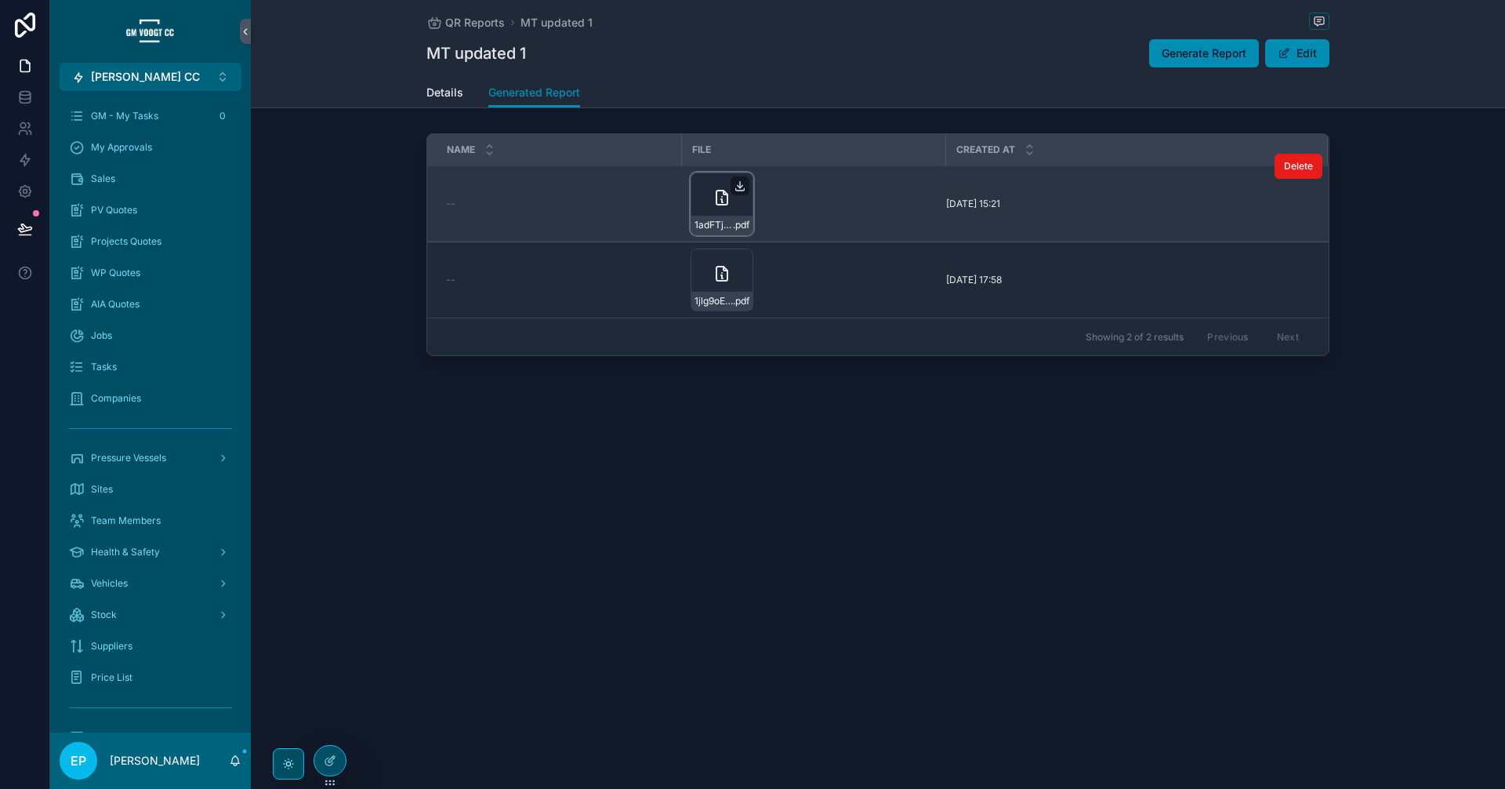
click at [740, 189] on icon "scrollable content" at bounding box center [740, 186] width 13 height 13
click at [726, 200] on icon "scrollable content" at bounding box center [722, 197] width 19 height 19
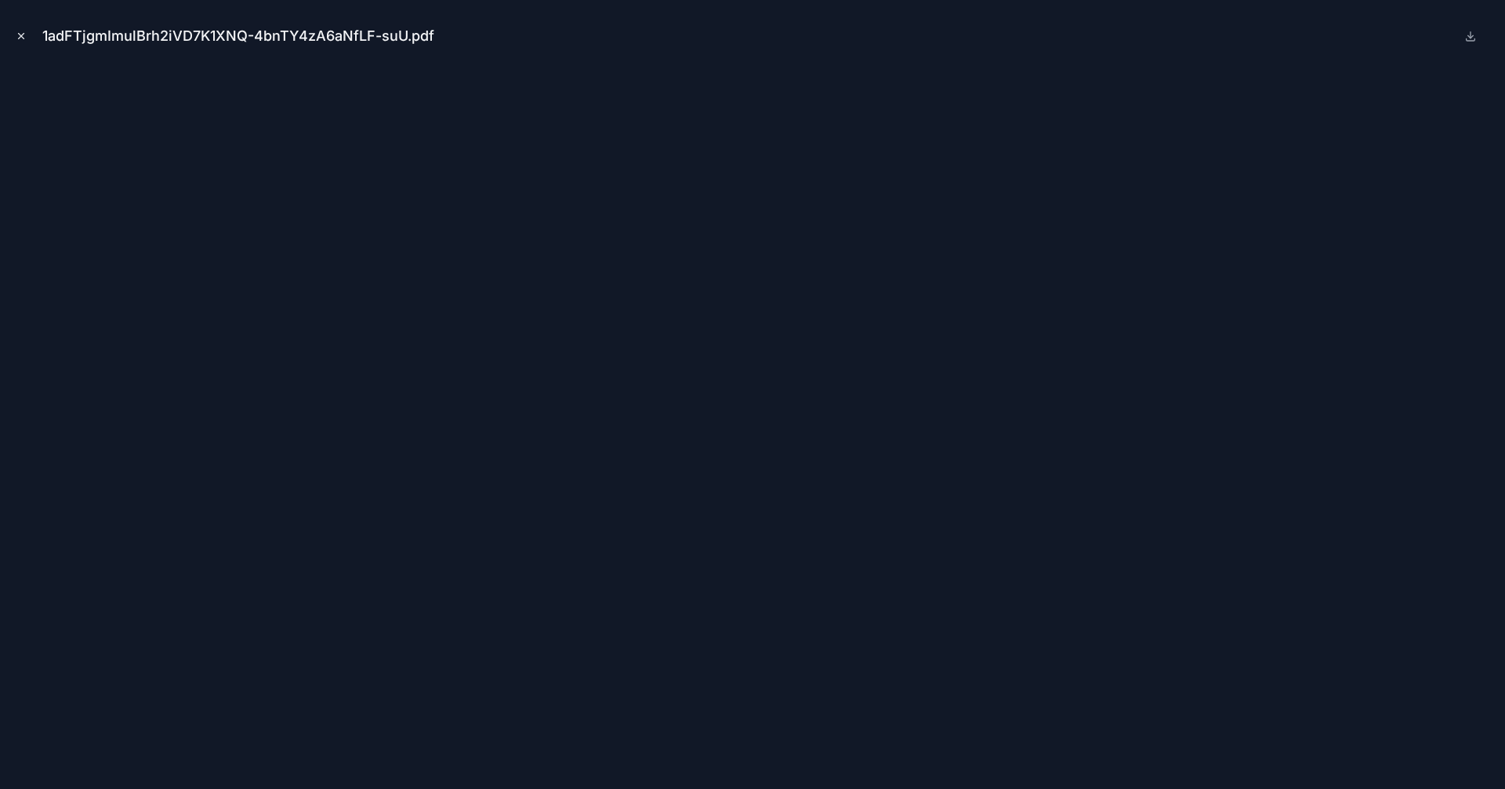
click at [16, 36] on icon "Close modal" at bounding box center [21, 36] width 11 height 11
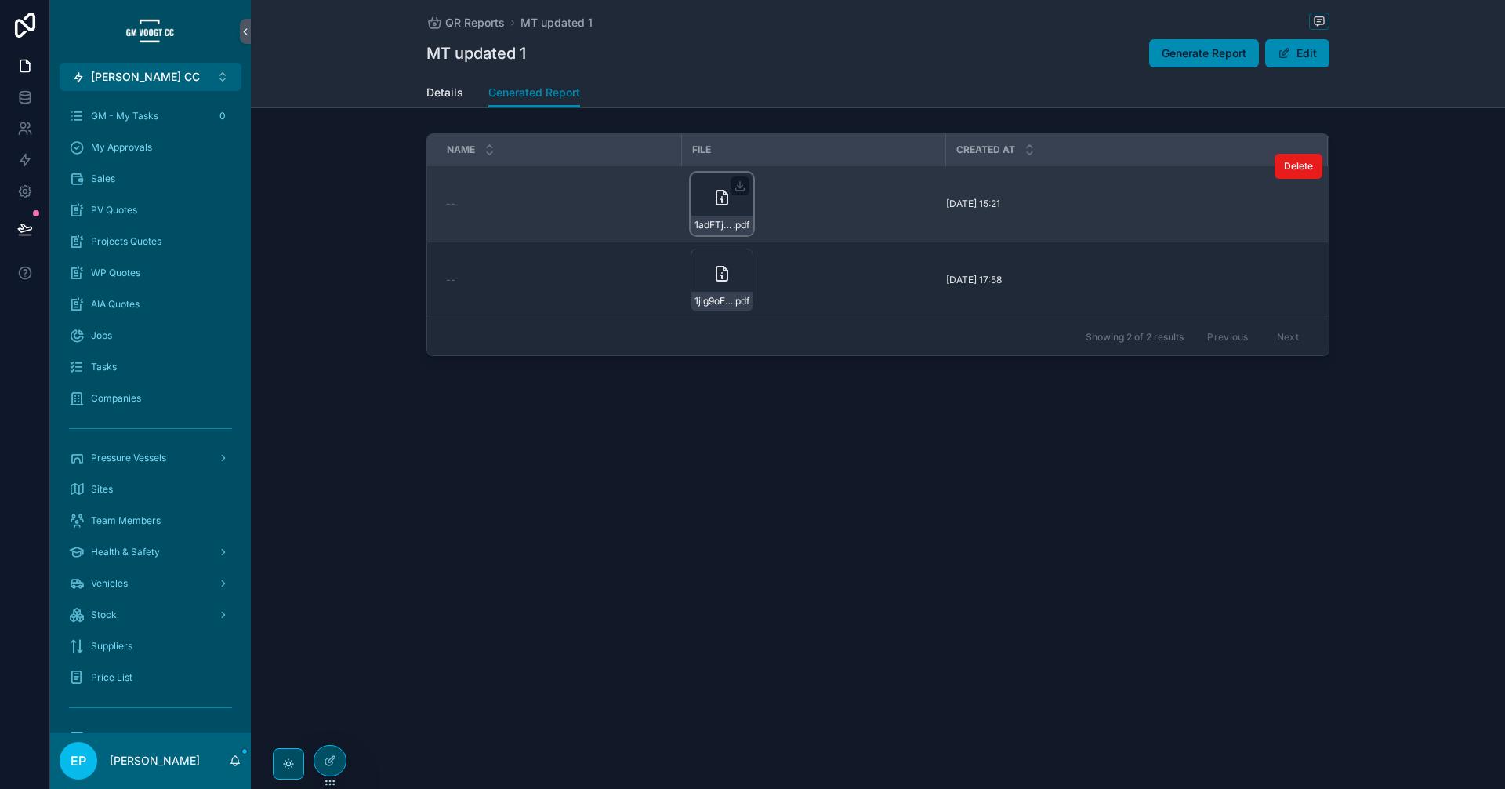
click at [736, 198] on div "1adFTjgmImulBrh2iVD7K1XNQ-4bnTY4zA6aNfLF-suU .pdf" at bounding box center [722, 203] width 63 height 63
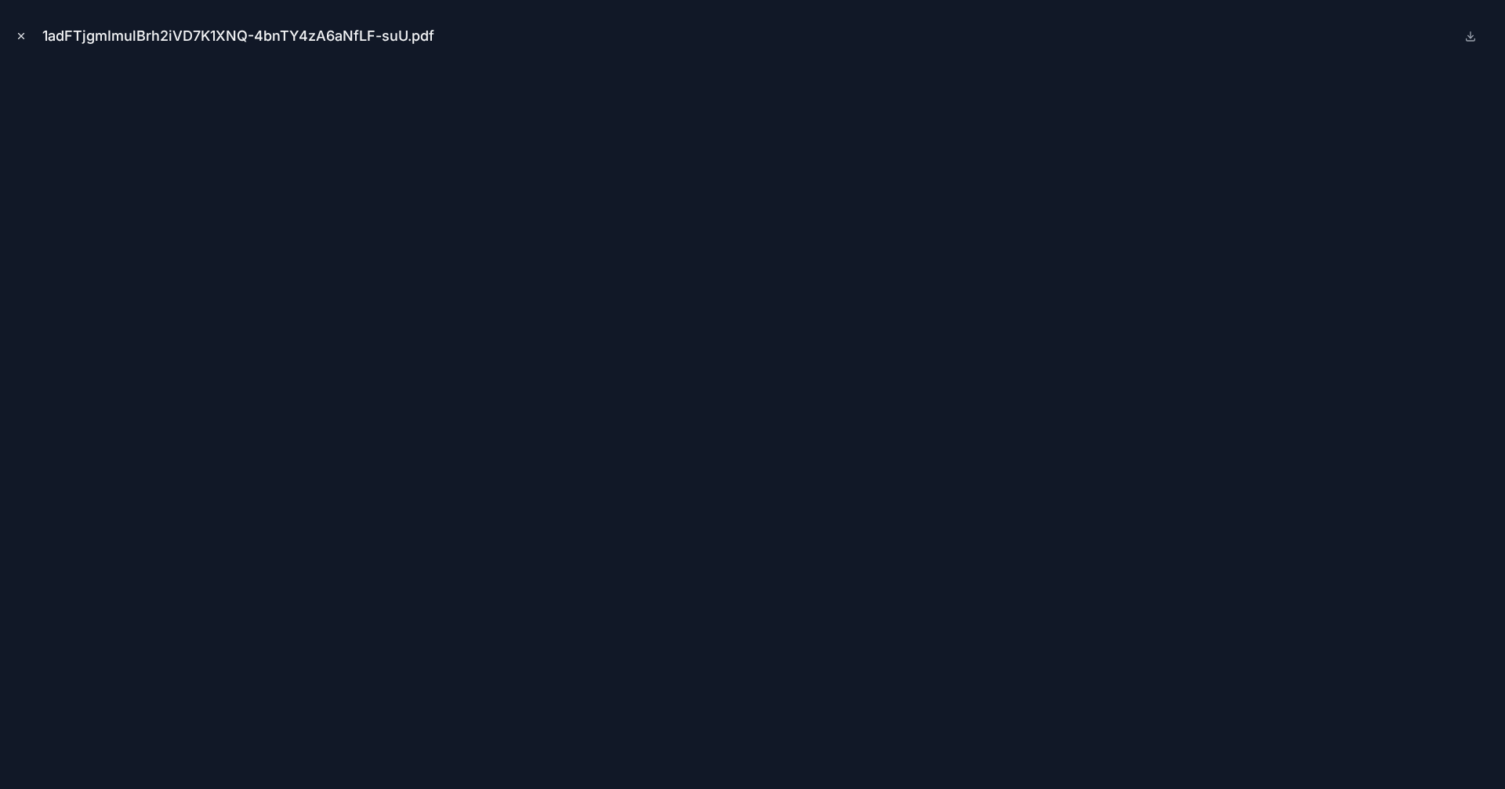
click at [27, 39] on button "Close modal" at bounding box center [21, 35] width 17 height 17
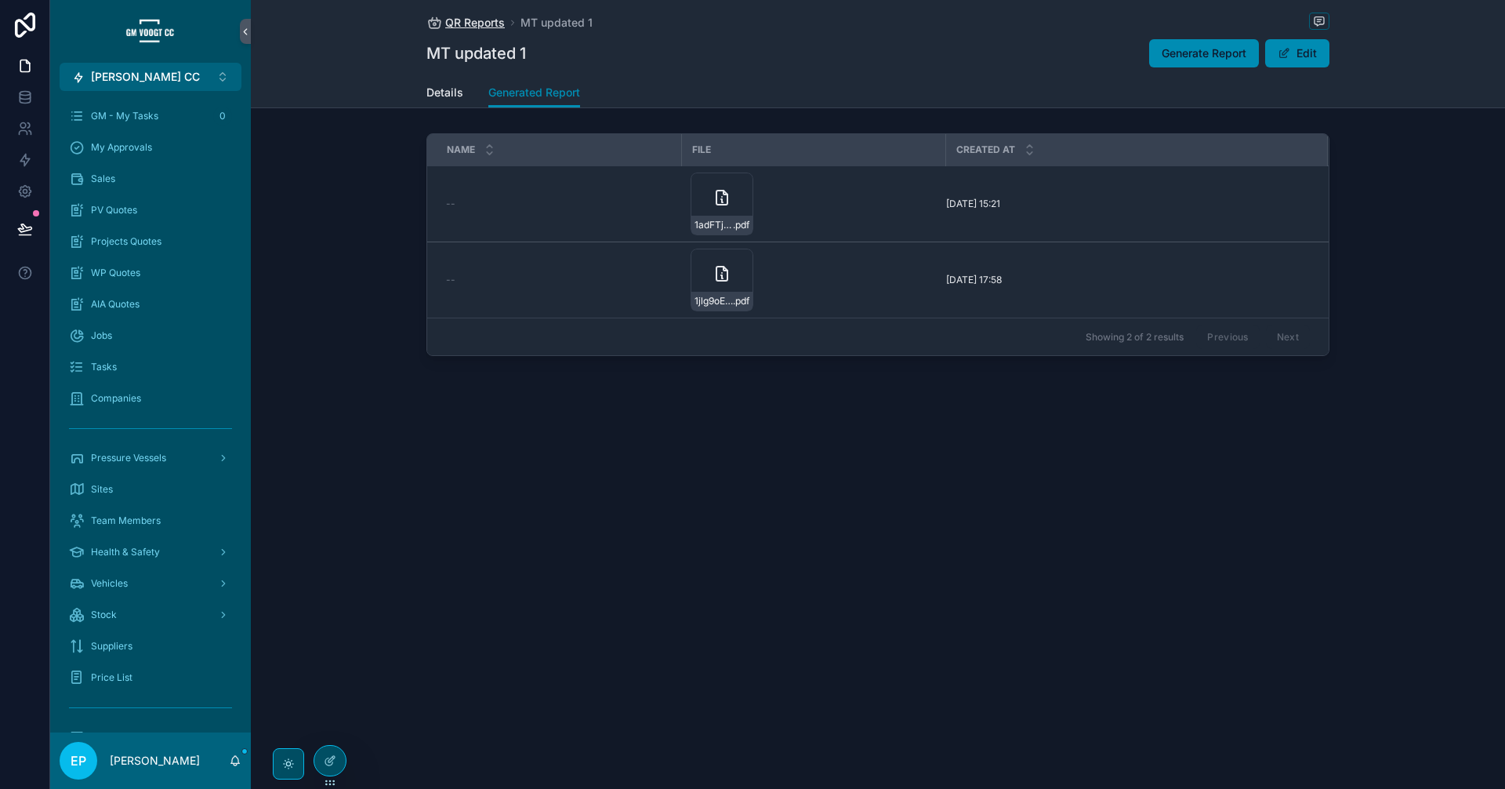
click at [460, 27] on span "QR Reports" at bounding box center [475, 23] width 60 height 16
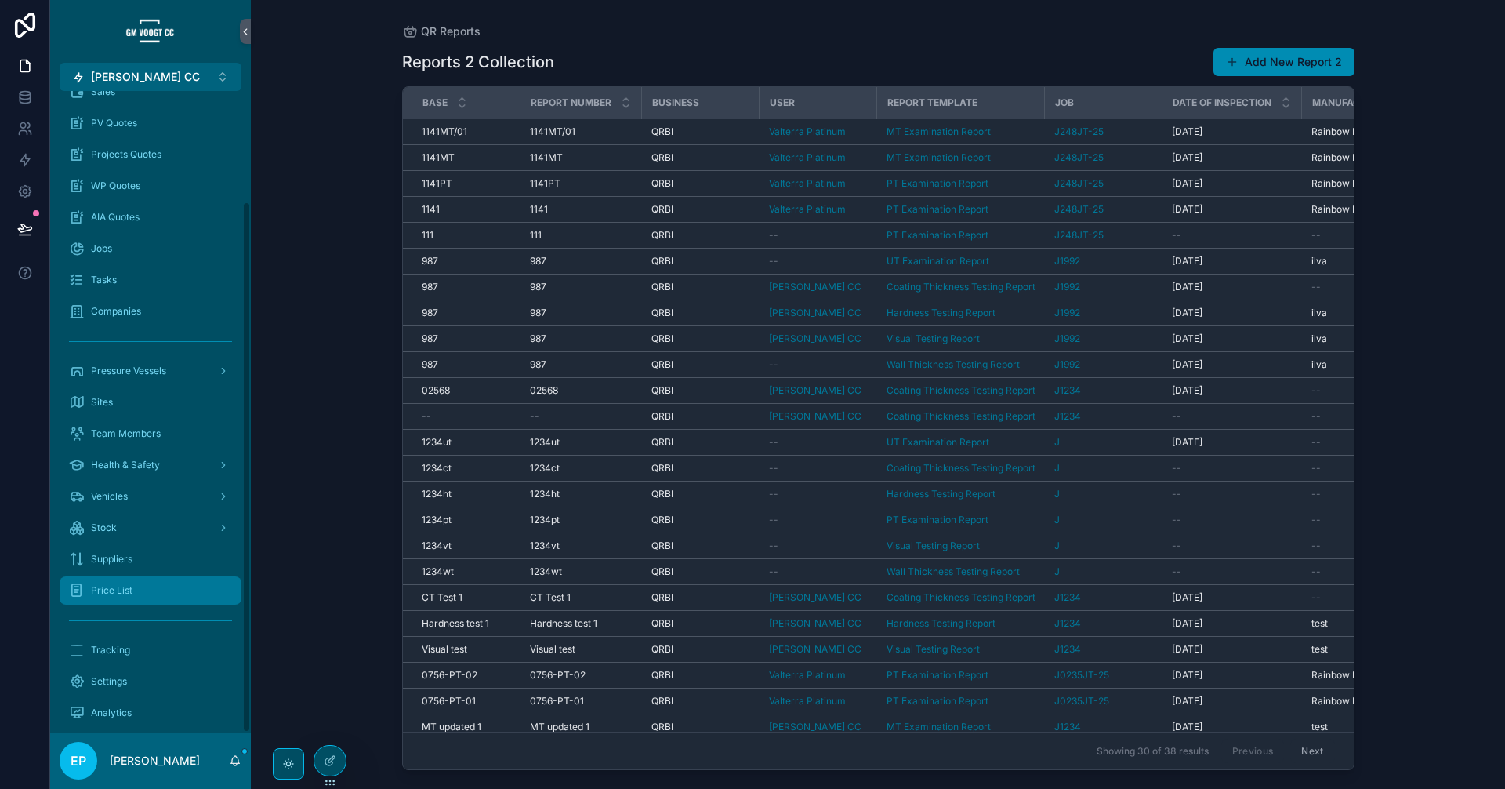
scroll to position [133, 0]
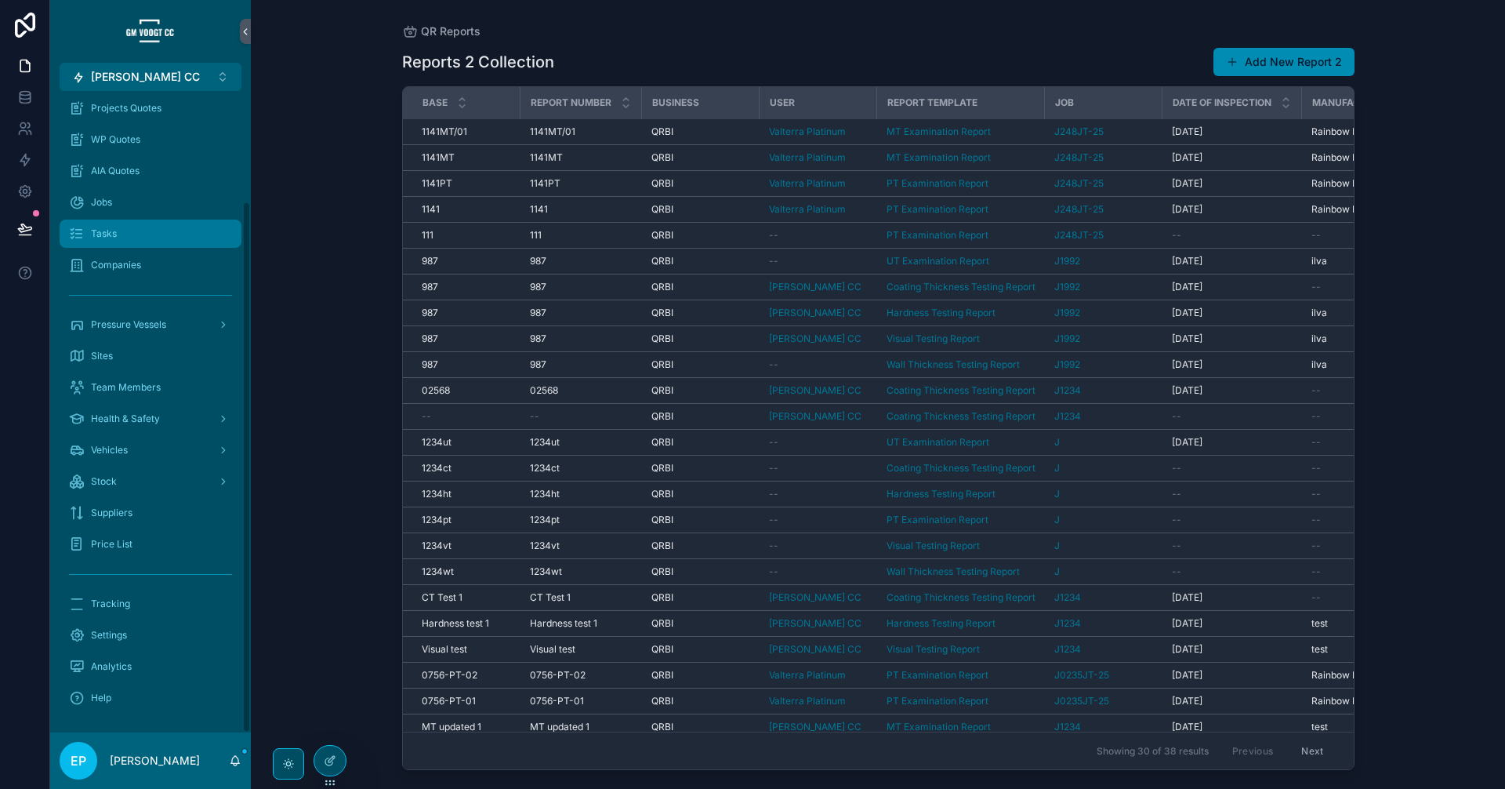
click at [174, 69] on button "GM Voogt CC Alt 1" at bounding box center [151, 77] width 182 height 28
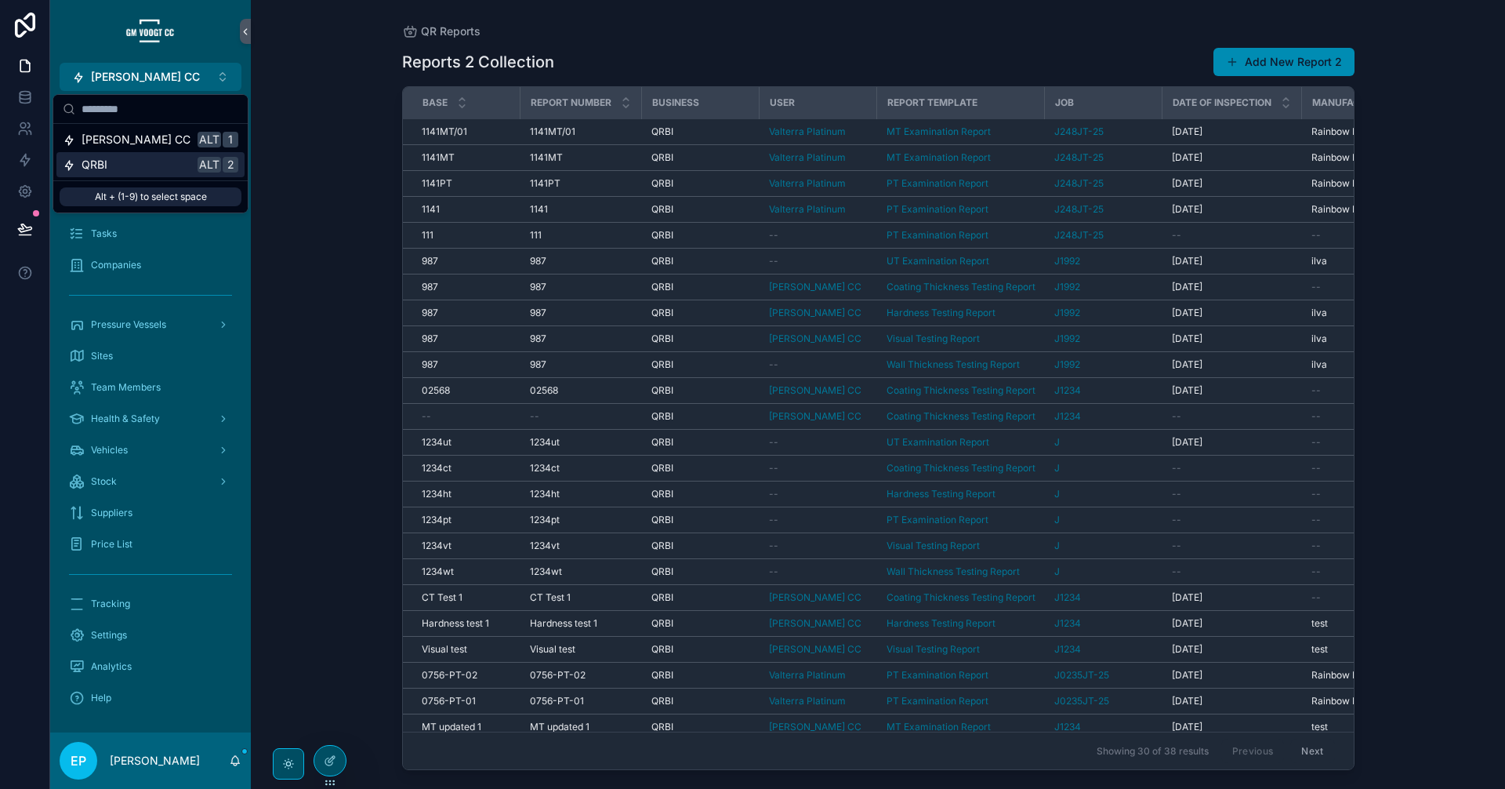
click at [177, 172] on div "QRBI Alt 2" at bounding box center [150, 164] width 188 height 25
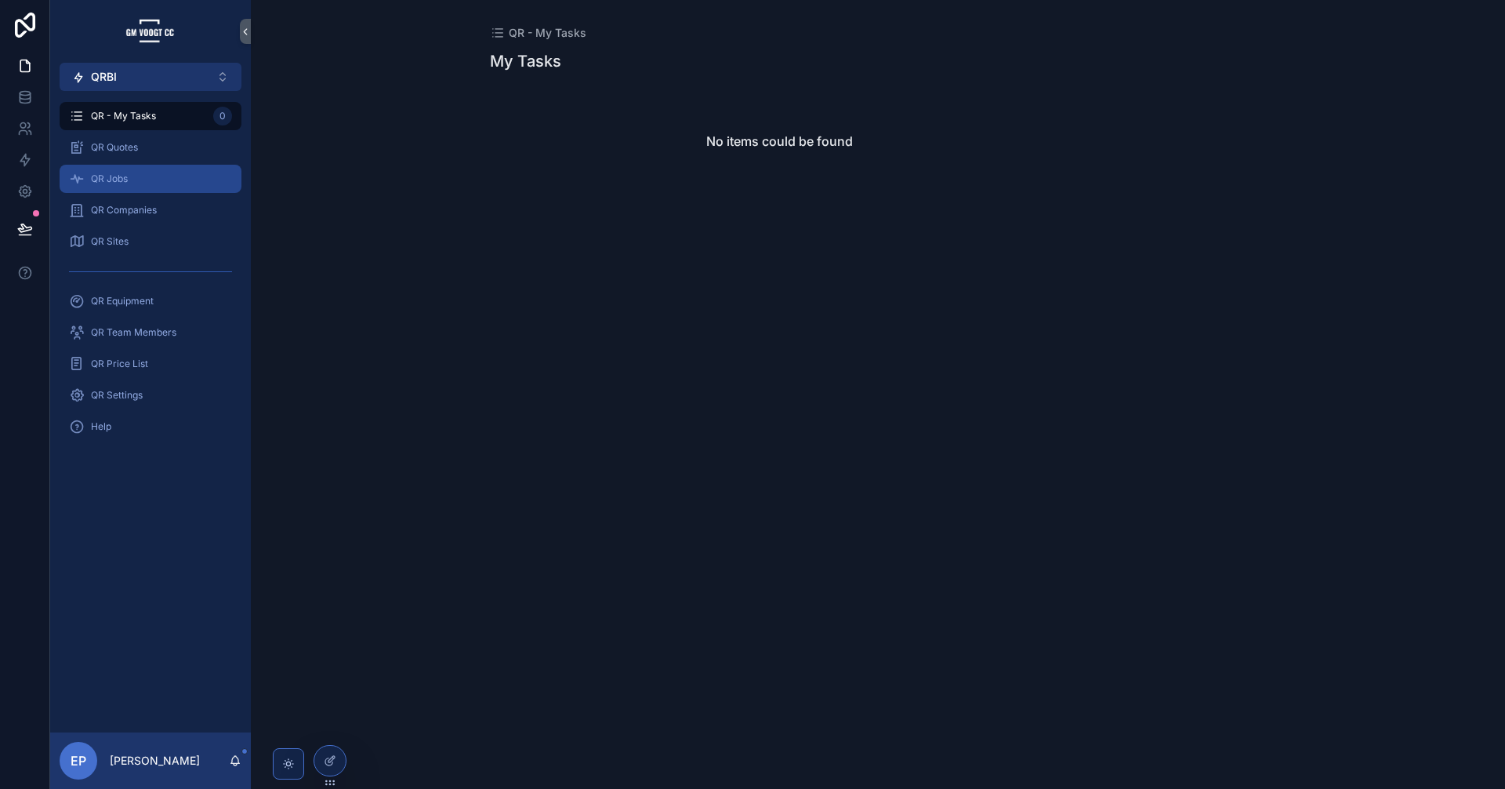
click at [133, 171] on div "QR Jobs" at bounding box center [150, 178] width 163 height 25
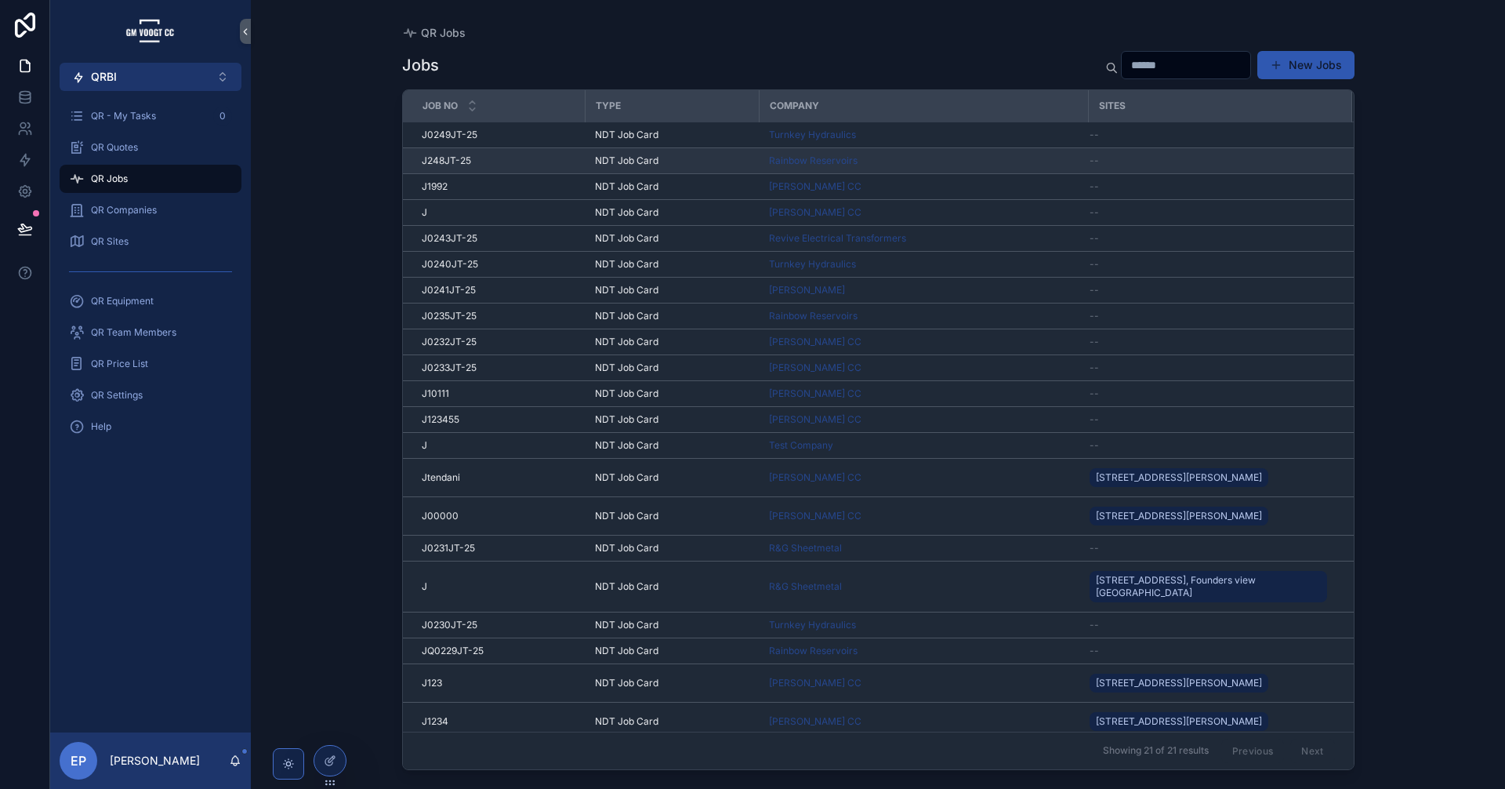
click at [522, 158] on div "J248JT-25 J248JT-25" at bounding box center [499, 160] width 154 height 13
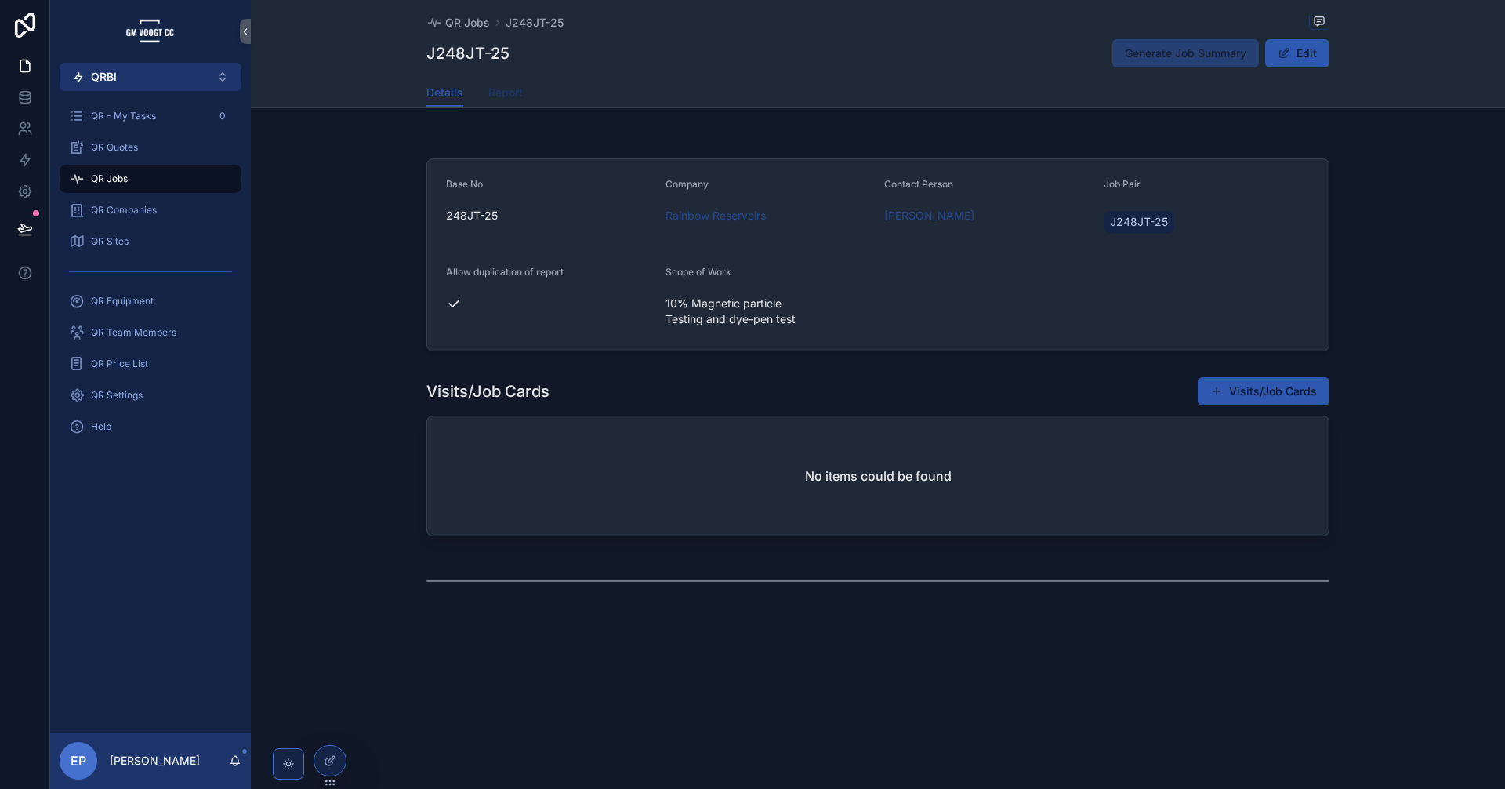
click at [503, 91] on span "Report" at bounding box center [505, 93] width 34 height 16
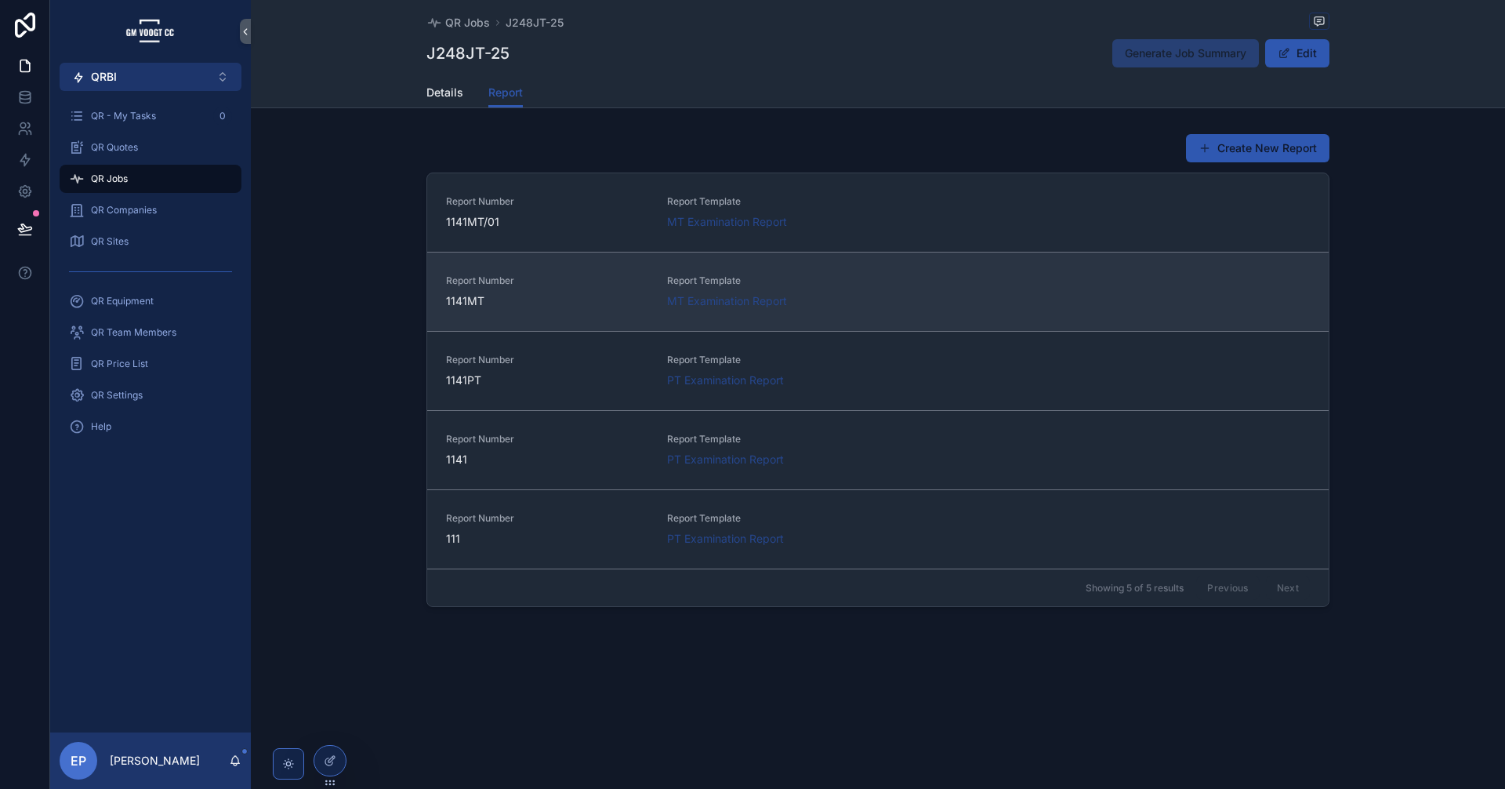
click at [912, 310] on link "Report Number 1141MT Report Template MT Examination Report" at bounding box center [878, 291] width 902 height 79
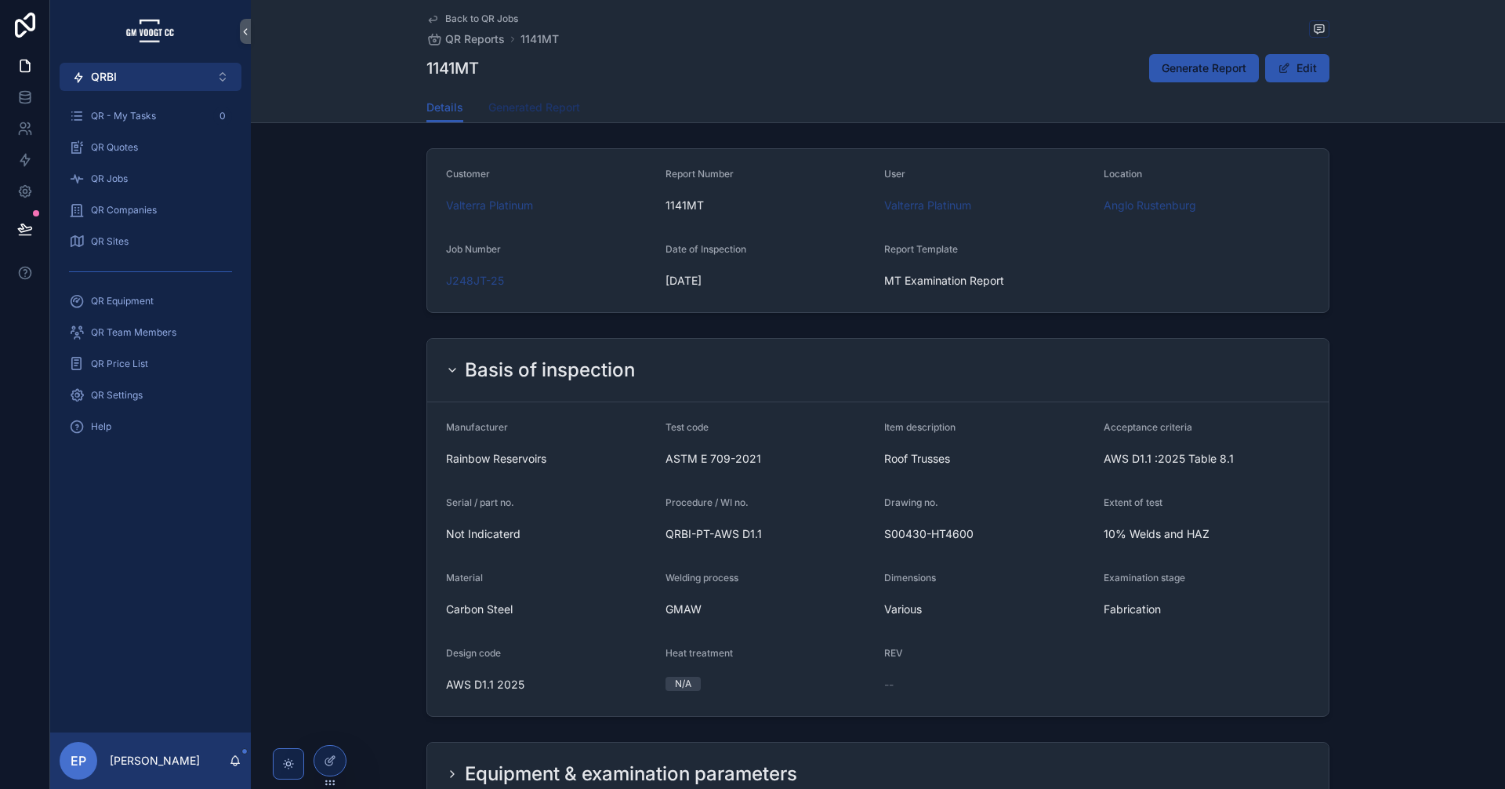
click at [542, 105] on span "Generated Report" at bounding box center [534, 108] width 92 height 16
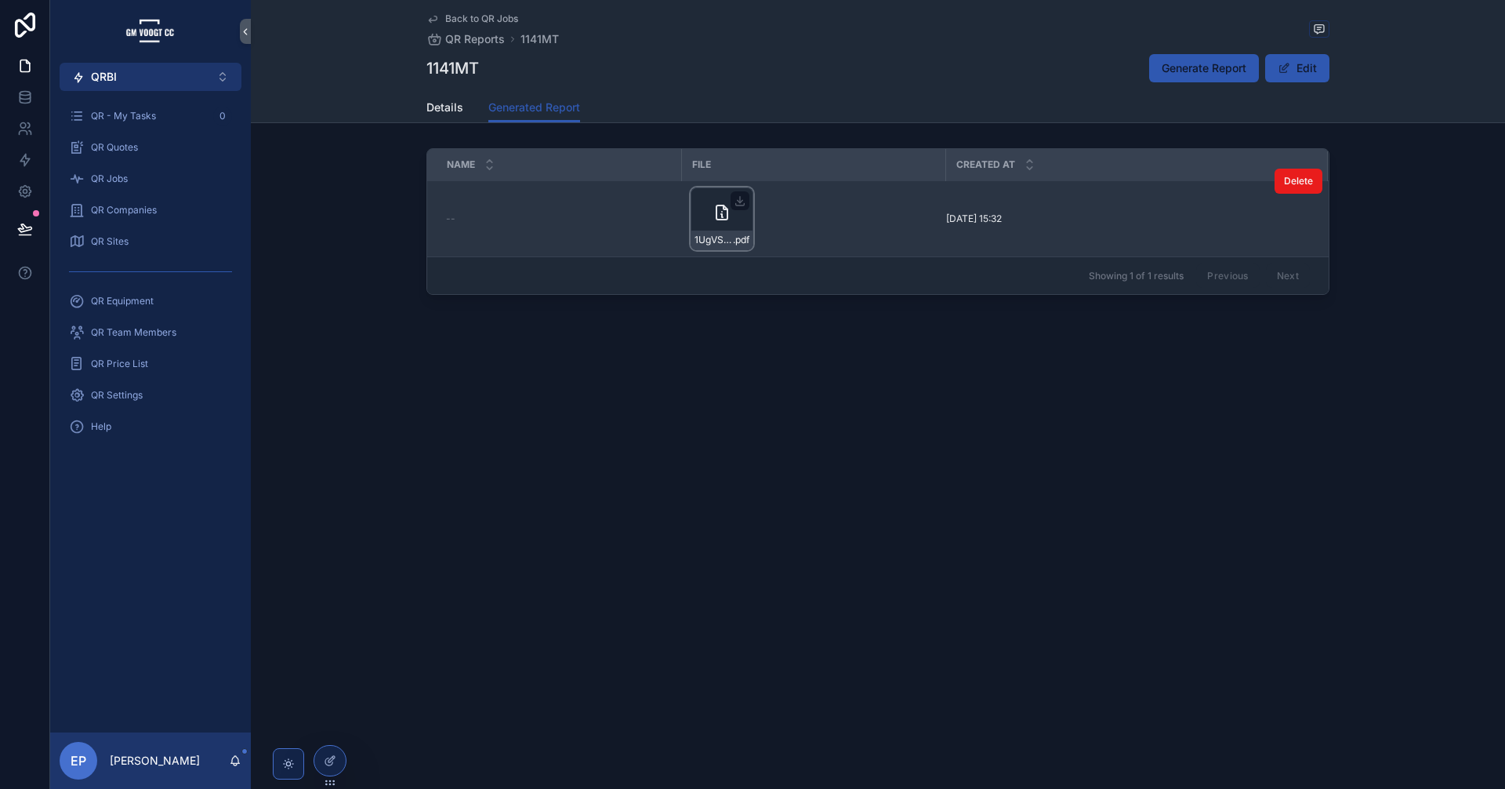
click at [727, 201] on div "1UgVSTv_XvPTOI4uabEhtjNAz2gGJCfPrQSgyLSDYM7Q .pdf" at bounding box center [722, 218] width 63 height 63
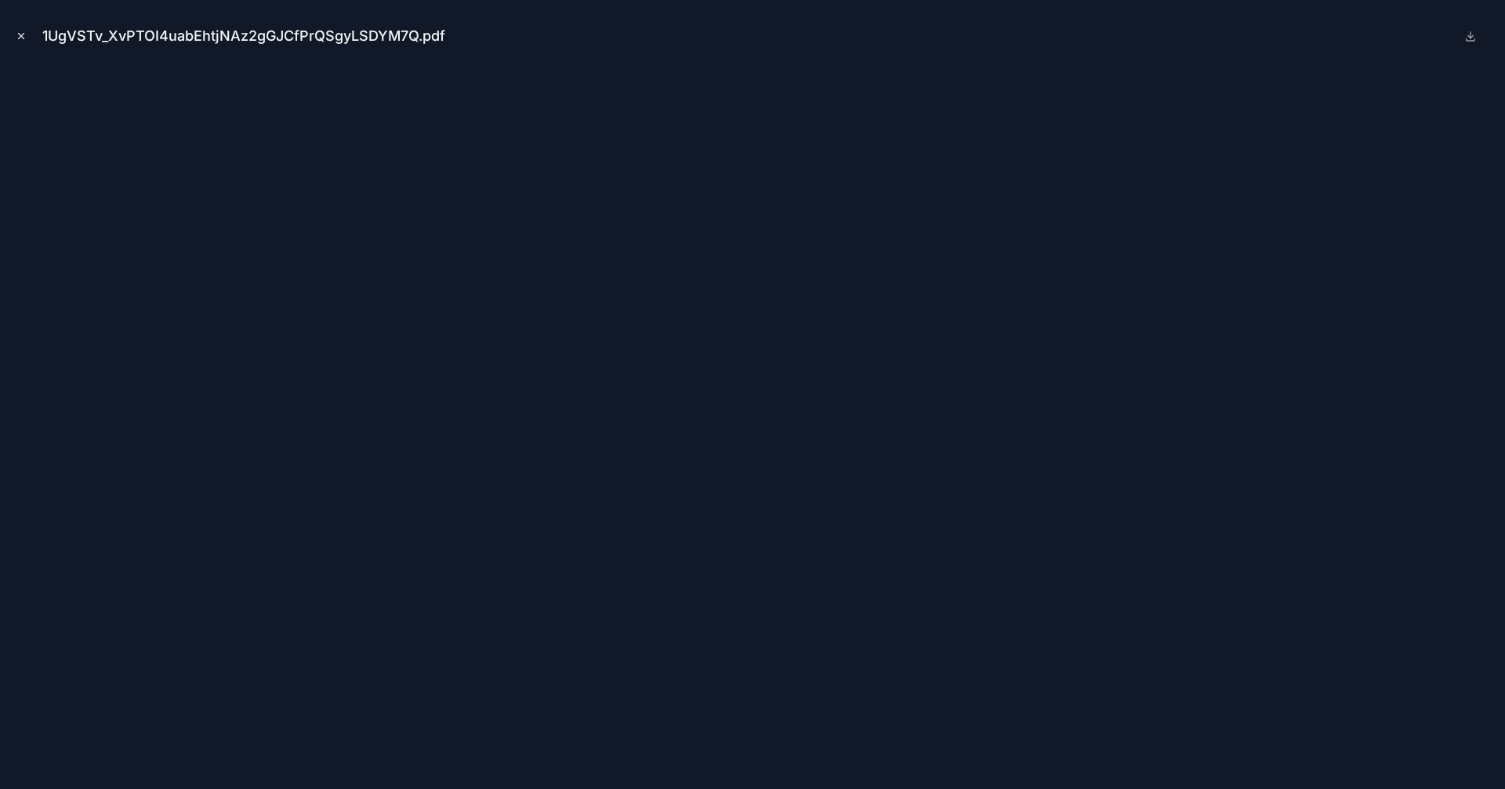
click at [22, 31] on icon "Close modal" at bounding box center [21, 36] width 11 height 11
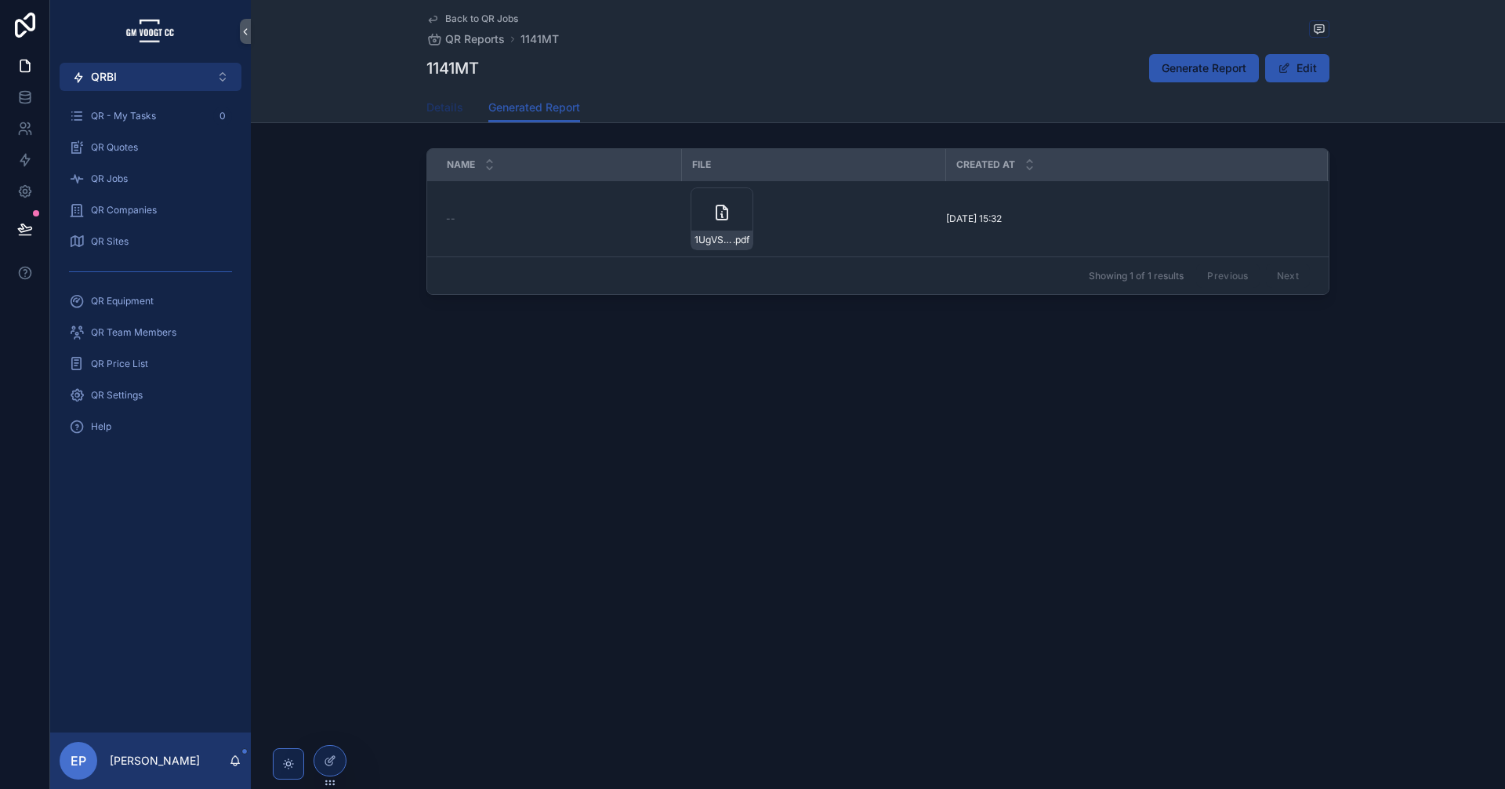
click at [429, 103] on span "Details" at bounding box center [444, 108] width 37 height 16
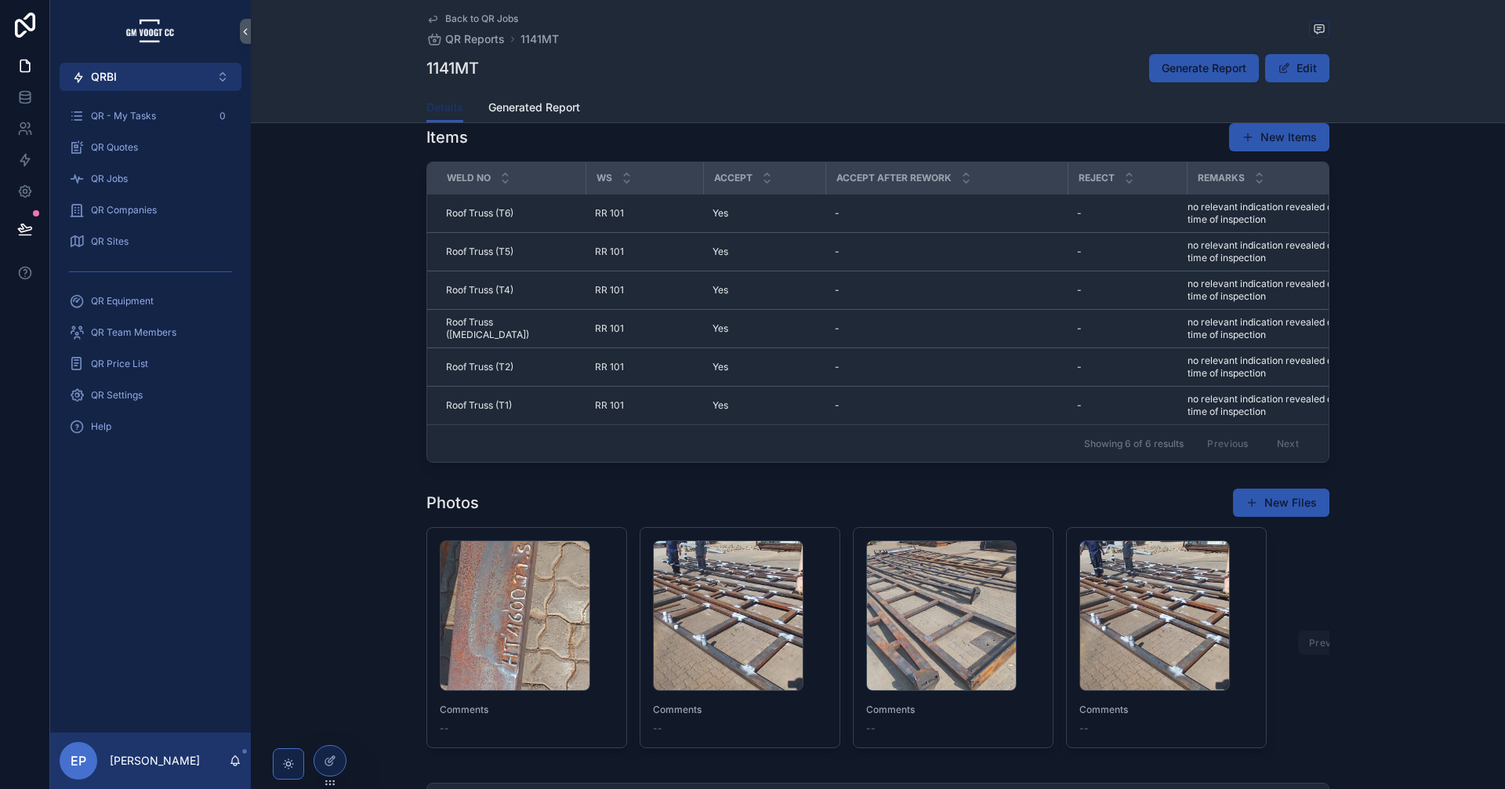
scroll to position [1437, 0]
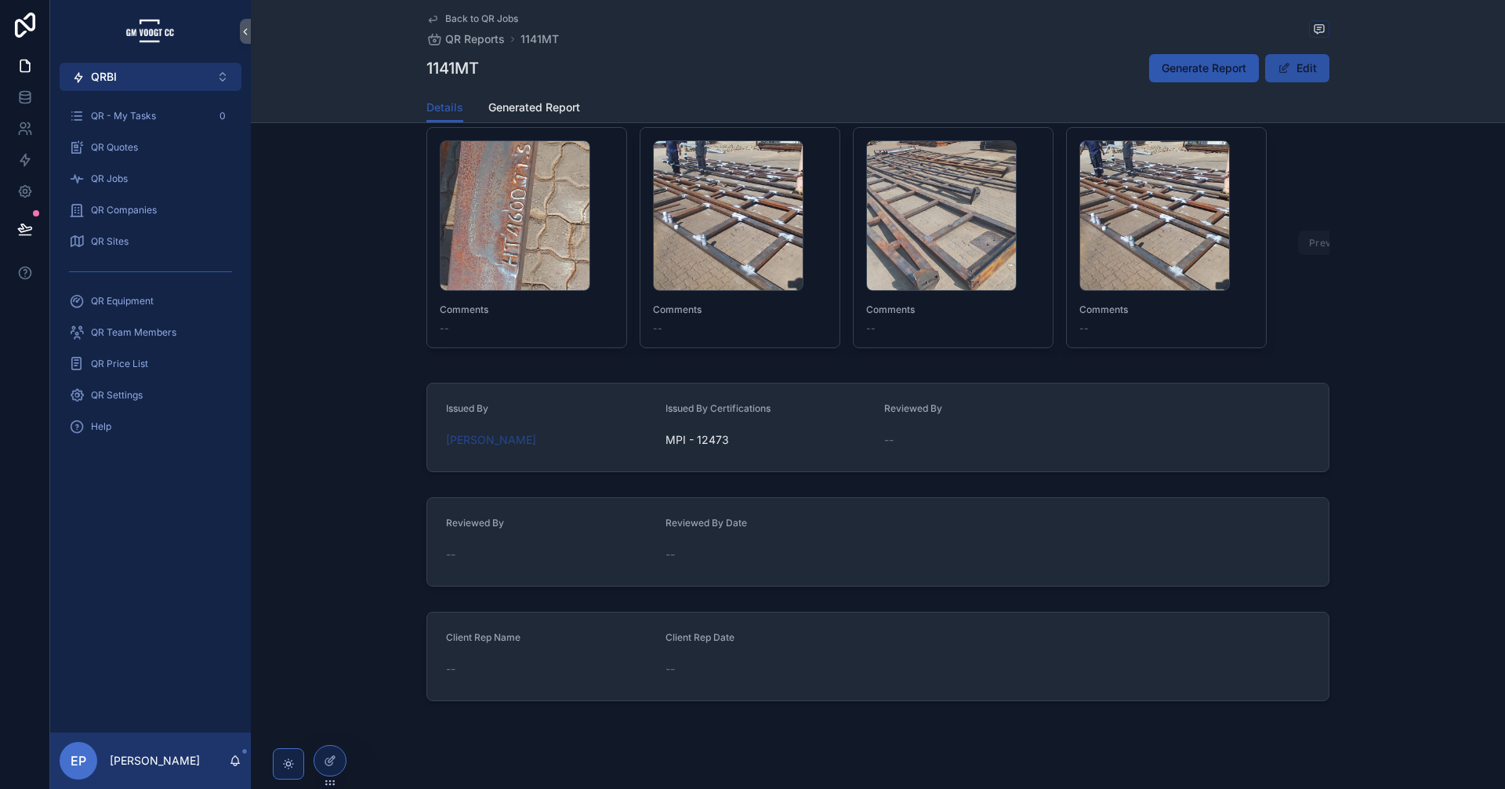
click at [1301, 67] on button "Edit" at bounding box center [1297, 68] width 64 height 28
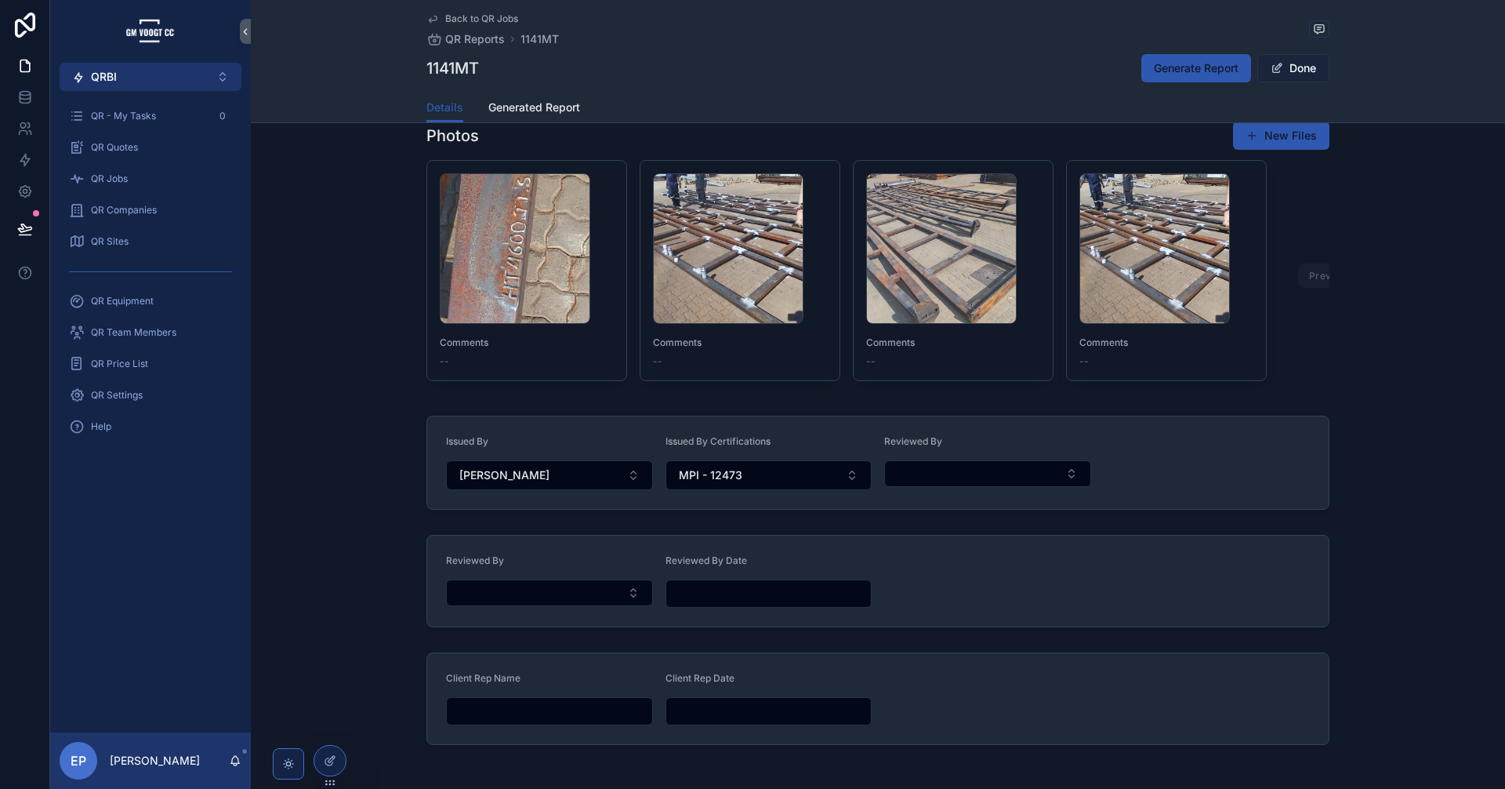
scroll to position [1470, 0]
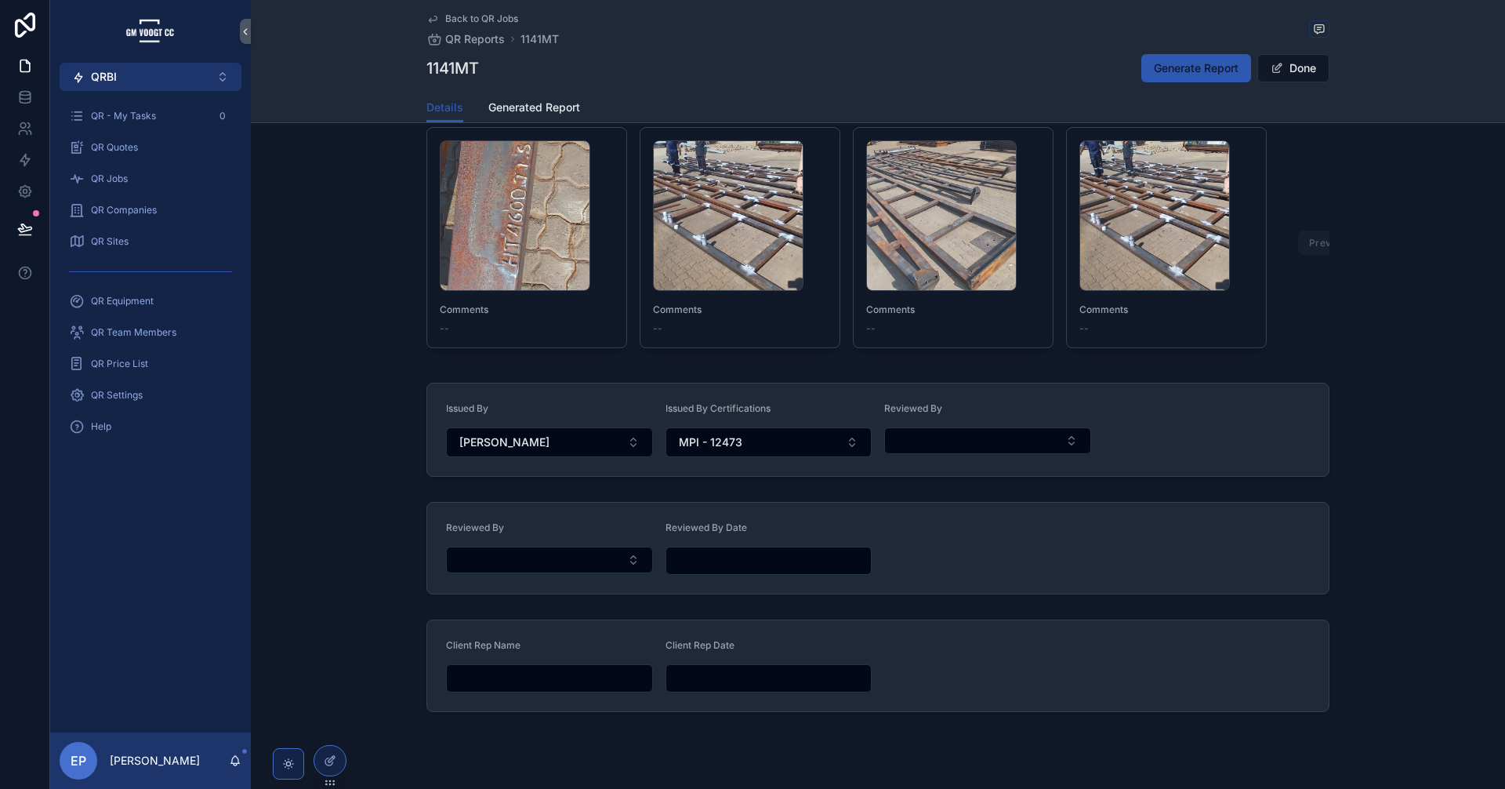
click at [594, 573] on button "Select Button" at bounding box center [549, 559] width 207 height 27
drag, startPoint x: 1410, startPoint y: 434, endPoint x: 1357, endPoint y: 496, distance: 81.8
click at [1410, 434] on div "Issued By Tendani Ndwammbi Issued By Certifications MPI - 12473 Reviewed By" at bounding box center [878, 429] width 1254 height 107
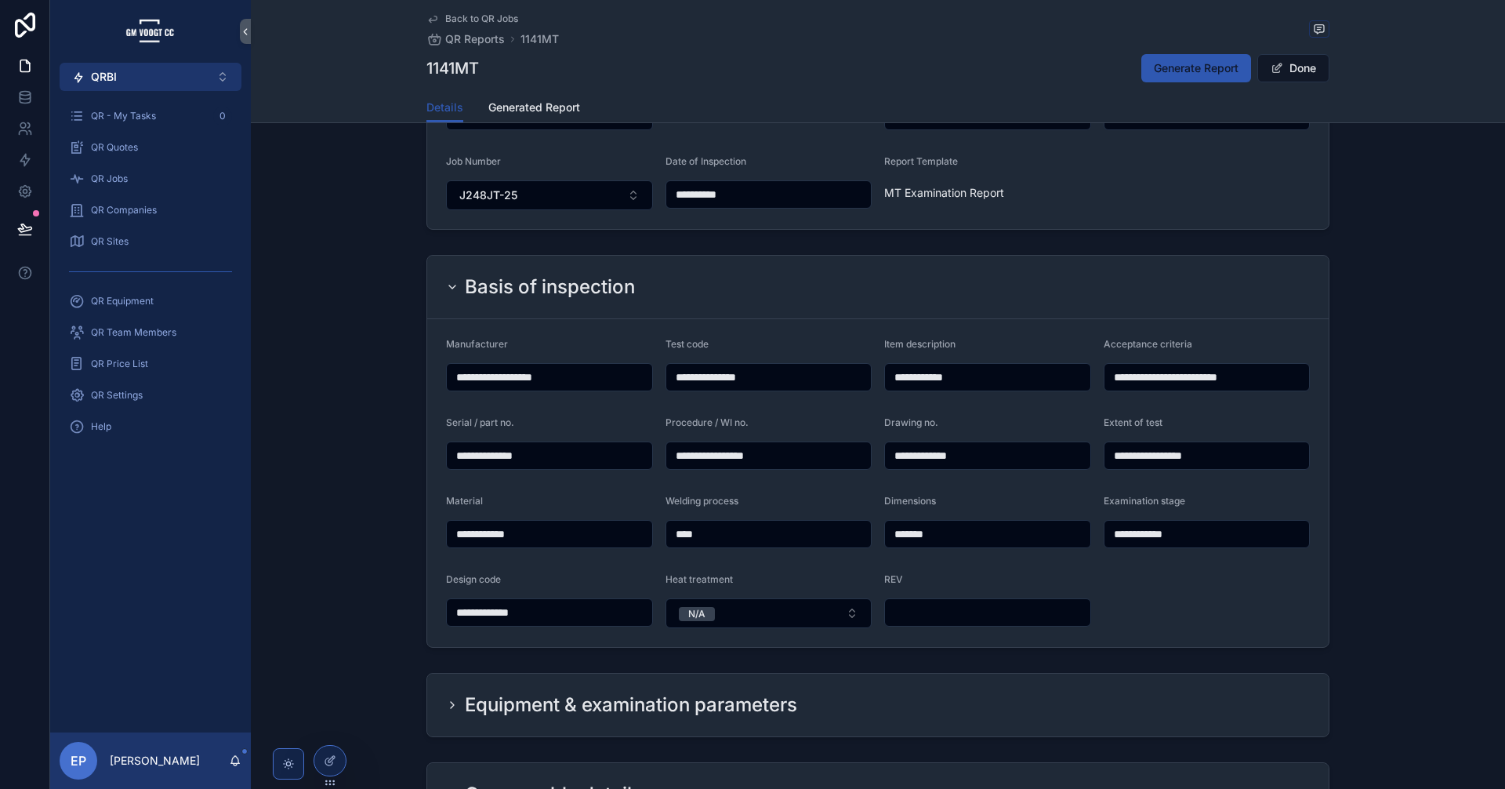
scroll to position [131, 0]
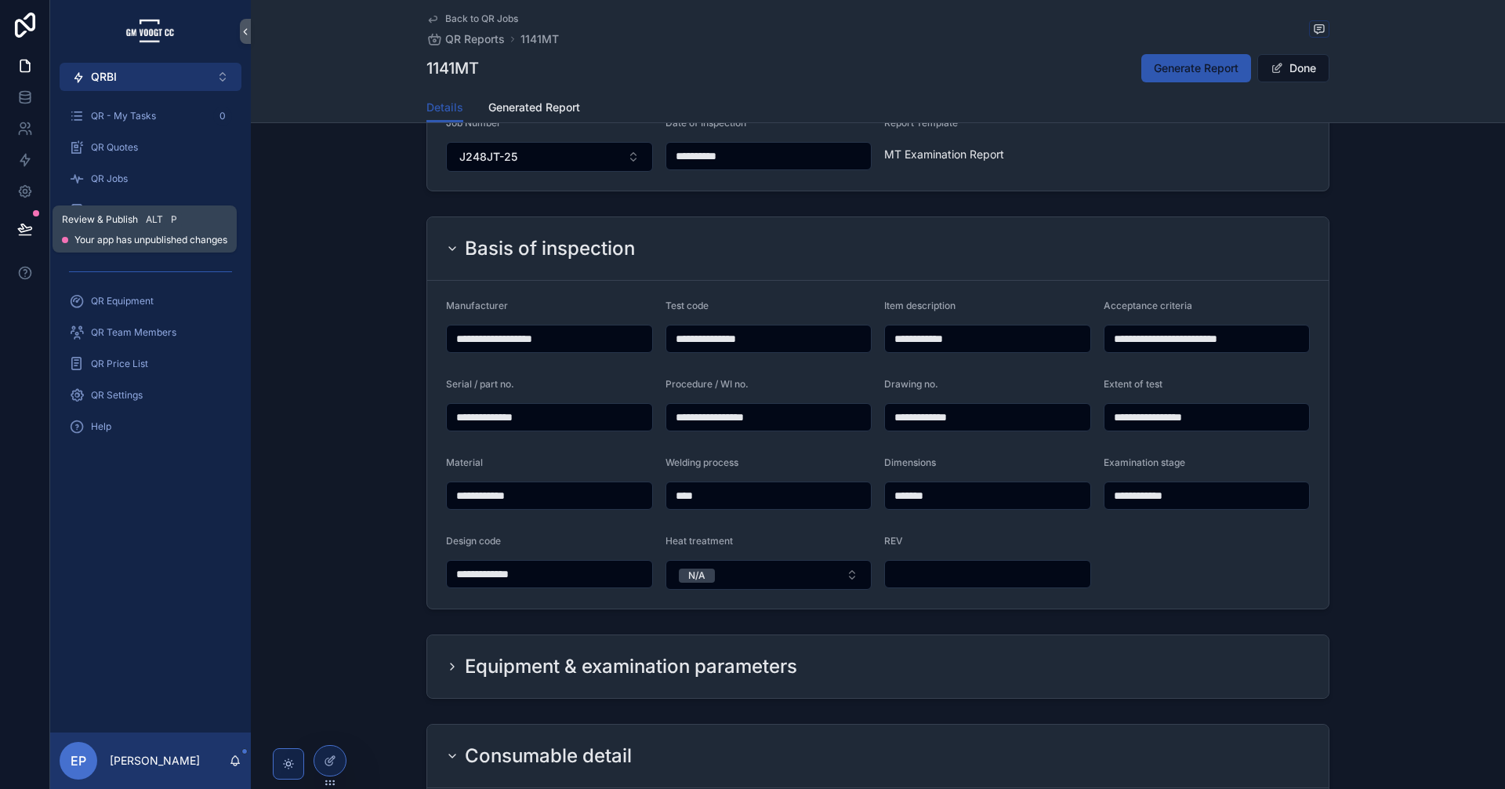
click at [24, 228] on icon at bounding box center [25, 229] width 16 height 16
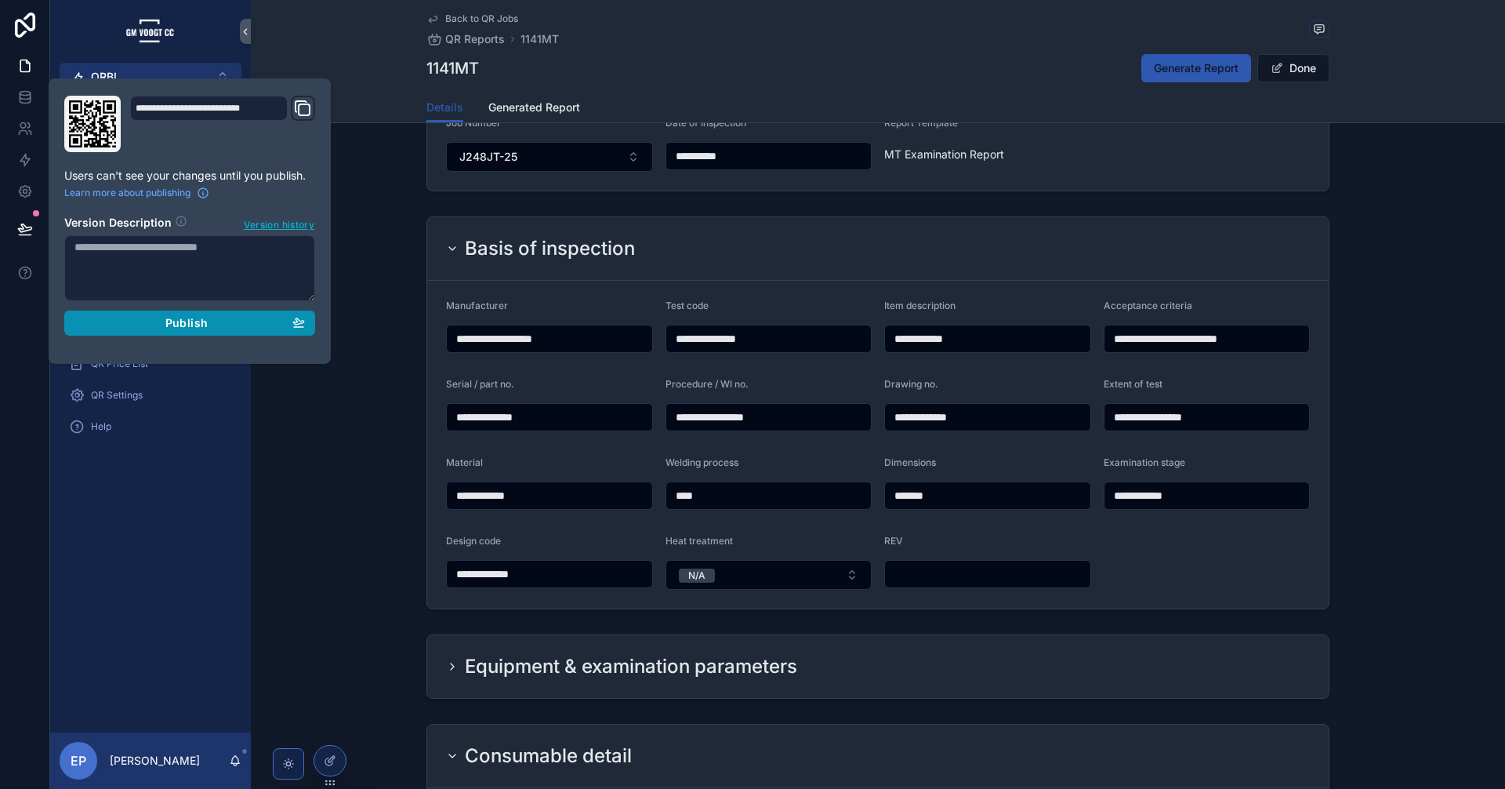
click at [243, 335] on button "Publish" at bounding box center [189, 322] width 251 height 25
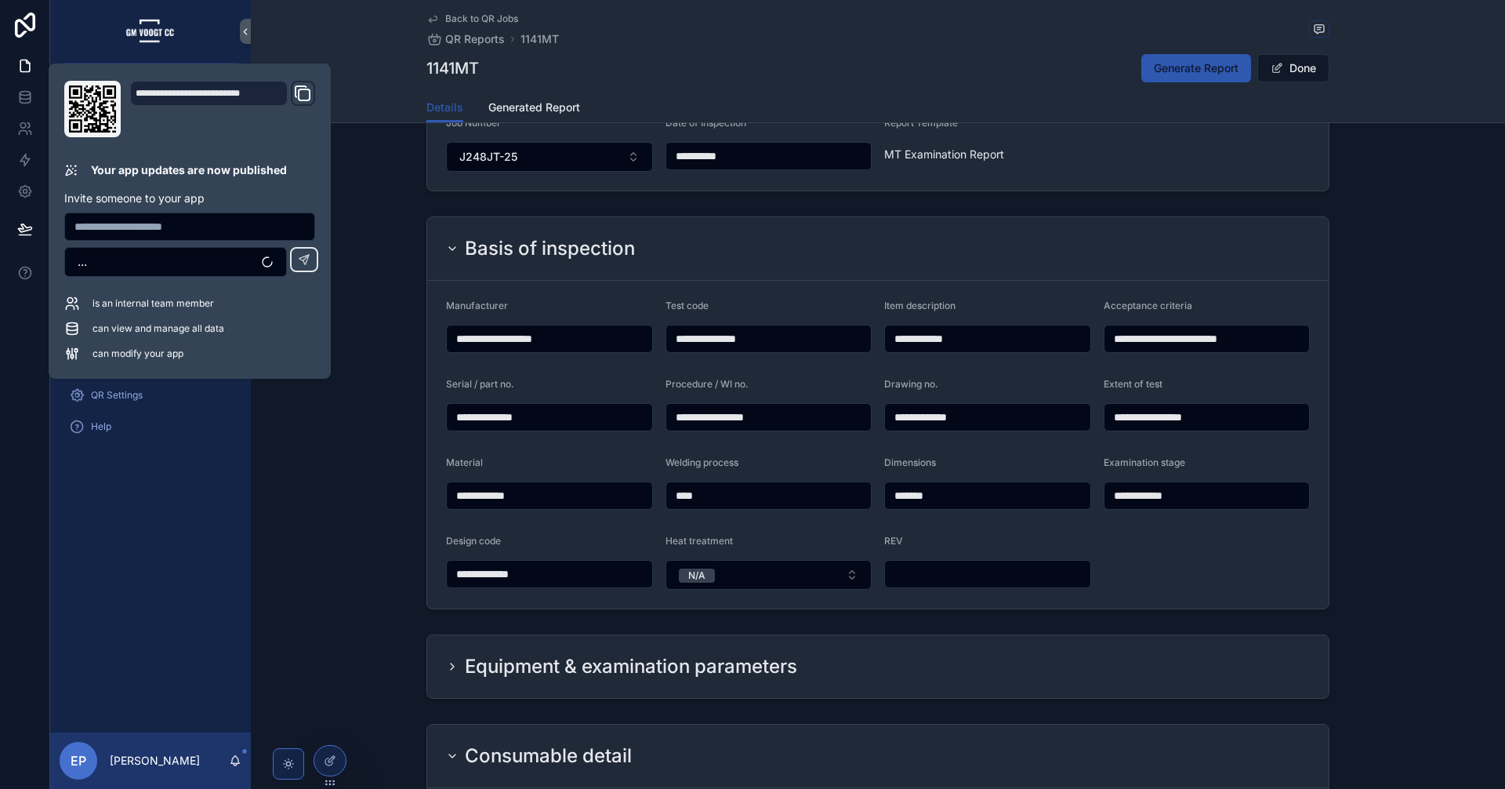
click at [1370, 500] on div "**********" at bounding box center [878, 412] width 1254 height 405
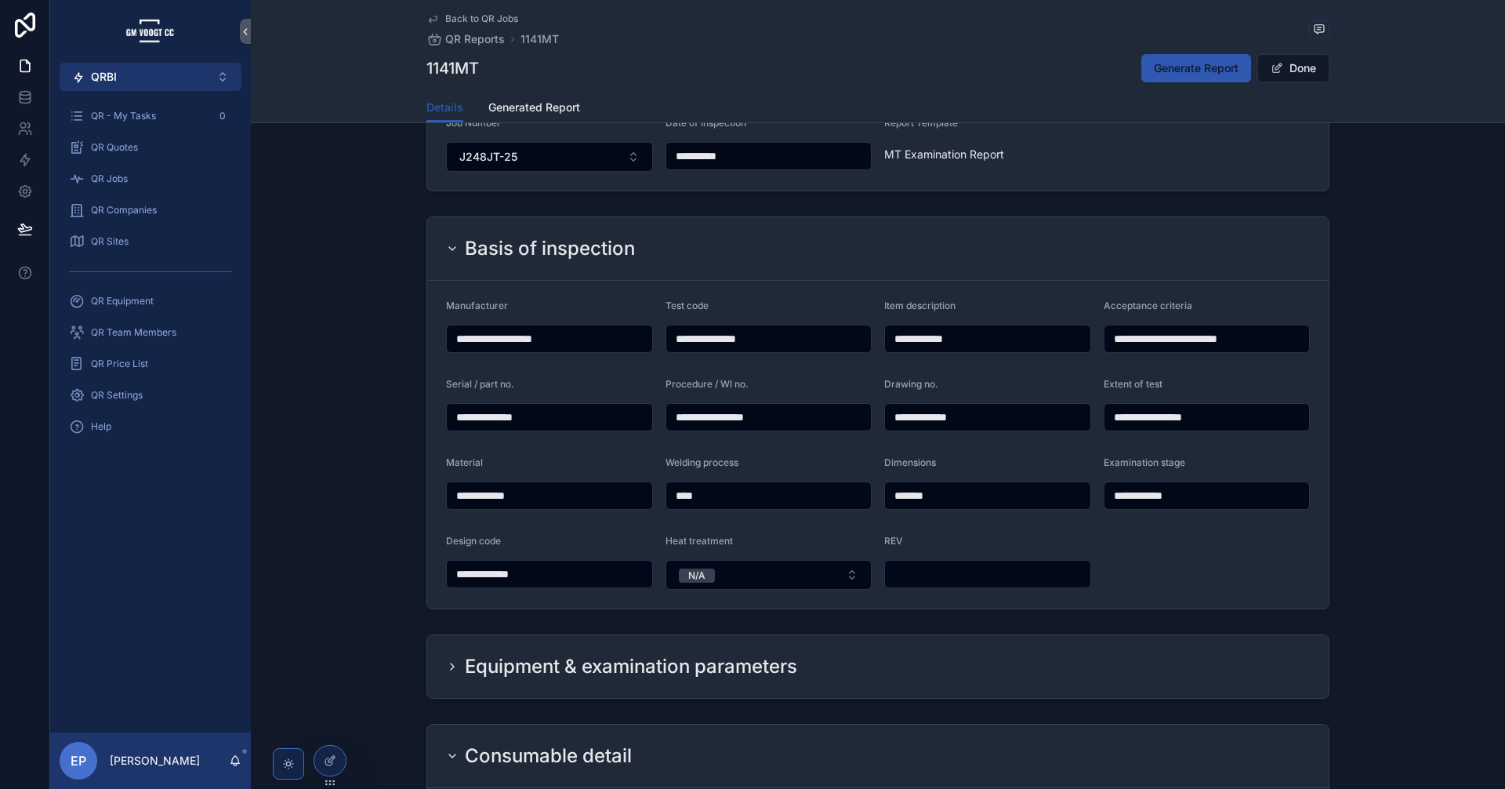
click at [1420, 444] on div "**********" at bounding box center [878, 412] width 1254 height 405
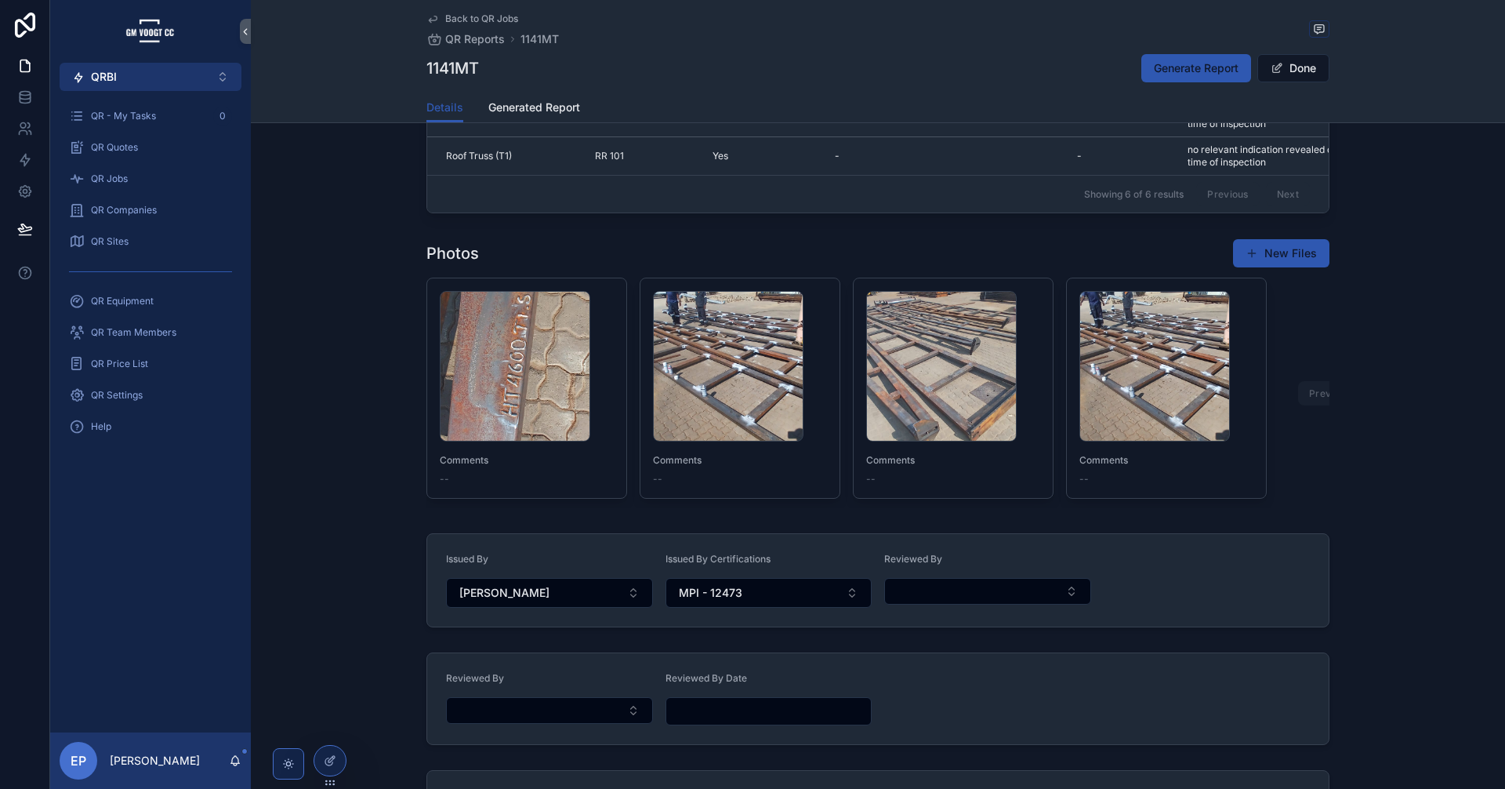
scroll to position [1515, 0]
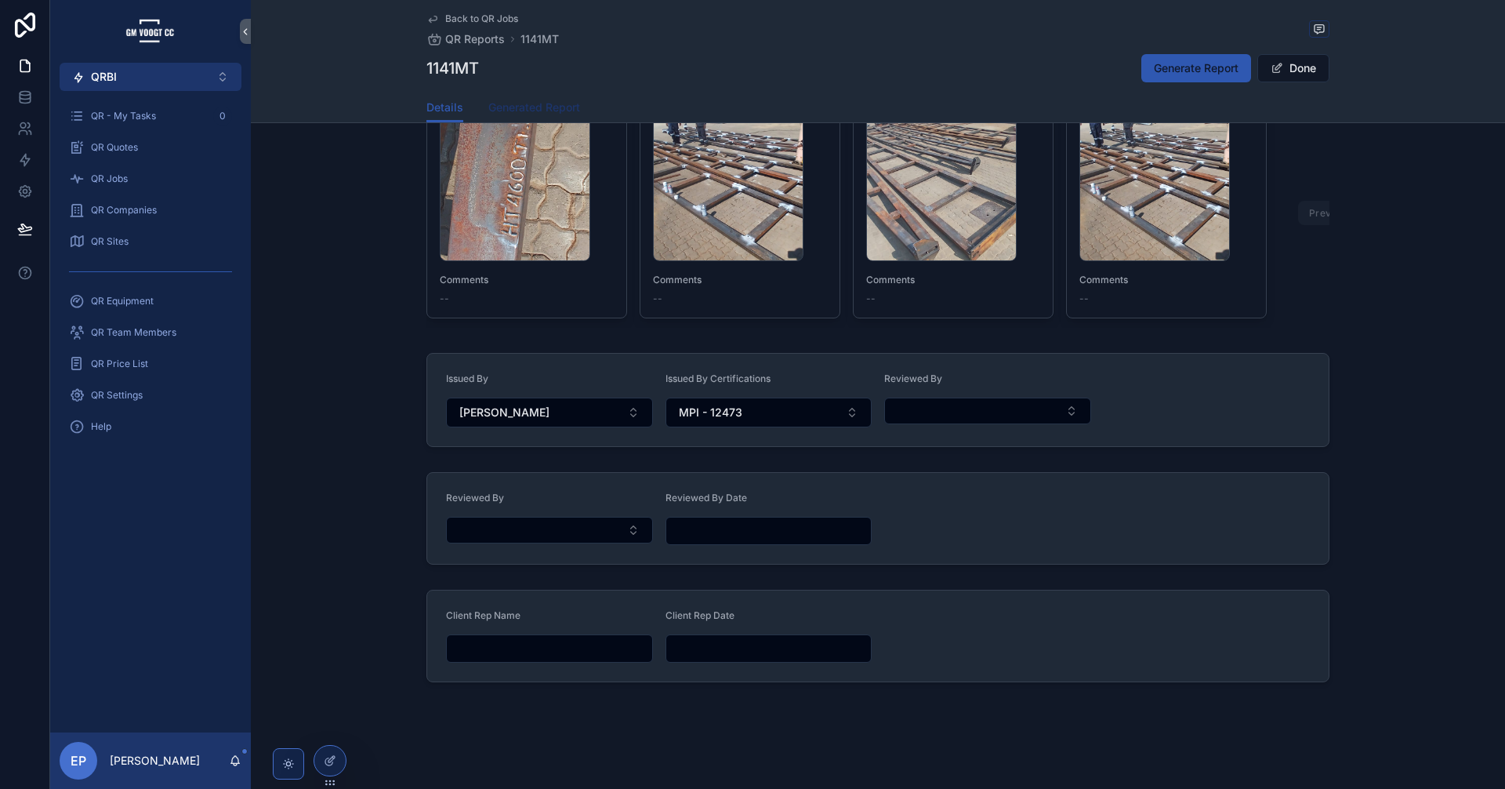
click at [517, 94] on link "Generated Report" at bounding box center [534, 108] width 92 height 31
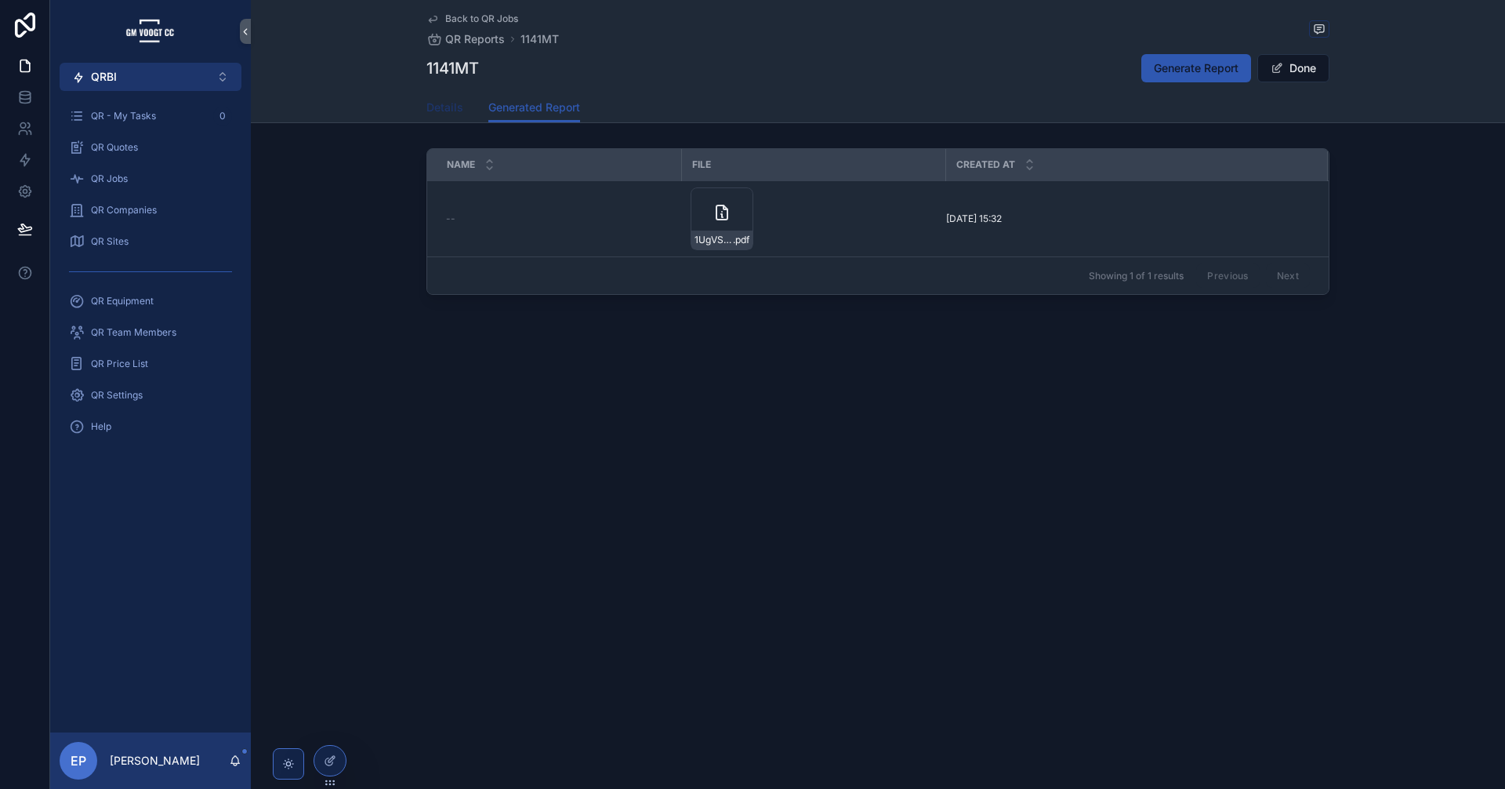
click at [446, 110] on span "Details" at bounding box center [444, 108] width 37 height 16
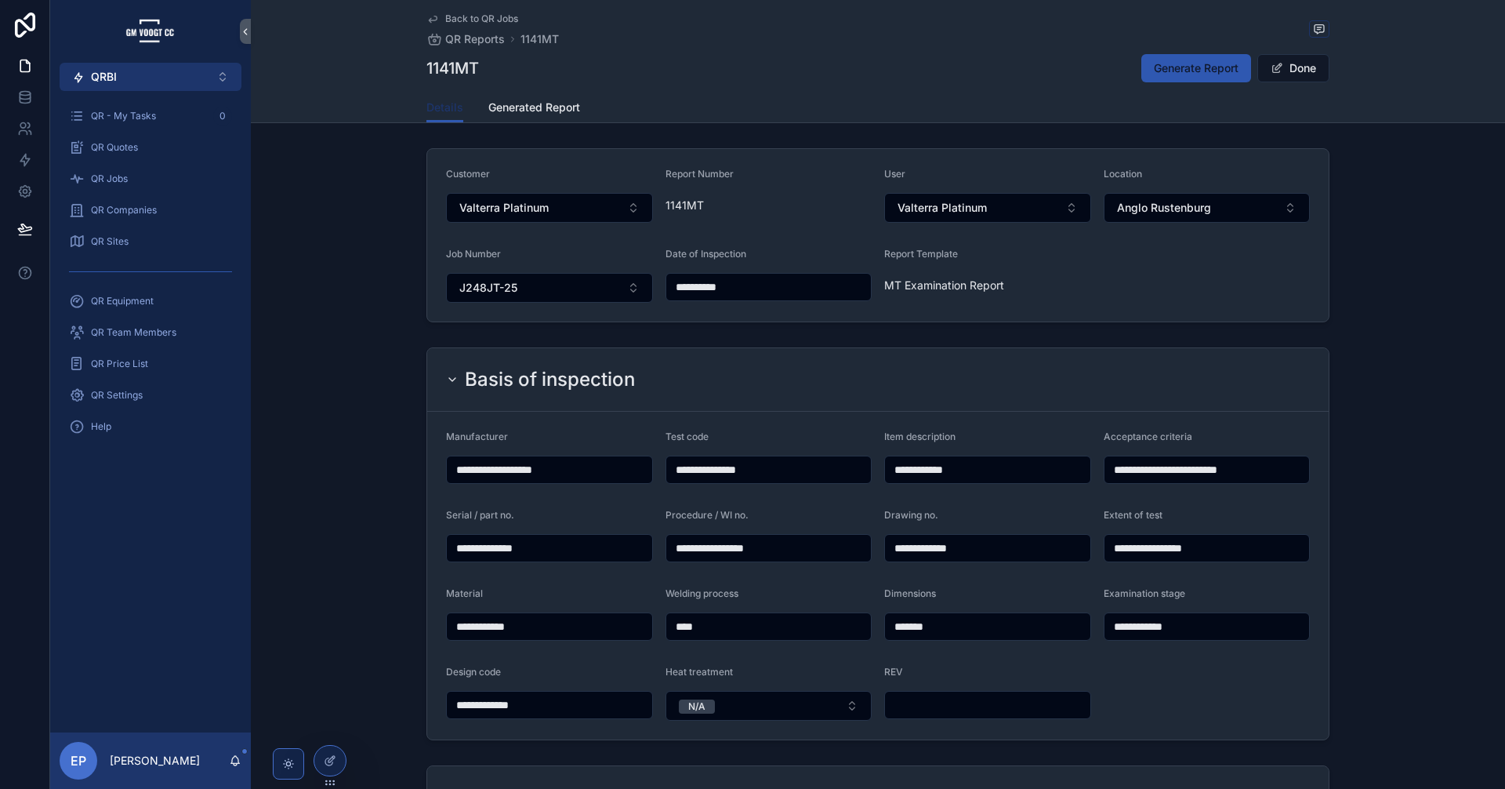
scroll to position [523, 0]
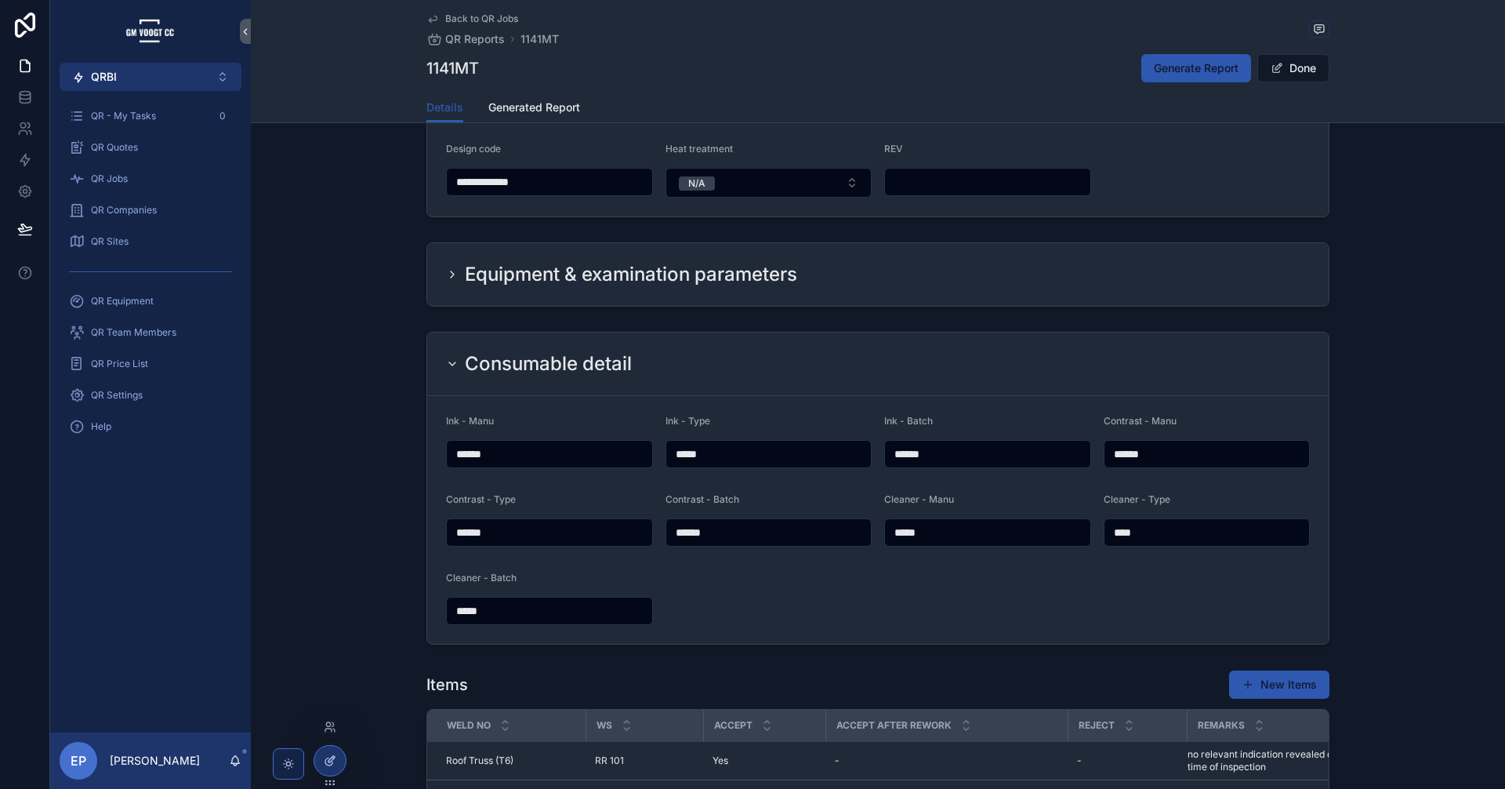
click at [321, 762] on div at bounding box center [329, 761] width 31 height 30
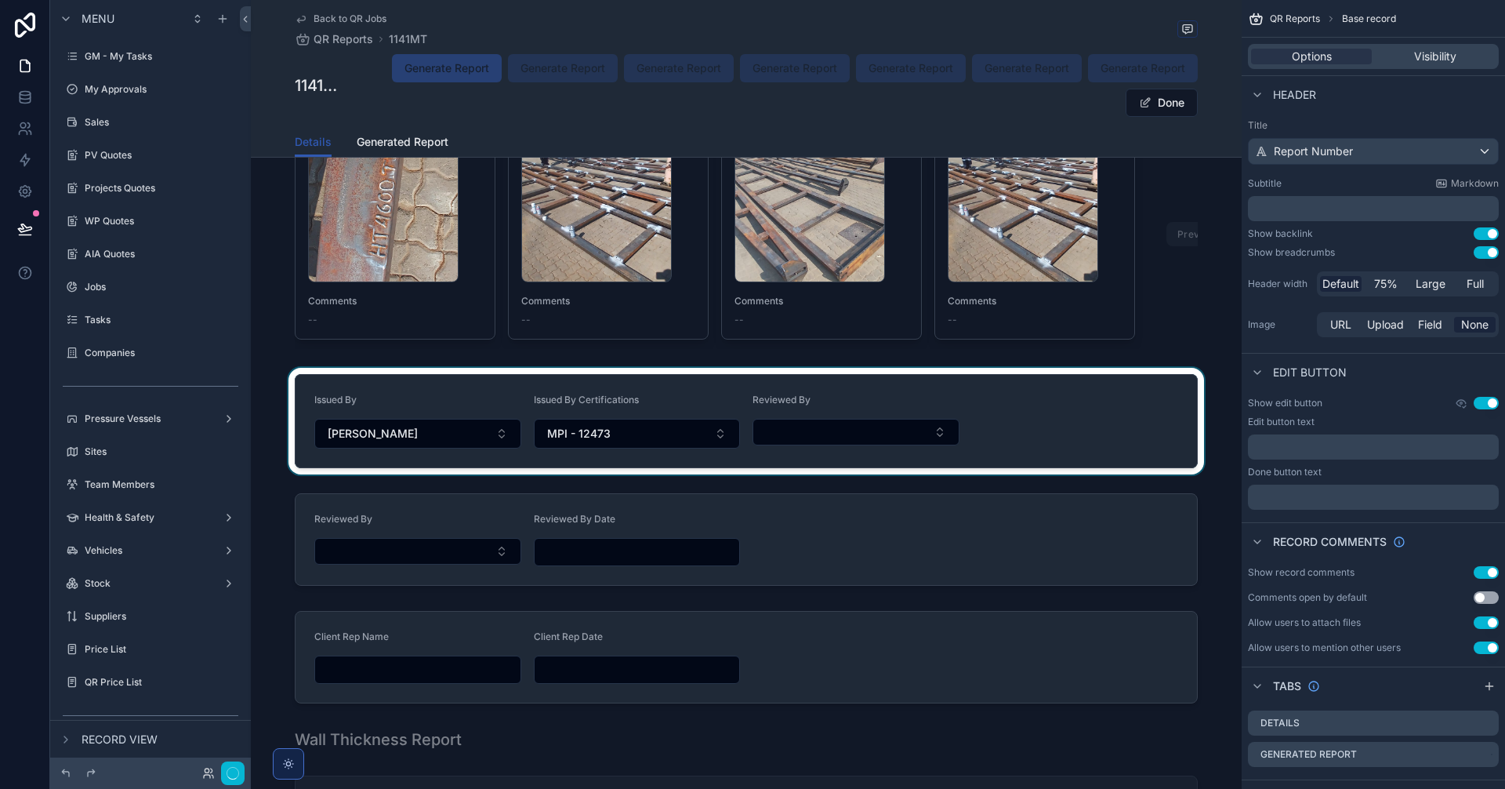
scroll to position [1515, 0]
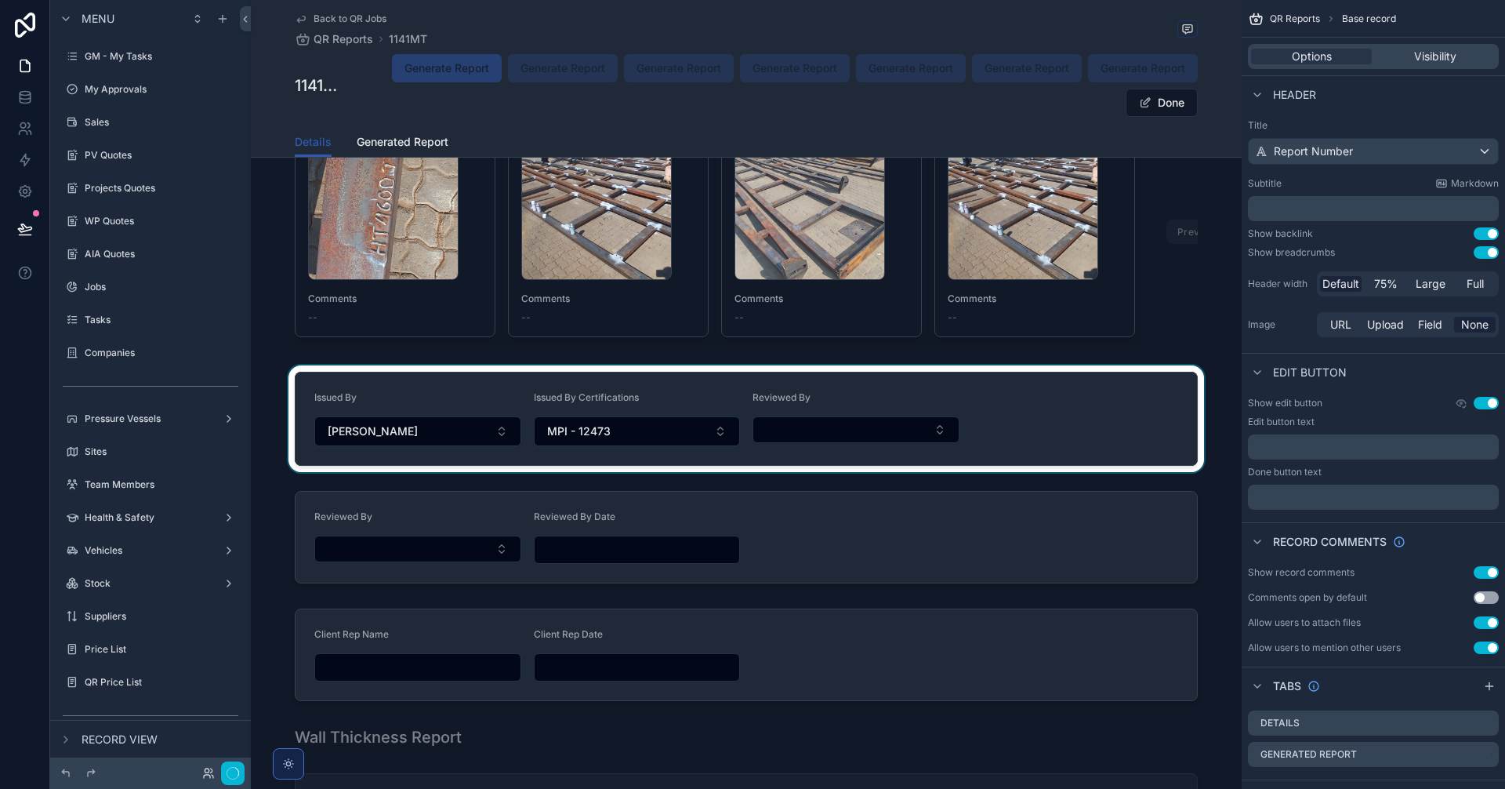
click at [1029, 454] on div "scrollable content" at bounding box center [746, 418] width 991 height 107
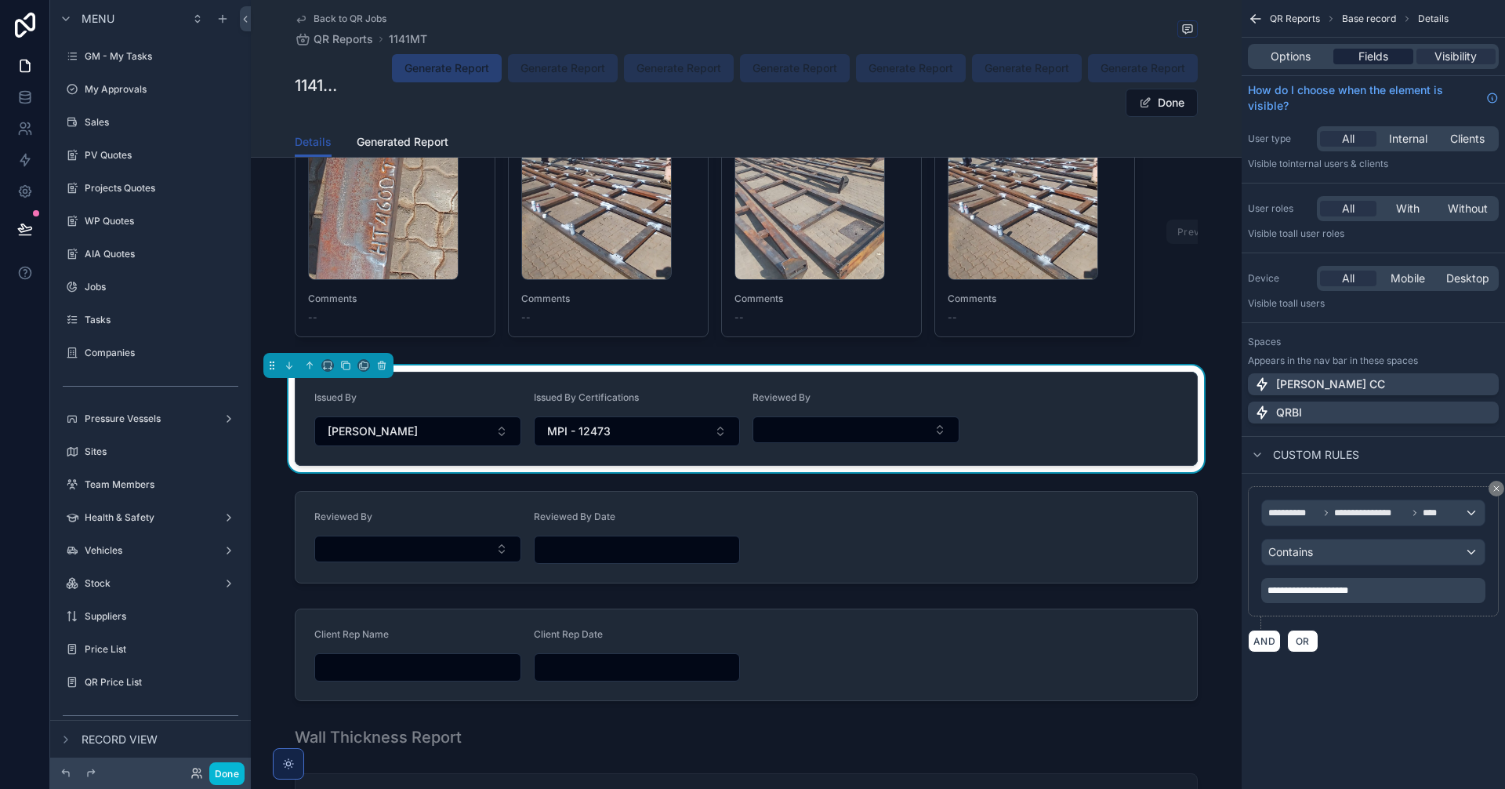
scroll to position [2275, 0]
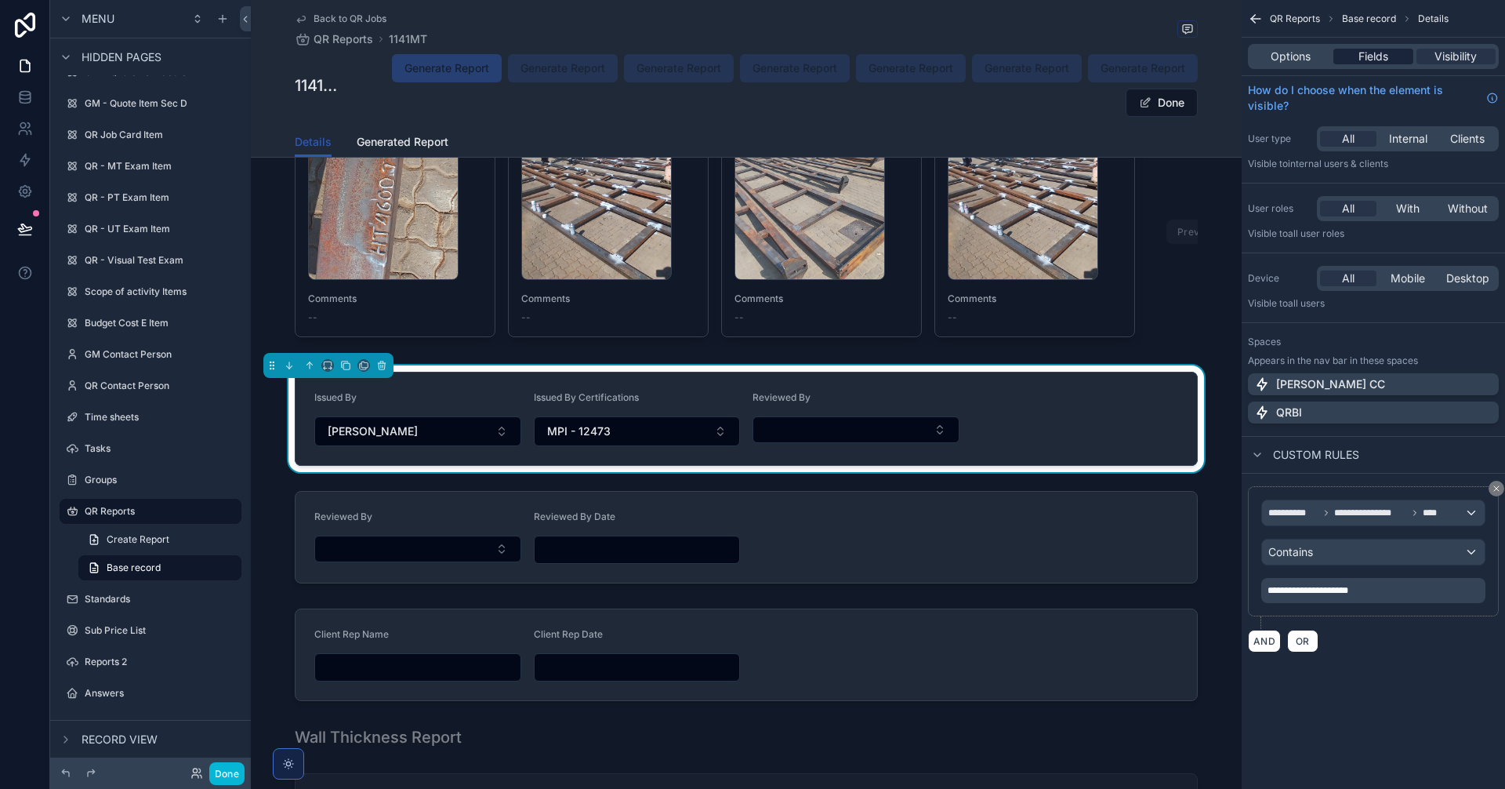
click at [1375, 59] on span "Fields" at bounding box center [1374, 57] width 30 height 16
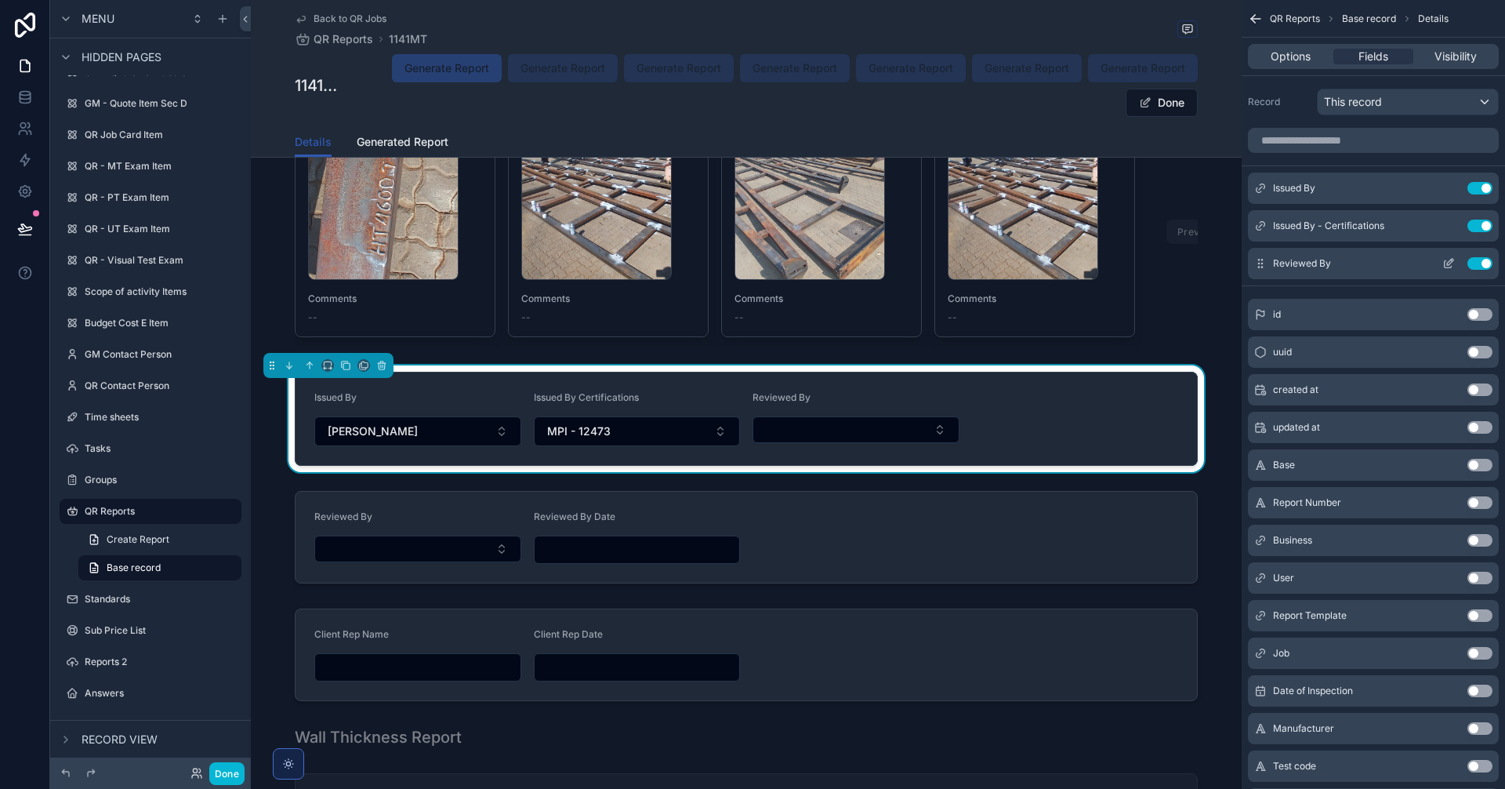
click at [1472, 261] on button "Use setting" at bounding box center [1480, 263] width 25 height 13
click at [1344, 136] on input "scrollable content" at bounding box center [1373, 140] width 251 height 25
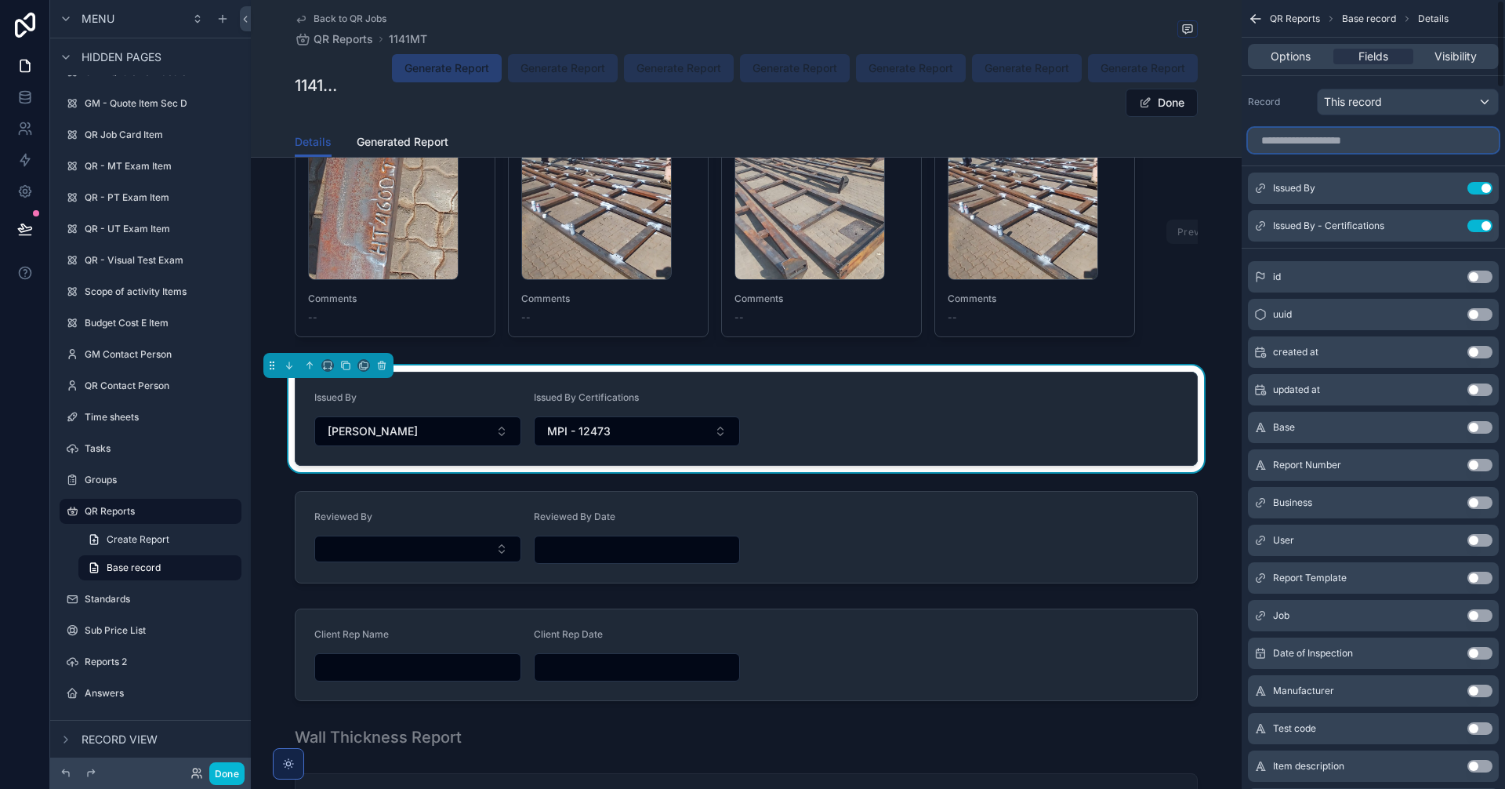
scroll to position [0, 0]
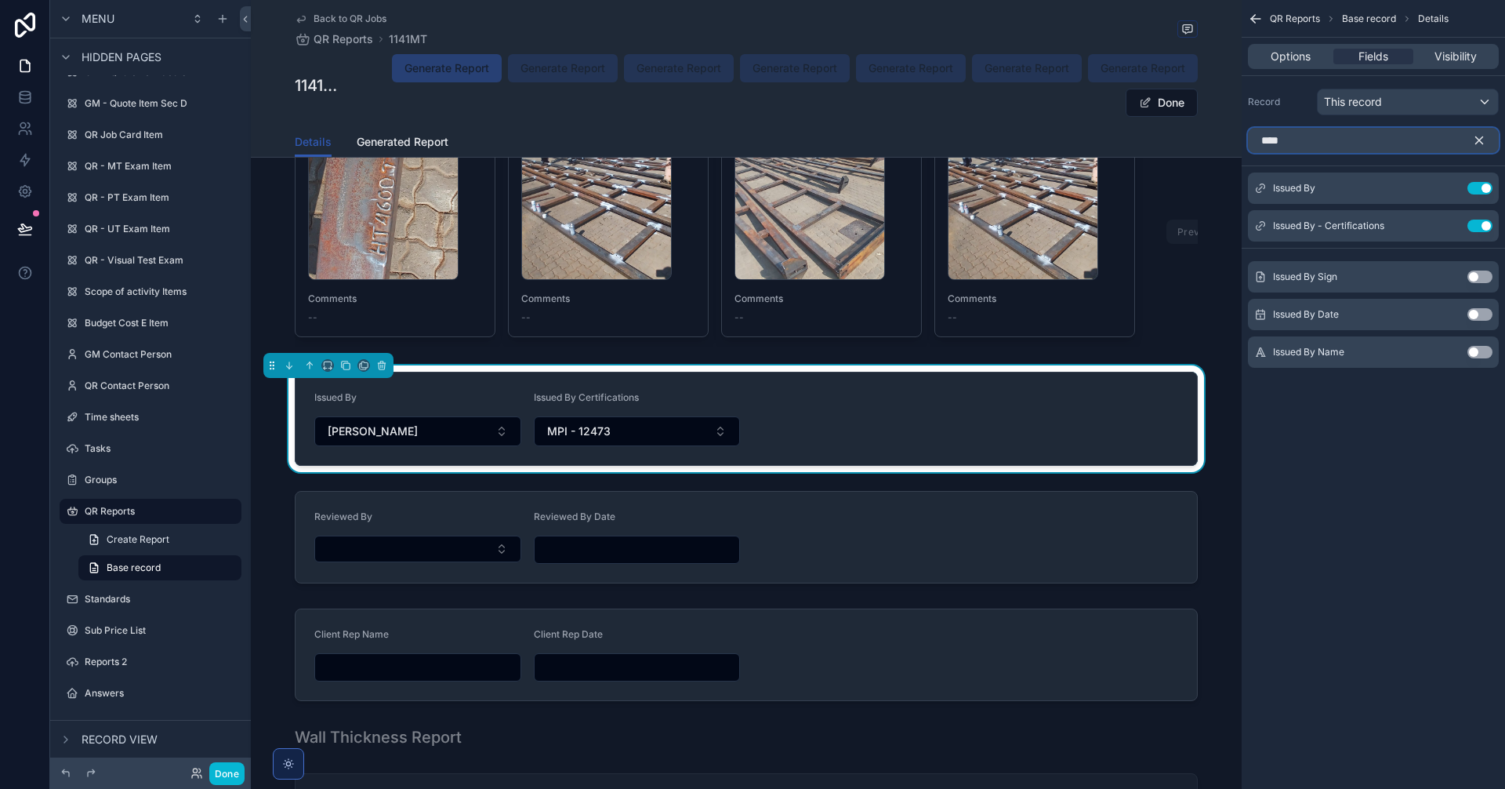
type input "****"
click at [1474, 313] on button "Use setting" at bounding box center [1480, 314] width 25 height 13
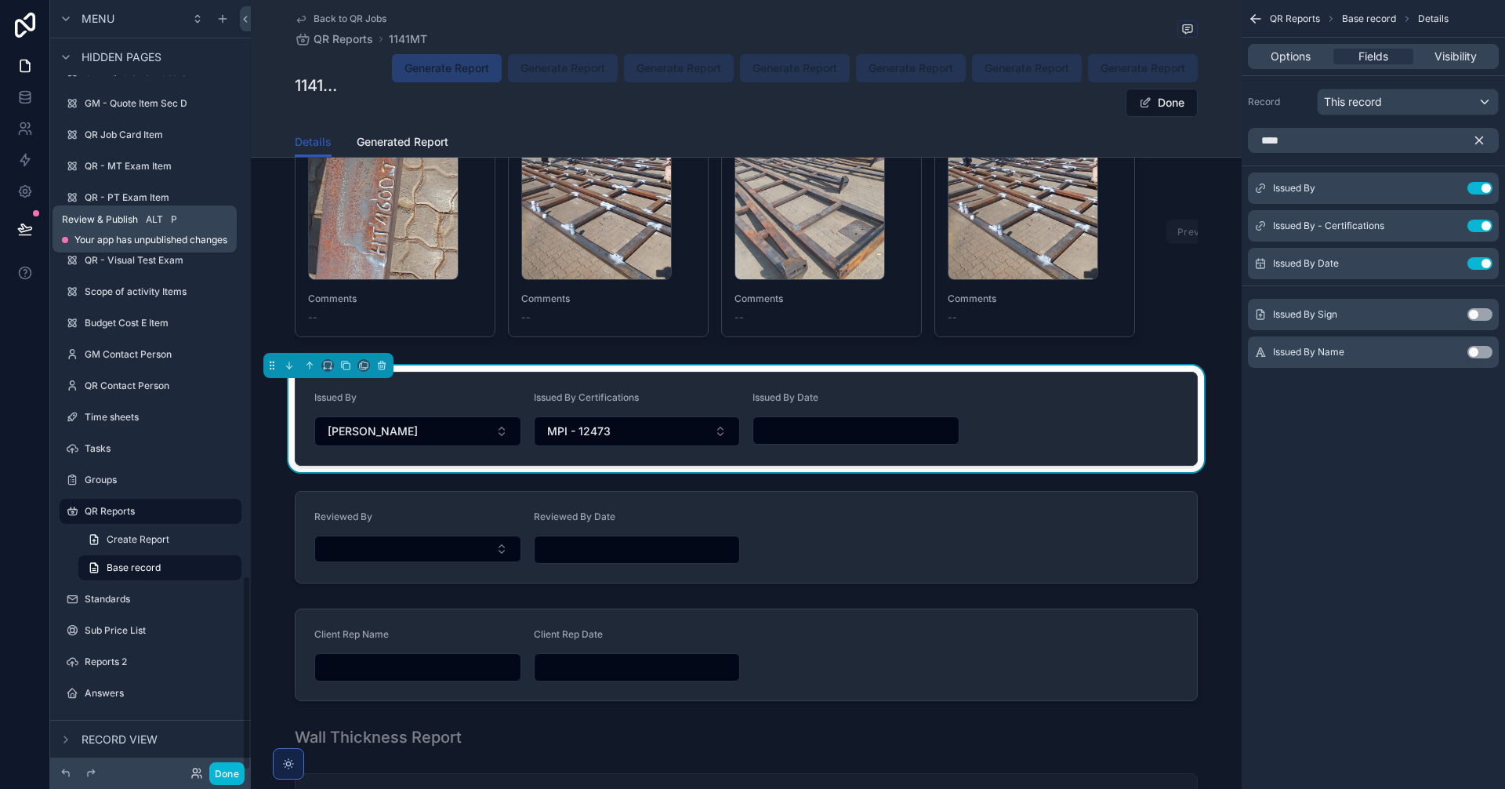
click at [29, 227] on icon at bounding box center [24, 228] width 13 height 8
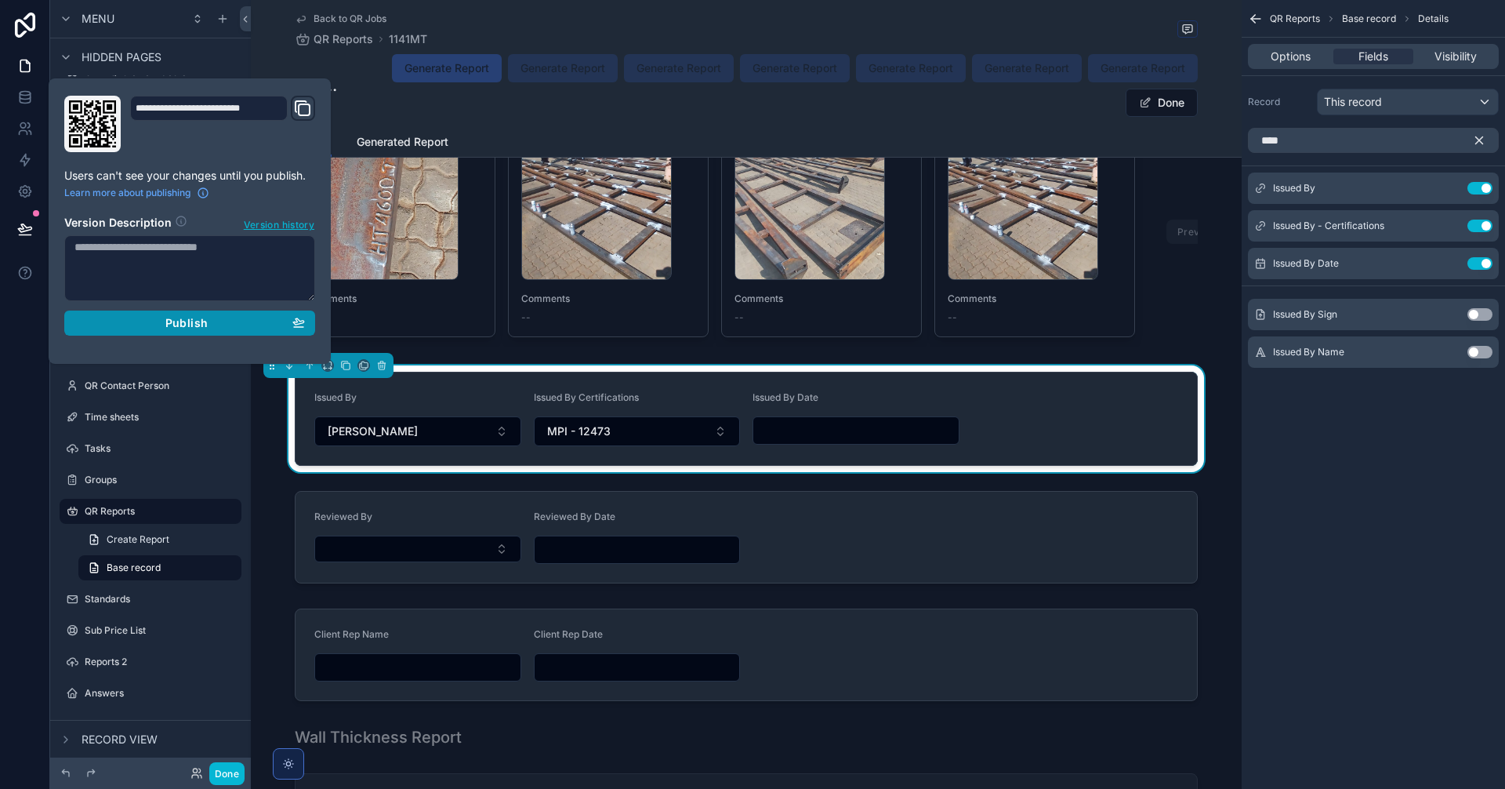
click at [245, 322] on div "Publish" at bounding box center [189, 323] width 230 height 14
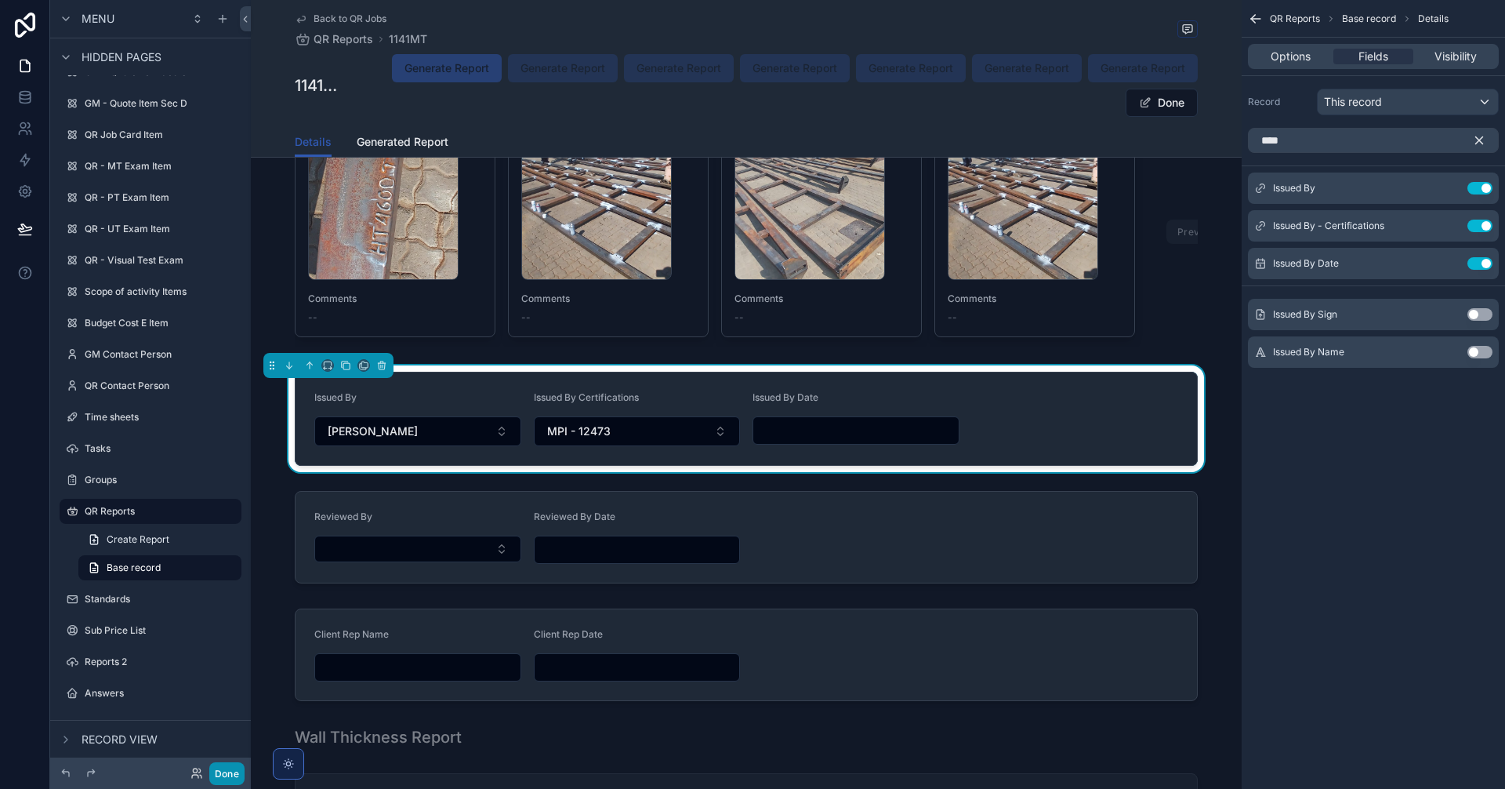
drag, startPoint x: 1141, startPoint y: 96, endPoint x: 232, endPoint y: 772, distance: 1133.0
click at [1141, 96] on span "scrollable content" at bounding box center [1145, 102] width 13 height 13
click at [1145, 102] on span "scrollable content" at bounding box center [1145, 102] width 13 height 13
click at [232, 772] on button "Done" at bounding box center [226, 773] width 35 height 23
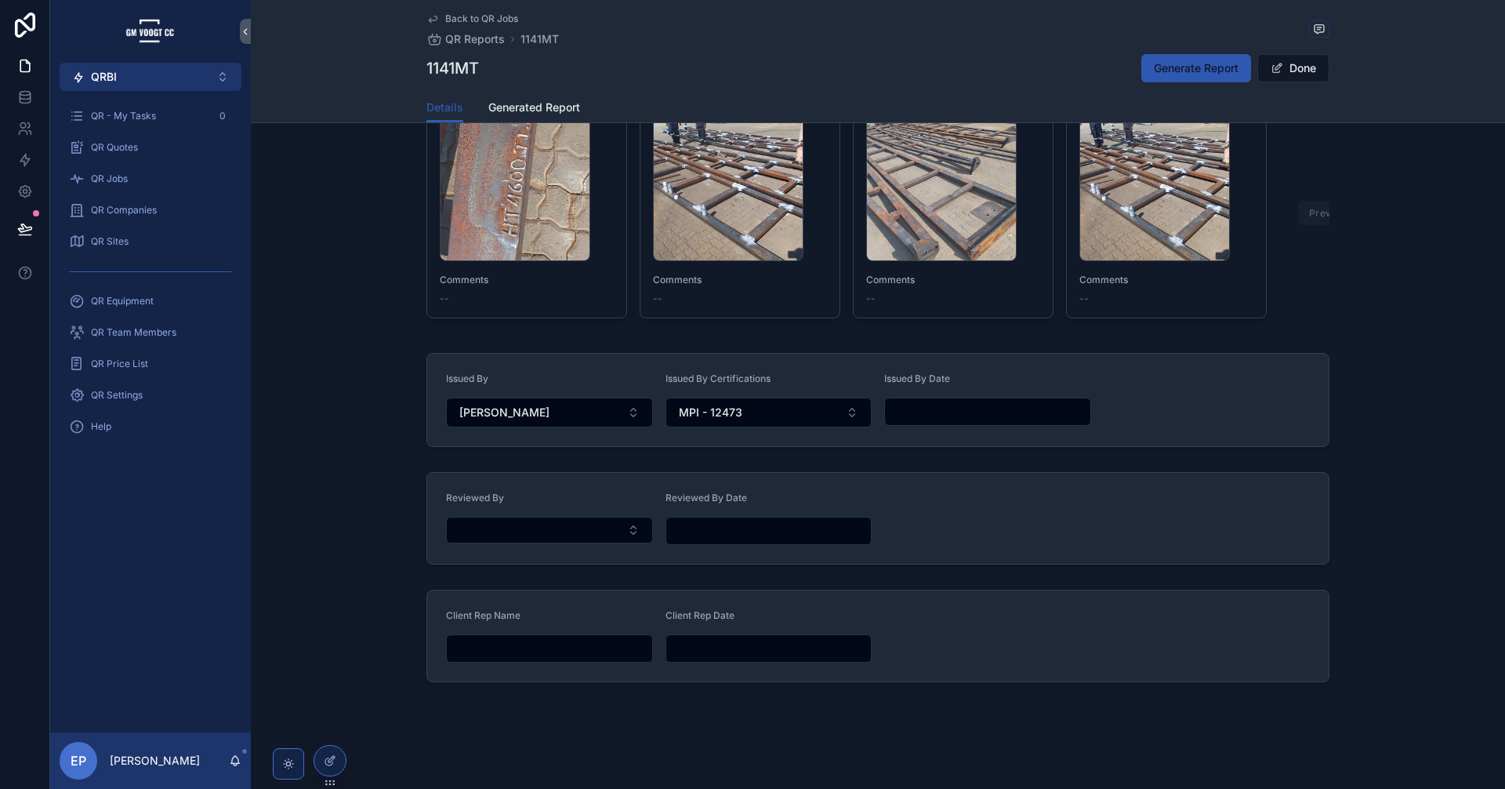
click at [945, 411] on input "scrollable content" at bounding box center [987, 412] width 205 height 22
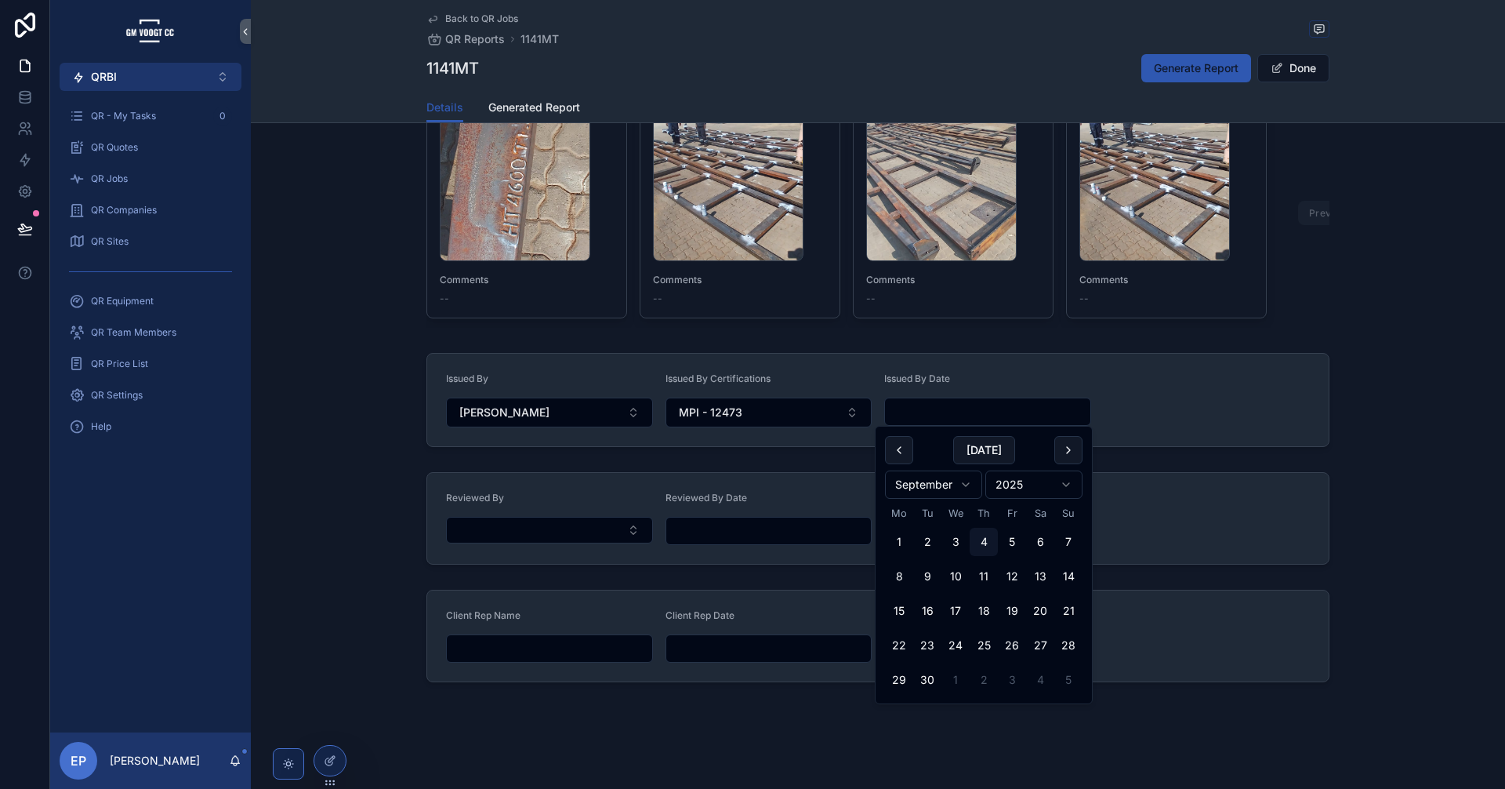
scroll to position [1515, 0]
click at [990, 451] on button "Today" at bounding box center [984, 450] width 62 height 28
type input "**********"
click at [1388, 444] on div "**********" at bounding box center [878, 399] width 1254 height 107
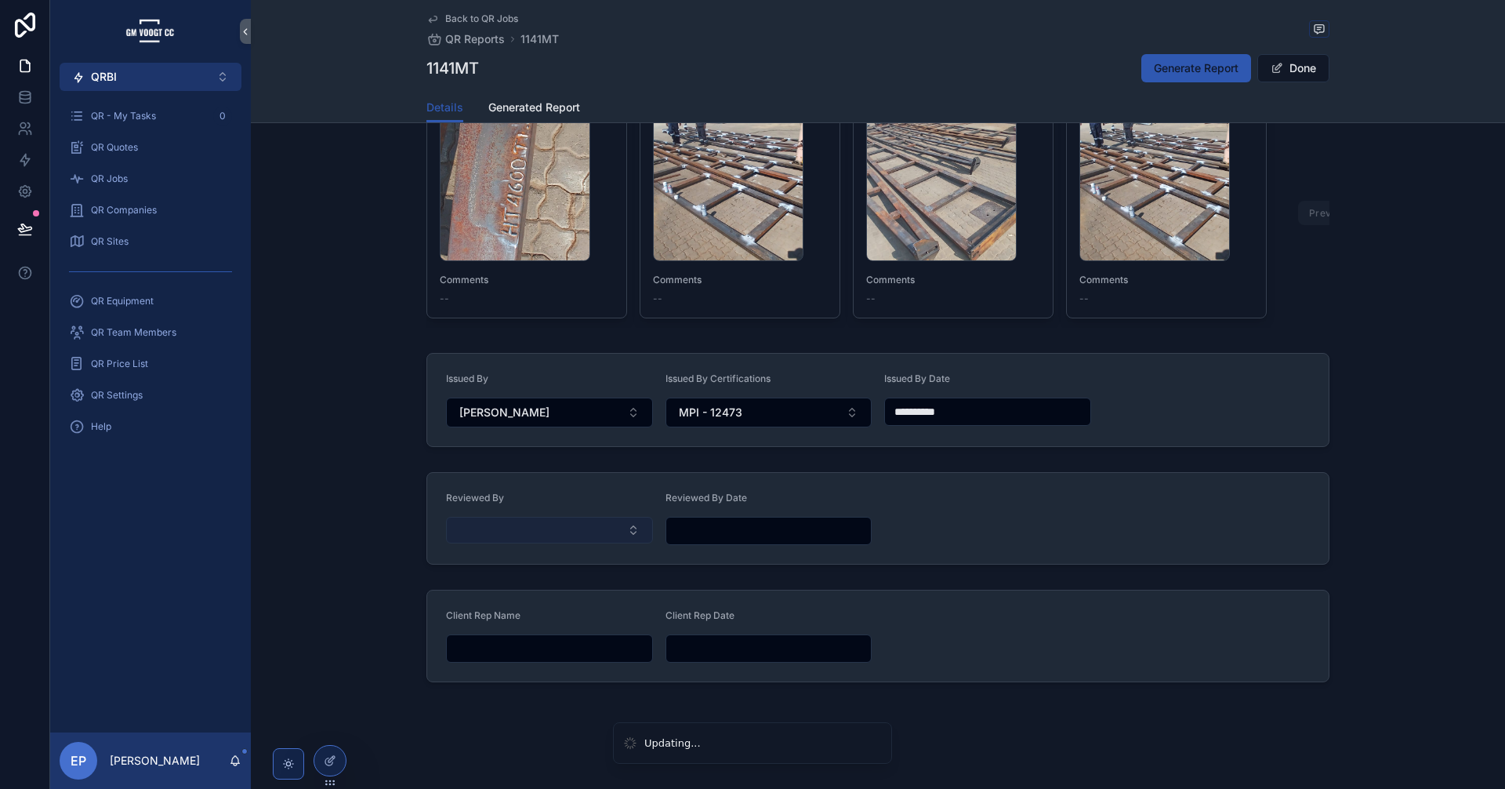
click at [544, 521] on button "Select Button" at bounding box center [549, 530] width 207 height 27
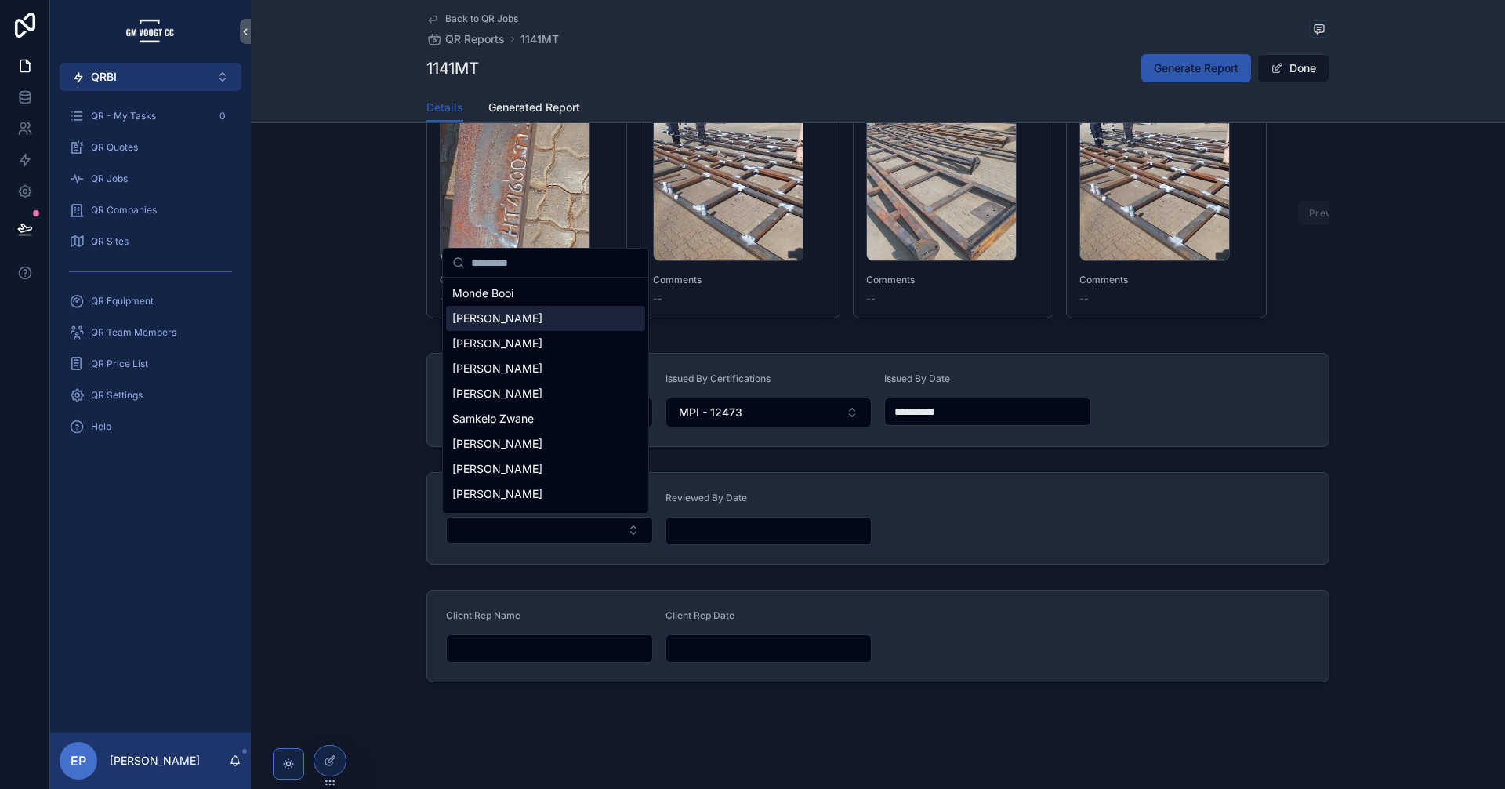
click at [537, 318] on div "[PERSON_NAME]" at bounding box center [545, 318] width 199 height 25
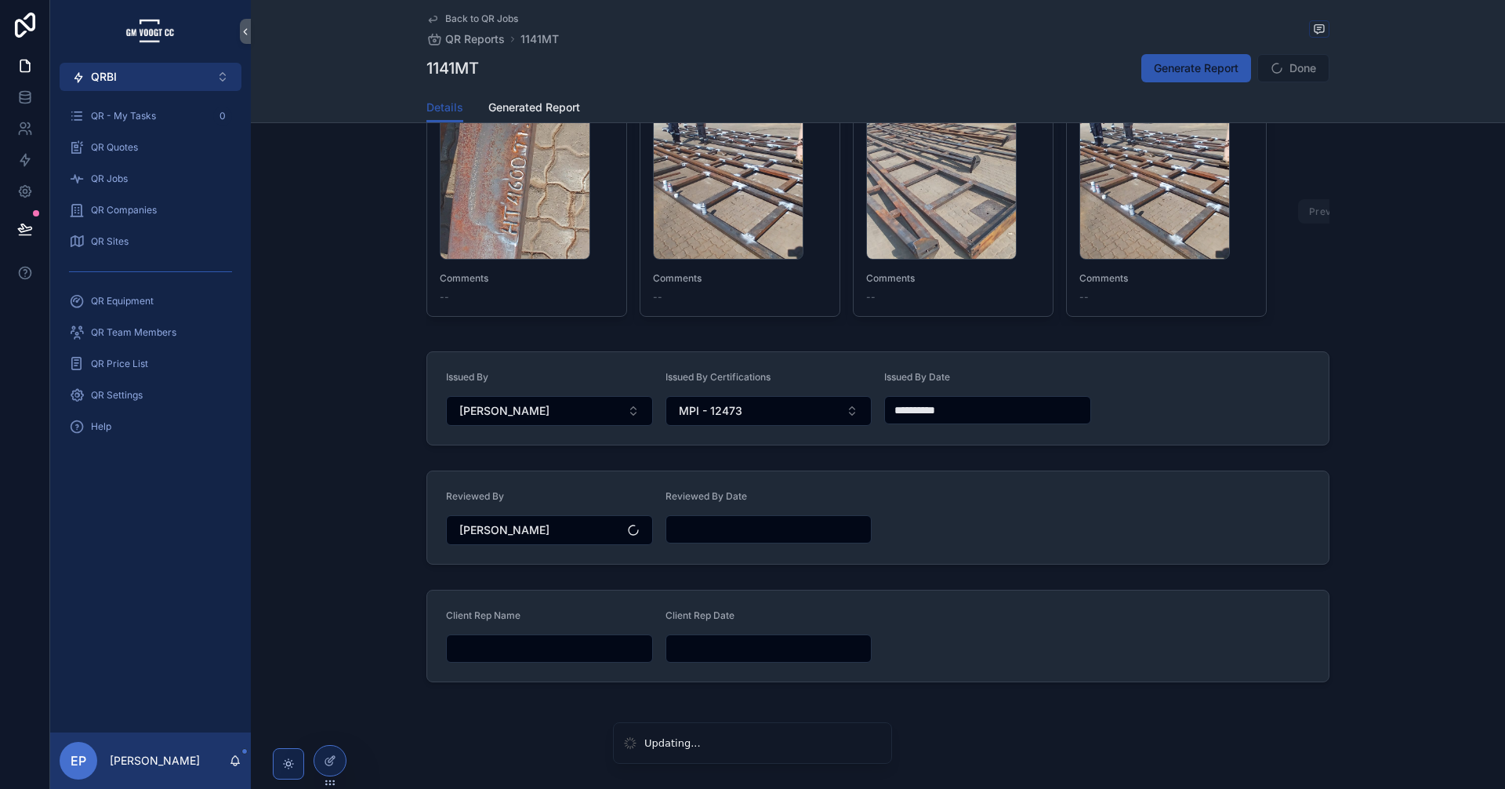
click at [725, 540] on input "scrollable content" at bounding box center [768, 529] width 205 height 22
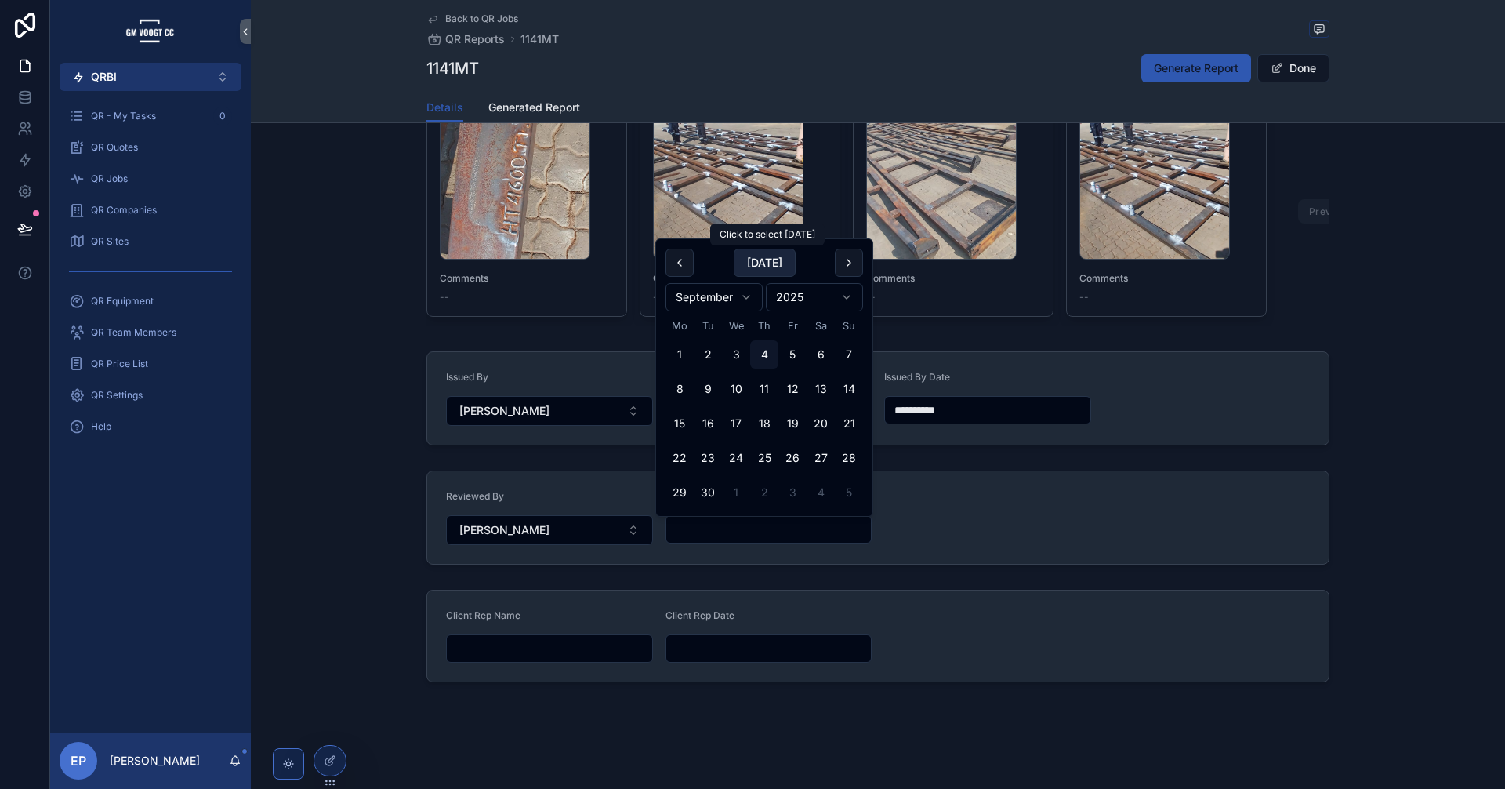
click at [756, 253] on button "Today" at bounding box center [765, 263] width 62 height 28
type input "**********"
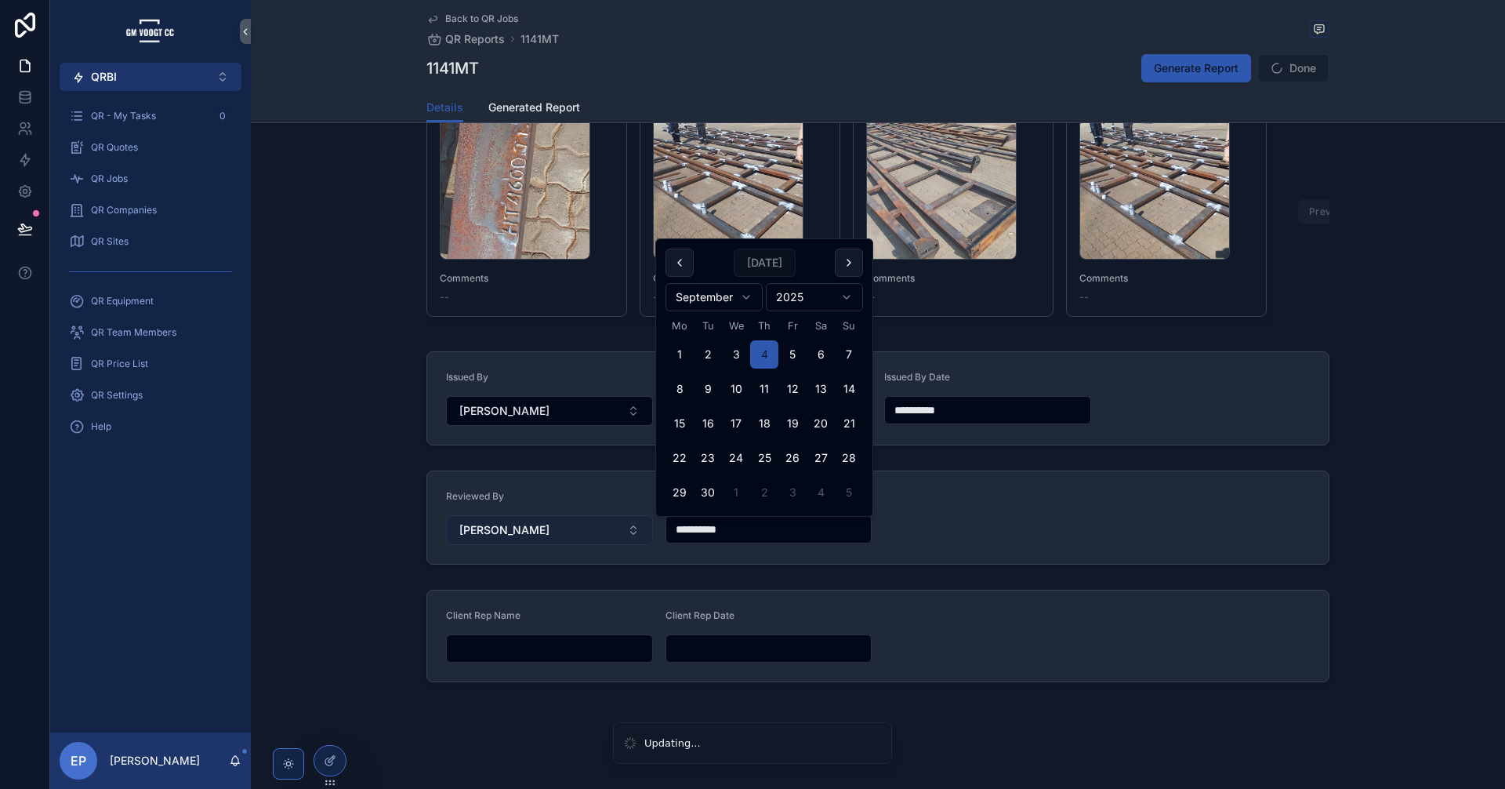
click at [593, 528] on button "[PERSON_NAME]" at bounding box center [549, 530] width 207 height 30
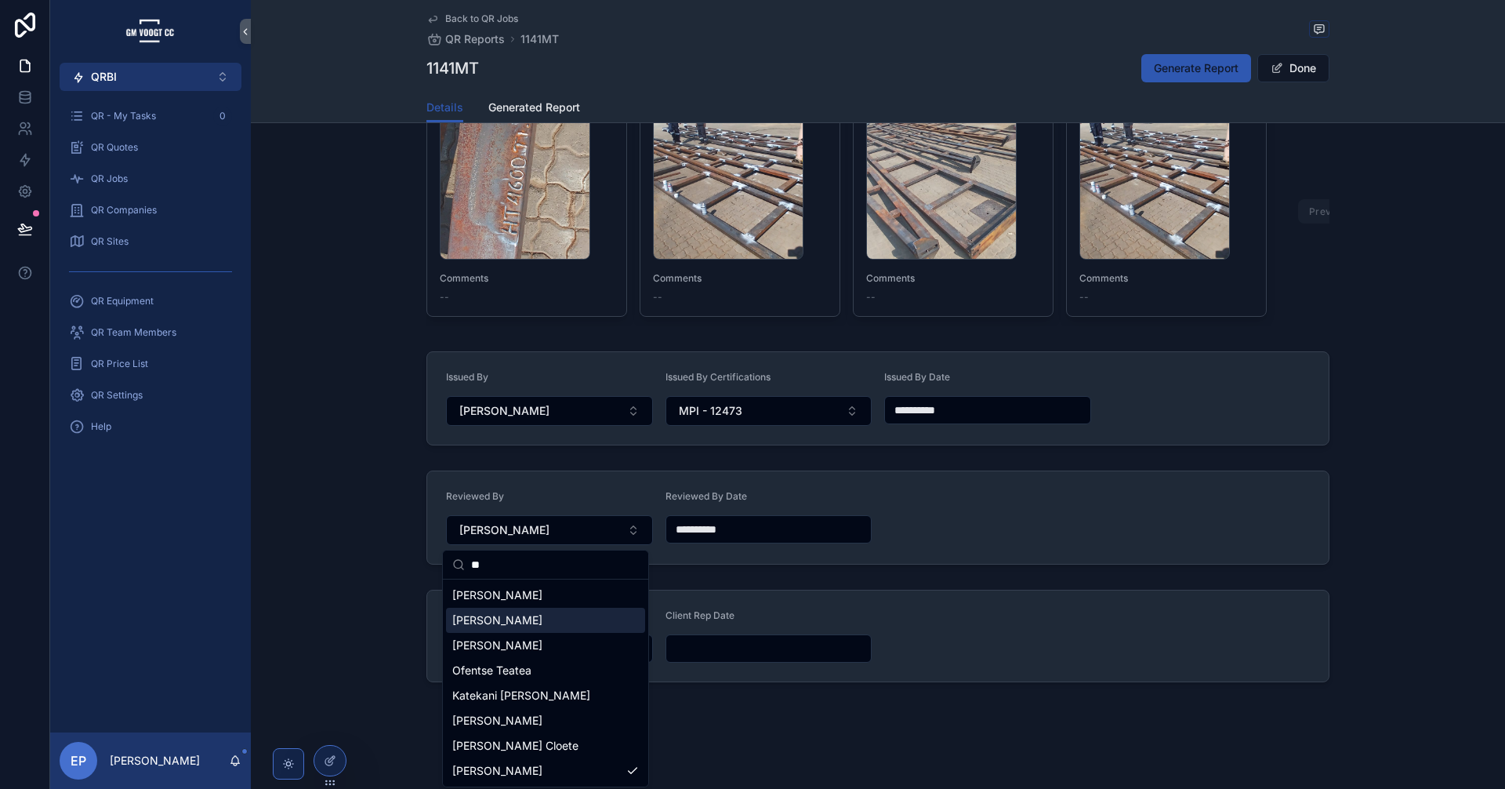
type input "**"
click at [531, 620] on span "Tendani Ndwammbi" at bounding box center [497, 620] width 90 height 16
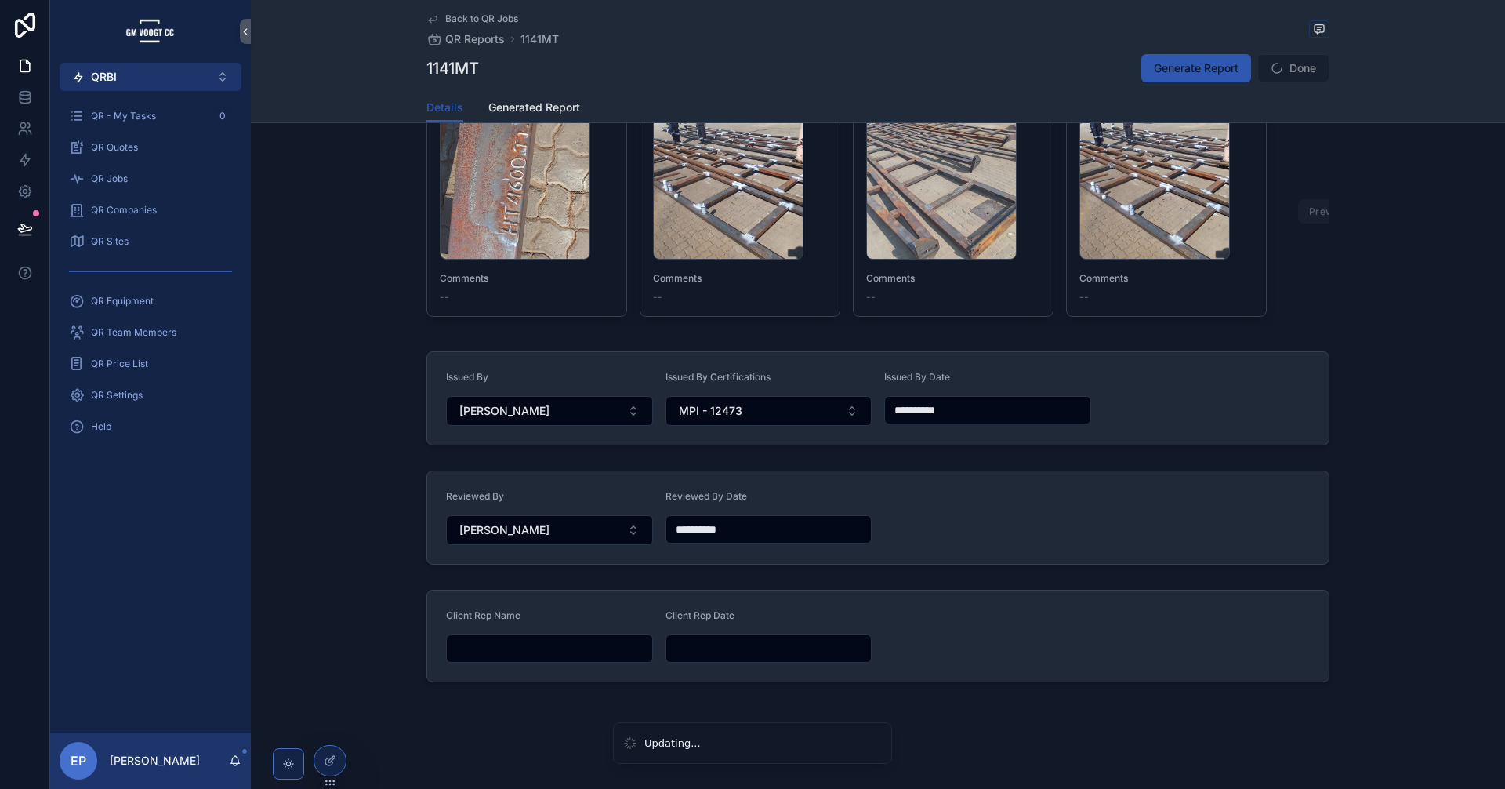
click at [549, 658] on input "scrollable content" at bounding box center [549, 648] width 205 height 22
type input "****"
click at [766, 639] on input "scrollable content" at bounding box center [768, 648] width 205 height 22
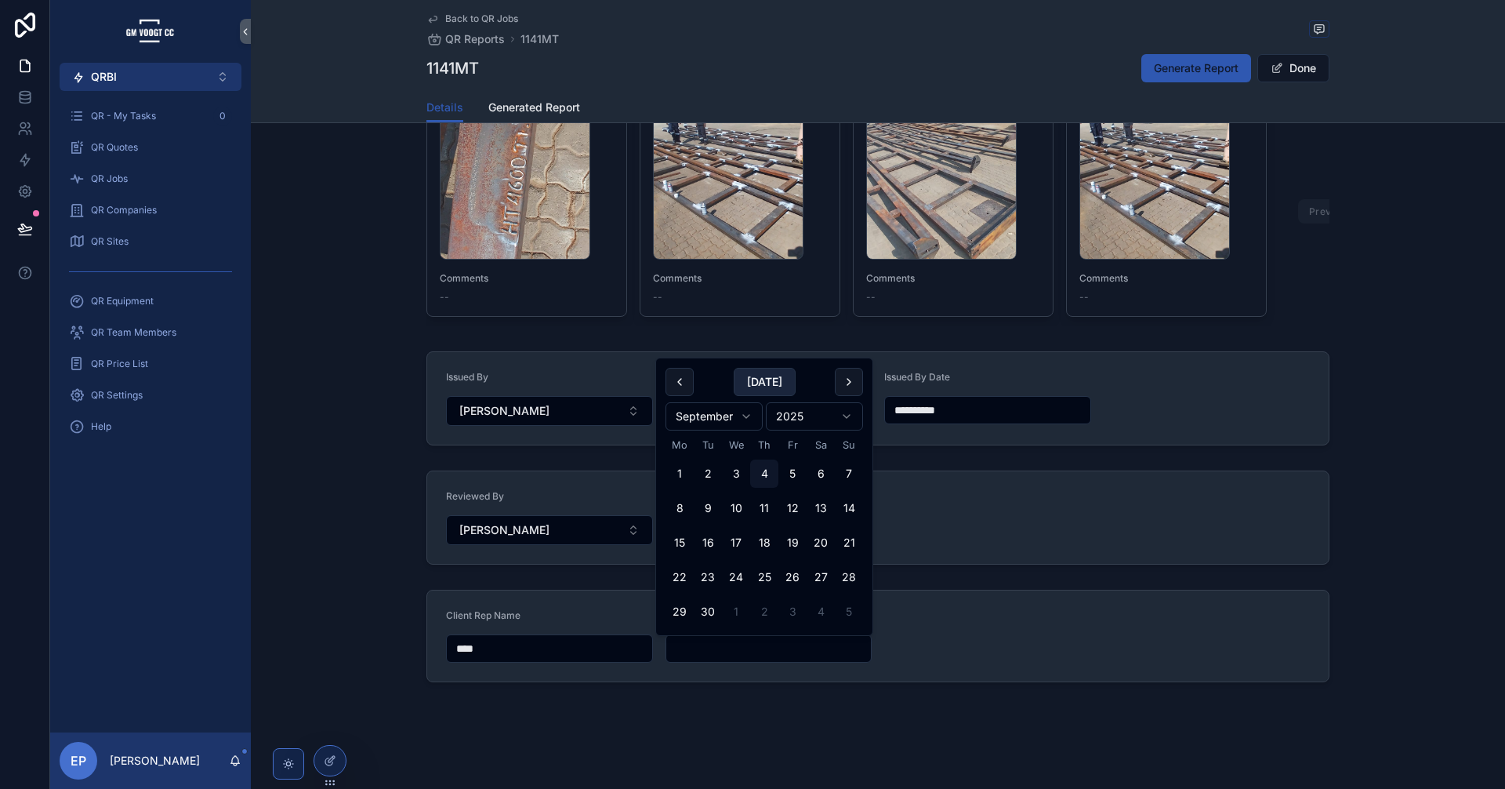
click at [767, 383] on button "Today" at bounding box center [765, 382] width 62 height 28
type input "**********"
click at [555, 611] on div "Client Rep Name" at bounding box center [549, 618] width 207 height 19
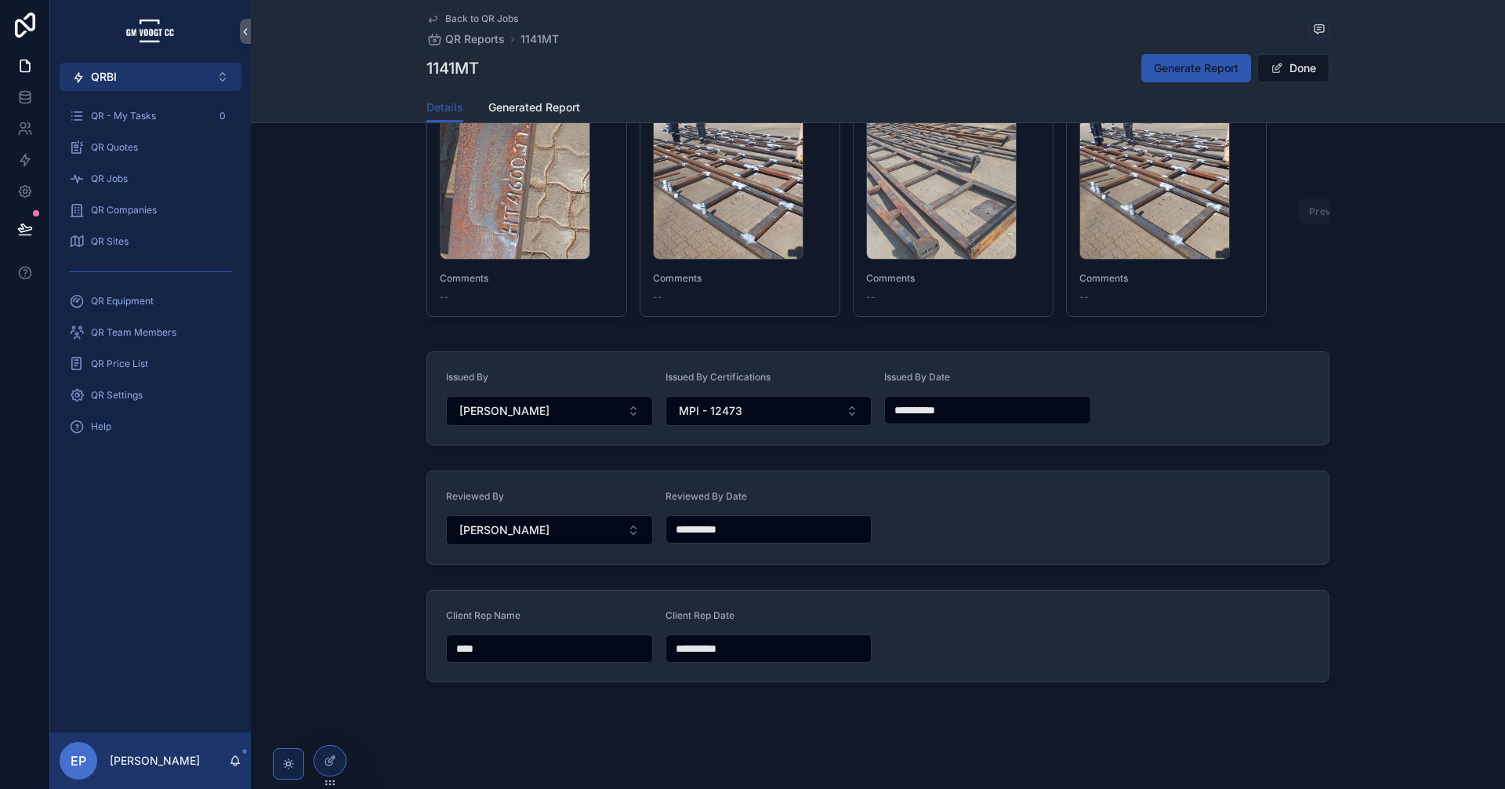
drag, startPoint x: 543, startPoint y: 651, endPoint x: 357, endPoint y: 651, distance: 186.6
click at [357, 651] on div "**********" at bounding box center [878, 635] width 1254 height 105
click at [579, 611] on div "Client Rep Name" at bounding box center [549, 618] width 207 height 19
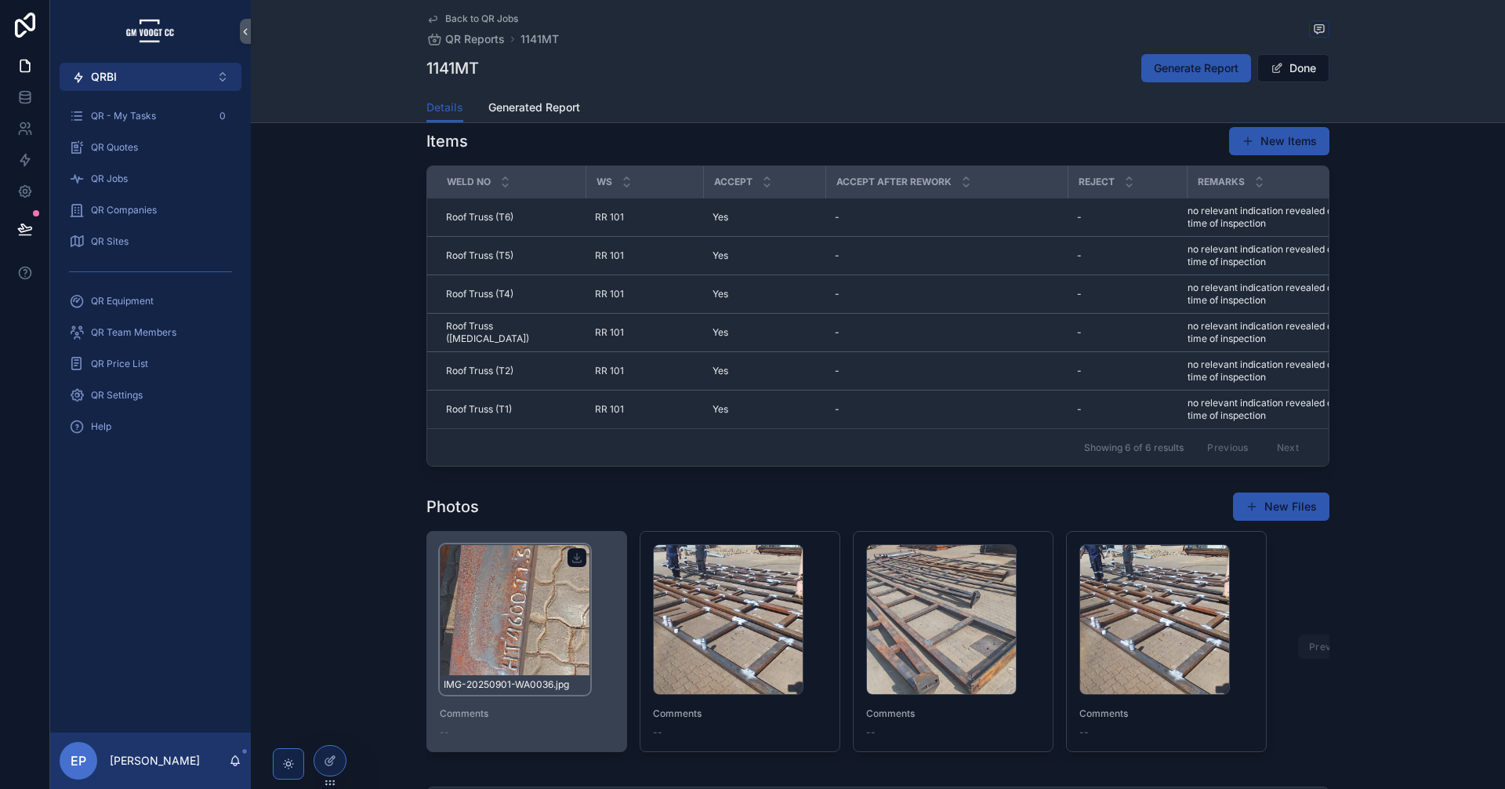
scroll to position [862, 0]
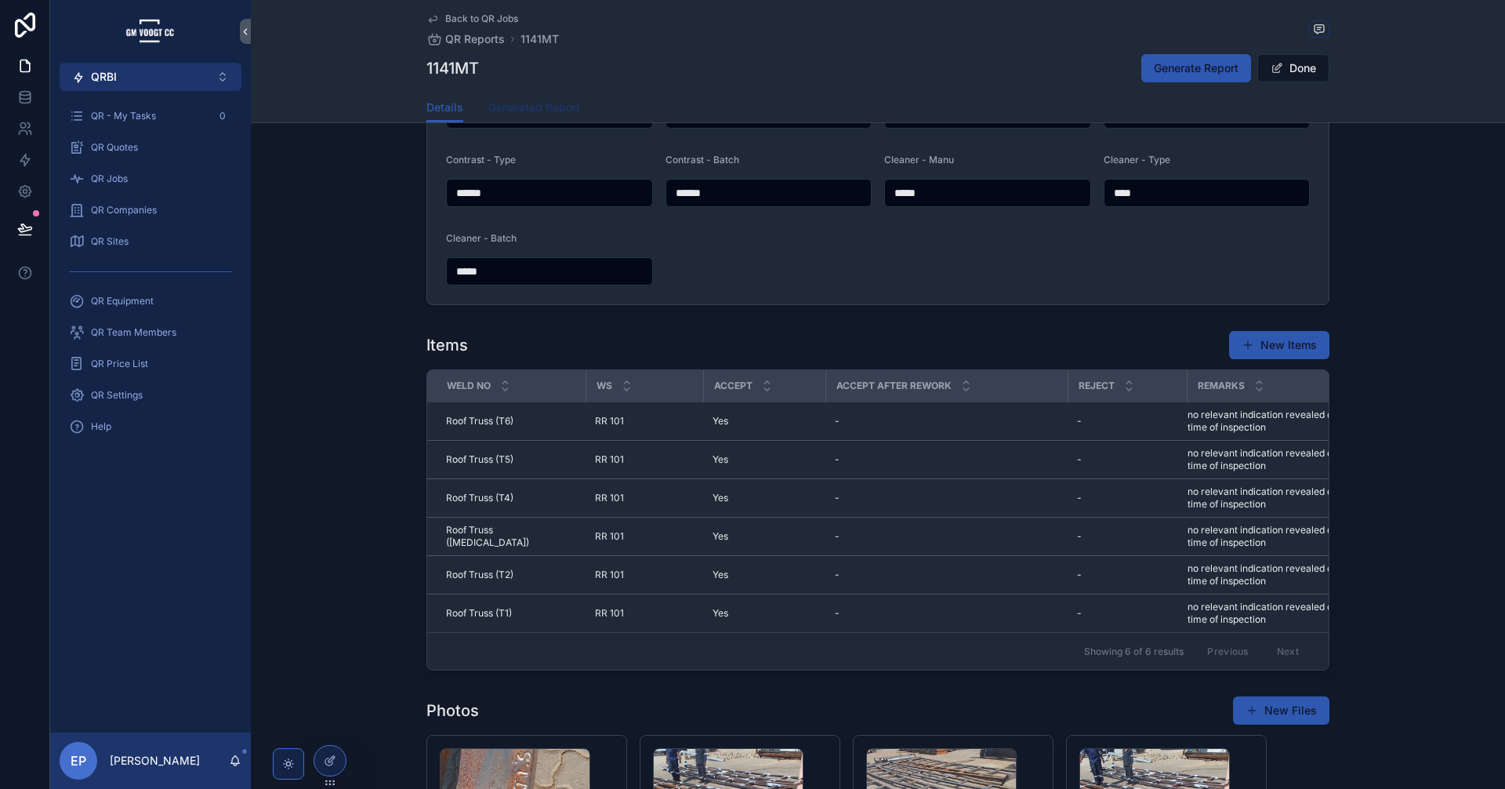
click at [528, 105] on span "Generated Report" at bounding box center [534, 108] width 92 height 16
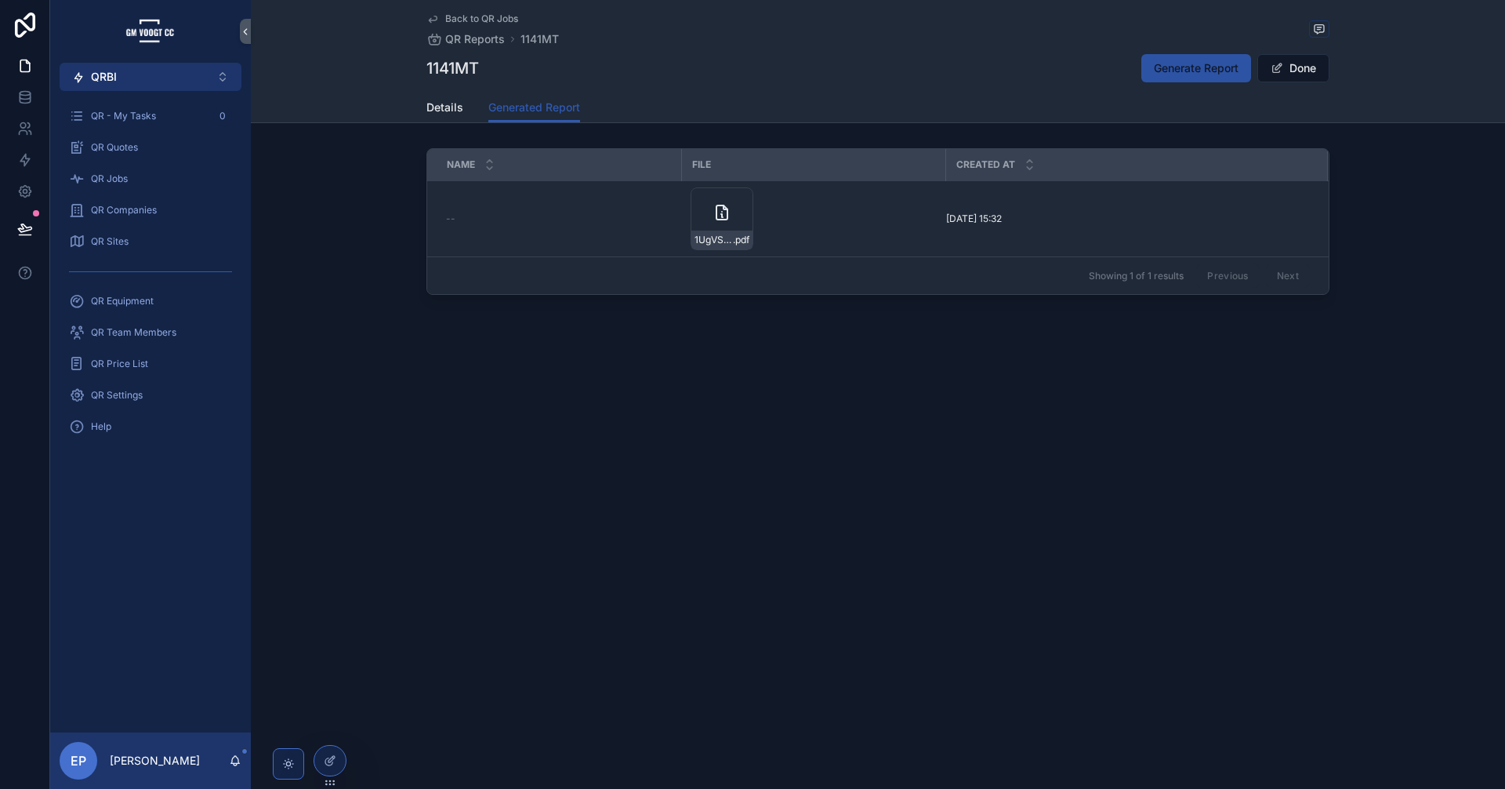
click at [1170, 67] on span "Generate Report" at bounding box center [1196, 68] width 85 height 16
click at [1279, 59] on button "Done" at bounding box center [1293, 68] width 72 height 28
click at [452, 125] on div "Back to QR Jobs QR Reports 1141MT 1141MT Generate Report Edit Generated Report …" at bounding box center [878, 204] width 1254 height 408
click at [450, 114] on span "Details" at bounding box center [444, 108] width 37 height 16
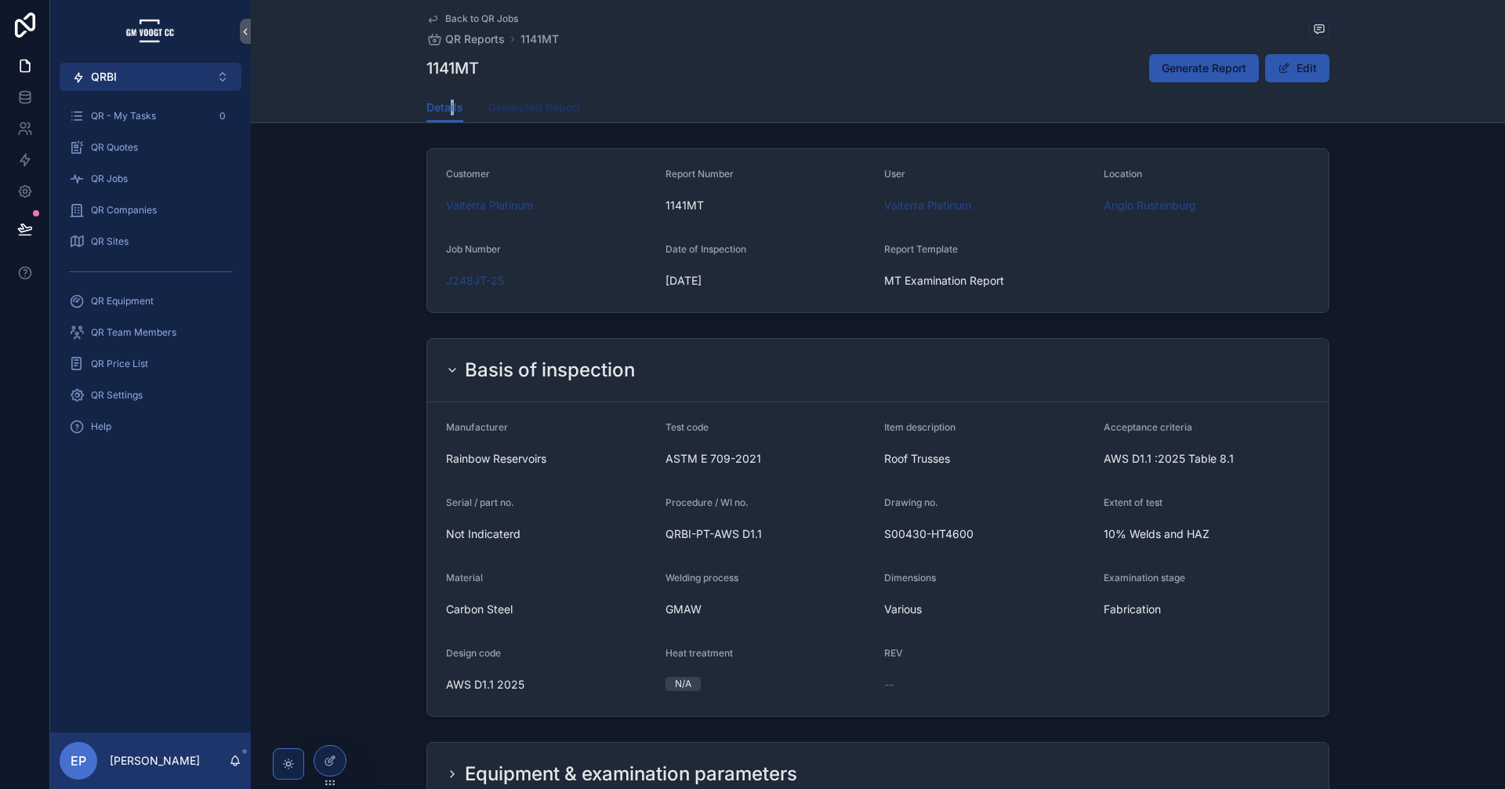
click at [535, 99] on link "Generated Report" at bounding box center [534, 108] width 92 height 31
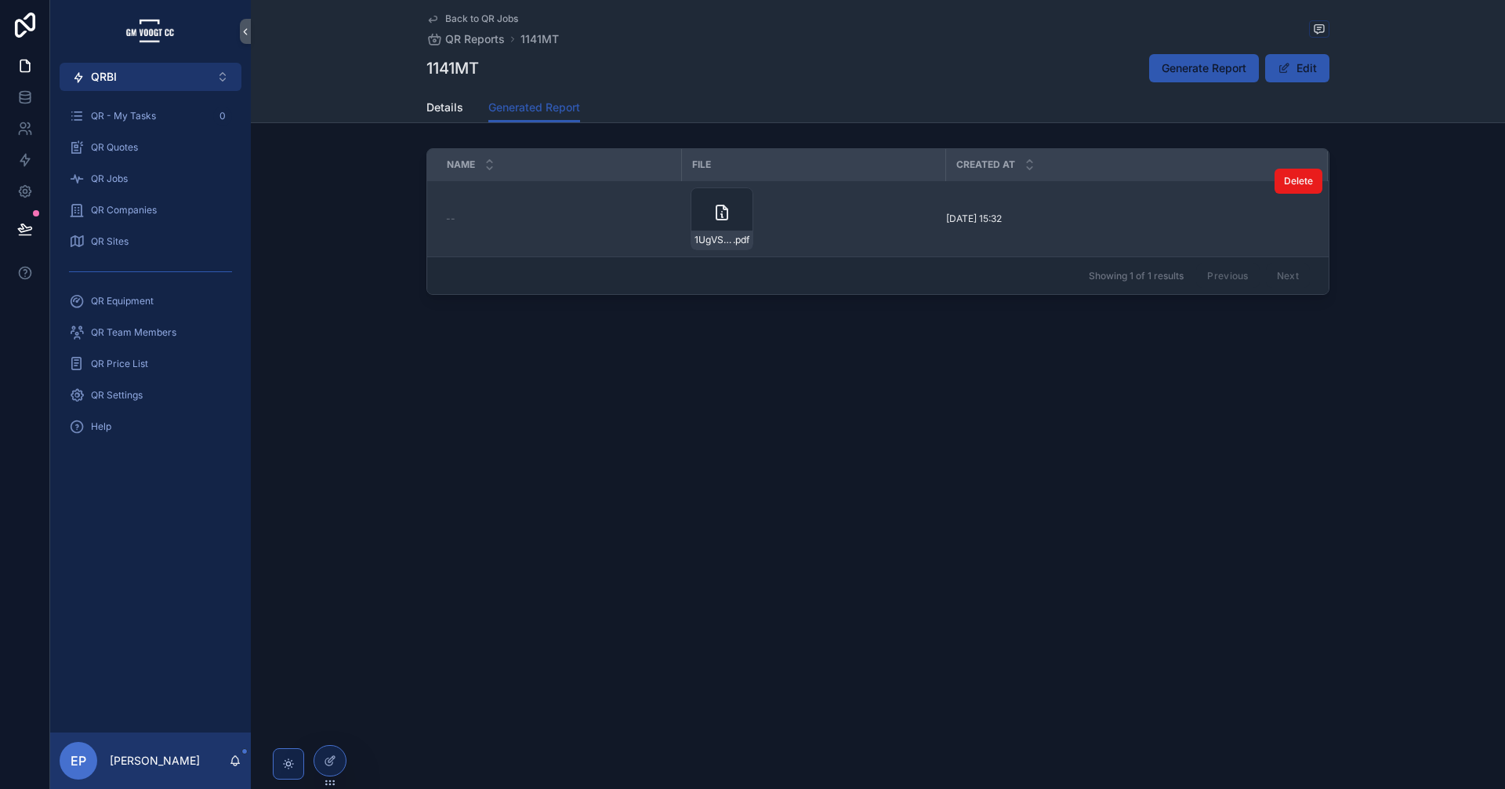
click at [811, 222] on div "1UgVSTv_XvPTOI4uabEhtjNAz2gGJCfPrQSgyLSDYM7Q .pdf" at bounding box center [813, 218] width 245 height 63
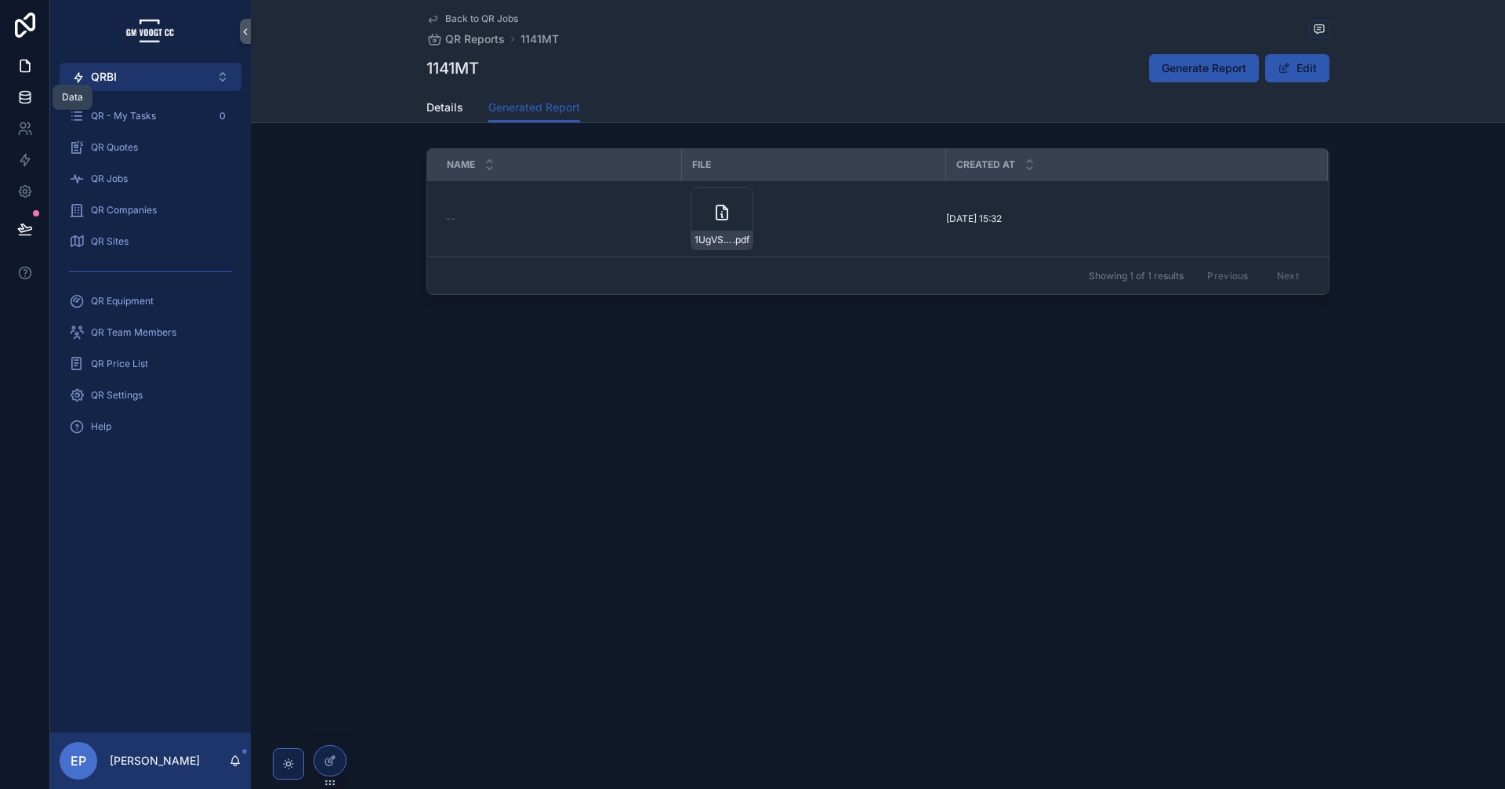
click at [32, 99] on icon at bounding box center [25, 97] width 16 height 16
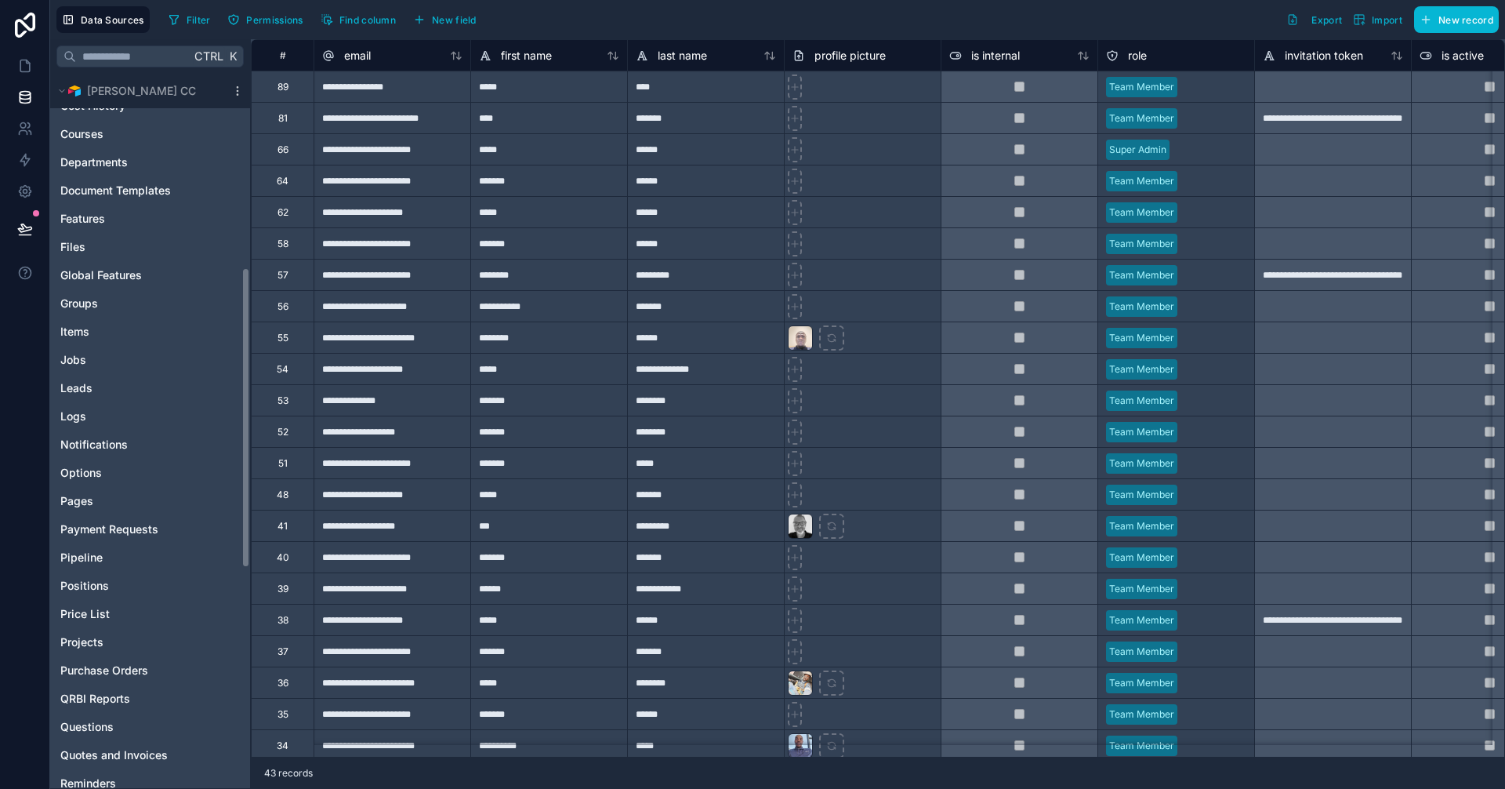
scroll to position [331, 0]
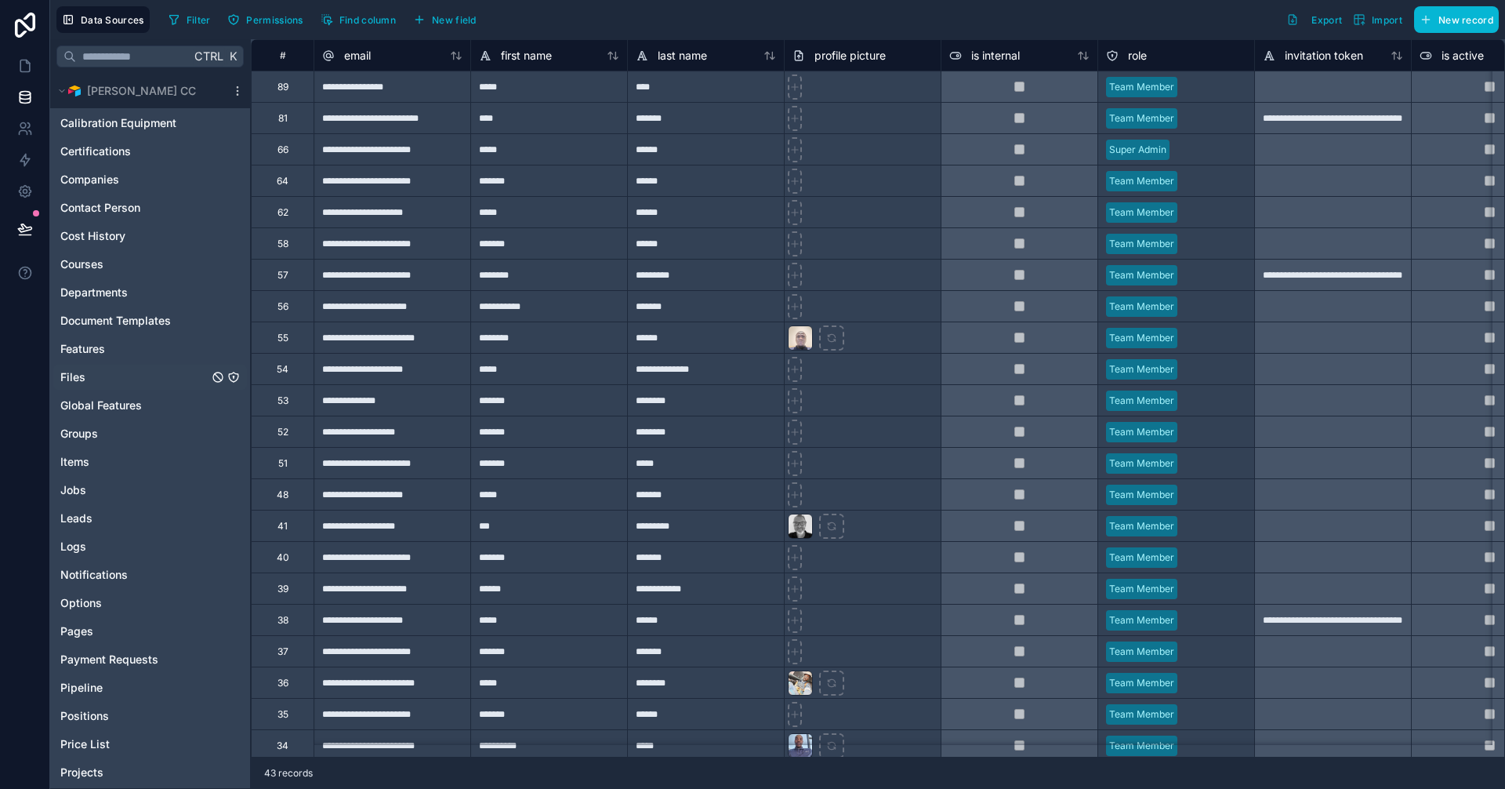
click at [106, 374] on link "Files" at bounding box center [150, 377] width 194 height 25
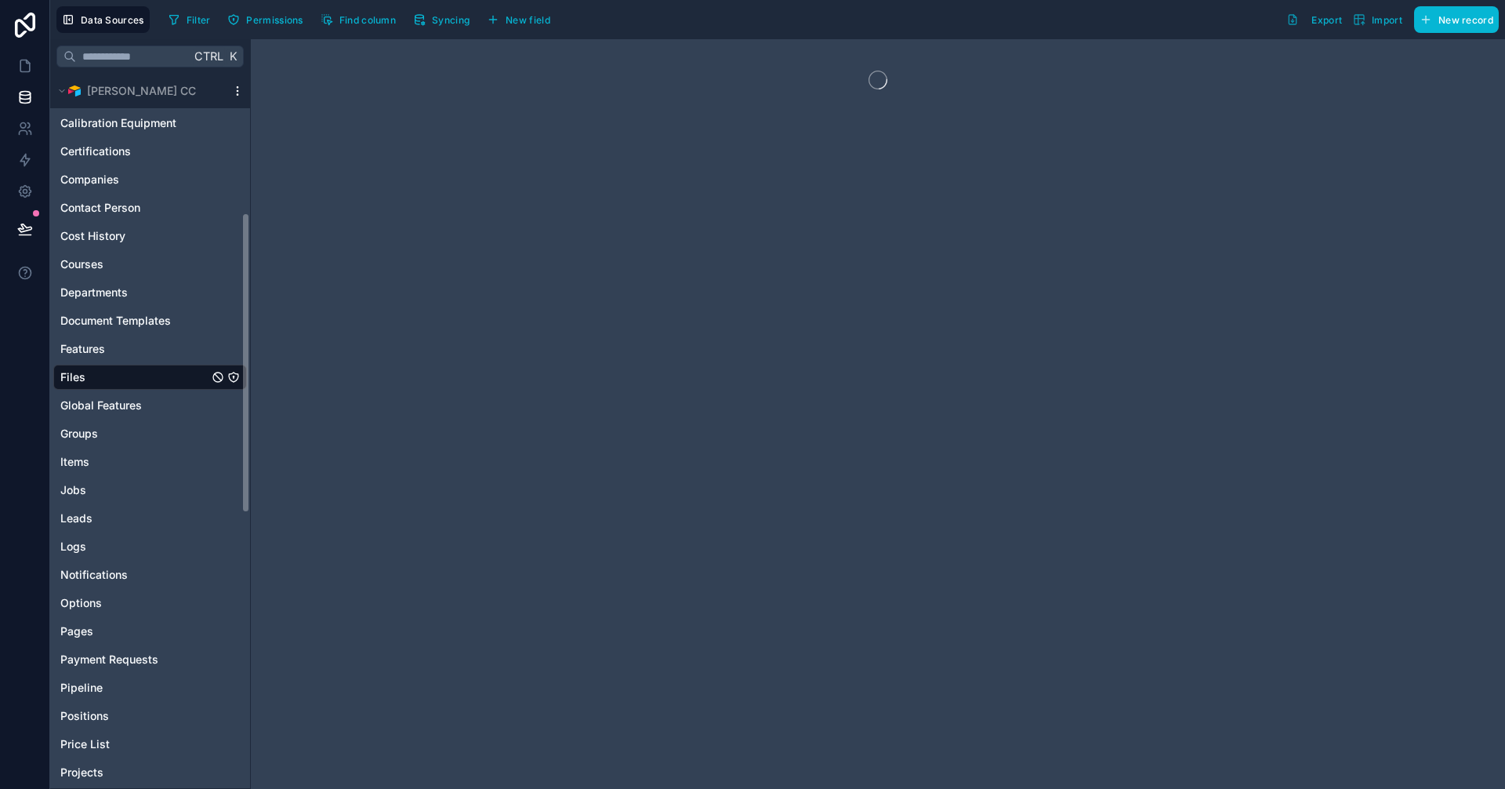
click at [236, 87] on icon "scrollable content" at bounding box center [237, 91] width 13 height 13
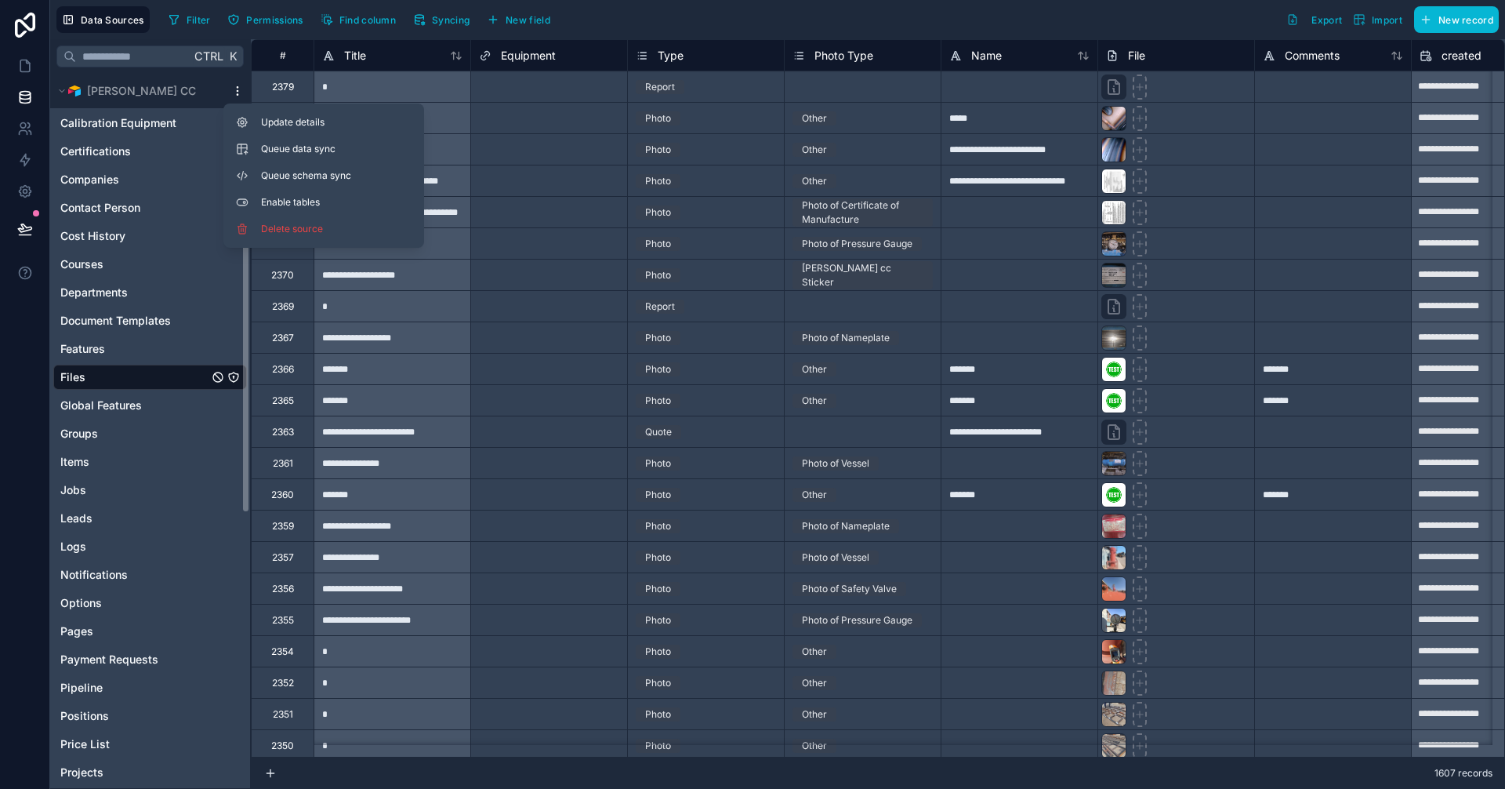
click at [234, 89] on icon "scrollable content" at bounding box center [237, 91] width 13 height 13
click at [441, 24] on span "Syncing" at bounding box center [451, 20] width 38 height 12
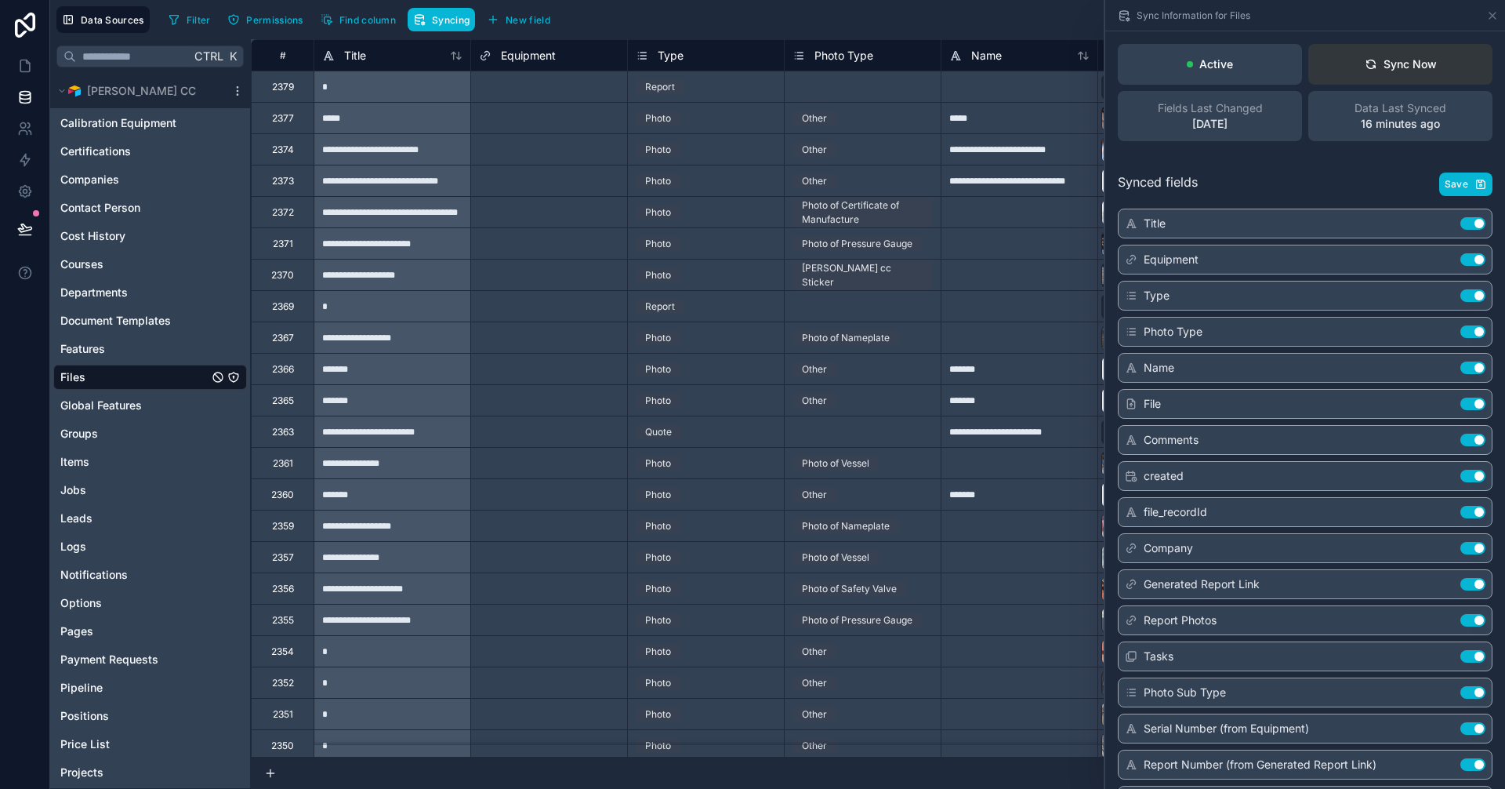
click at [1402, 73] on button "Sync Now" at bounding box center [1400, 64] width 184 height 41
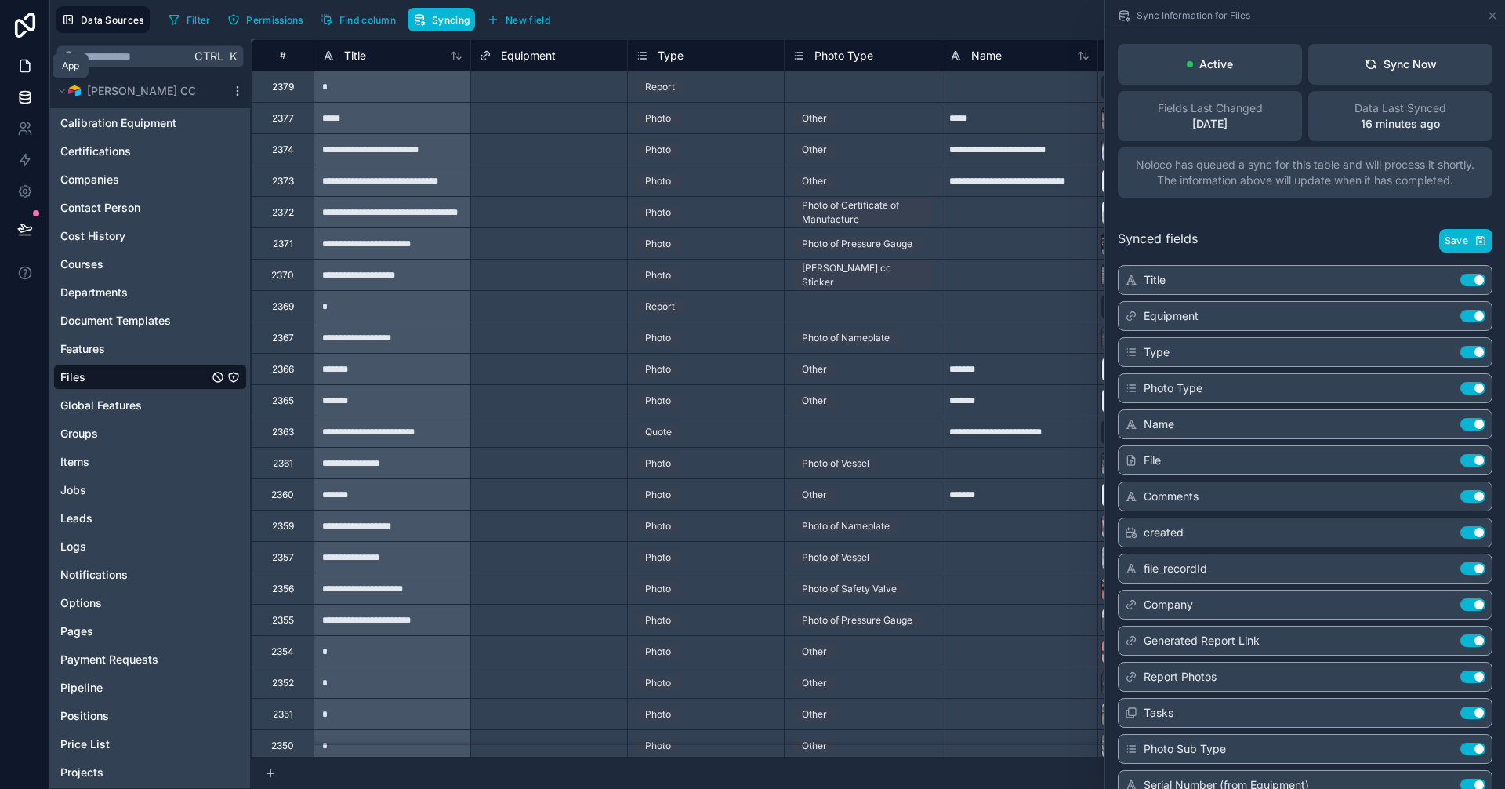
click at [21, 62] on icon at bounding box center [25, 66] width 16 height 16
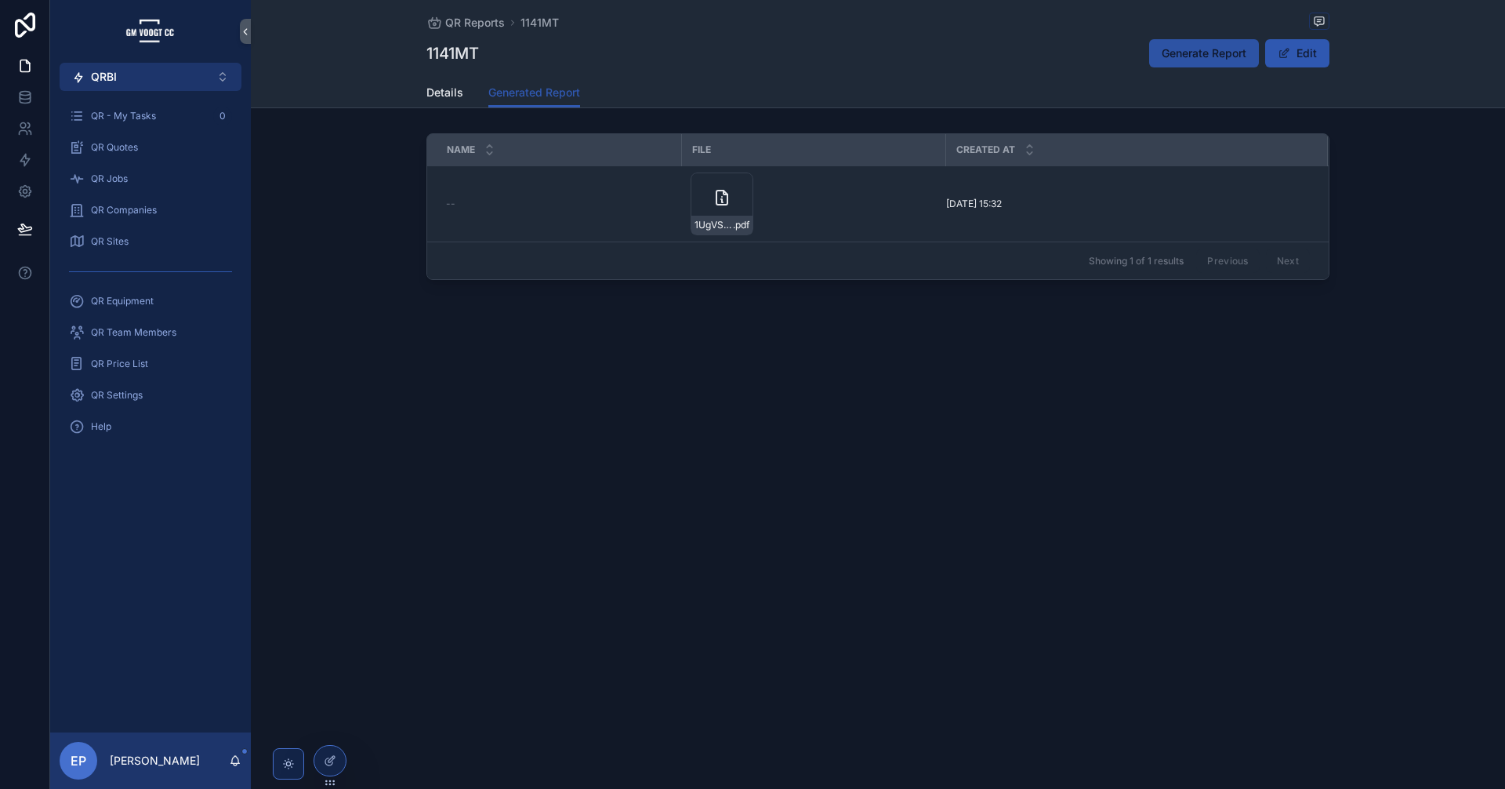
click at [1202, 42] on button "Generate Report" at bounding box center [1204, 53] width 110 height 28
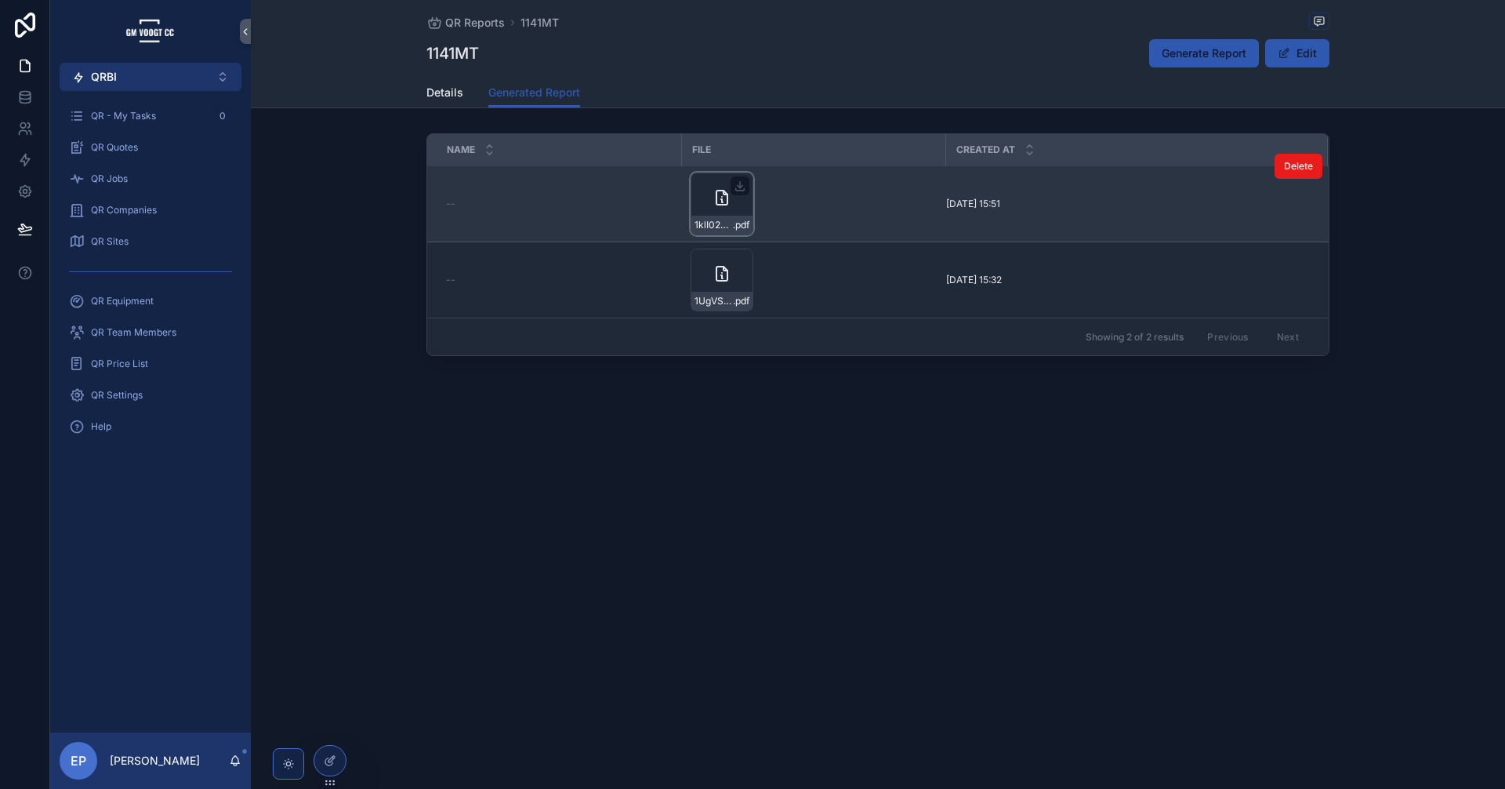
click at [709, 203] on div "1klI02d44WxtVQdvaZRbMy1HFeZfWbhTJAErQkLAvuhY .pdf" at bounding box center [722, 203] width 63 height 63
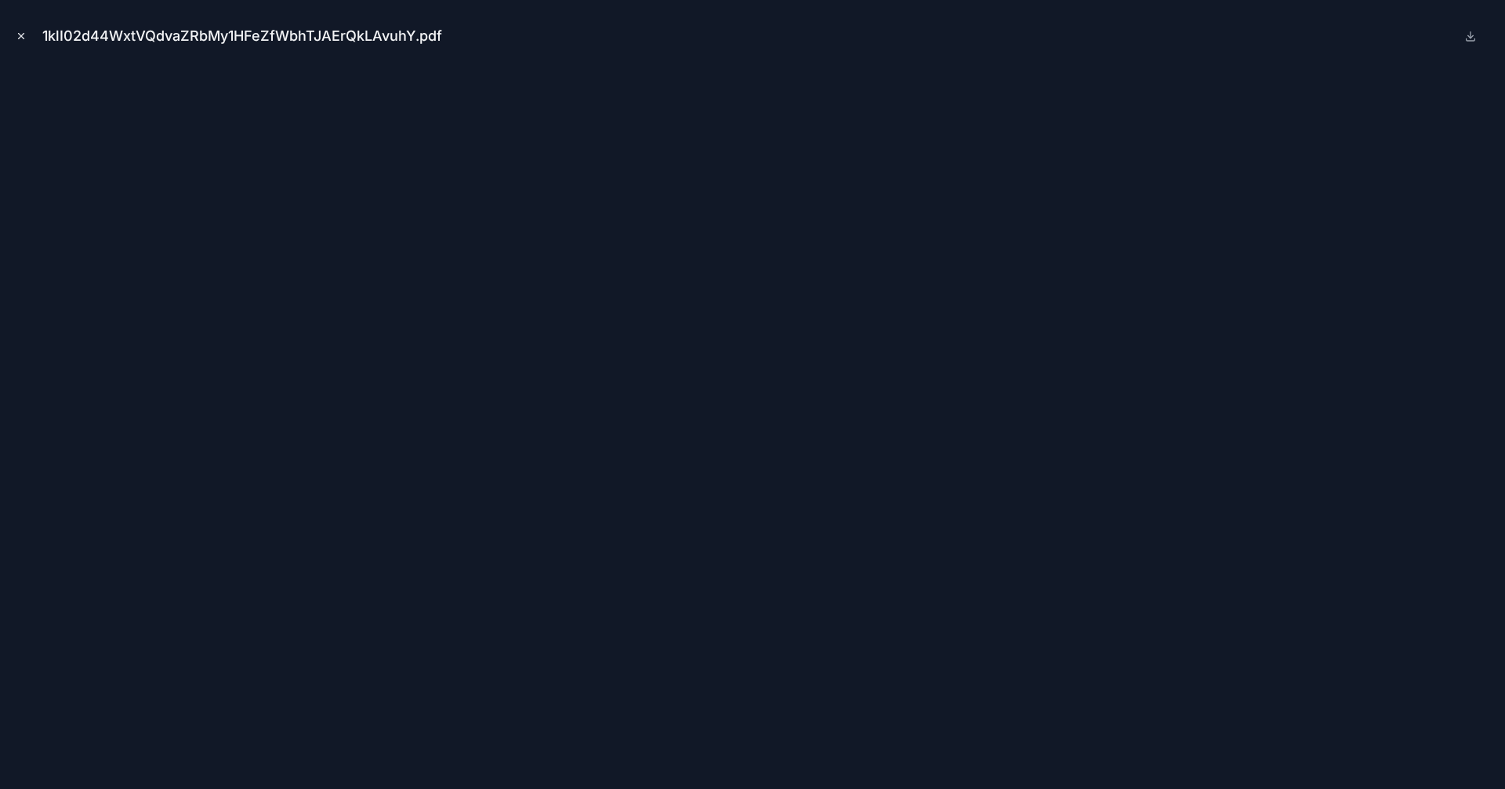
click at [14, 42] on button "Close modal" at bounding box center [21, 35] width 17 height 17
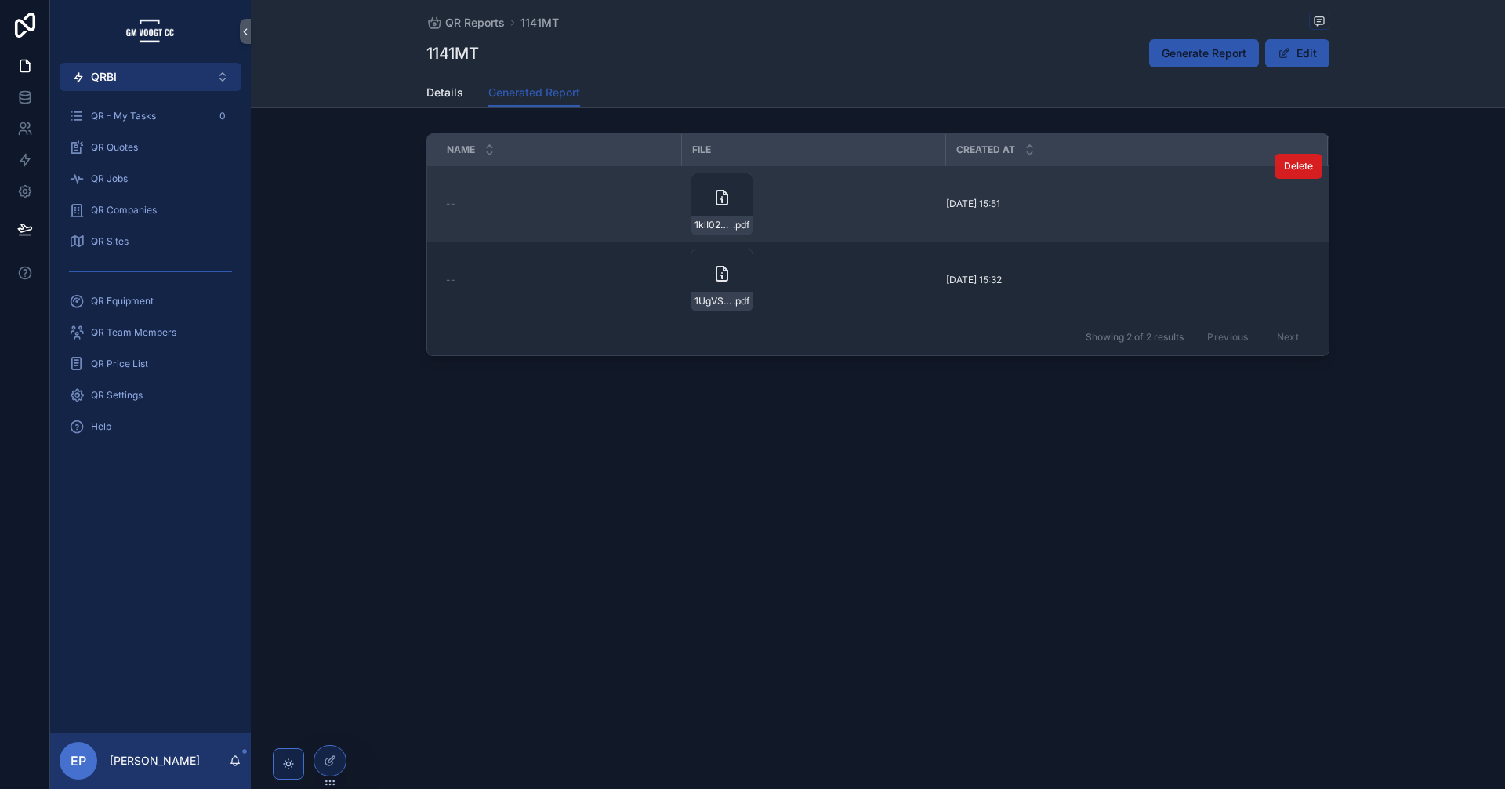
click at [1314, 170] on button "Delete" at bounding box center [1299, 166] width 48 height 25
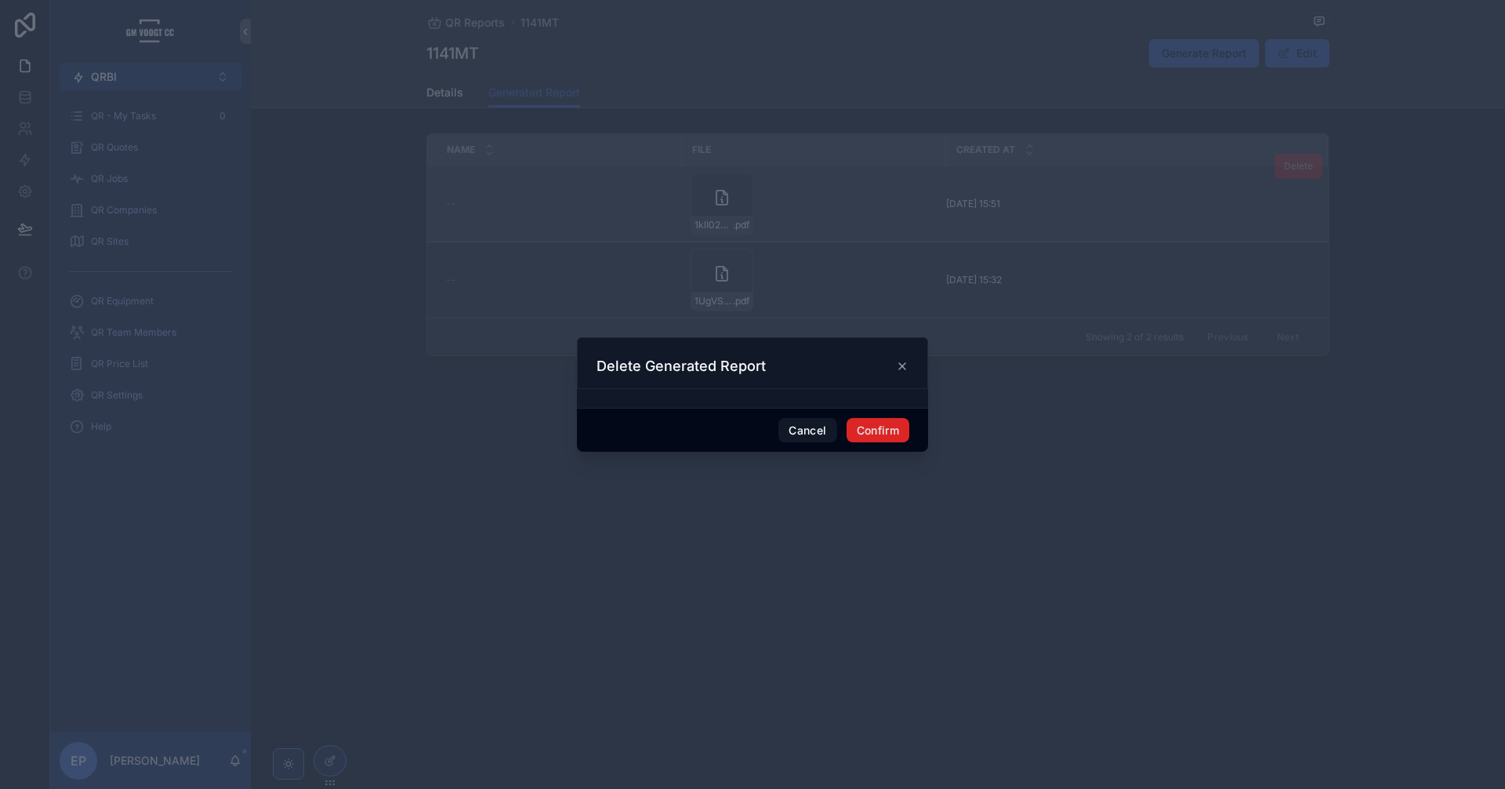
click at [879, 418] on button "Confirm" at bounding box center [878, 430] width 63 height 25
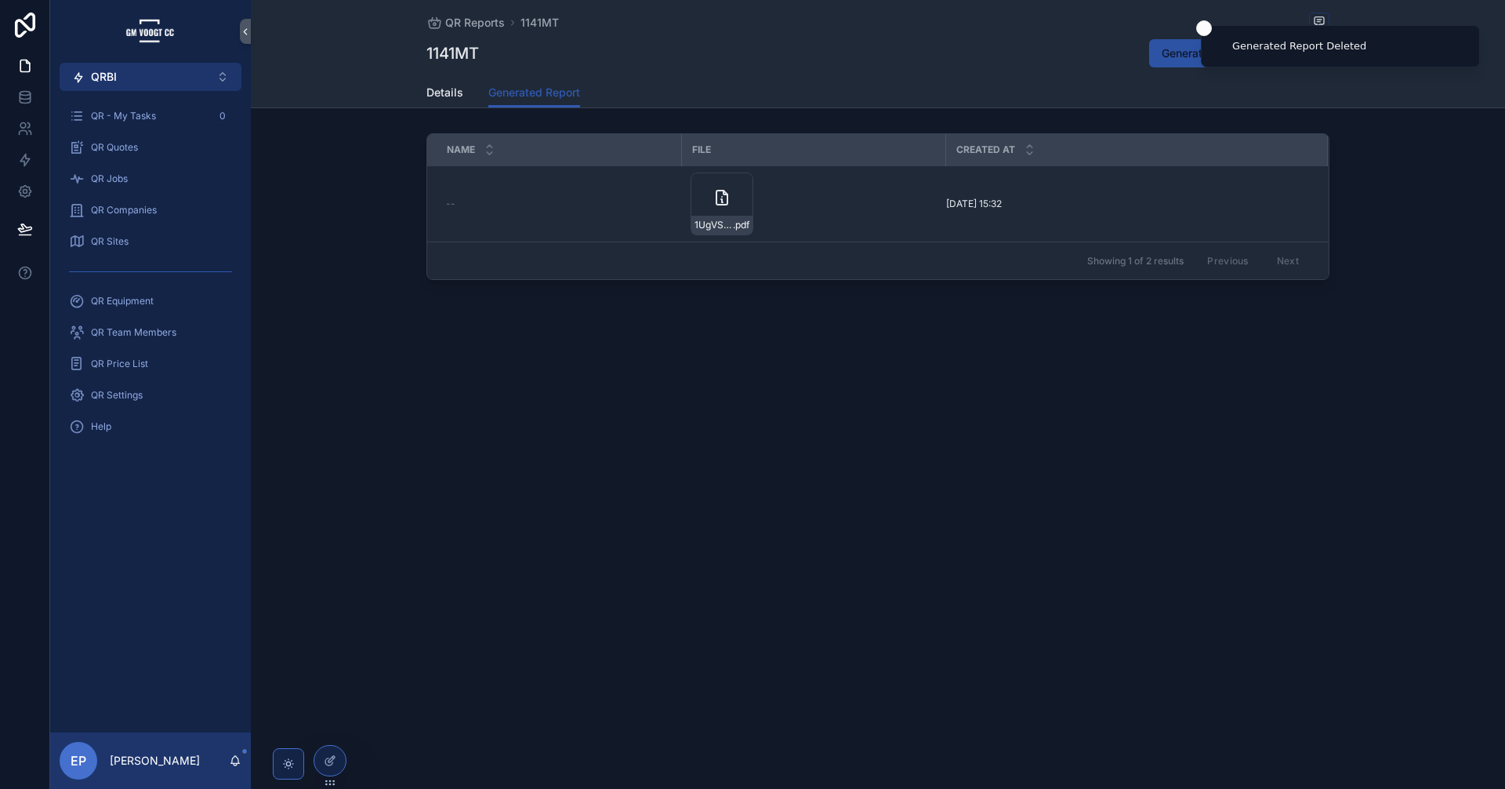
click at [1163, 53] on span "Generate Report" at bounding box center [1204, 53] width 85 height 16
click at [452, 86] on span "Details" at bounding box center [444, 93] width 37 height 16
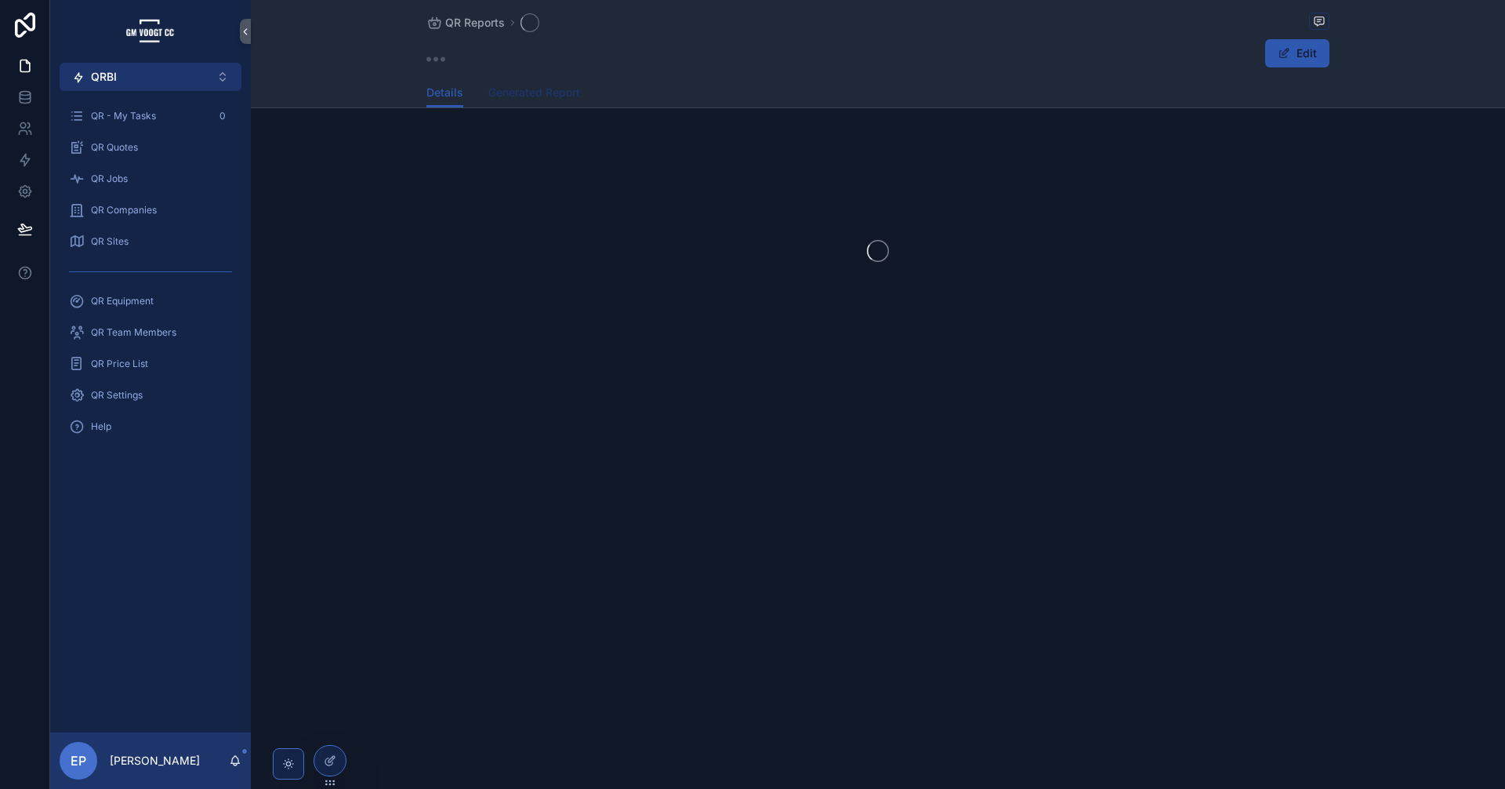
click at [488, 86] on span "Generated Report" at bounding box center [534, 93] width 92 height 16
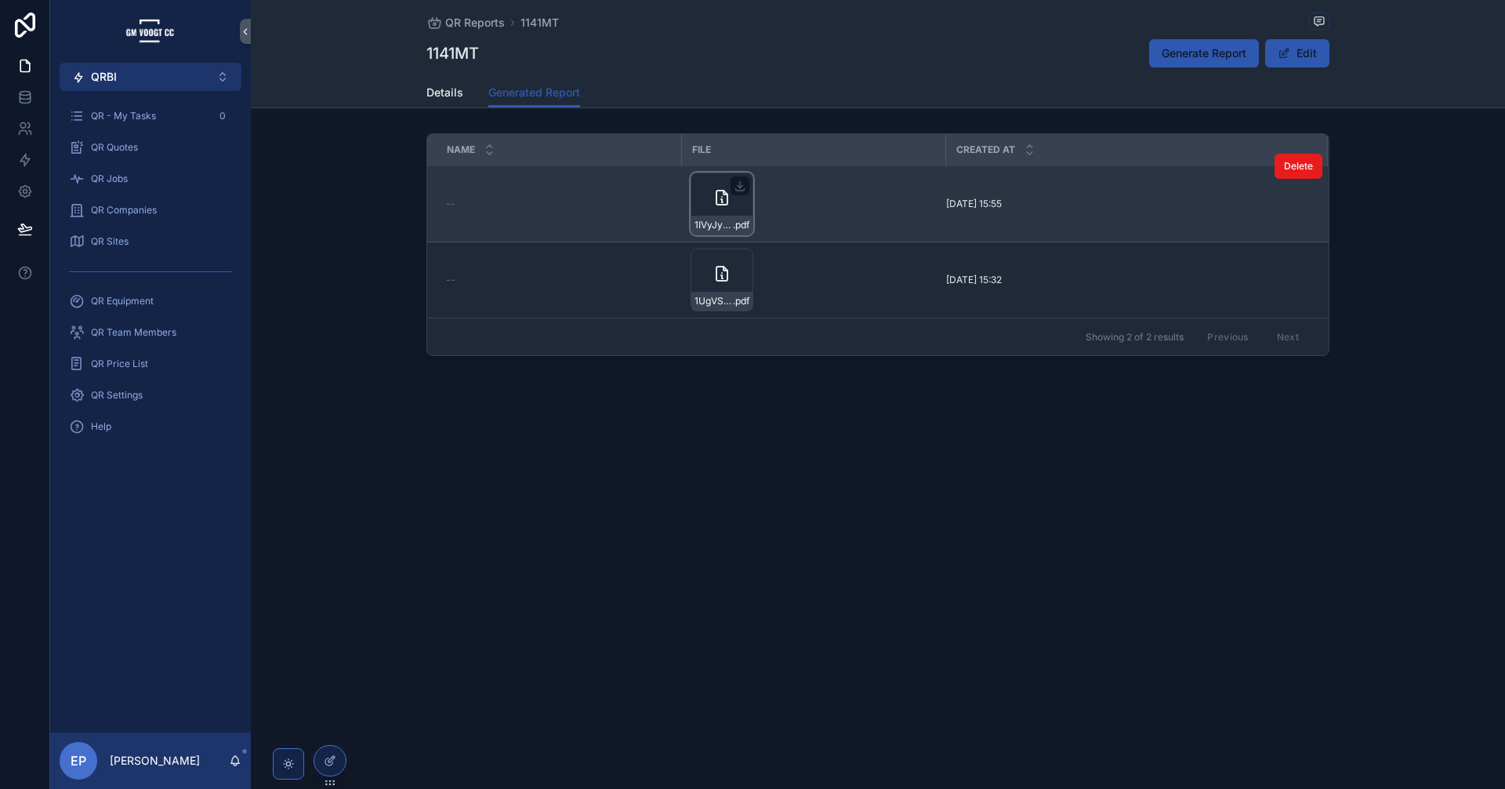
click at [718, 196] on icon at bounding box center [722, 197] width 19 height 19
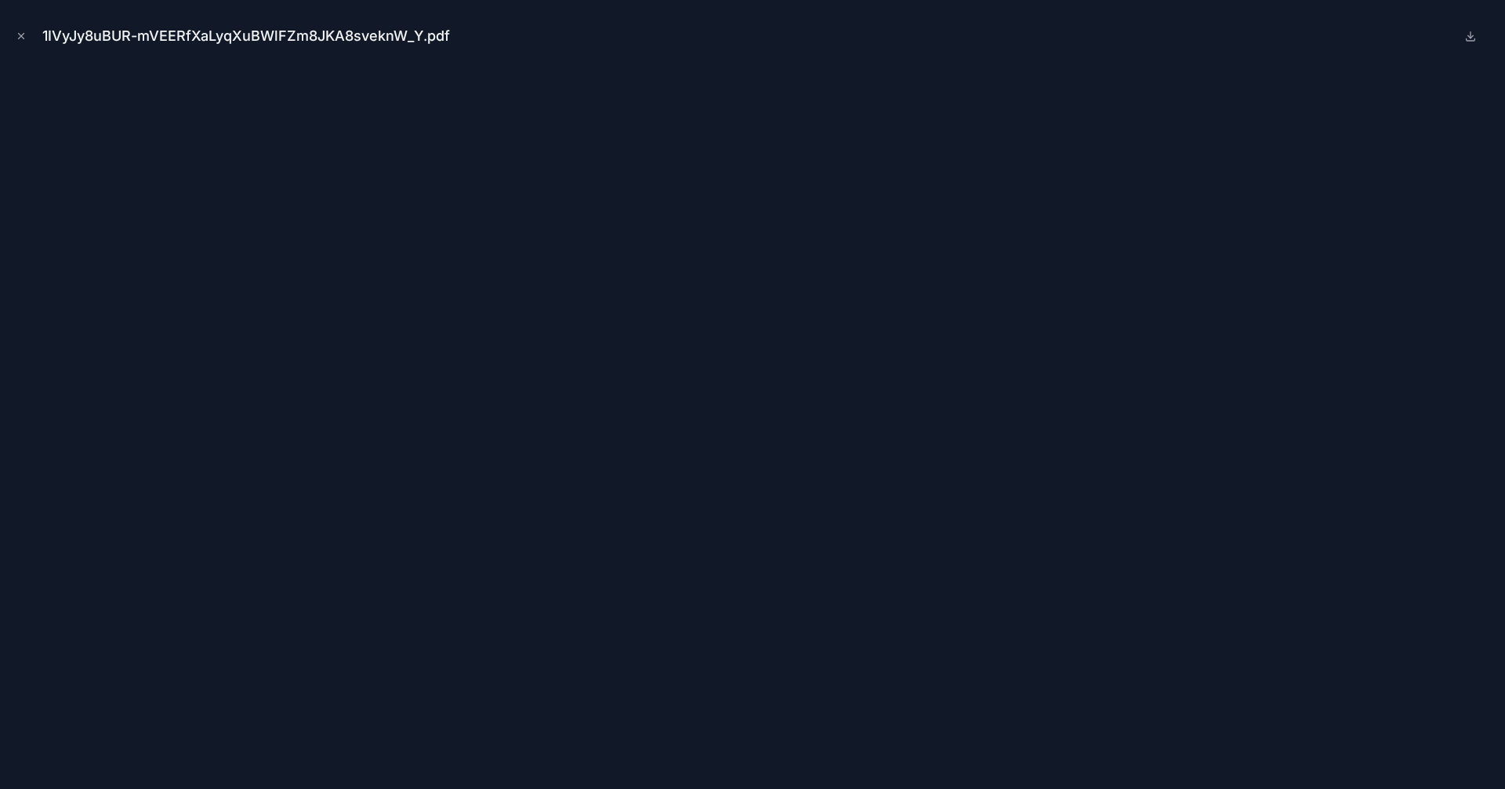
click at [19, 45] on div "1IVyJy8uBUR-mVEERfXaLyqXuBWlFZm8JKA8sveknW_Y.pdf" at bounding box center [753, 36] width 1480 height 47
click at [19, 38] on icon "Close modal" at bounding box center [21, 36] width 11 height 11
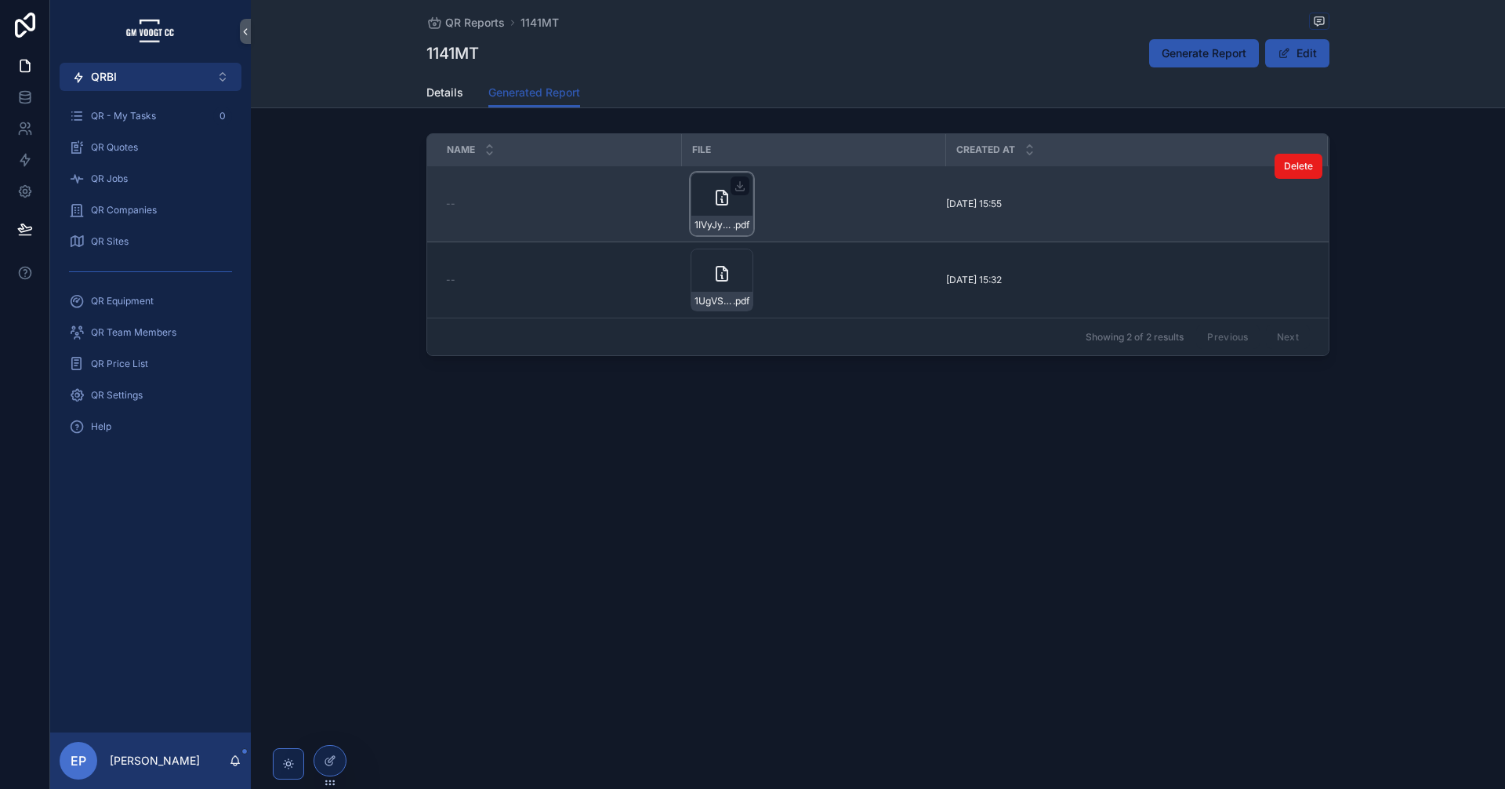
click at [717, 190] on icon at bounding box center [722, 197] width 19 height 19
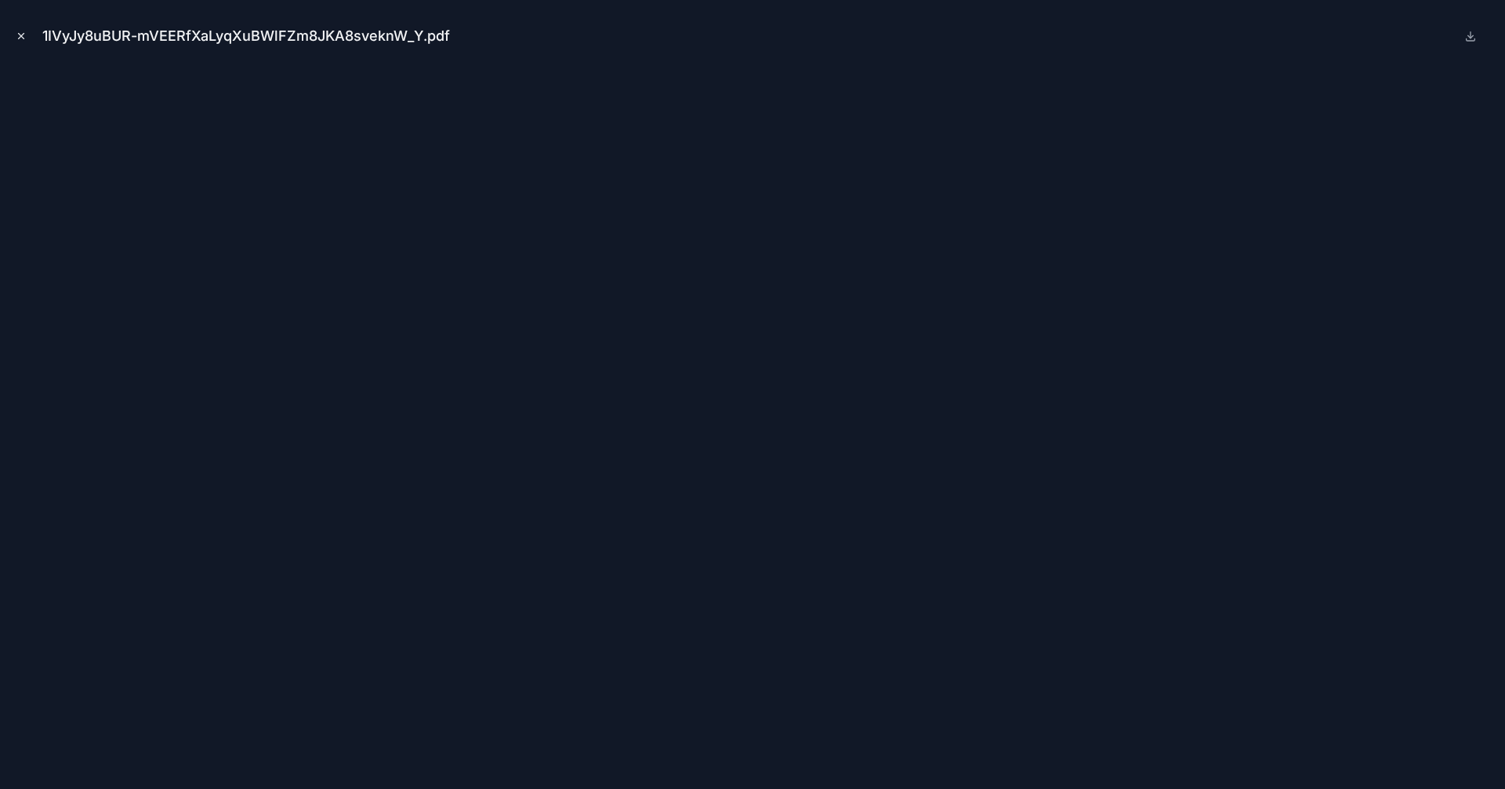
click at [19, 34] on icon "Close modal" at bounding box center [21, 36] width 11 height 11
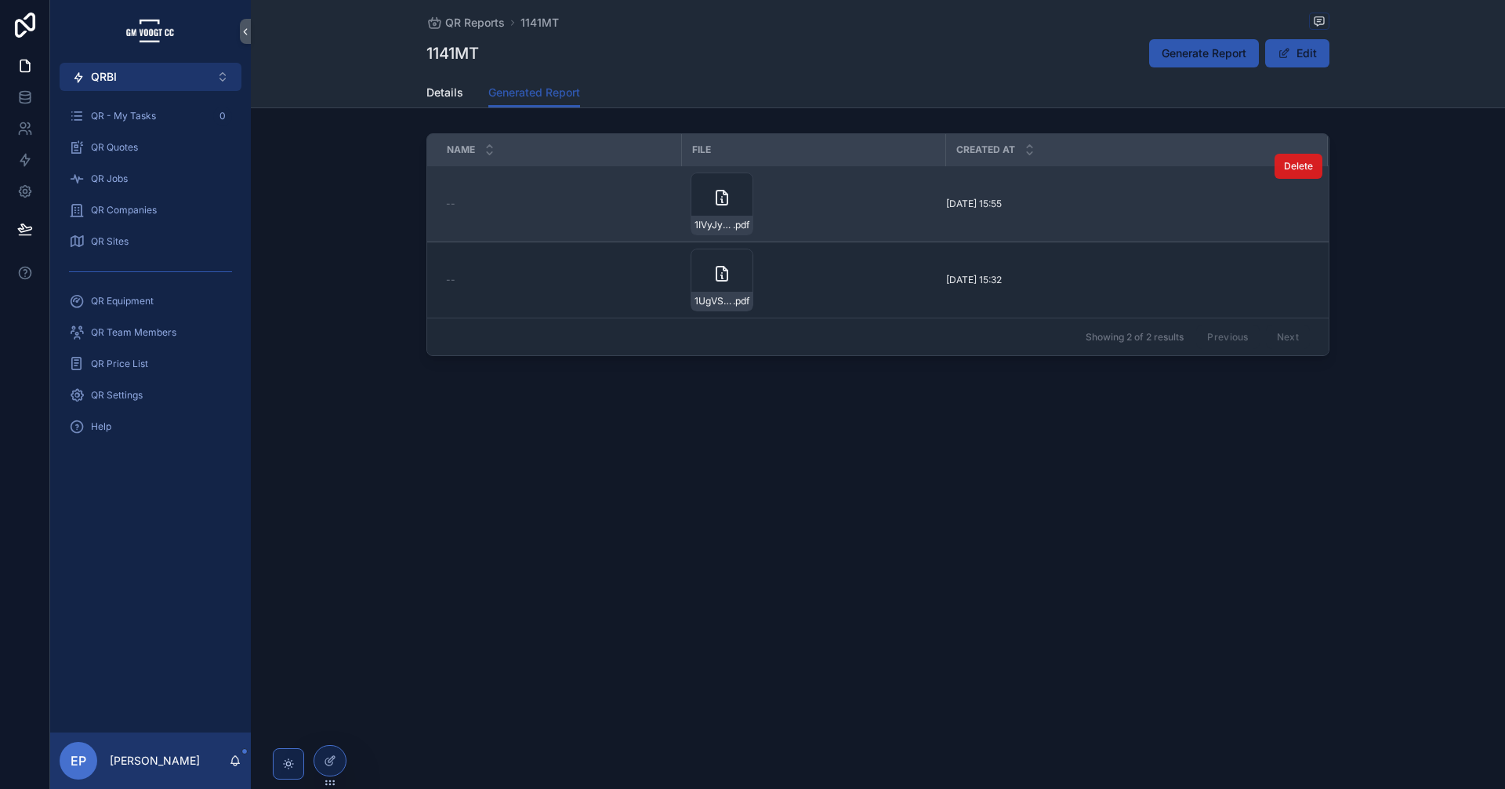
click at [1283, 172] on button "Delete" at bounding box center [1299, 166] width 48 height 25
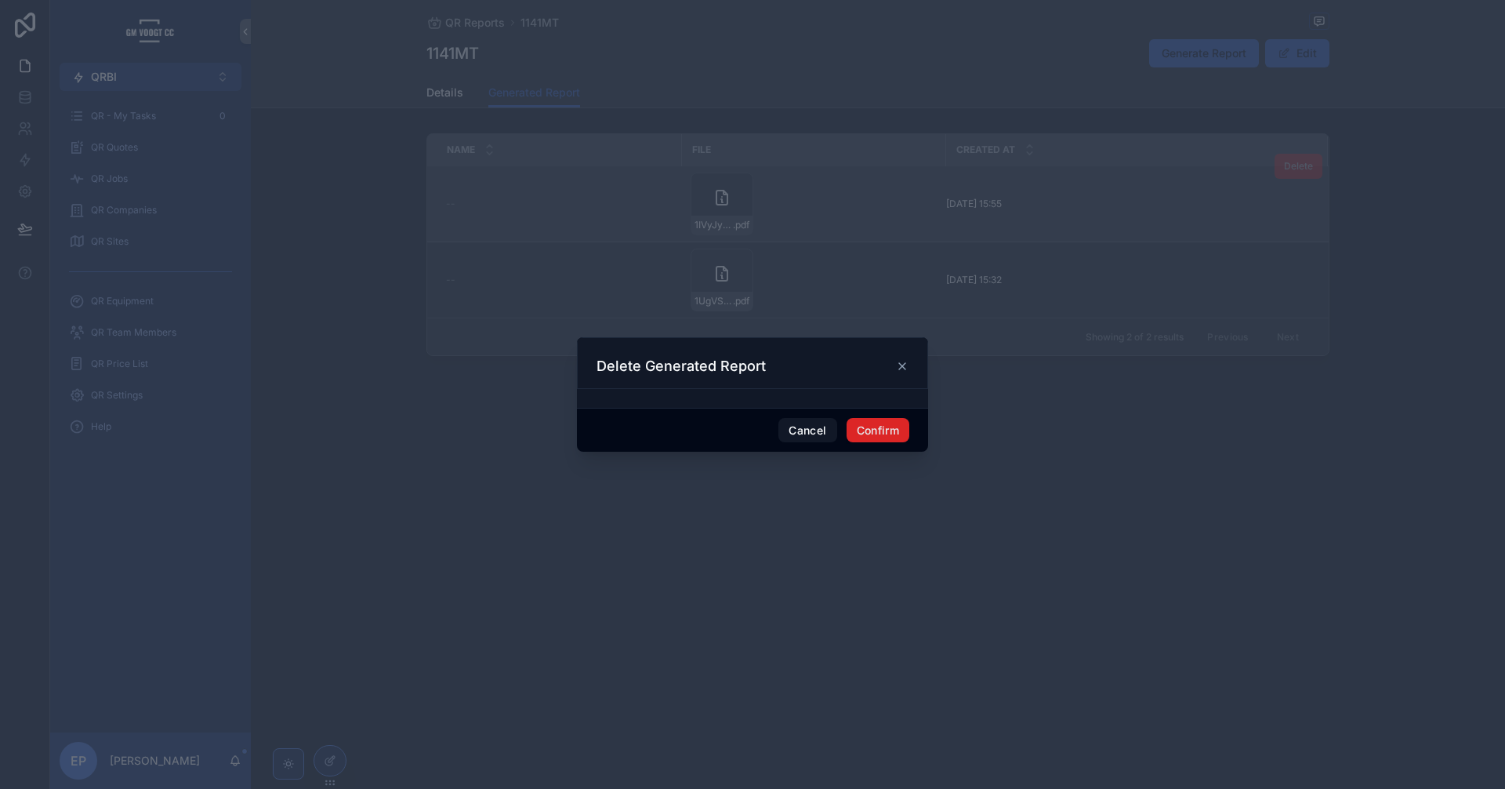
click at [869, 434] on button "Confirm" at bounding box center [878, 430] width 63 height 25
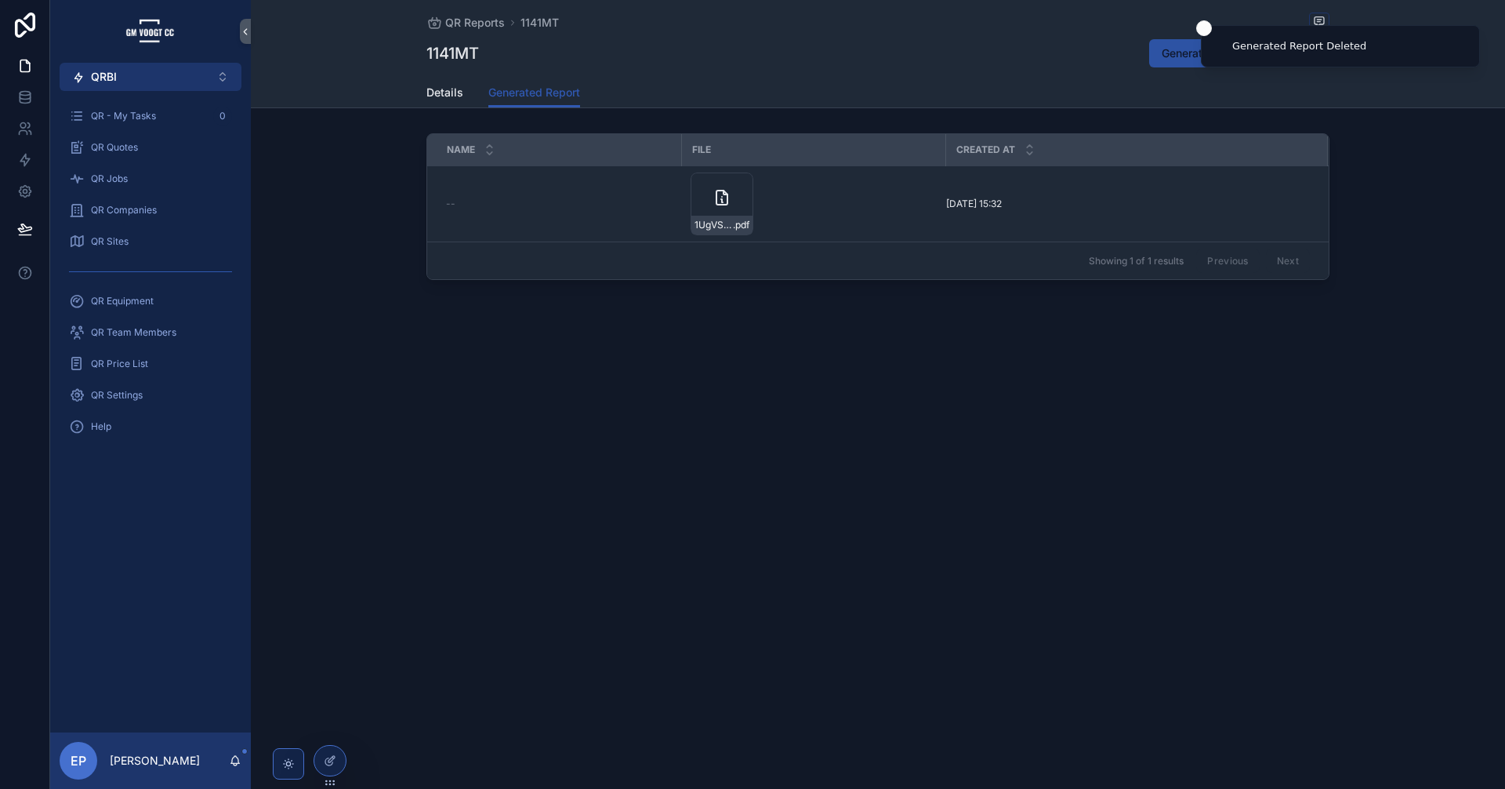
click at [1175, 57] on span "Generate Report" at bounding box center [1204, 53] width 85 height 16
click at [435, 85] on span "Details" at bounding box center [444, 93] width 37 height 16
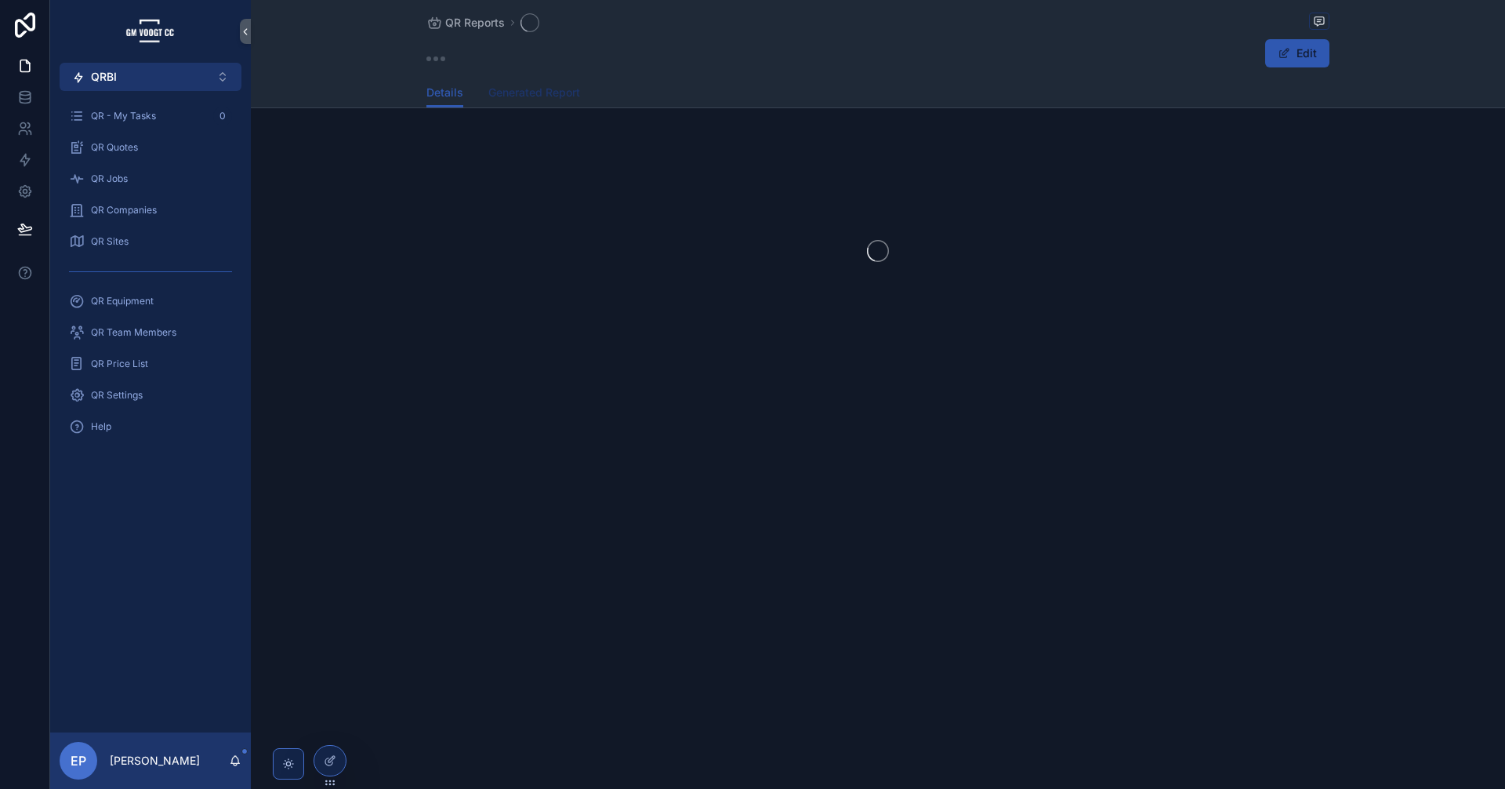
click at [522, 90] on span "Generated Report" at bounding box center [534, 93] width 92 height 16
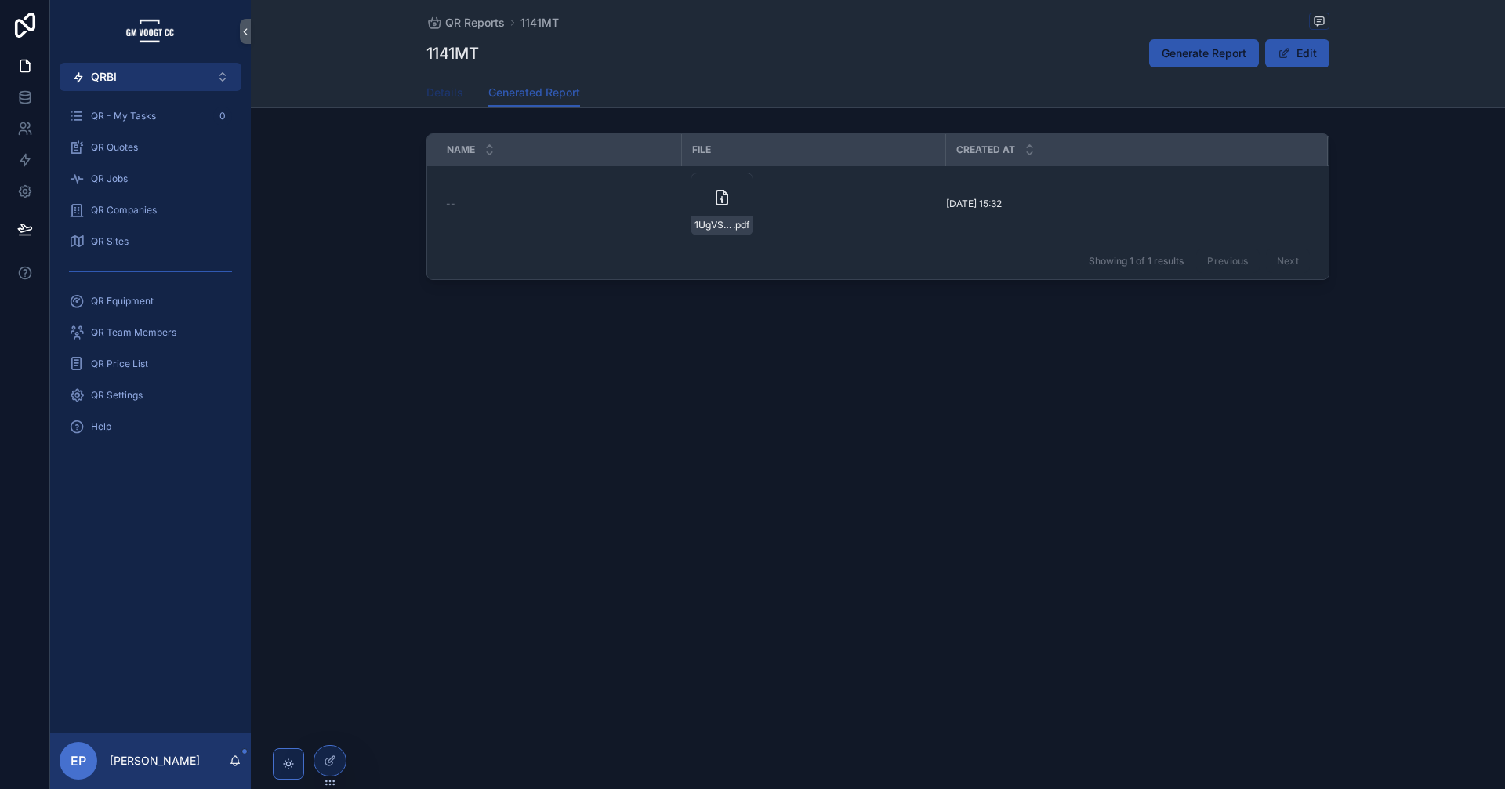
click at [455, 100] on span "Details" at bounding box center [444, 93] width 37 height 16
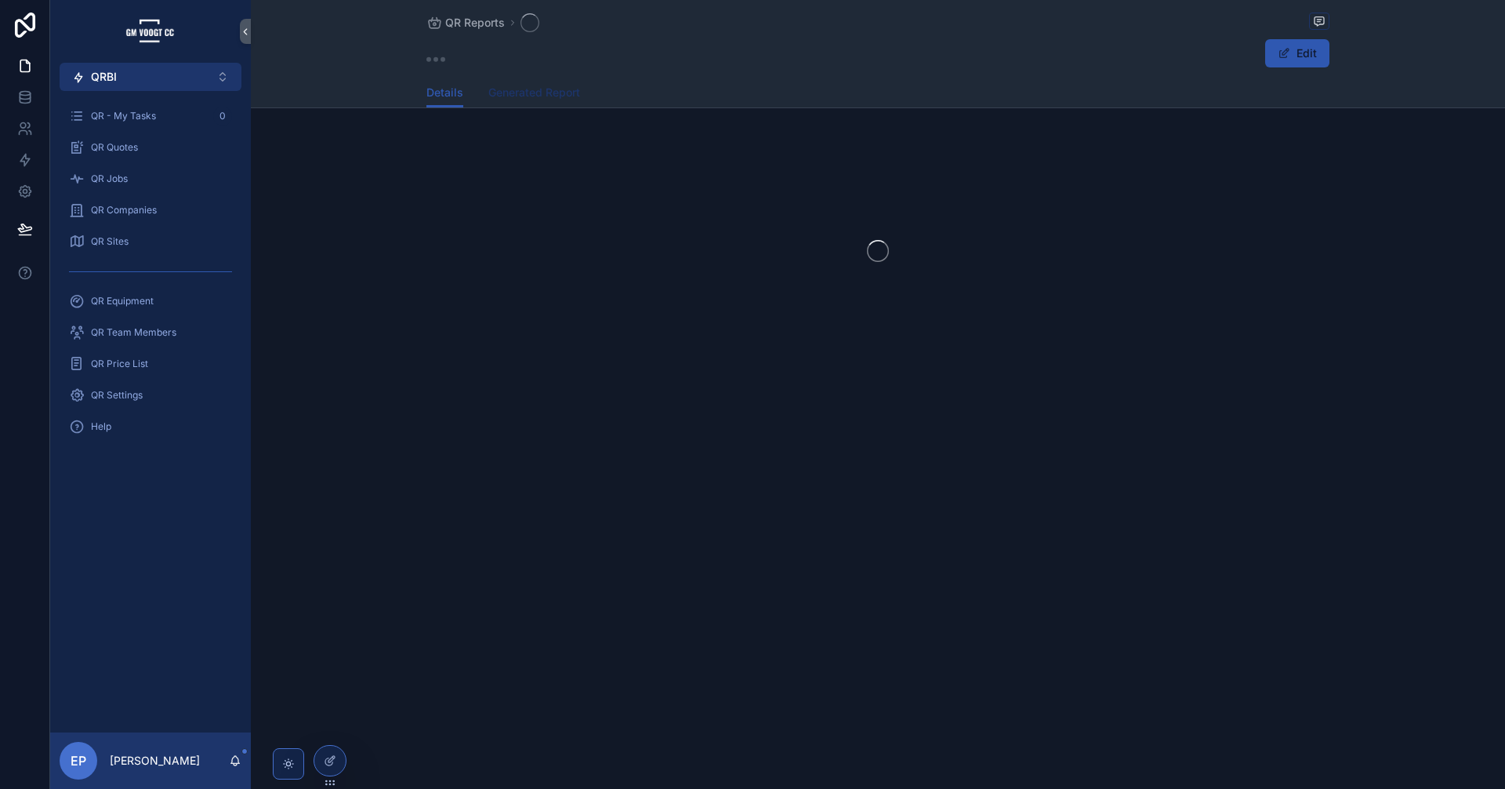
click at [536, 94] on span "Generated Report" at bounding box center [534, 93] width 92 height 16
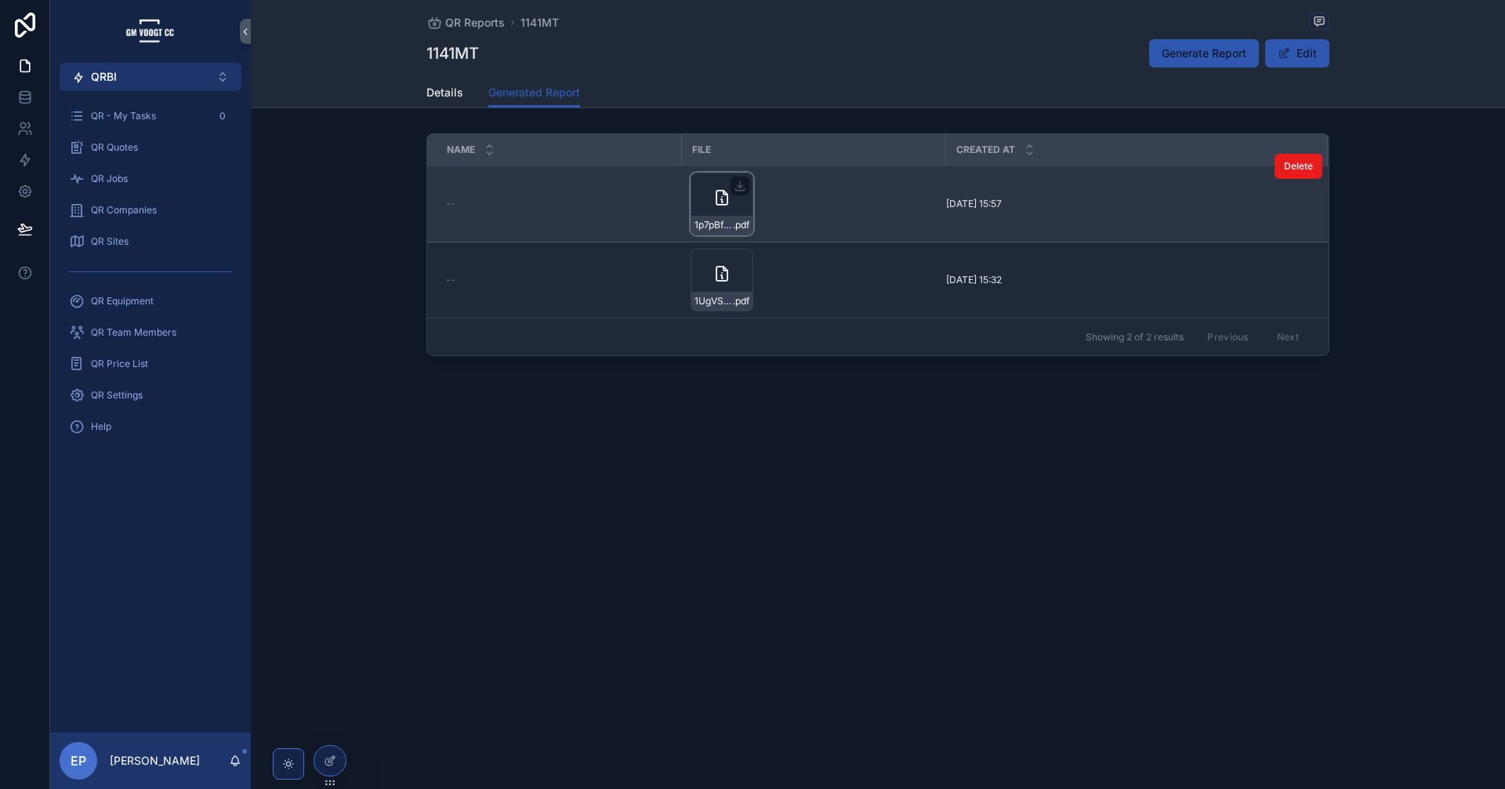
click at [727, 200] on icon at bounding box center [722, 197] width 11 height 14
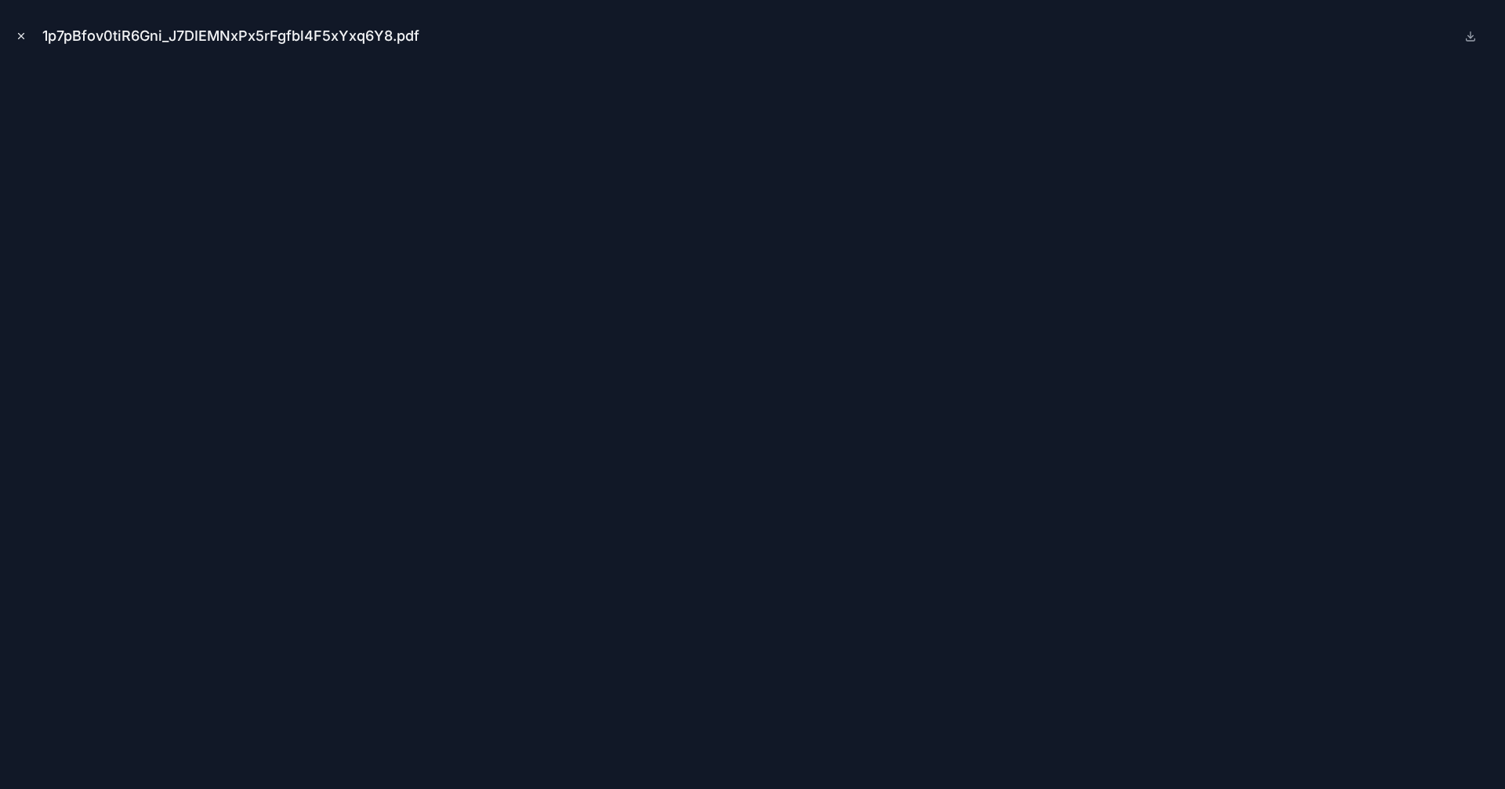
click at [16, 37] on icon "Close modal" at bounding box center [21, 36] width 11 height 11
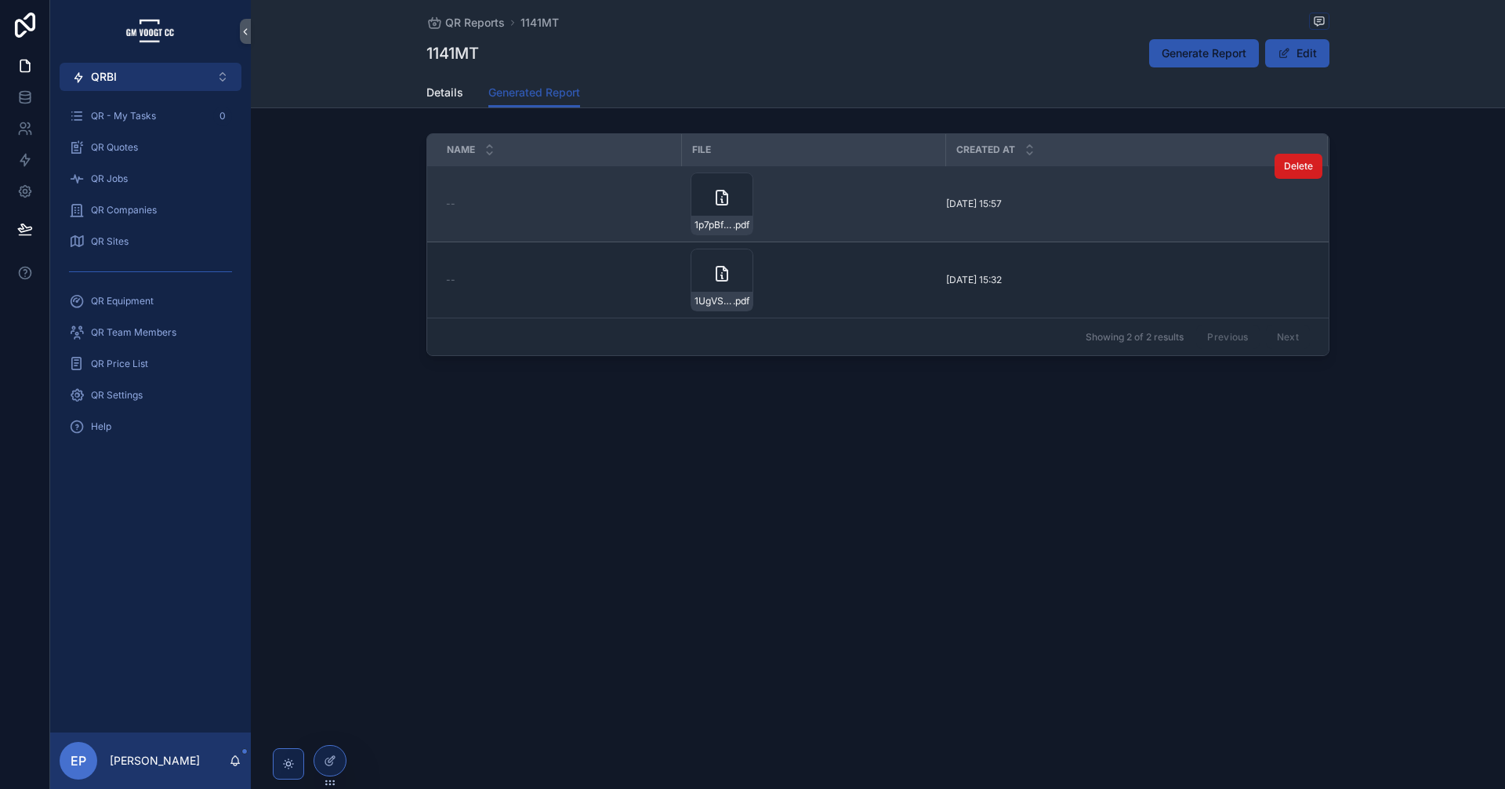
click at [1292, 172] on button "Delete" at bounding box center [1299, 166] width 48 height 25
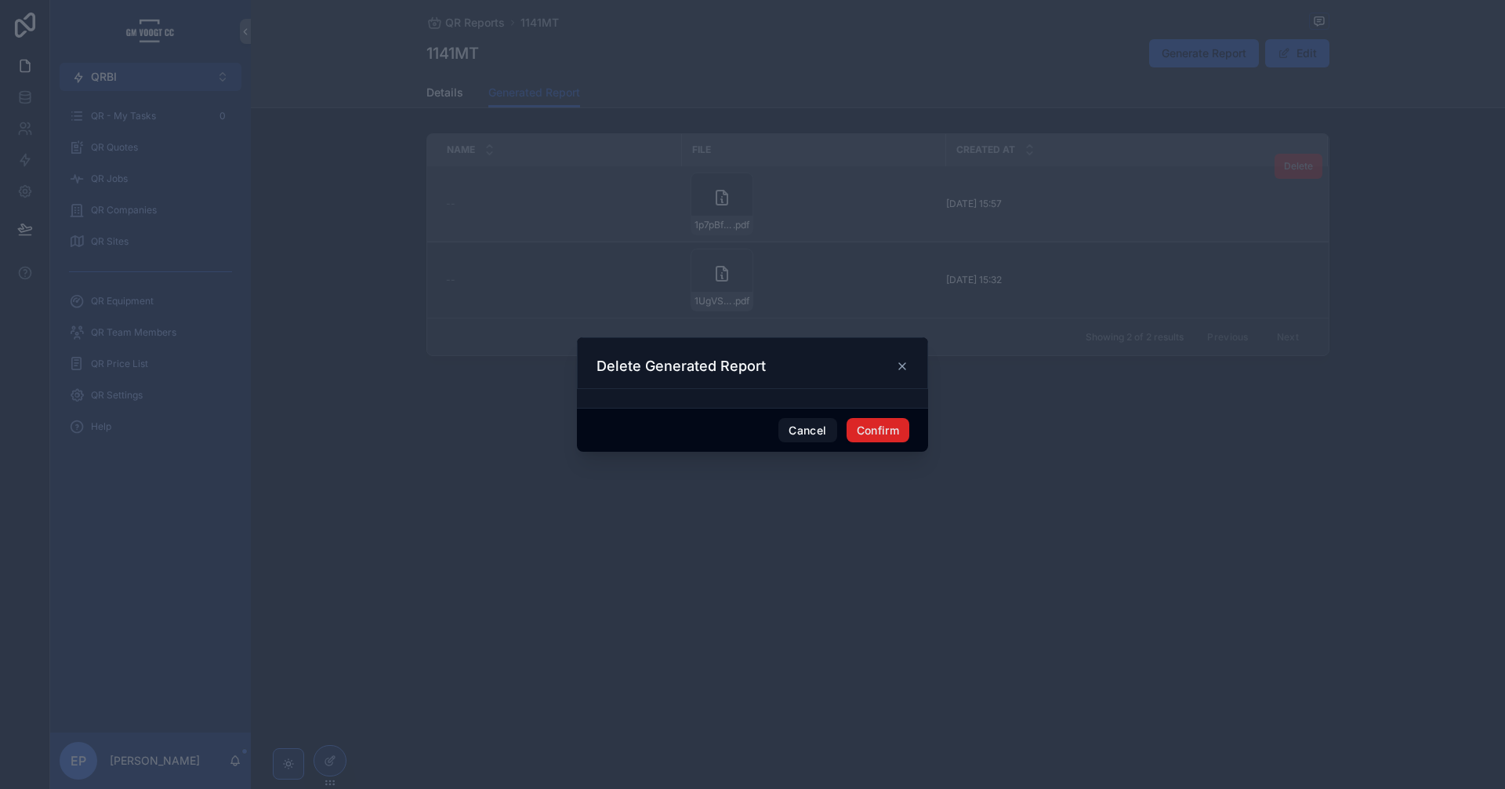
click at [881, 432] on button "Confirm" at bounding box center [878, 430] width 63 height 25
